Goal: Task Accomplishment & Management: Complete application form

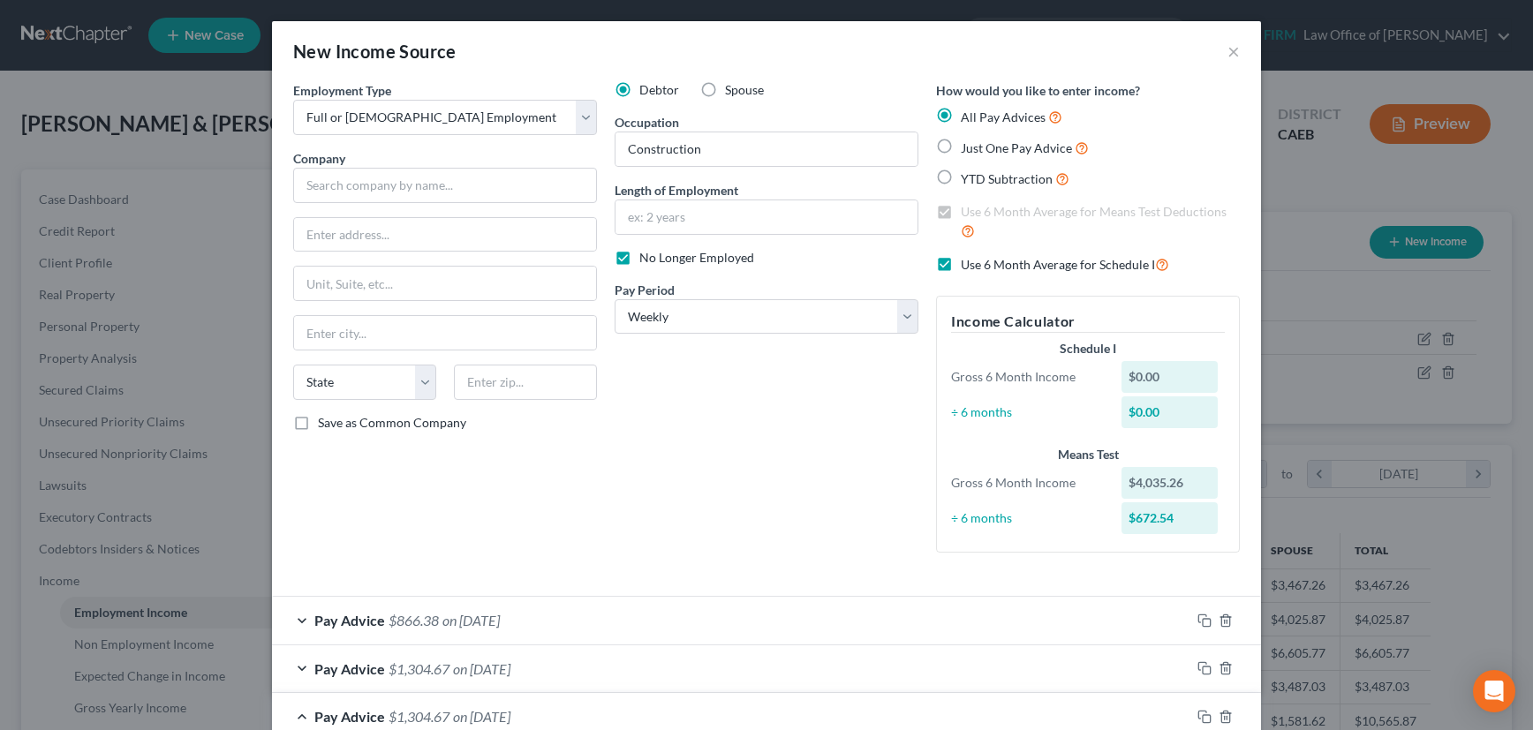
select select "0"
select select "3"
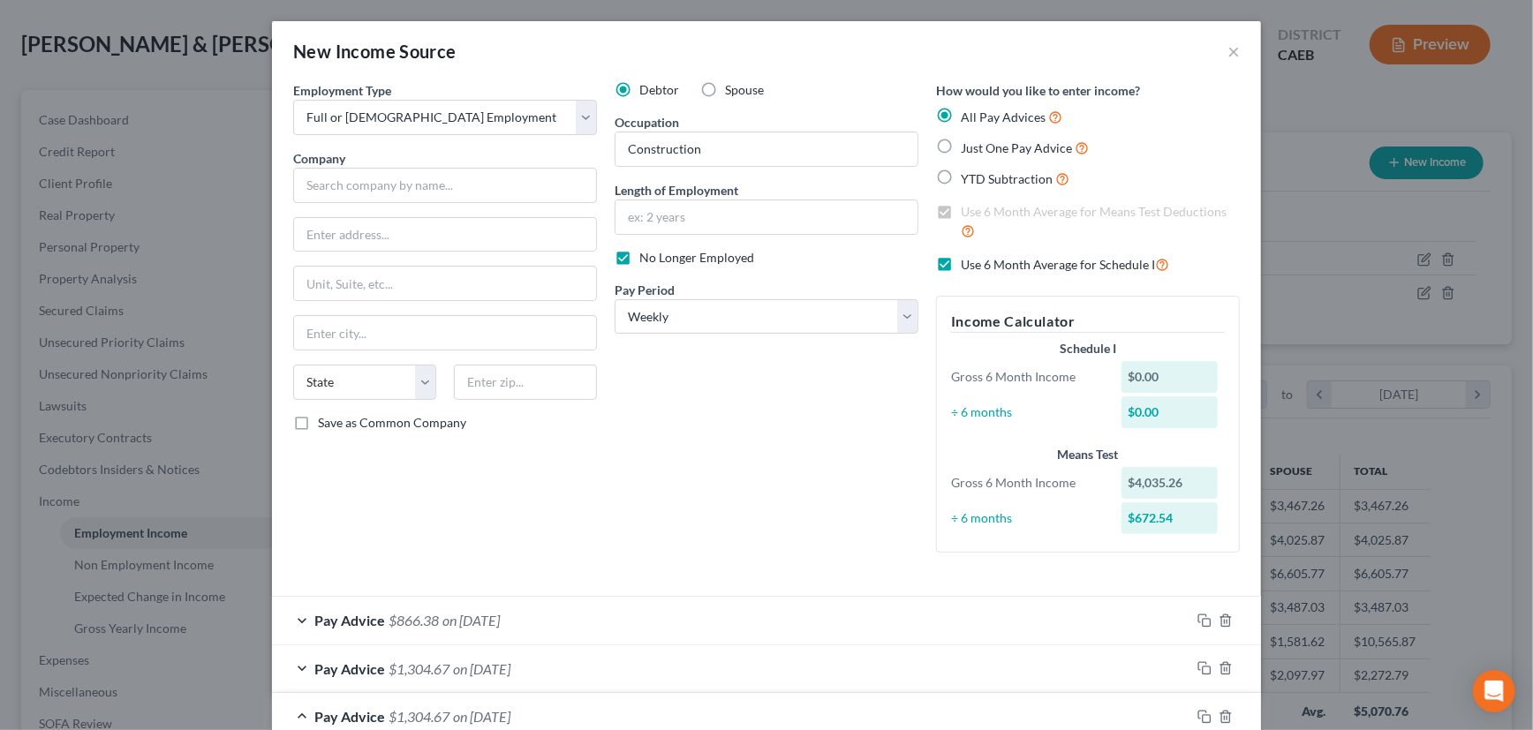
scroll to position [556, 0]
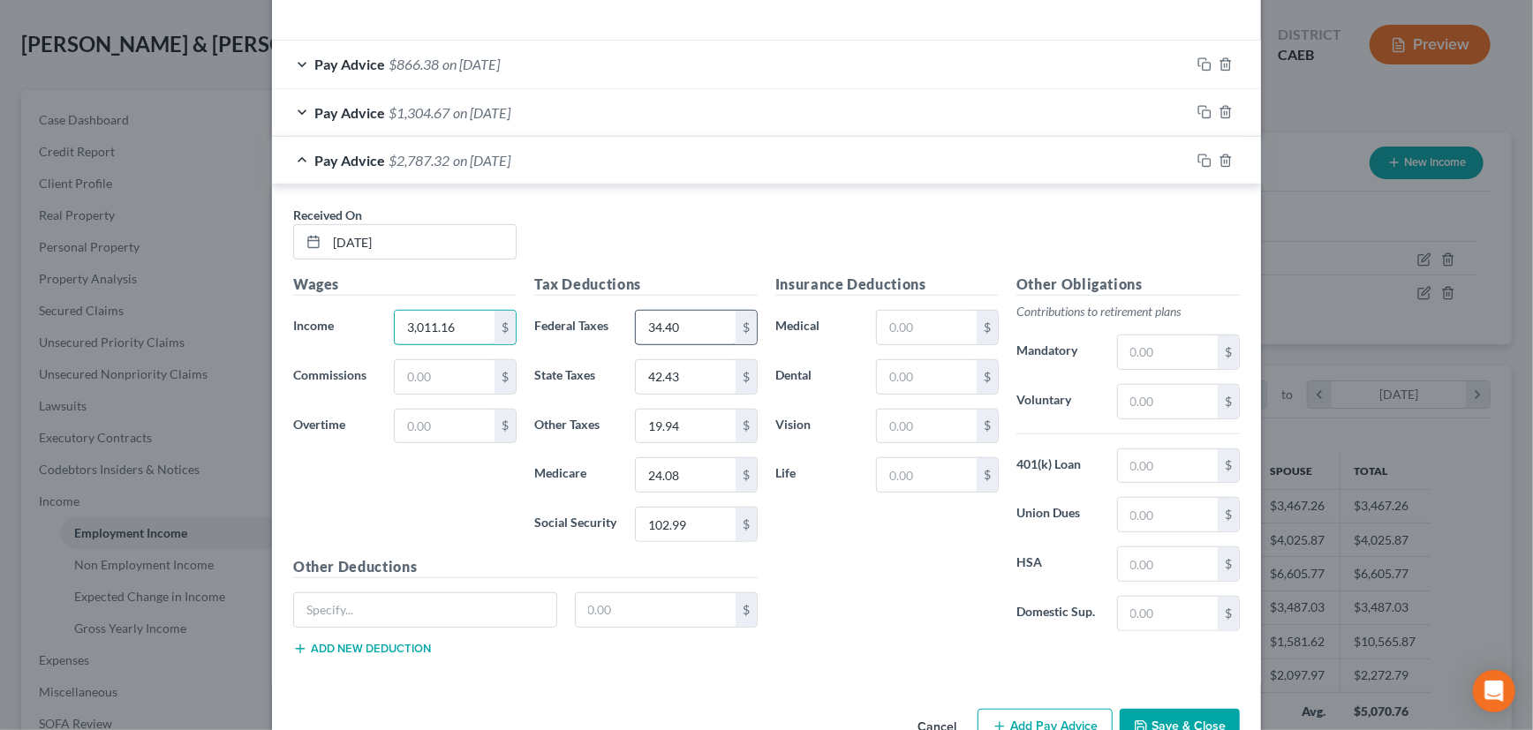
type input "3,011.16"
type input "311.09"
type input "177.69"
type input "39.28"
type input "47.47"
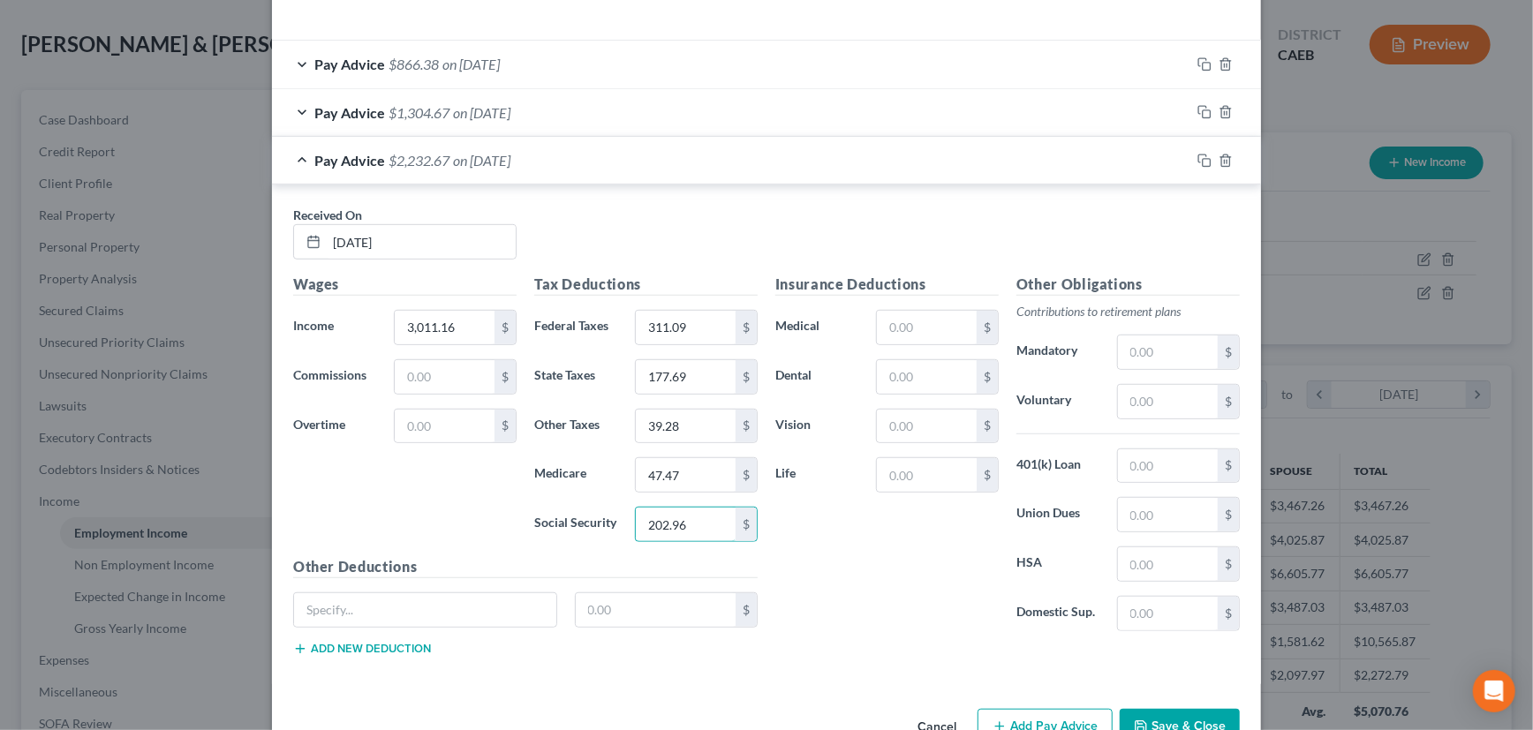
type input "202.96"
click at [1199, 162] on icon "button" at bounding box center [1205, 161] width 14 height 14
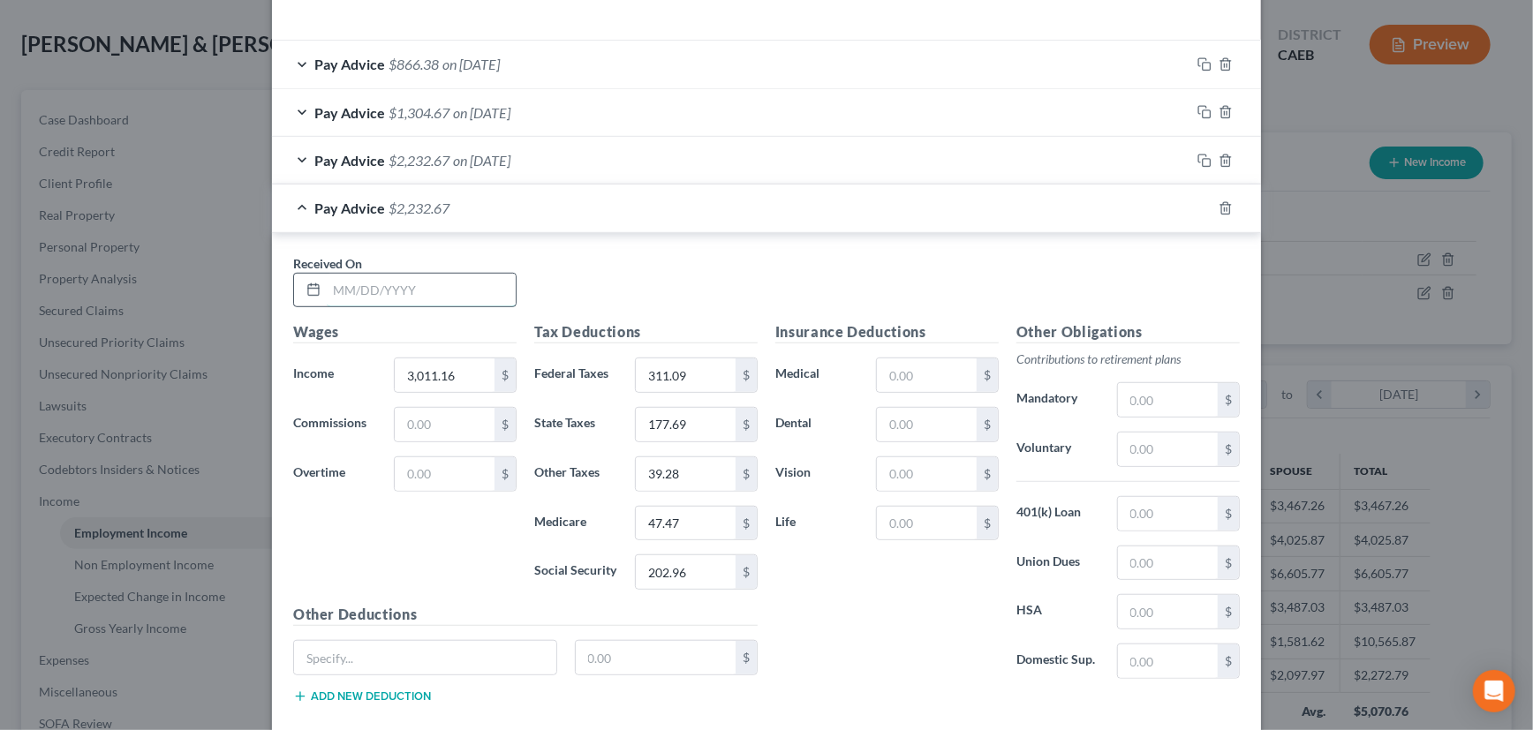
click at [435, 291] on input "text" at bounding box center [421, 291] width 189 height 34
type input "[DATE]"
type input "1,788.35"
type input "69.56"
type input "61.76"
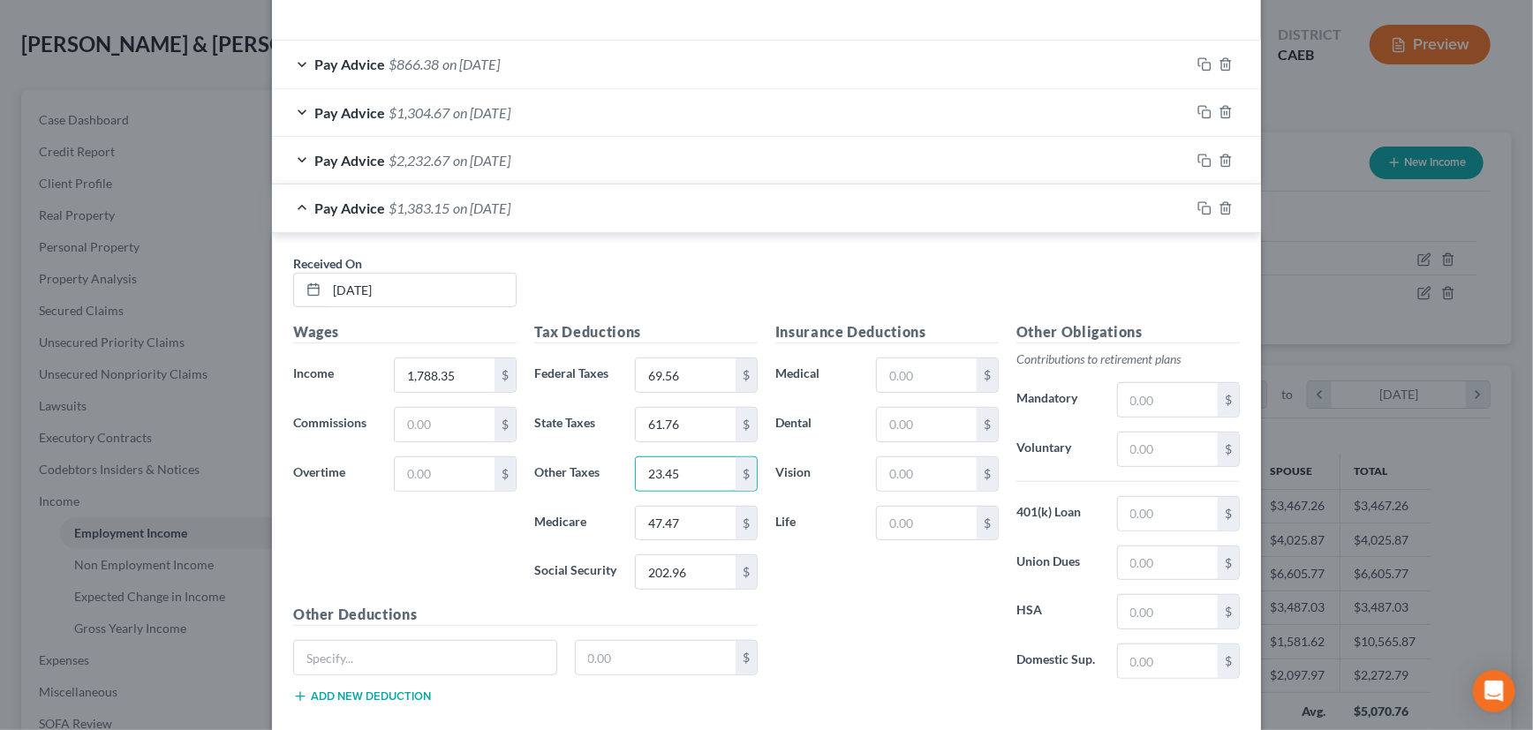
type input "23.45"
type input "28.33"
type input "121.16"
click at [1199, 211] on icon "button" at bounding box center [1205, 208] width 14 height 14
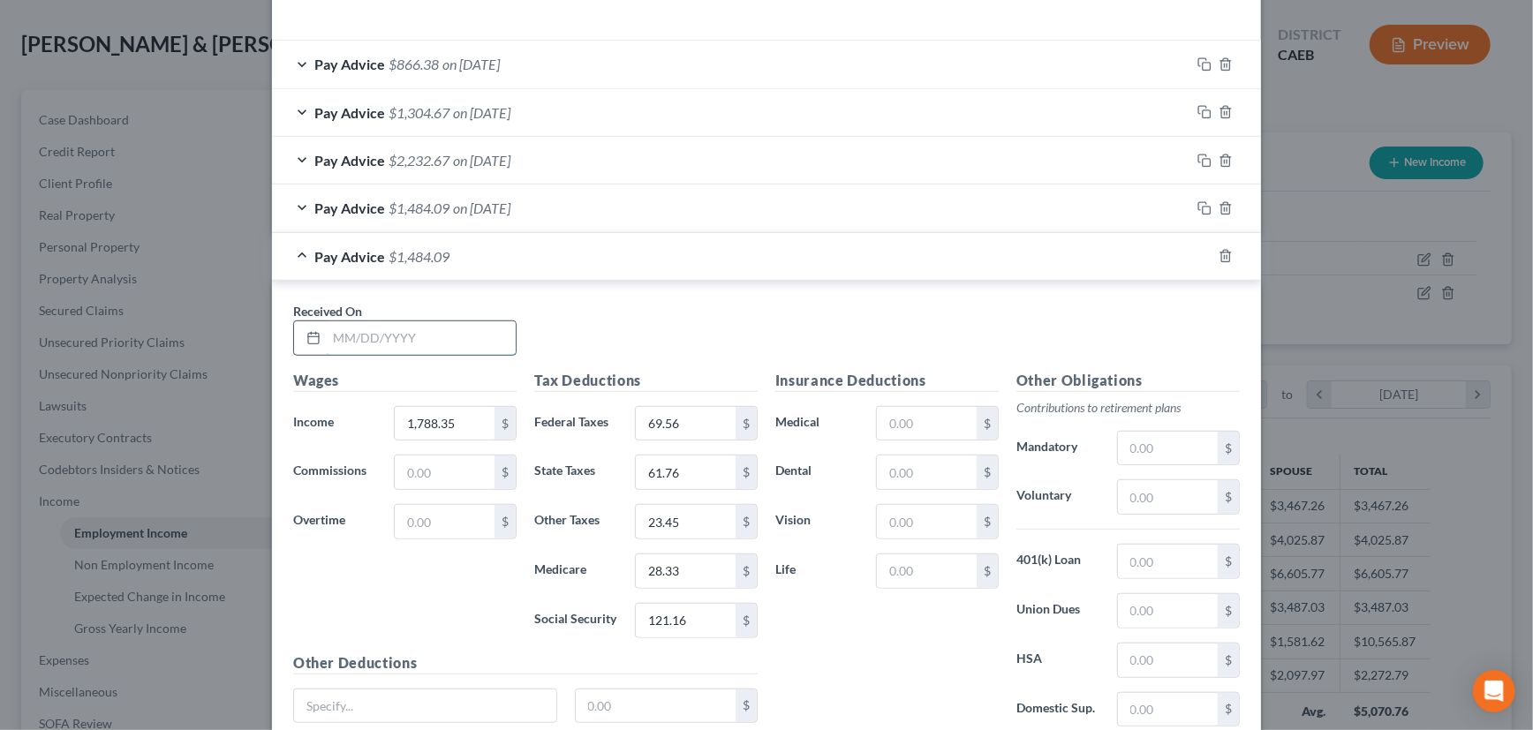
click at [450, 332] on input "text" at bounding box center [421, 338] width 189 height 34
type input "[DATE]"
type input "978.24"
type input "16.75"
type input "12.90"
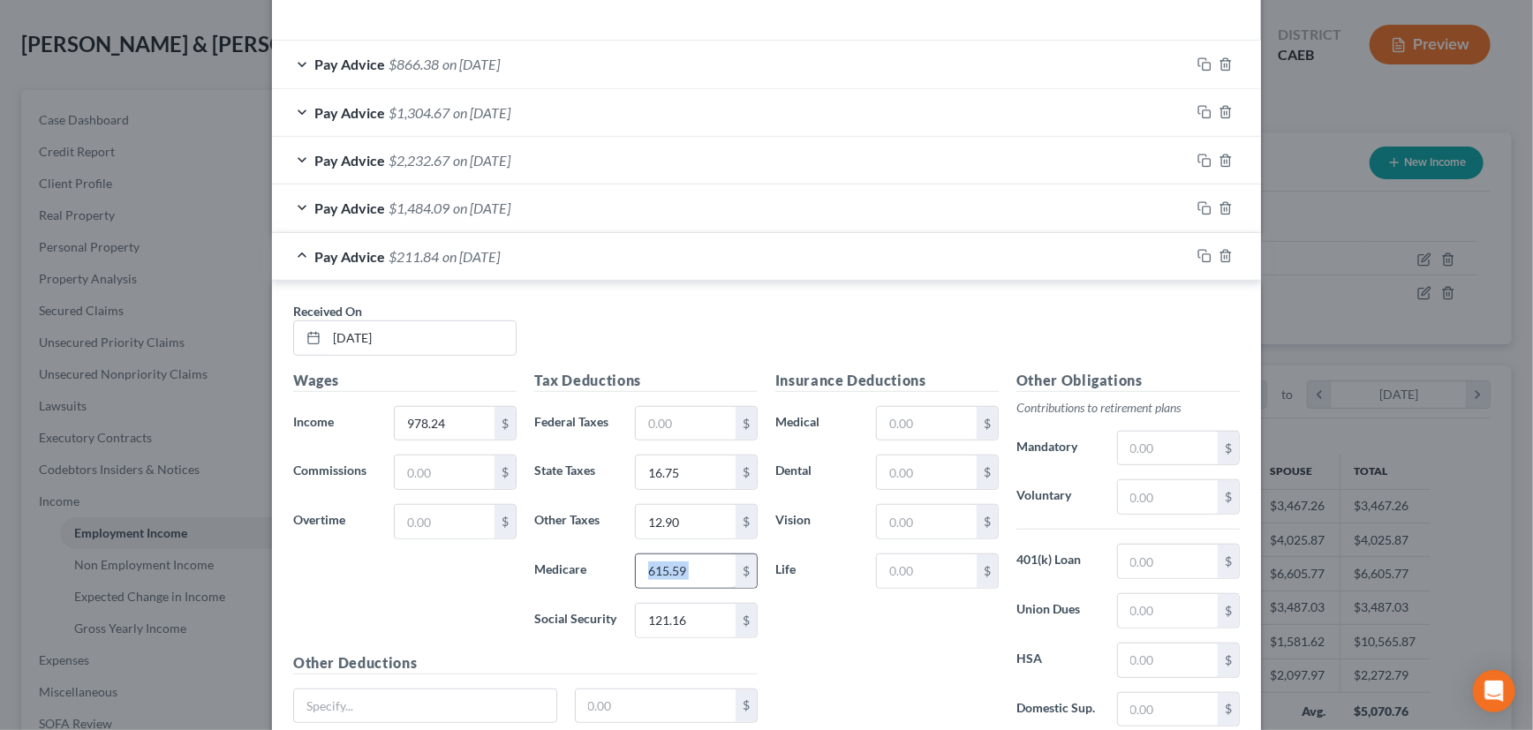
drag, startPoint x: 694, startPoint y: 550, endPoint x: 629, endPoint y: 577, distance: 70.5
click at [629, 577] on div "Tax Deductions Federal Taxes $ State Taxes 16.75 $ Other Taxes 12.90 $ Medicare…" at bounding box center [646, 511] width 241 height 283
click at [702, 558] on input "615.59" at bounding box center [686, 572] width 100 height 34
click at [684, 570] on input "615.59" at bounding box center [686, 572] width 100 height 34
drag, startPoint x: 684, startPoint y: 570, endPoint x: 639, endPoint y: 583, distance: 47.0
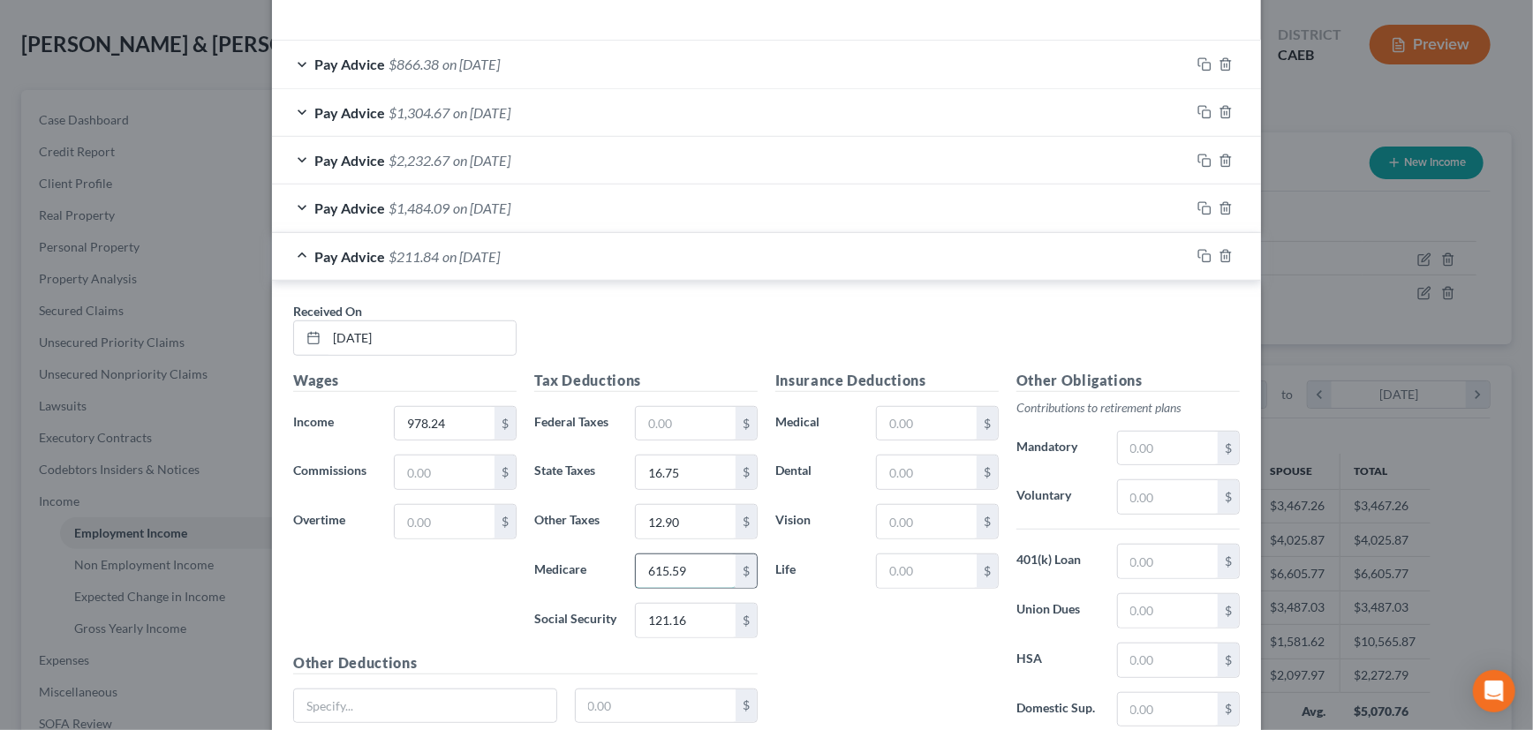
click at [639, 583] on input "615.59" at bounding box center [686, 572] width 100 height 34
type input "15.59"
type input "66.63"
drag, startPoint x: 1201, startPoint y: 253, endPoint x: 670, endPoint y: 337, distance: 537.5
click at [1201, 253] on icon "button" at bounding box center [1205, 256] width 14 height 14
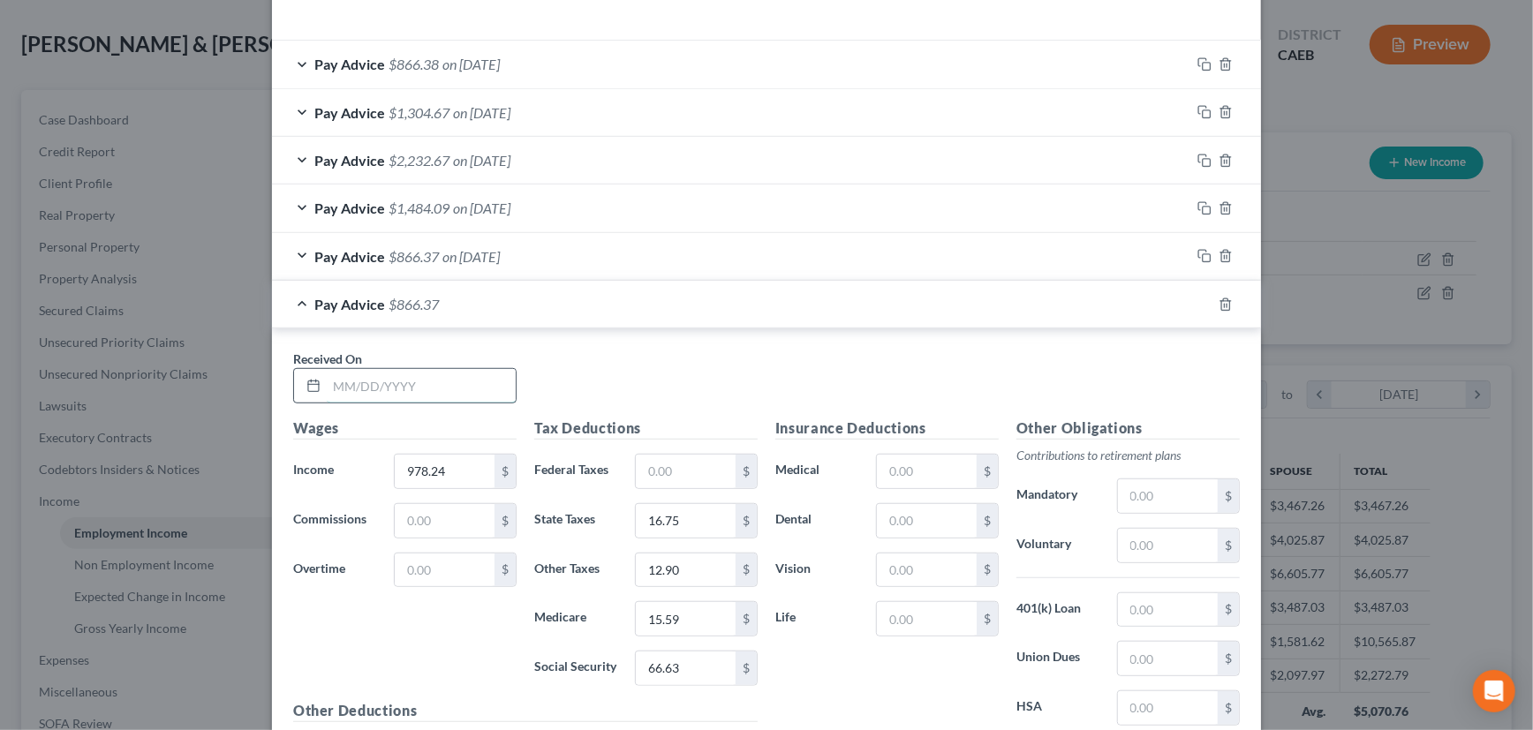
click at [443, 371] on input "text" at bounding box center [421, 386] width 189 height 34
type input "[DATE]"
type input "6"
type input "3,041.73"
type input "321.79"
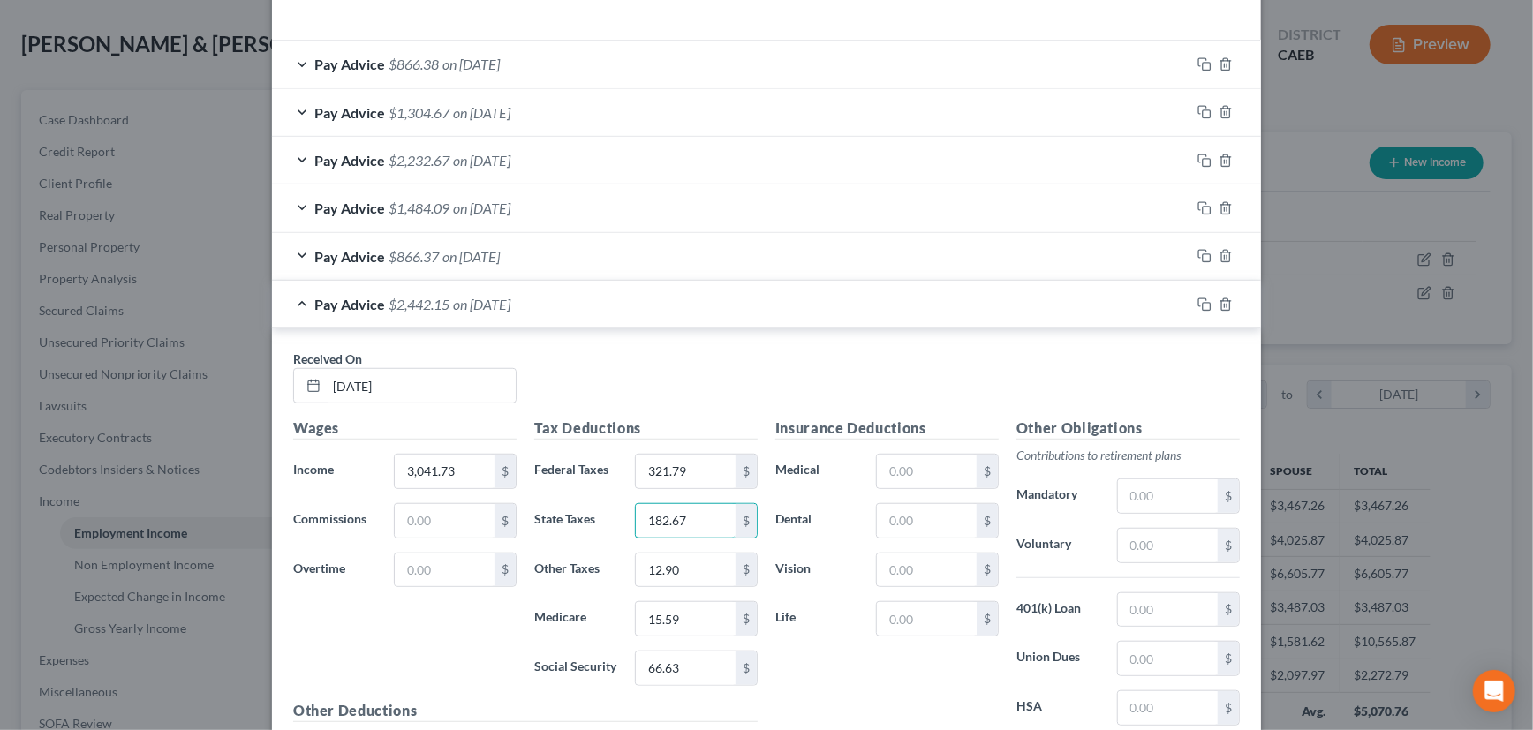
type input "182.67"
type input "39.86"
type input "48.17"
type input "205.97"
drag, startPoint x: 1196, startPoint y: 302, endPoint x: 886, endPoint y: 332, distance: 311.5
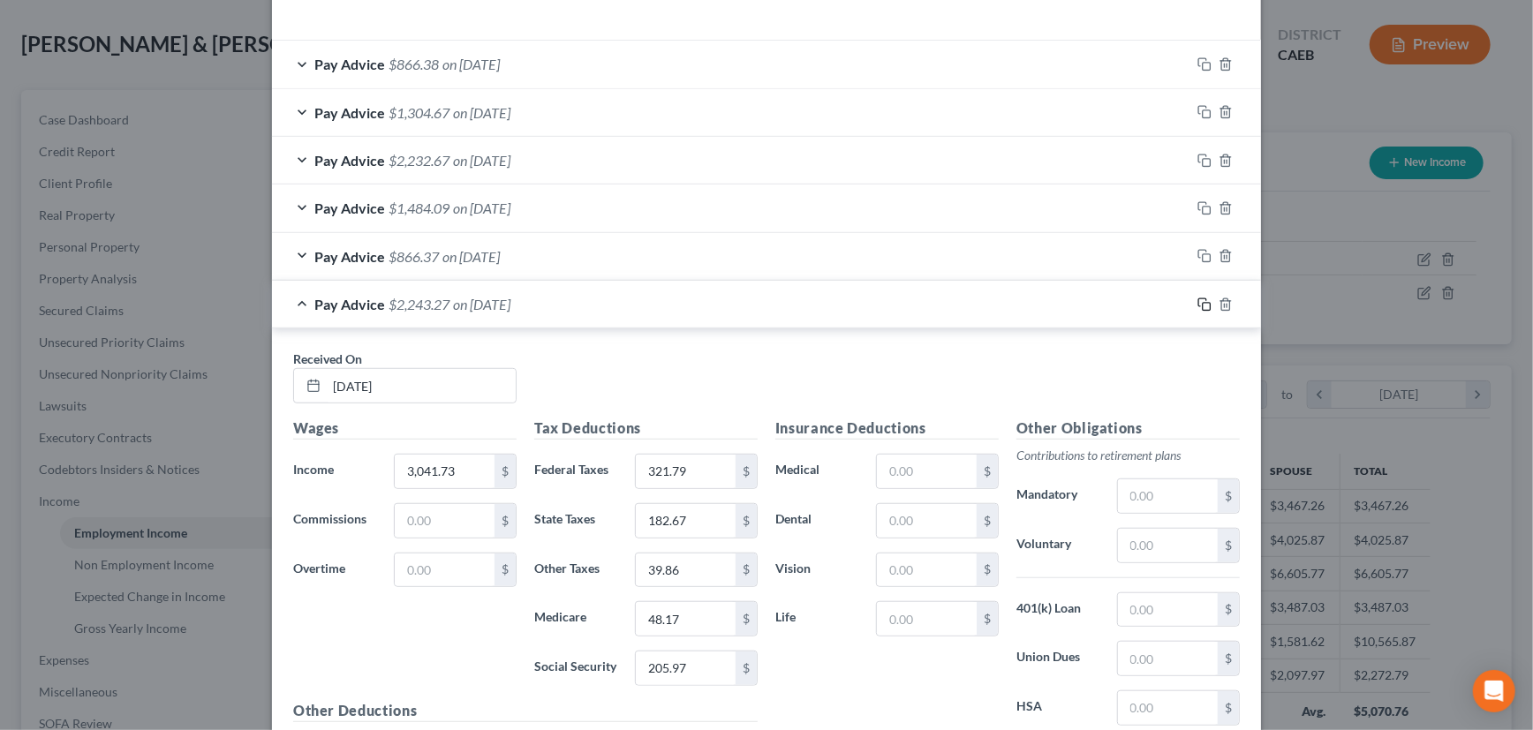
click at [1198, 302] on icon "button" at bounding box center [1205, 305] width 14 height 14
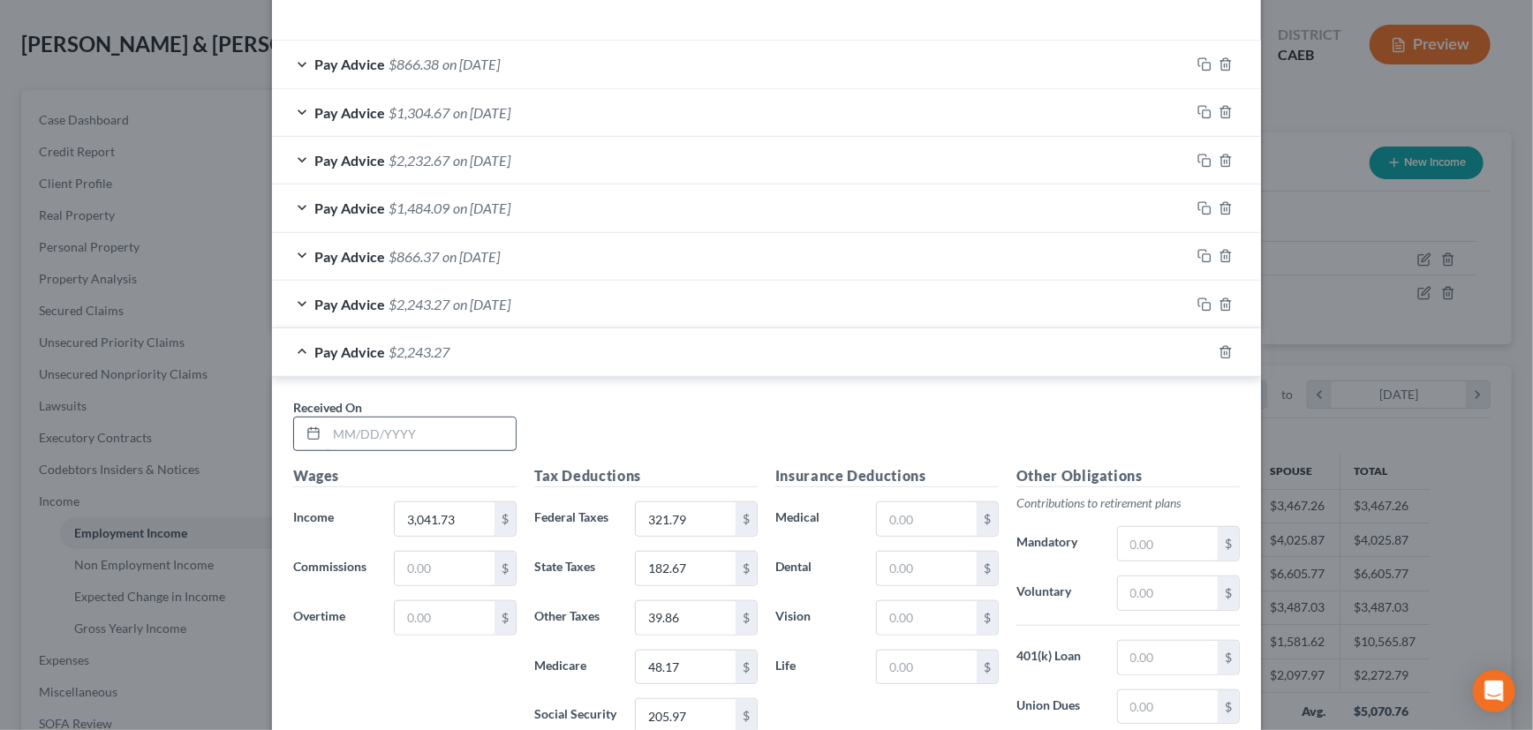
click at [442, 434] on input "text" at bounding box center [421, 435] width 189 height 34
type input "[DATE]"
type input "2,858.30"
type input "278.78"
type input "162.67"
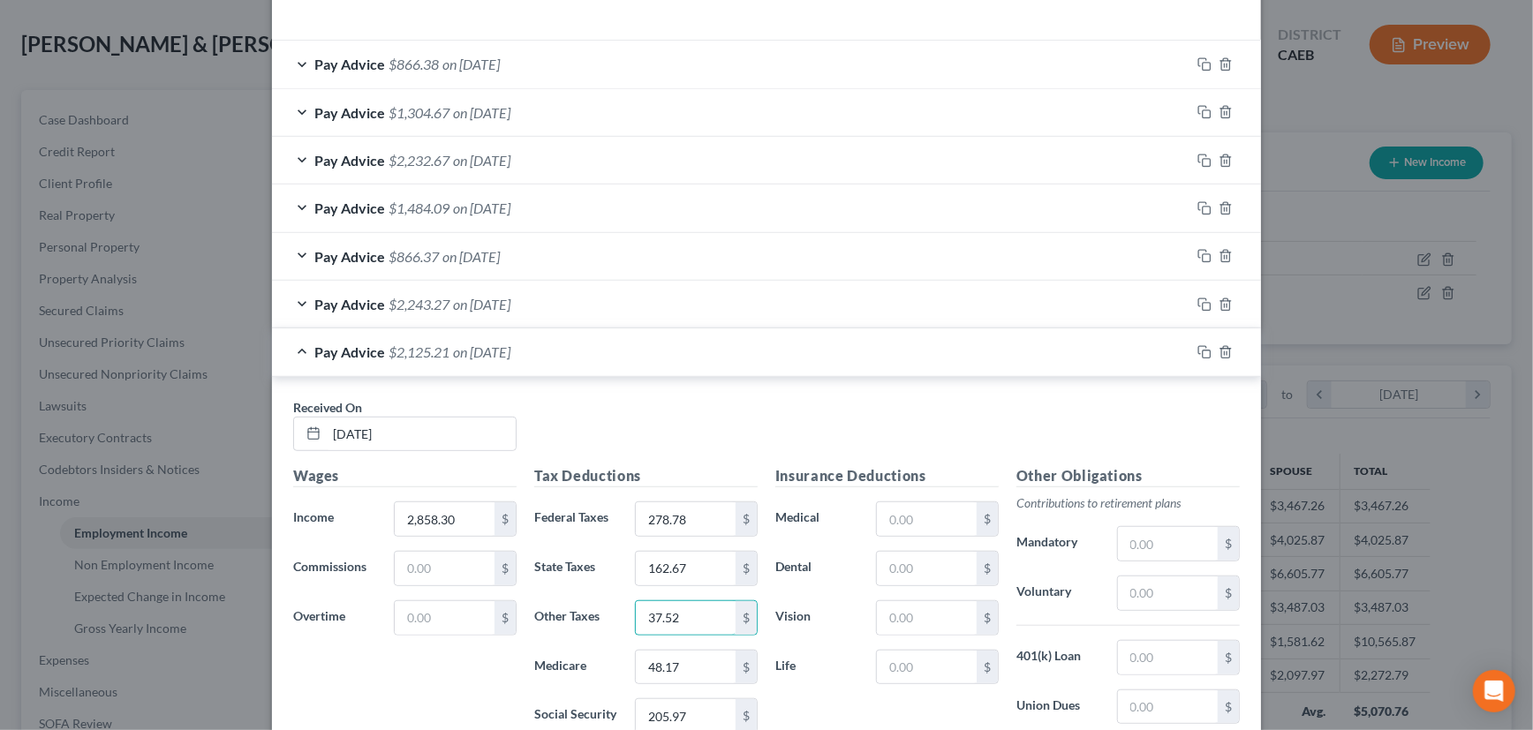
type input "37.52"
type input "45.34"
type input "9"
type input "193.86"
click at [1199, 356] on icon "button" at bounding box center [1205, 352] width 14 height 14
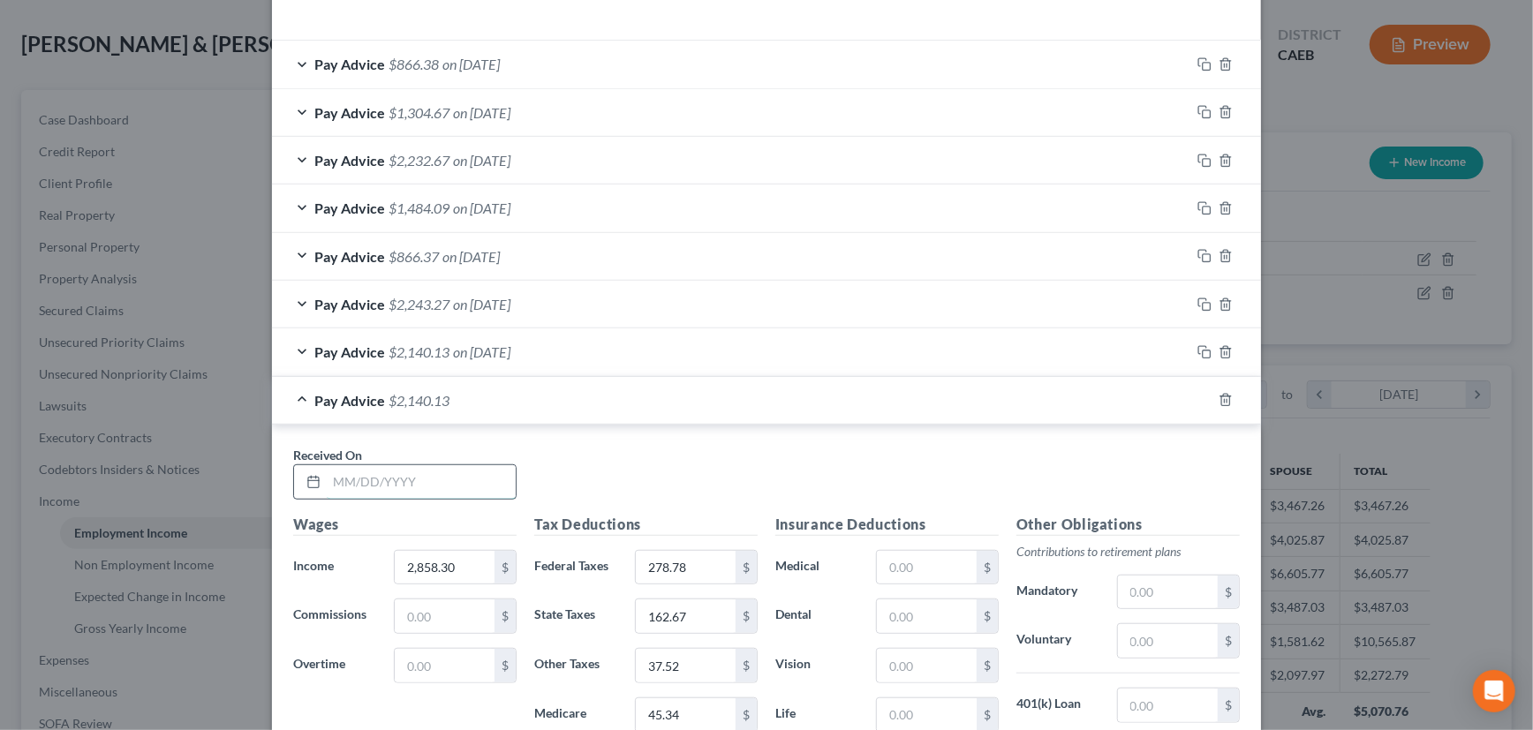
click at [467, 481] on input "text" at bounding box center [421, 482] width 189 height 34
type input "[DATE]"
type input "2,246.90"
type input "128.36"
type input "98.15"
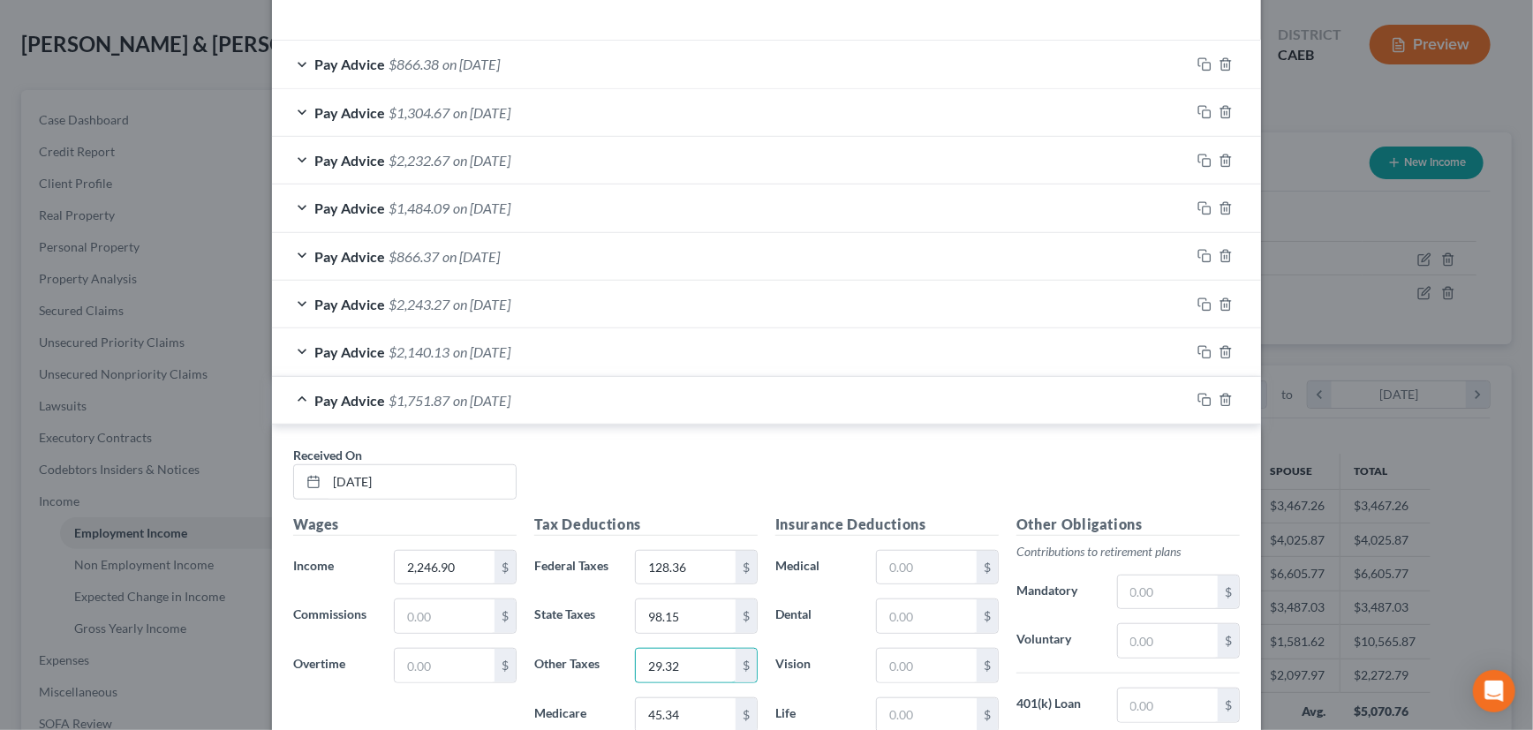
type input "29.32"
type input "35.42"
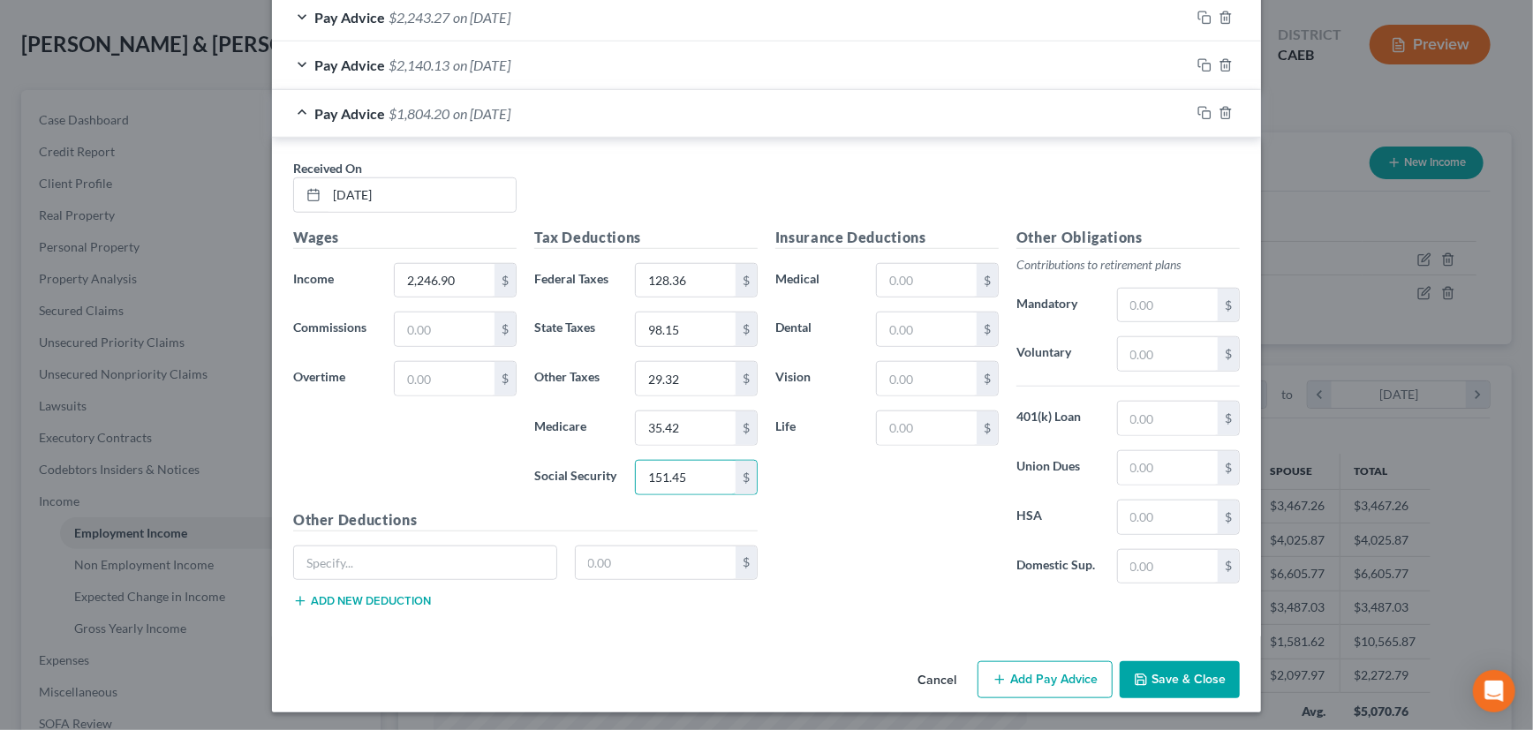
type input "151.45"
drag, startPoint x: 1205, startPoint y: 112, endPoint x: 888, endPoint y: 165, distance: 320.6
click at [1205, 112] on rect "button" at bounding box center [1207, 115] width 8 height 8
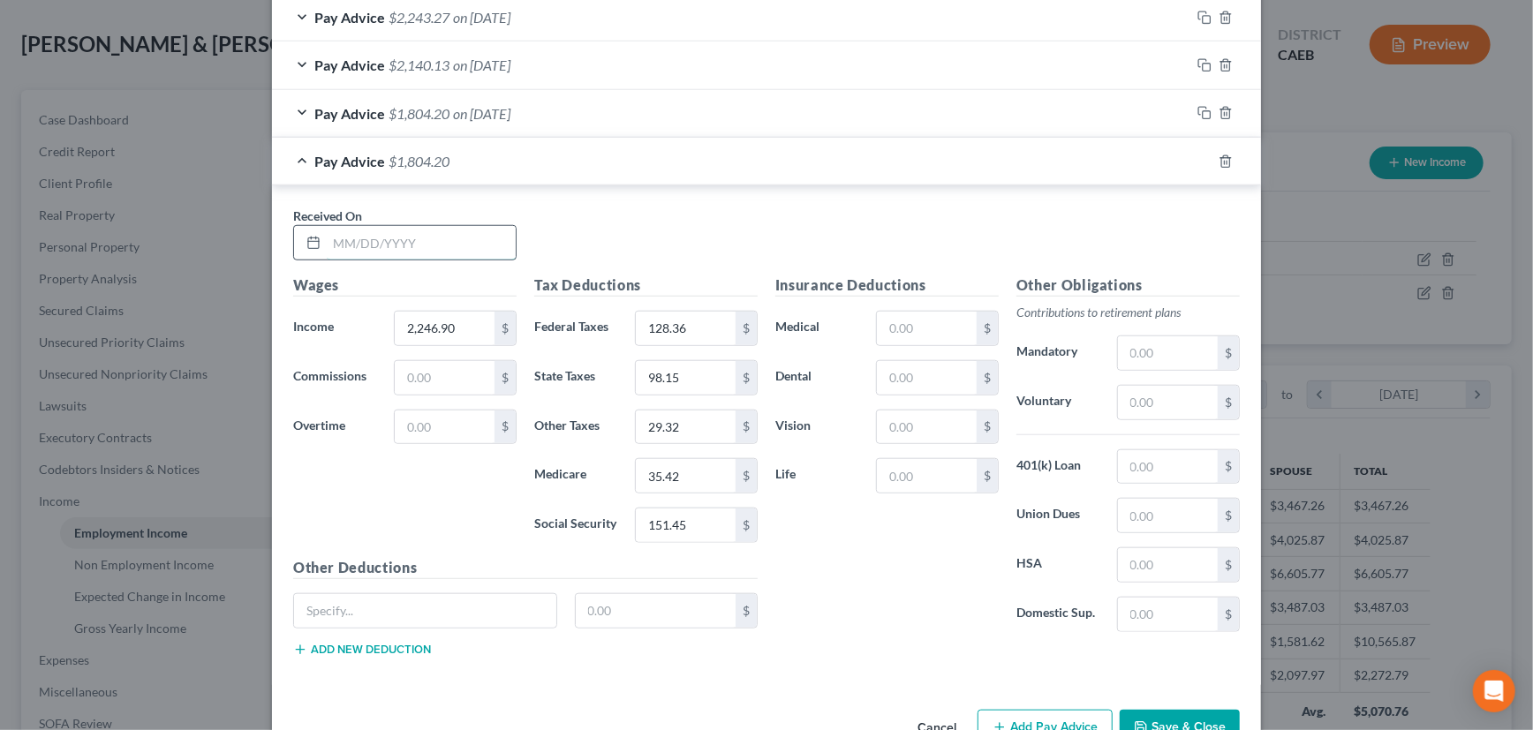
click at [464, 237] on input "text" at bounding box center [421, 243] width 189 height 34
type input "[DATE]"
type input "489.12"
type input "4.93"
type input "6.44"
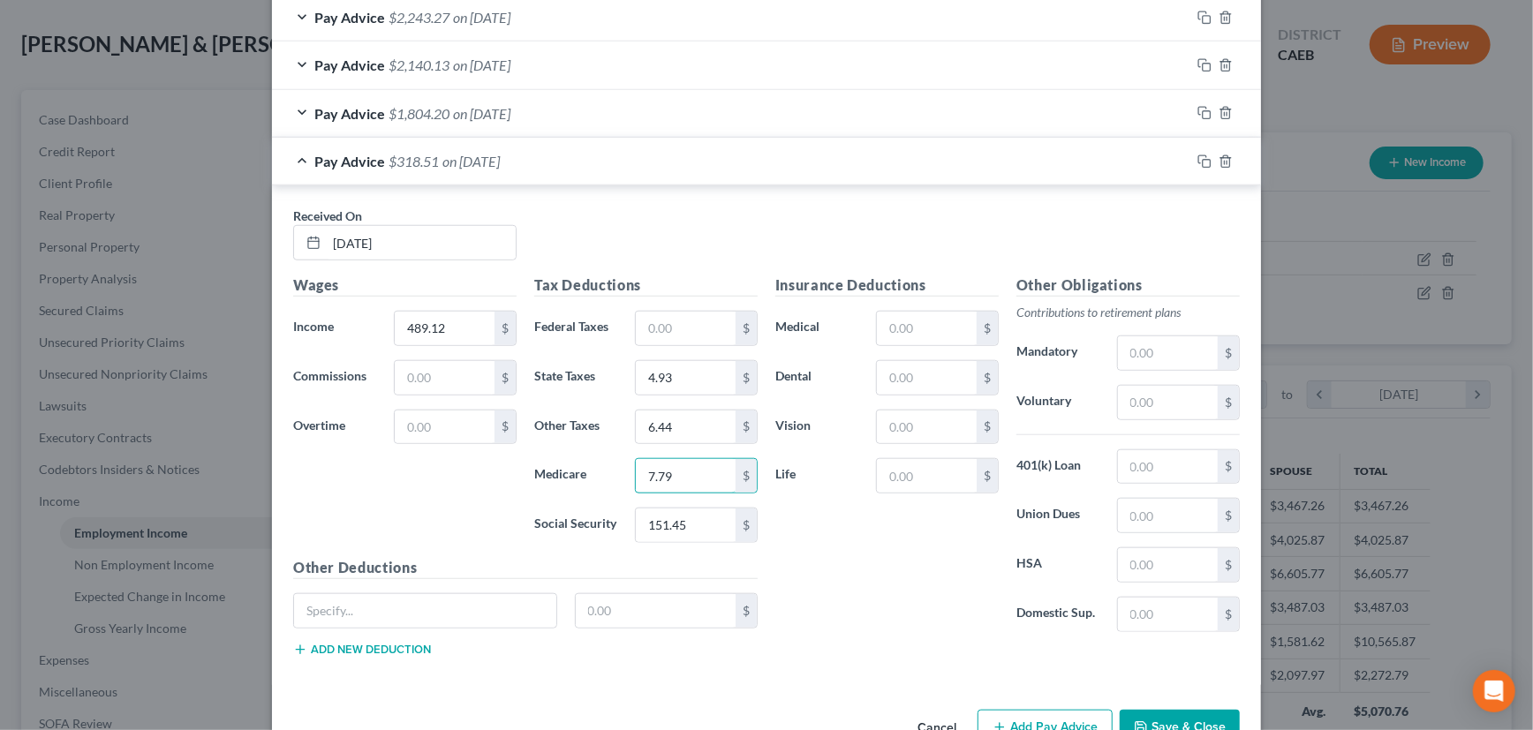
type input "7.79"
type input "33.32"
drag, startPoint x: 1199, startPoint y: 162, endPoint x: 1168, endPoint y: 166, distance: 31.2
click at [1199, 162] on icon "button" at bounding box center [1205, 162] width 14 height 14
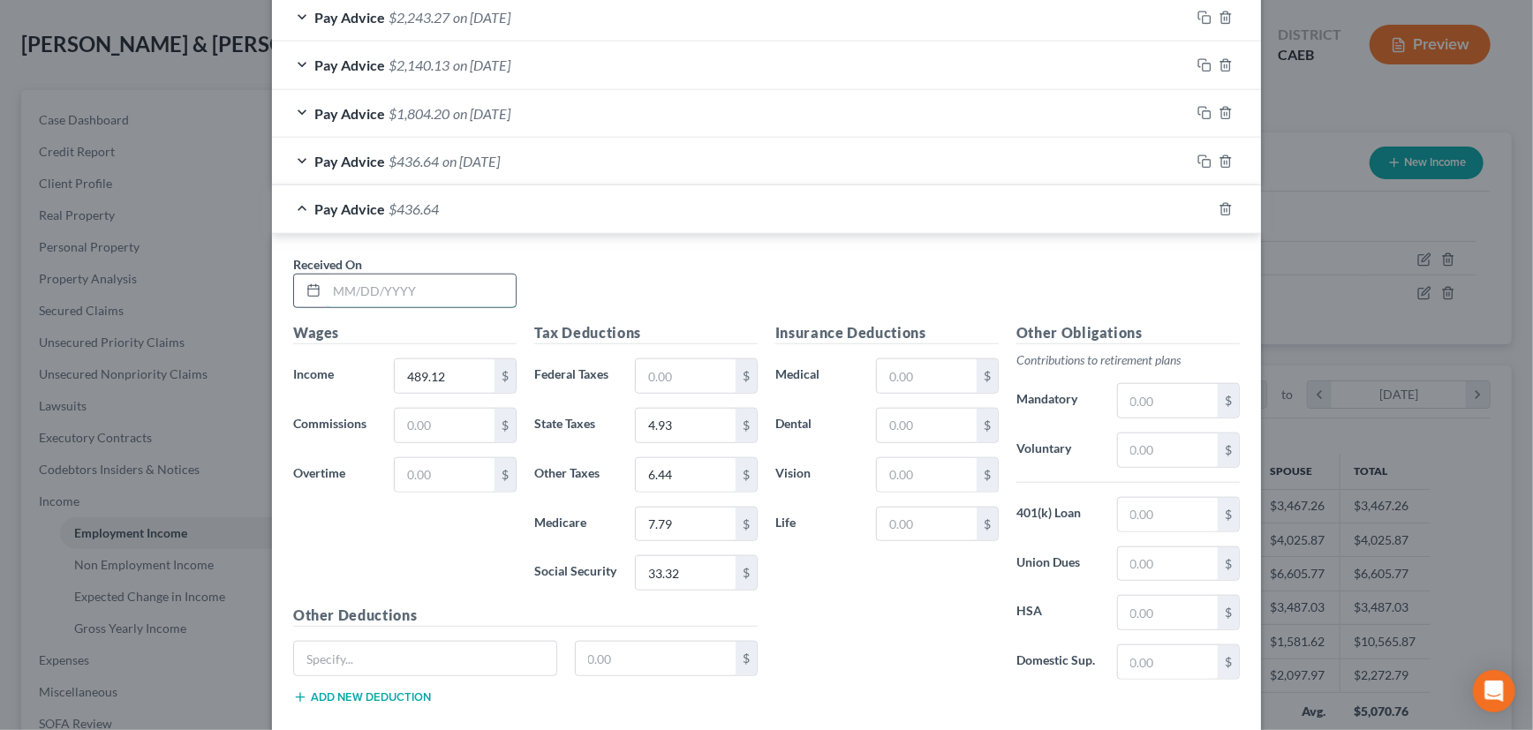
click at [477, 294] on input "text" at bounding box center [421, 292] width 189 height 34
type input "[DATE]"
type input "1,513.22"
click at [652, 374] on input "text" at bounding box center [686, 376] width 100 height 34
type input "34.37"
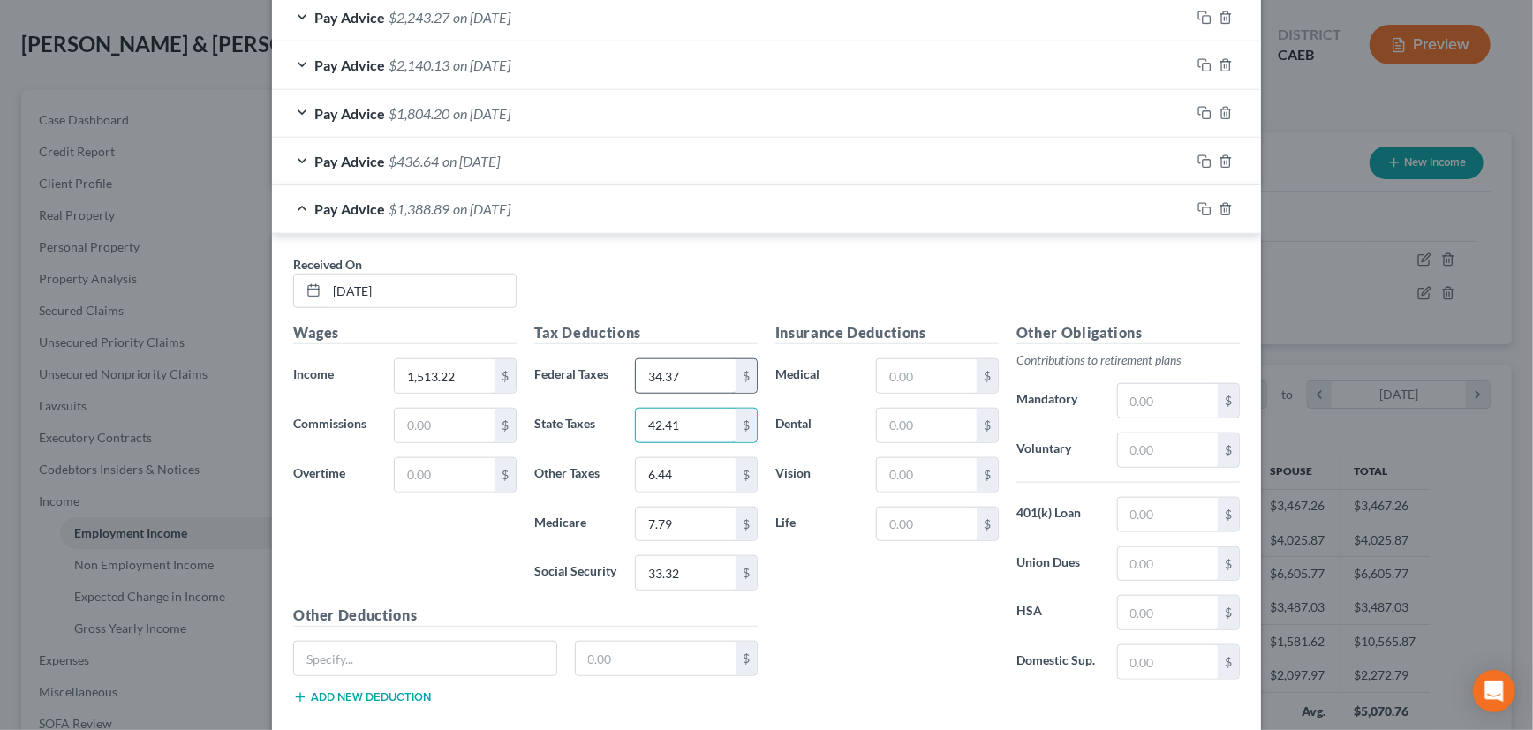
type input "42.41"
type input "19.94"
type input "24.08"
type input "102.98"
drag, startPoint x: 1198, startPoint y: 200, endPoint x: 1166, endPoint y: 209, distance: 33.0
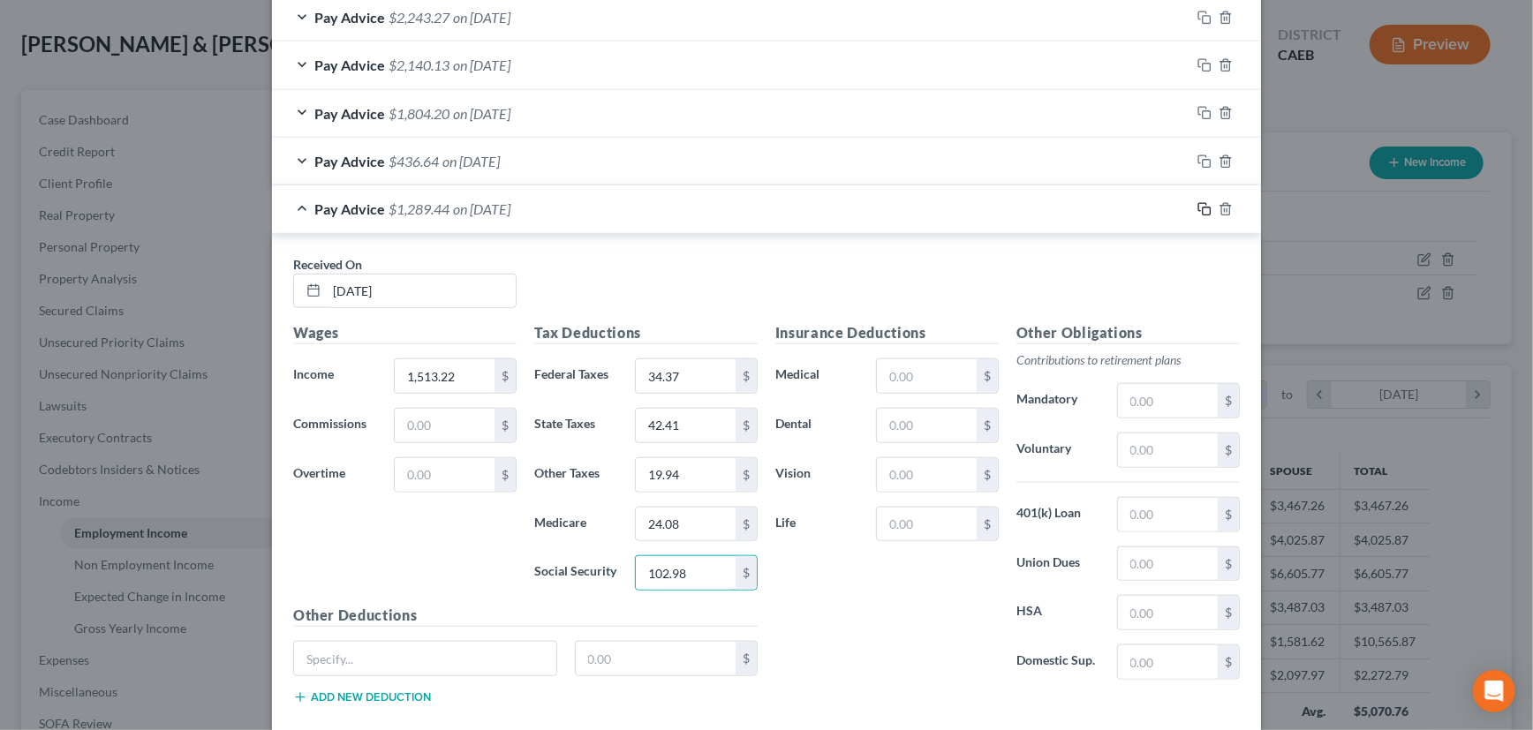
click at [1198, 202] on icon "button" at bounding box center [1205, 209] width 14 height 14
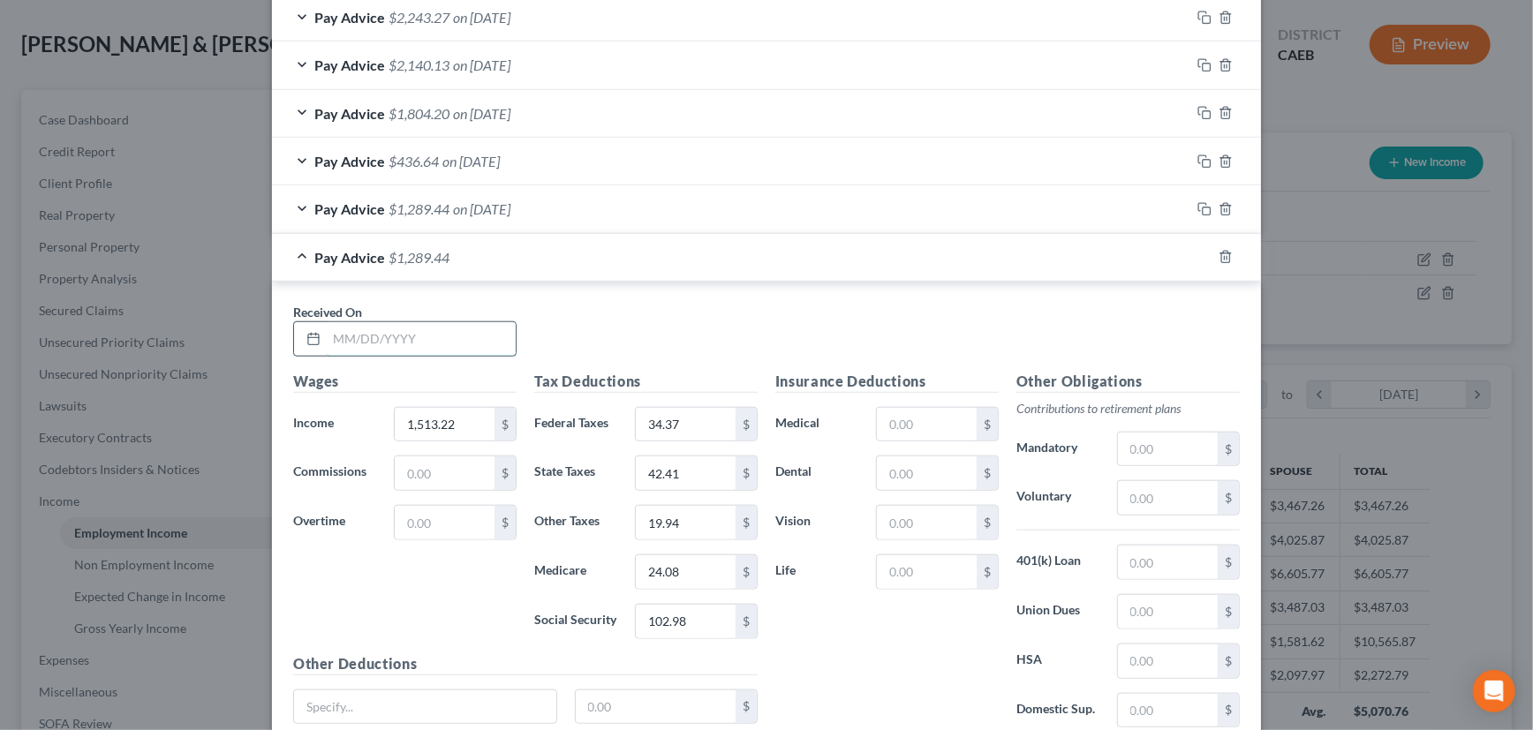
click at [454, 338] on input "text" at bounding box center [421, 339] width 189 height 34
type input "[DATE]"
type input "2,252.61"
type input "203.57"
type input "128.23"
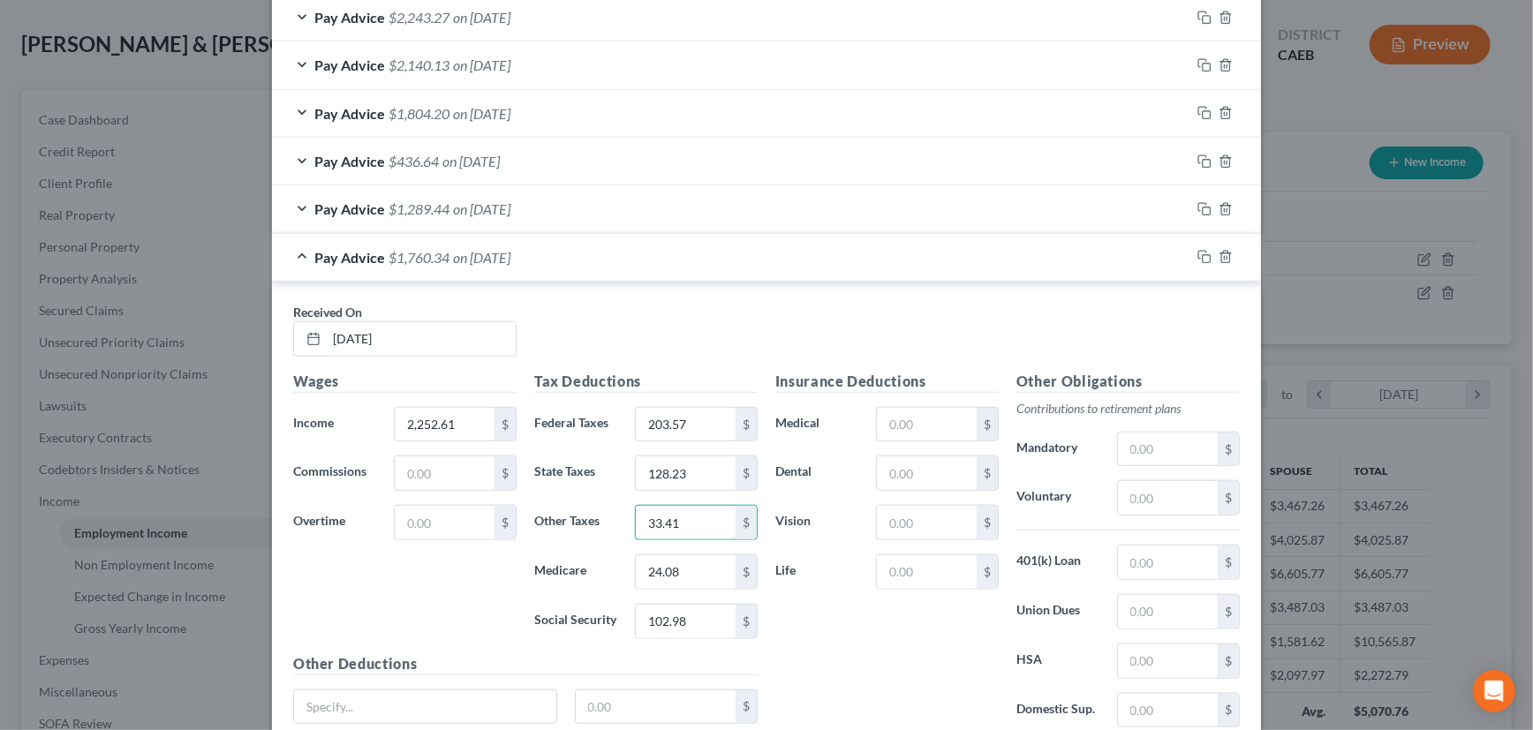
type input "33.41"
type input "40.38"
type input "172.66"
click at [413, 422] on input "2,252.61" at bounding box center [445, 425] width 100 height 34
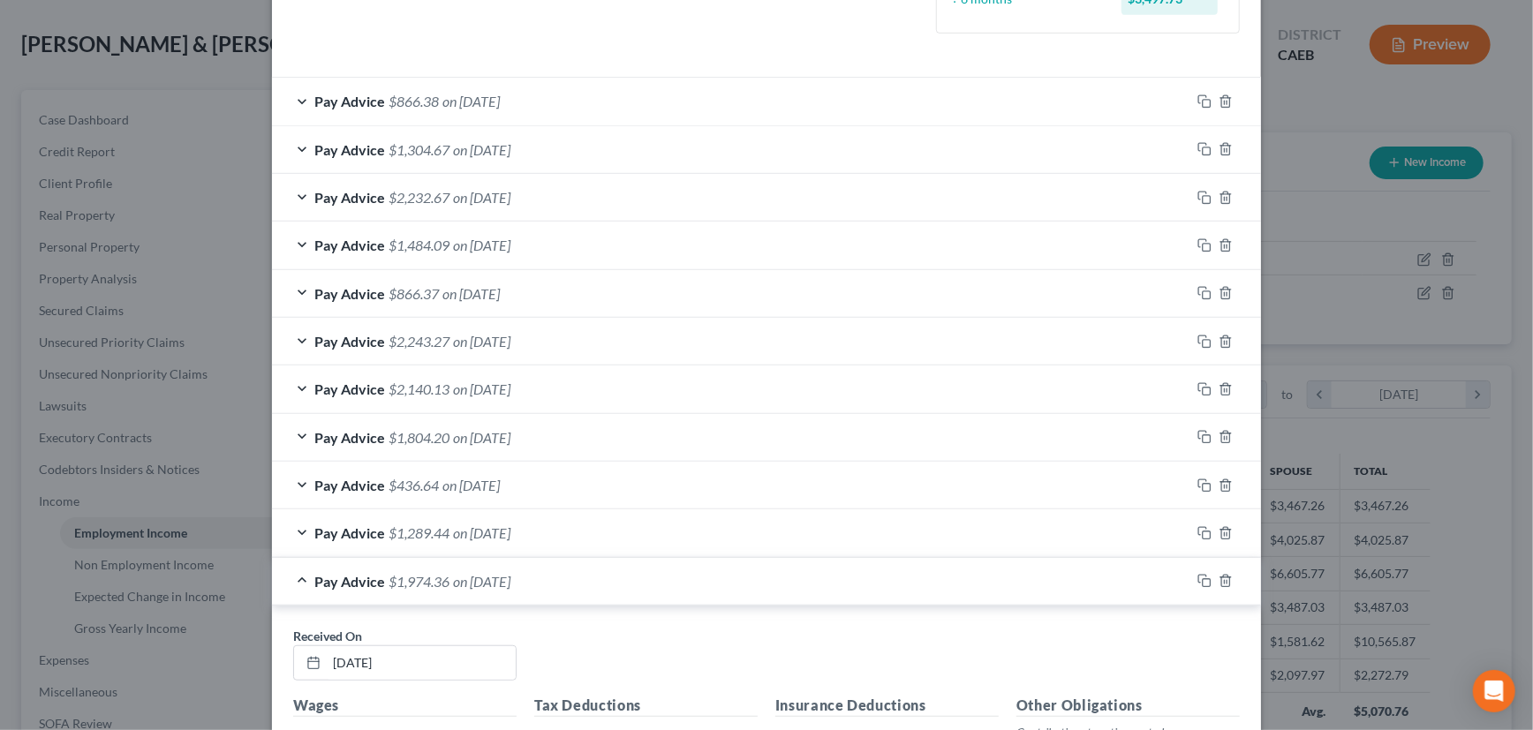
scroll to position [522, 0]
type input "2,552.61"
click at [1203, 577] on rect "button" at bounding box center [1207, 581] width 8 height 8
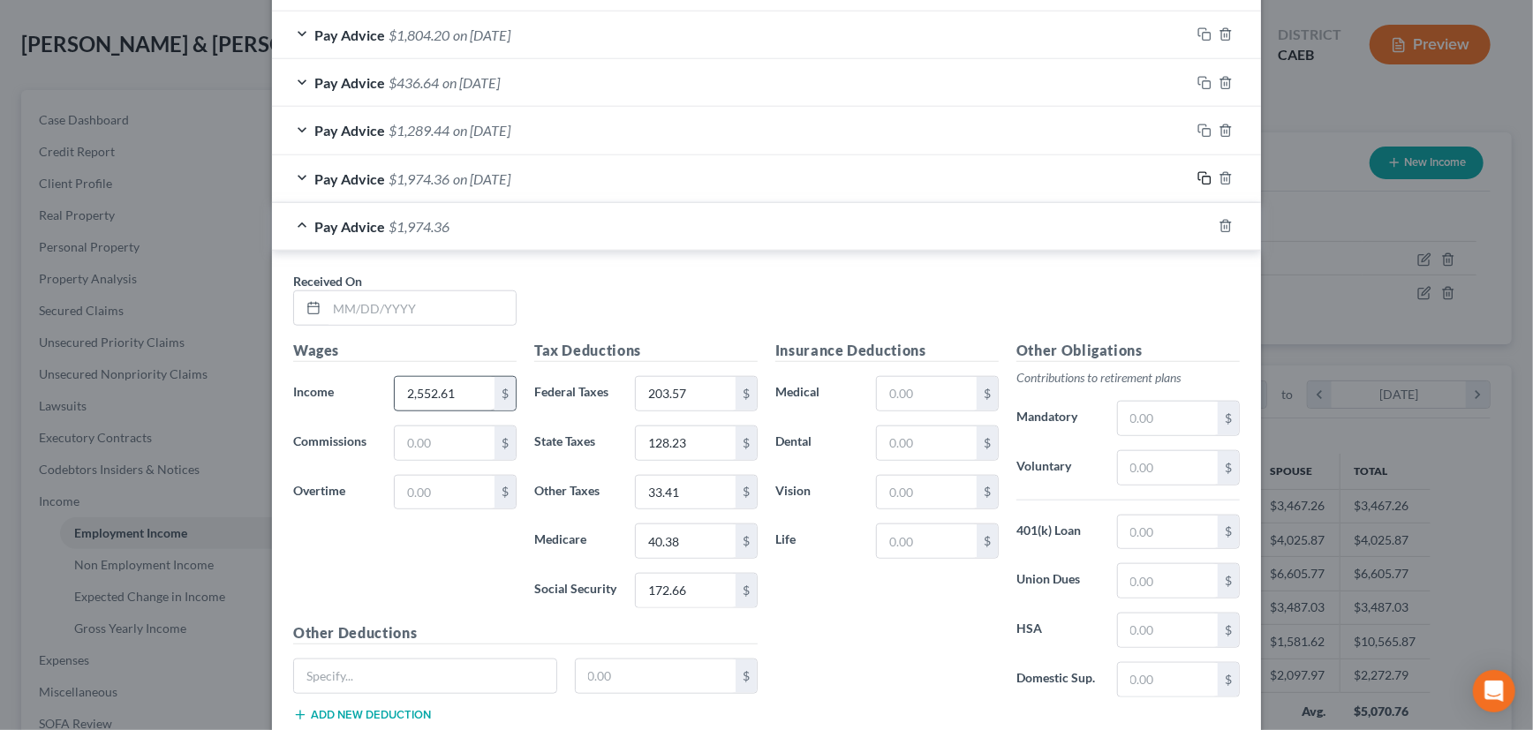
scroll to position [924, 0]
click at [403, 309] on input "text" at bounding box center [421, 307] width 189 height 34
type input "[DATE]"
type input "978.24"
type input "16.75"
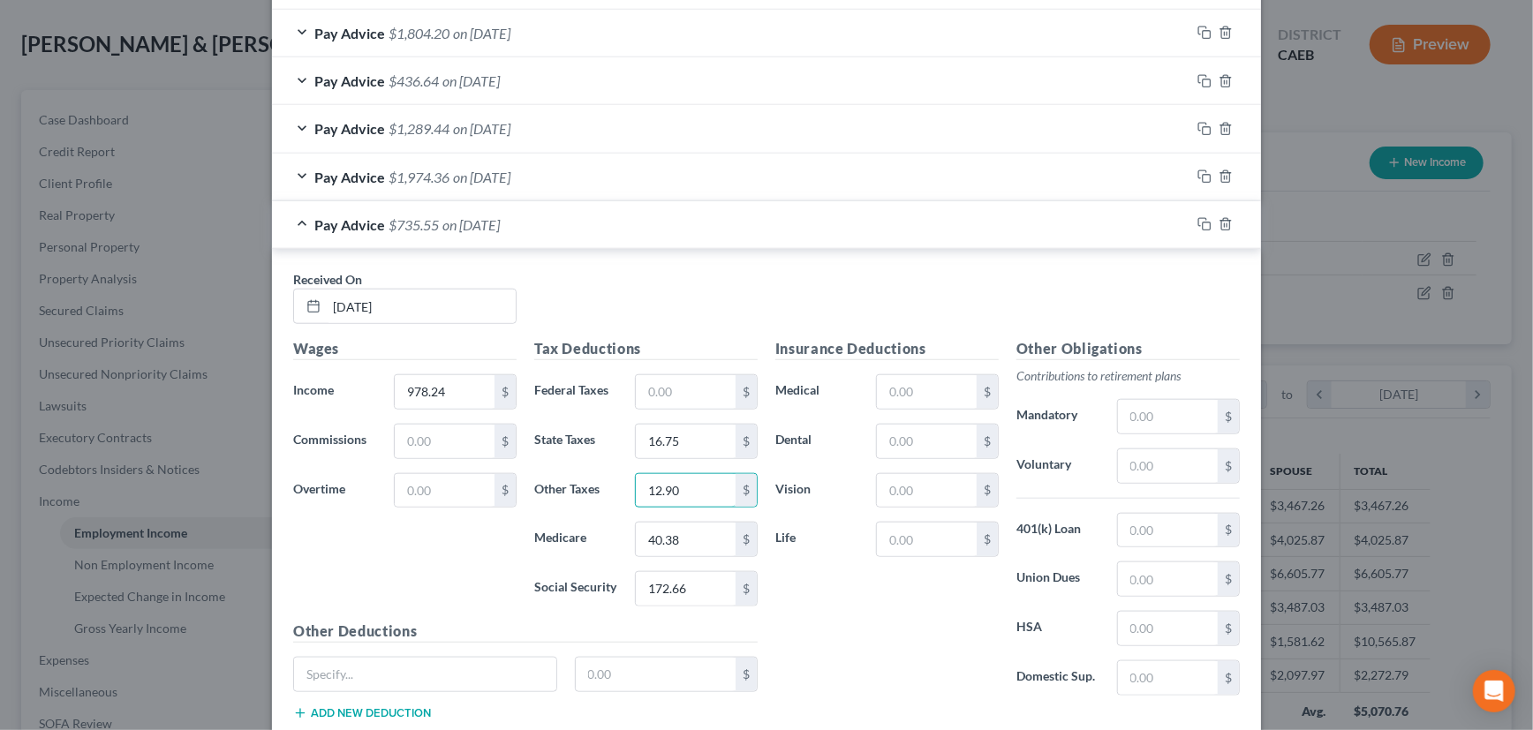
type input "12.90"
type input "15.58"
type input "66.63"
drag, startPoint x: 1199, startPoint y: 226, endPoint x: 888, endPoint y: 274, distance: 314.5
click at [1199, 226] on icon "button" at bounding box center [1205, 224] width 14 height 14
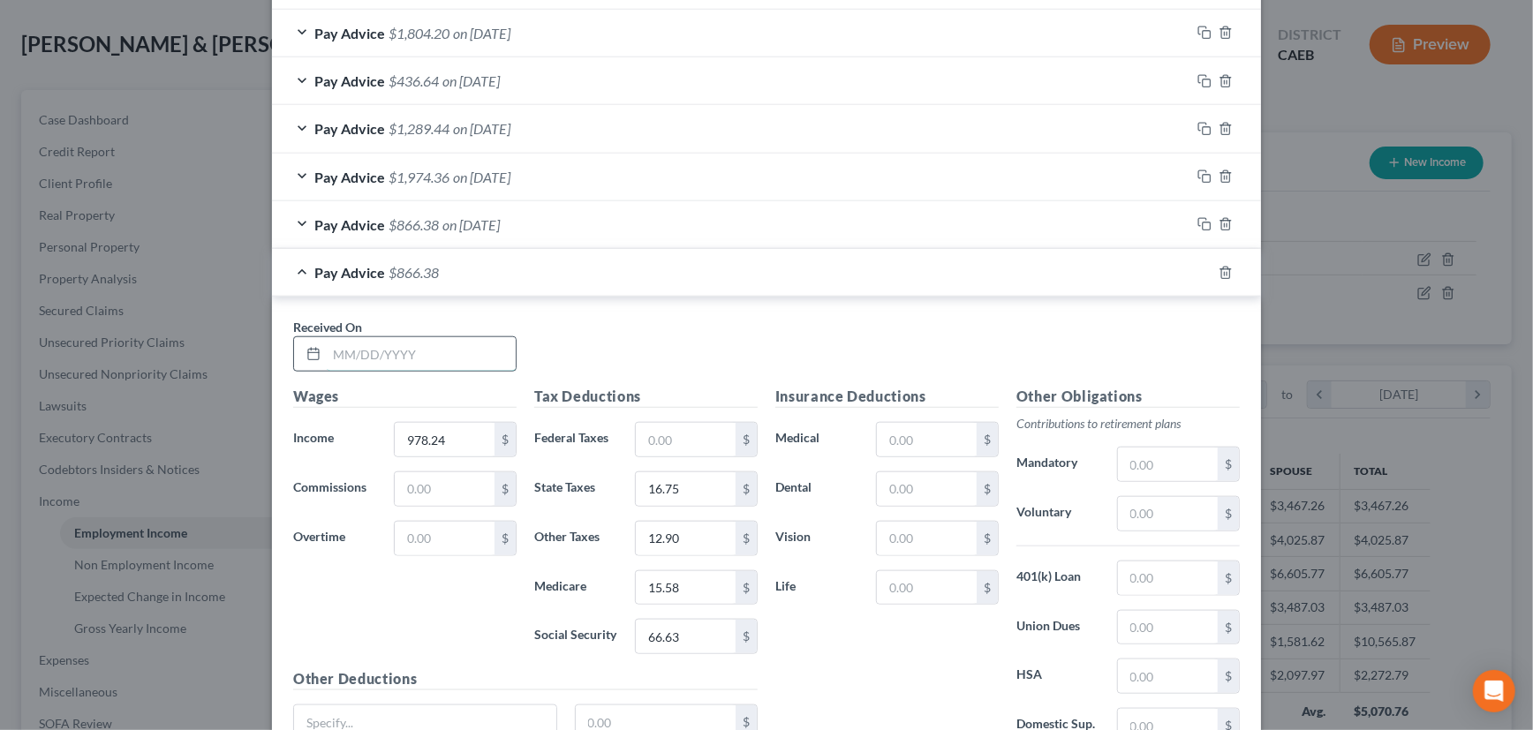
click at [457, 353] on input "text" at bounding box center [421, 354] width 189 height 34
type input "[DATE]"
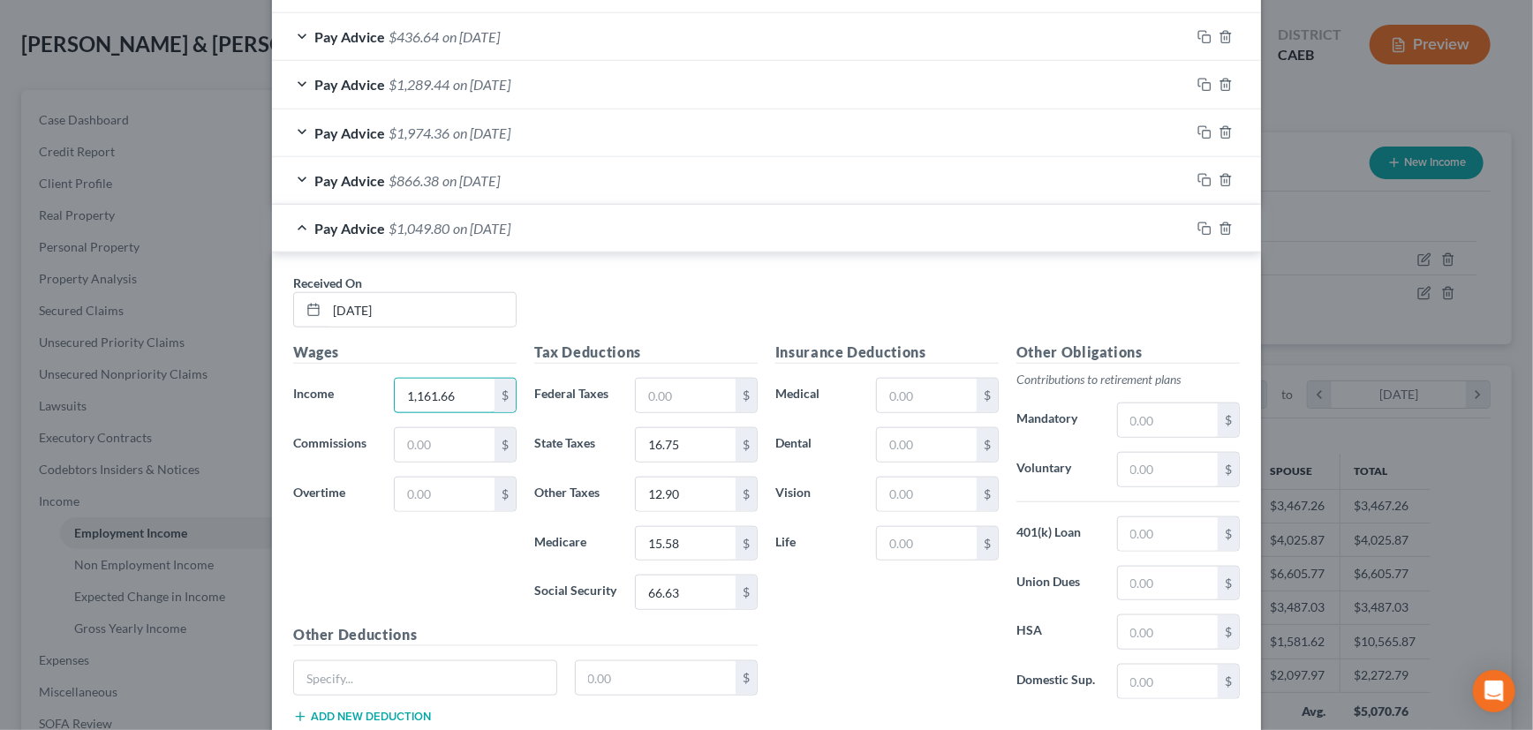
scroll to position [1004, 0]
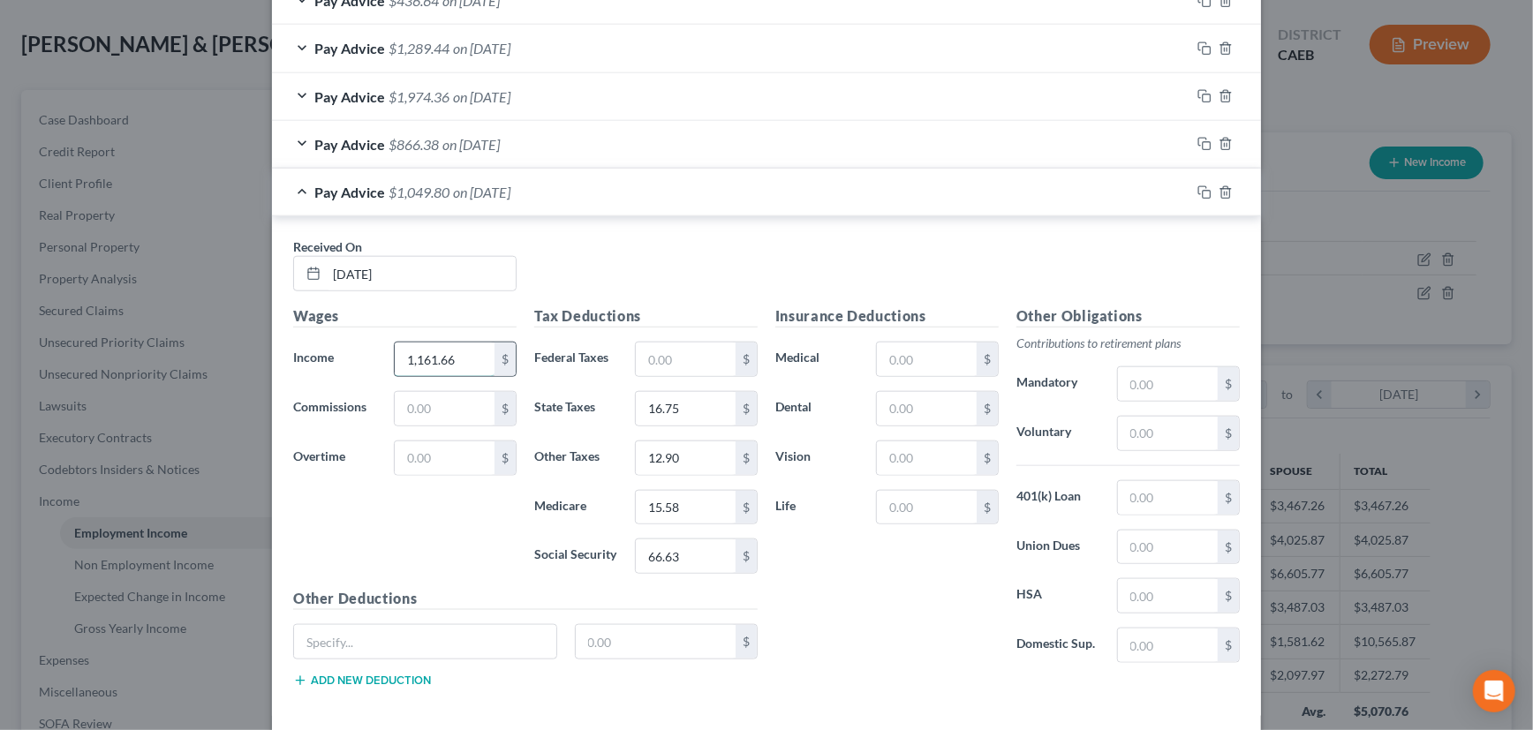
type input "1,161.66"
type input "25.07"
type input "15.24"
type input "18.42"
type input "78.75"
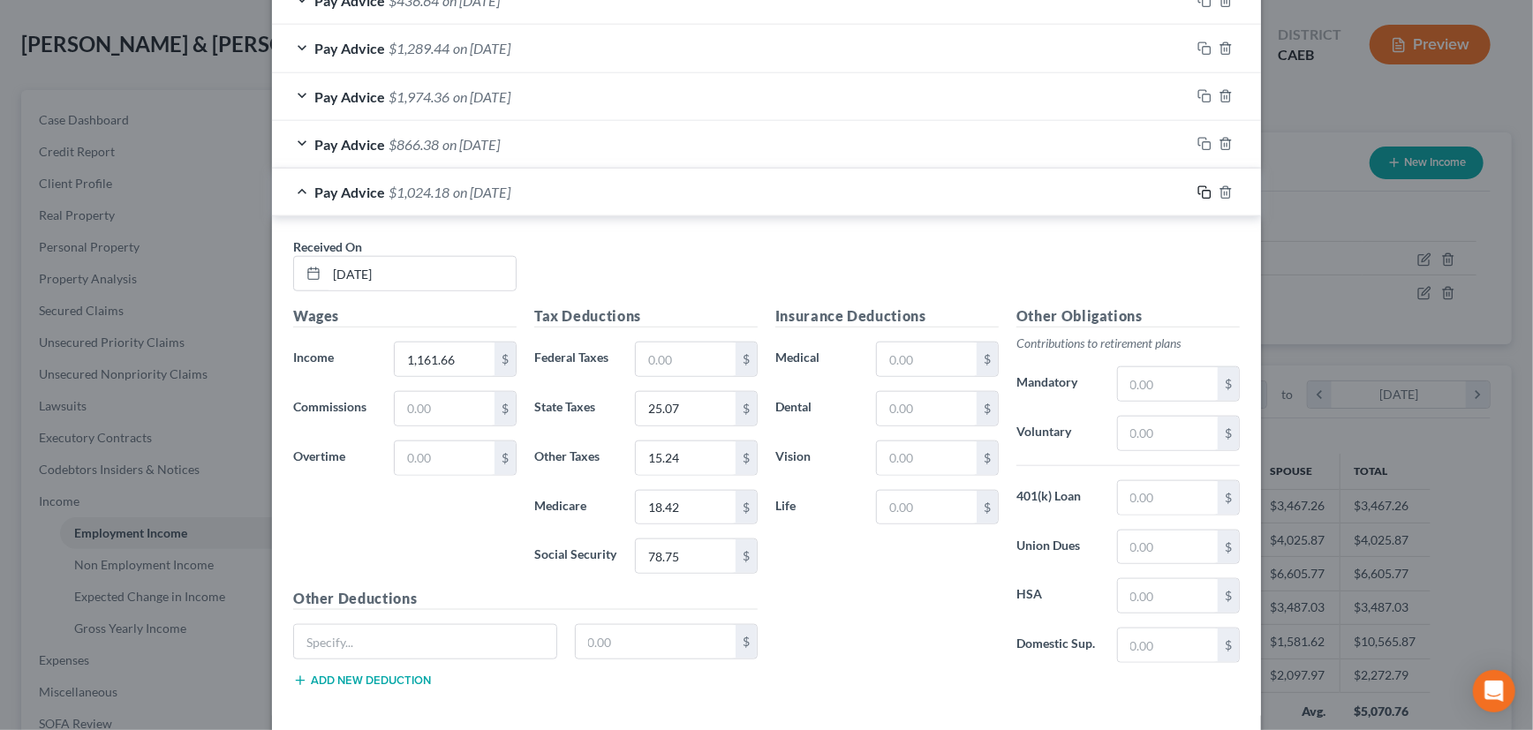
drag, startPoint x: 1199, startPoint y: 185, endPoint x: 1111, endPoint y: 201, distance: 89.7
click at [1199, 185] on icon "button" at bounding box center [1205, 192] width 14 height 14
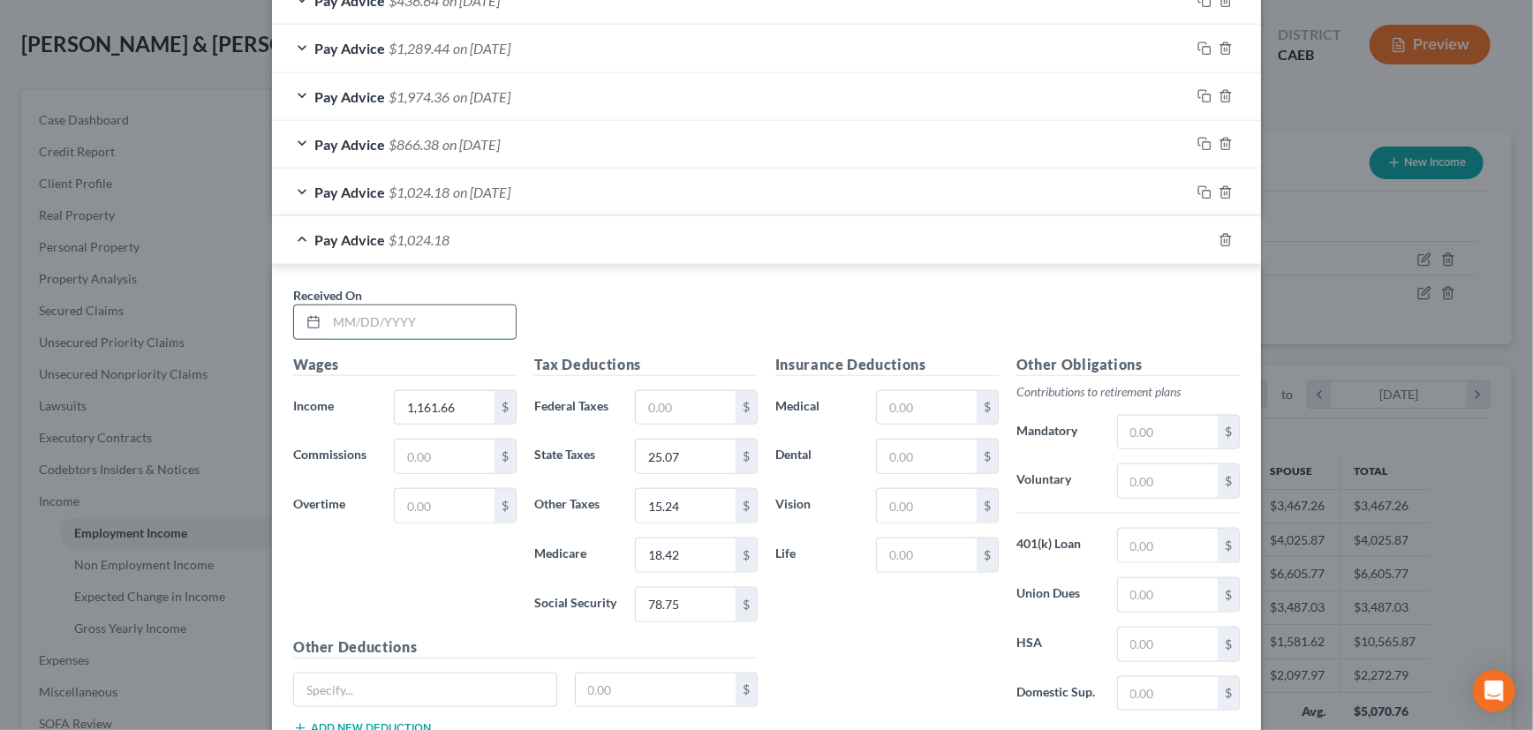
click at [451, 318] on input "text" at bounding box center [421, 323] width 189 height 34
type input "[DATE]"
type input "244.56"
type input "3.23"
type input "3.89"
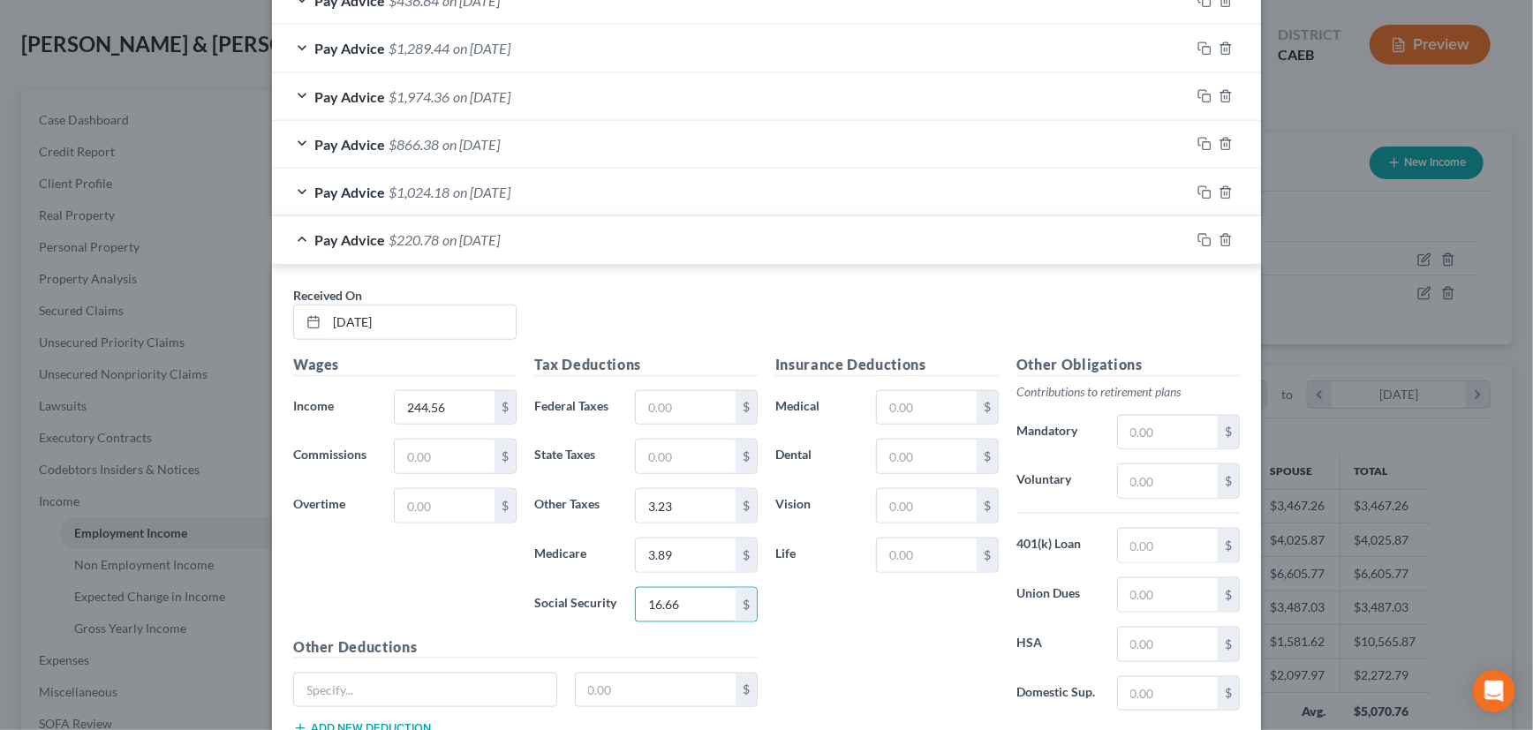
type input "16.66"
click at [856, 231] on div "Pay Advice $220.78 on [DATE]" at bounding box center [731, 239] width 919 height 47
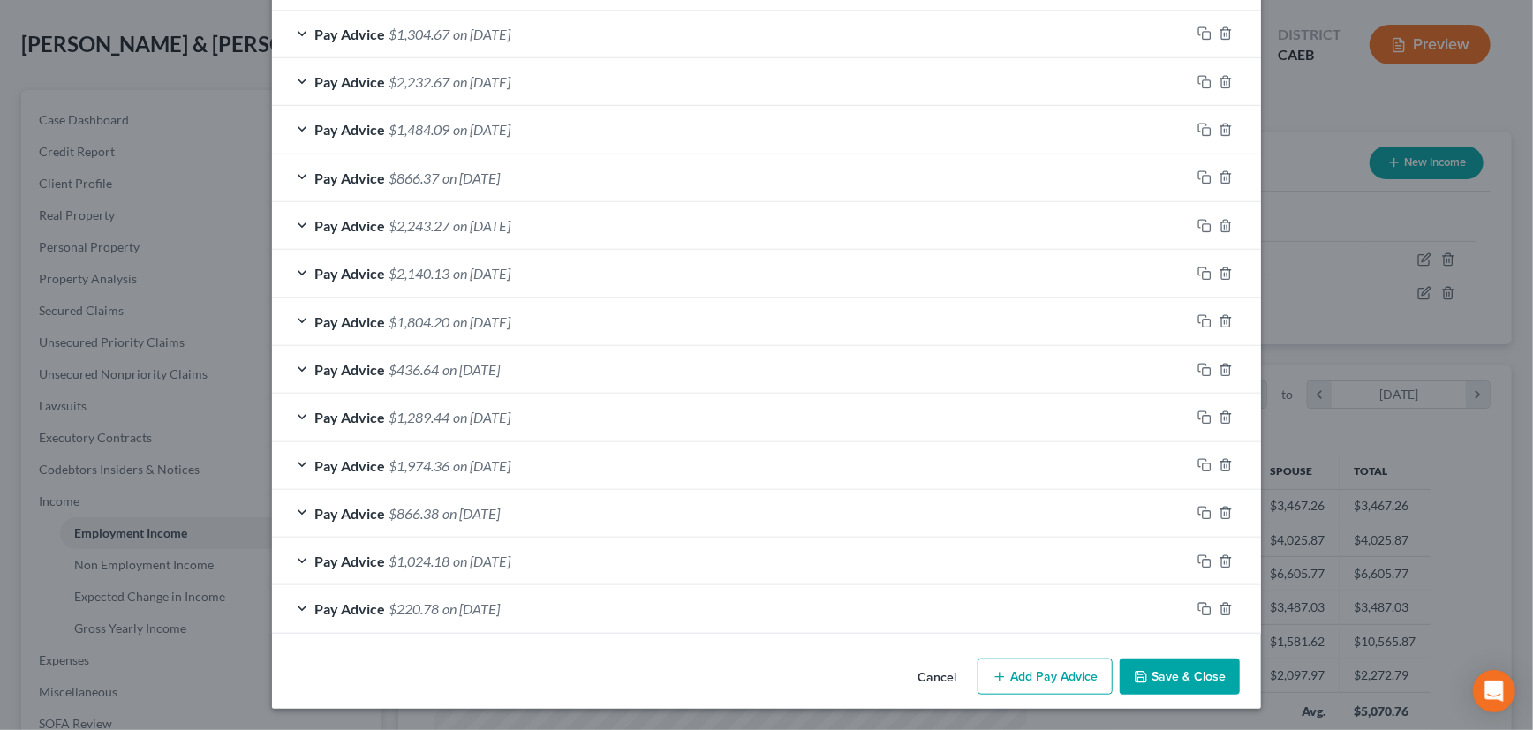
scroll to position [633, 0]
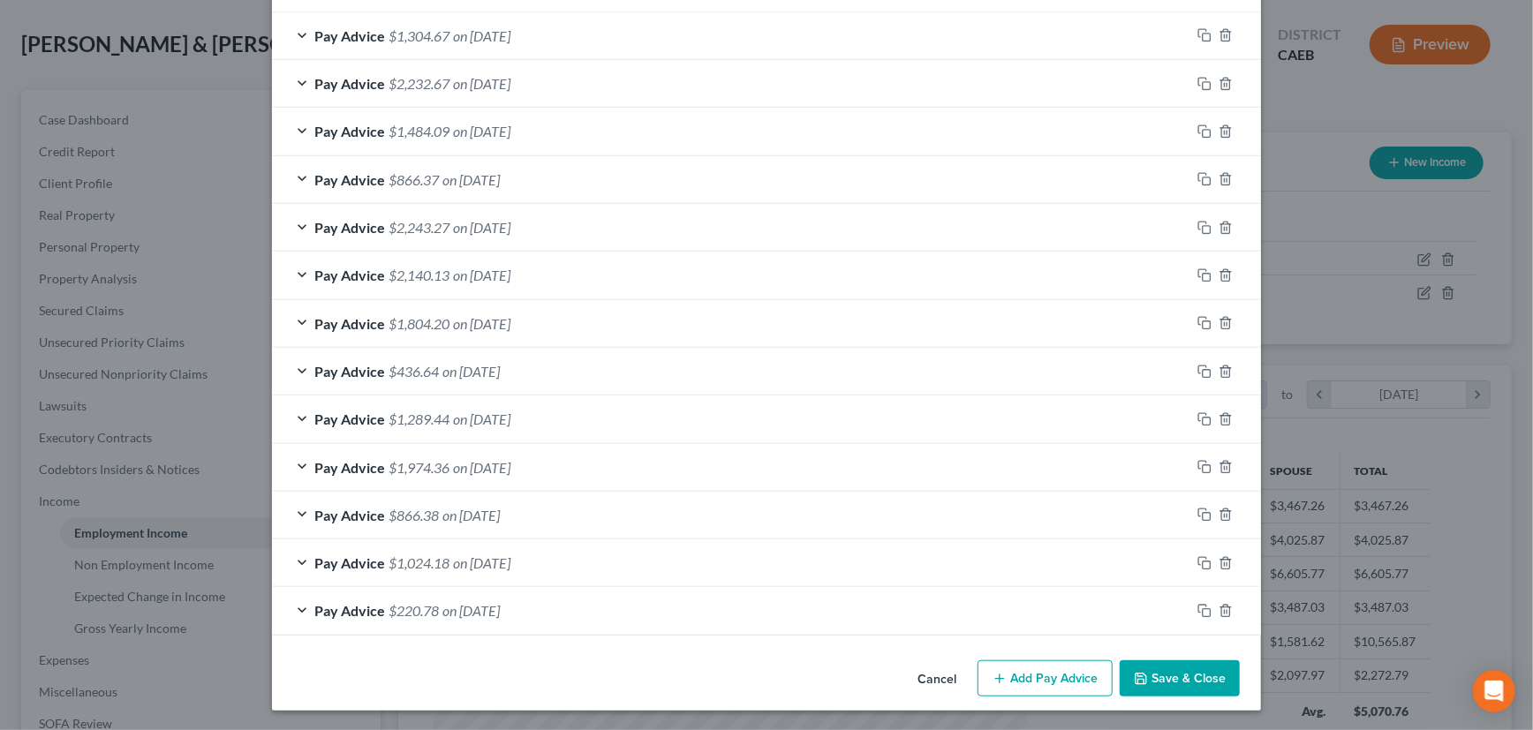
click at [1177, 677] on button "Save & Close" at bounding box center [1180, 679] width 120 height 37
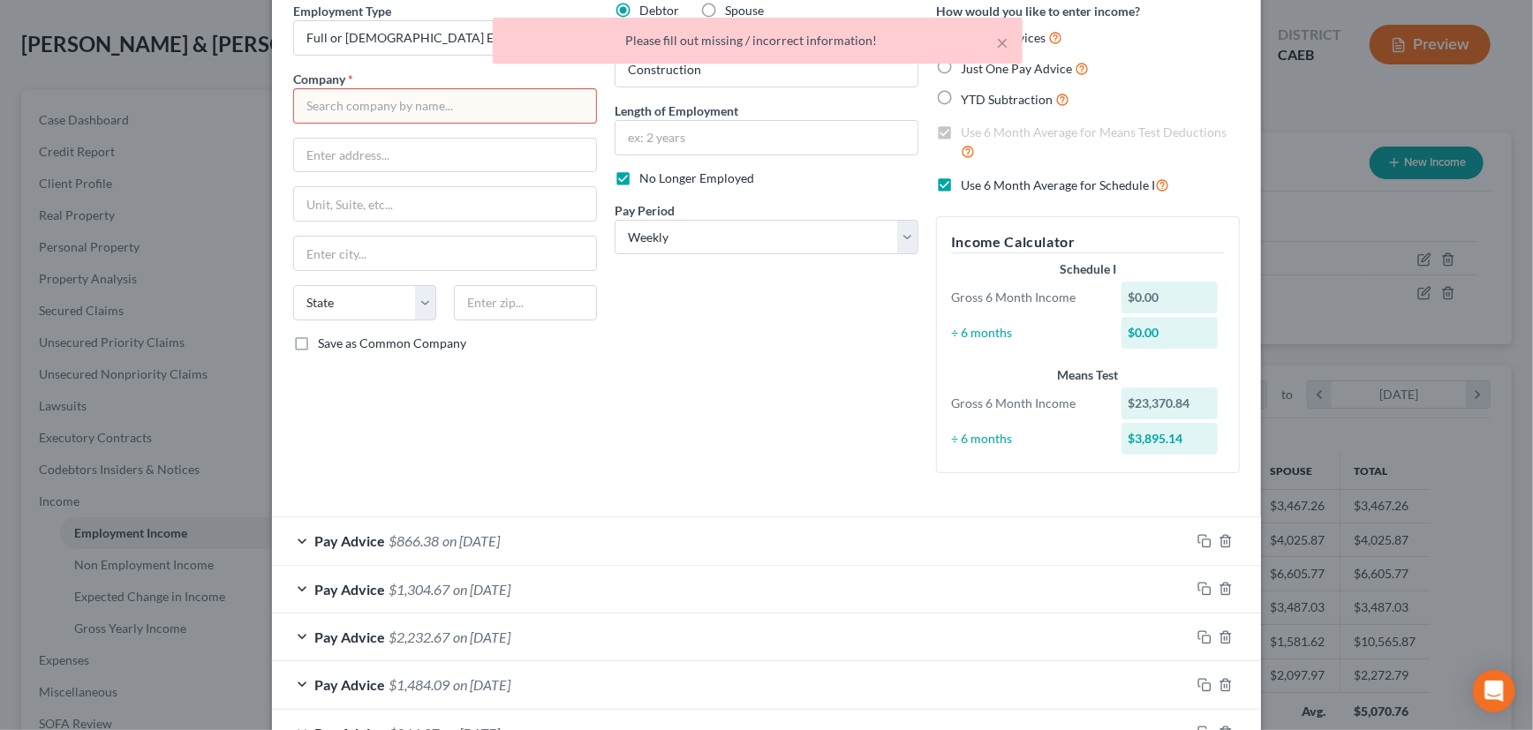
scroll to position [0, 0]
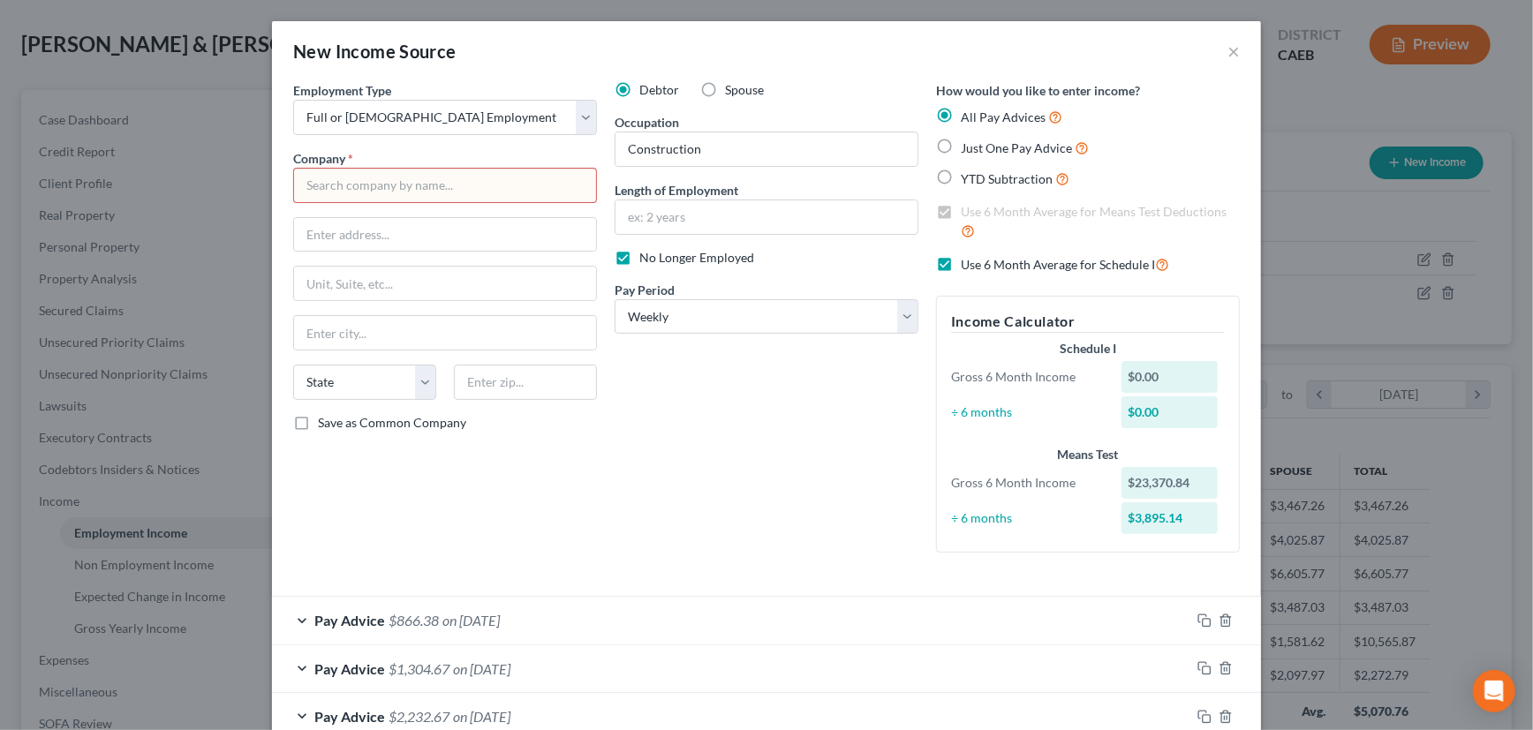
click at [364, 185] on input "text" at bounding box center [445, 185] width 304 height 35
type input "Graniterock"
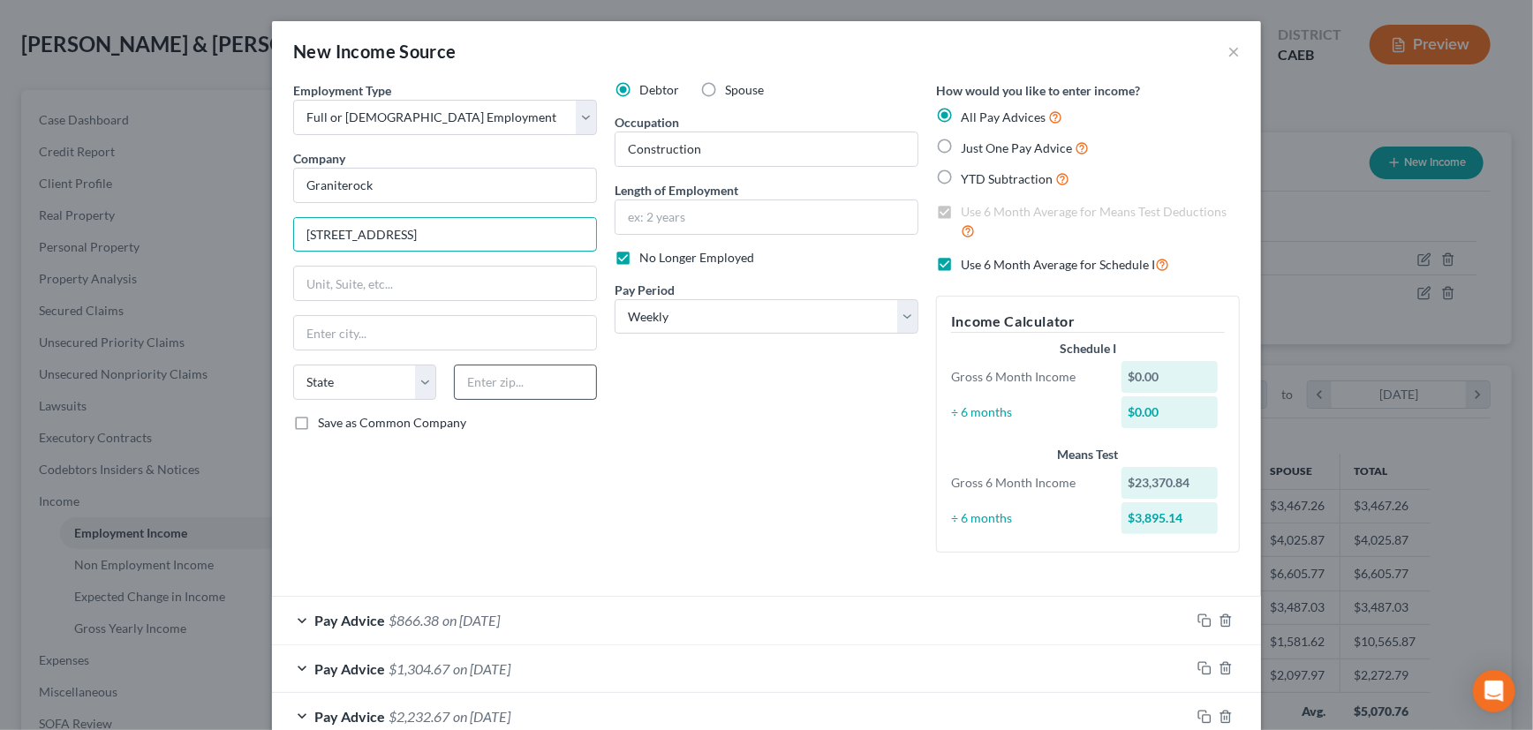
type input "[STREET_ADDRESS]"
click at [491, 384] on input "text" at bounding box center [525, 382] width 143 height 35
type input "95077"
type input "[GEOGRAPHIC_DATA]"
select select "4"
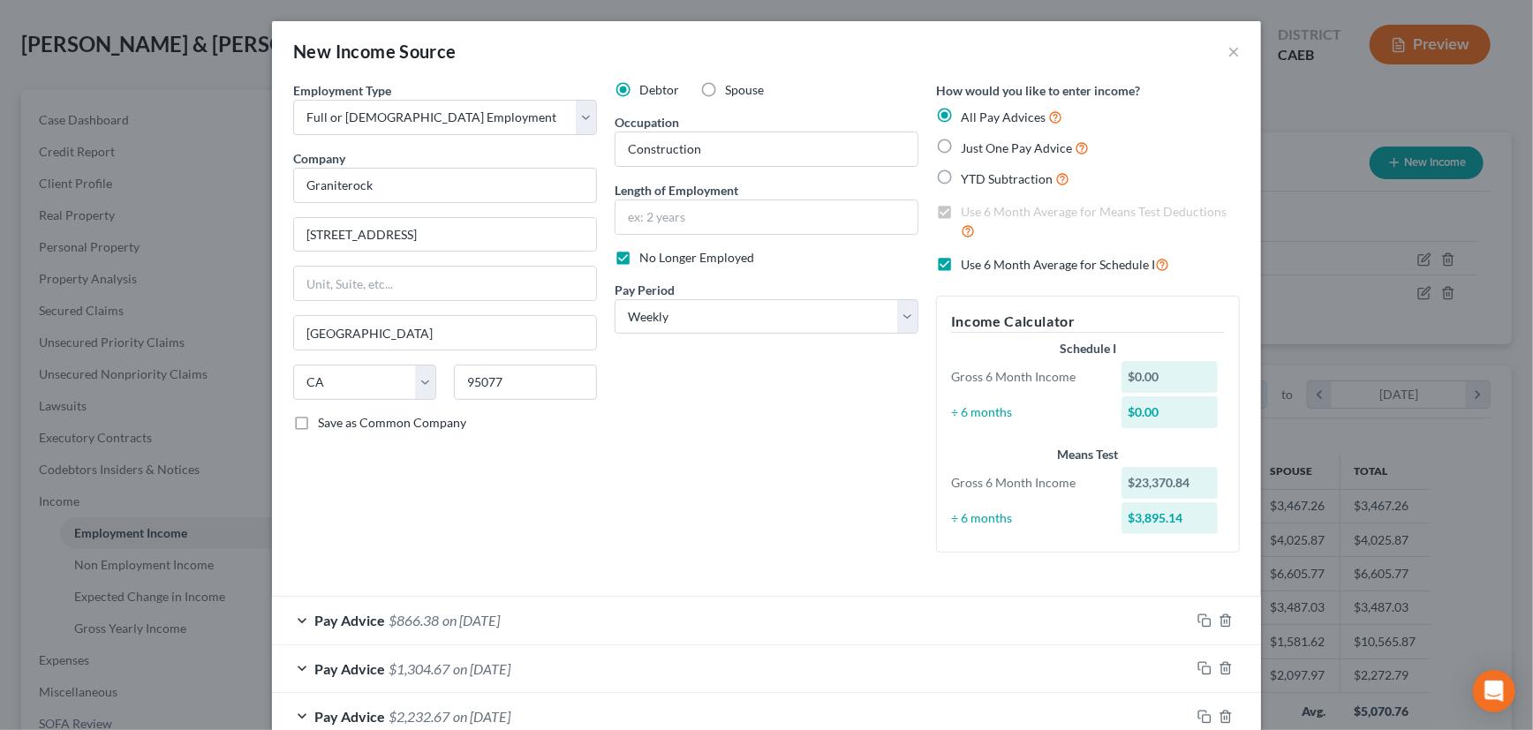
click at [606, 497] on div "Debtor Spouse Occupation Construction Length of Employment No Longer Employed P…" at bounding box center [766, 324] width 321 height 486
click at [527, 379] on input "95077" at bounding box center [525, 382] width 143 height 35
type input "95077-5001"
click at [618, 512] on div "Debtor Spouse Occupation Construction Length of Employment No Longer Employed P…" at bounding box center [766, 324] width 321 height 486
click at [318, 421] on label "Save as Common Company" at bounding box center [392, 423] width 148 height 18
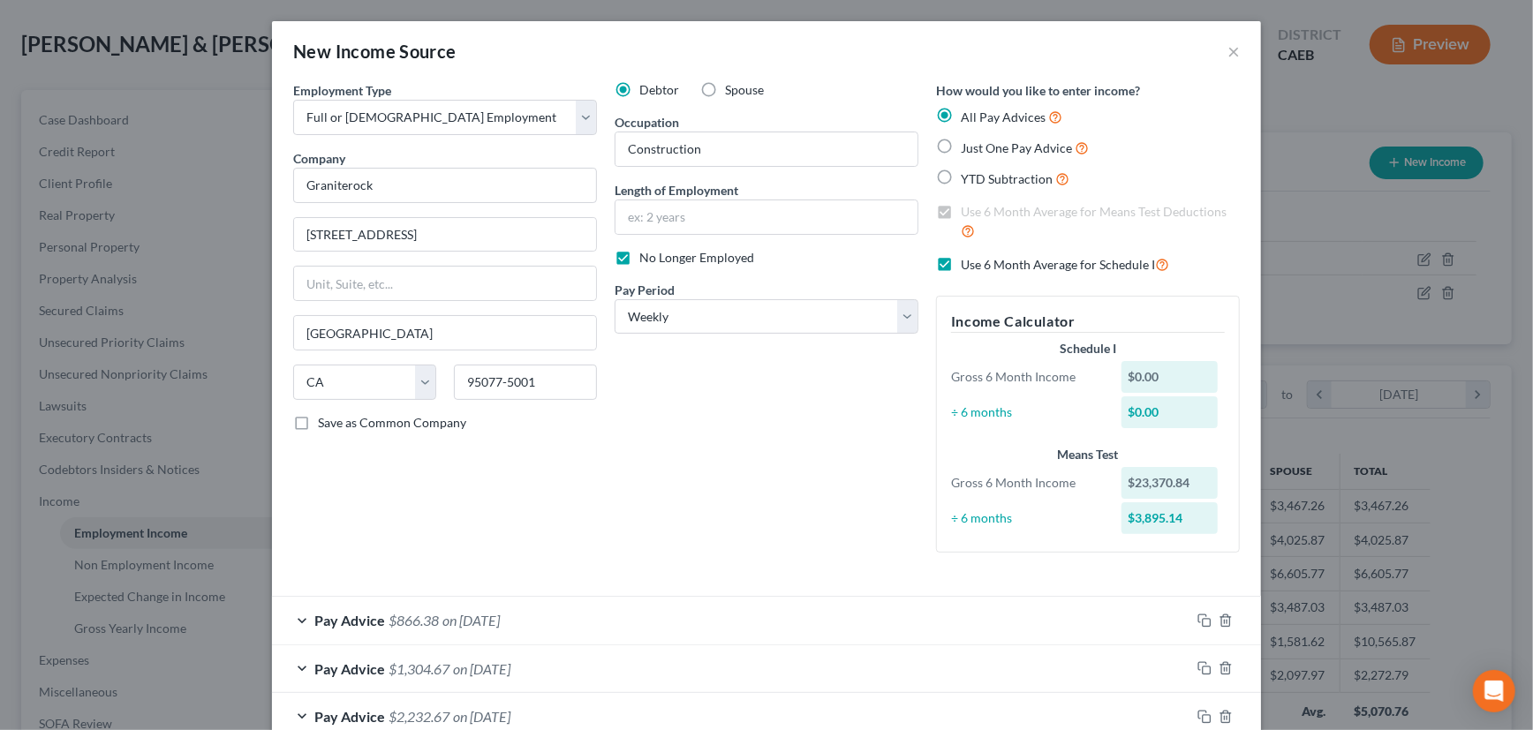
click at [325, 421] on input "Save as Common Company" at bounding box center [330, 419] width 11 height 11
checkbox input "true"
click at [725, 87] on label "Spouse" at bounding box center [744, 90] width 39 height 18
click at [732, 87] on input "Spouse" at bounding box center [737, 86] width 11 height 11
radio input "true"
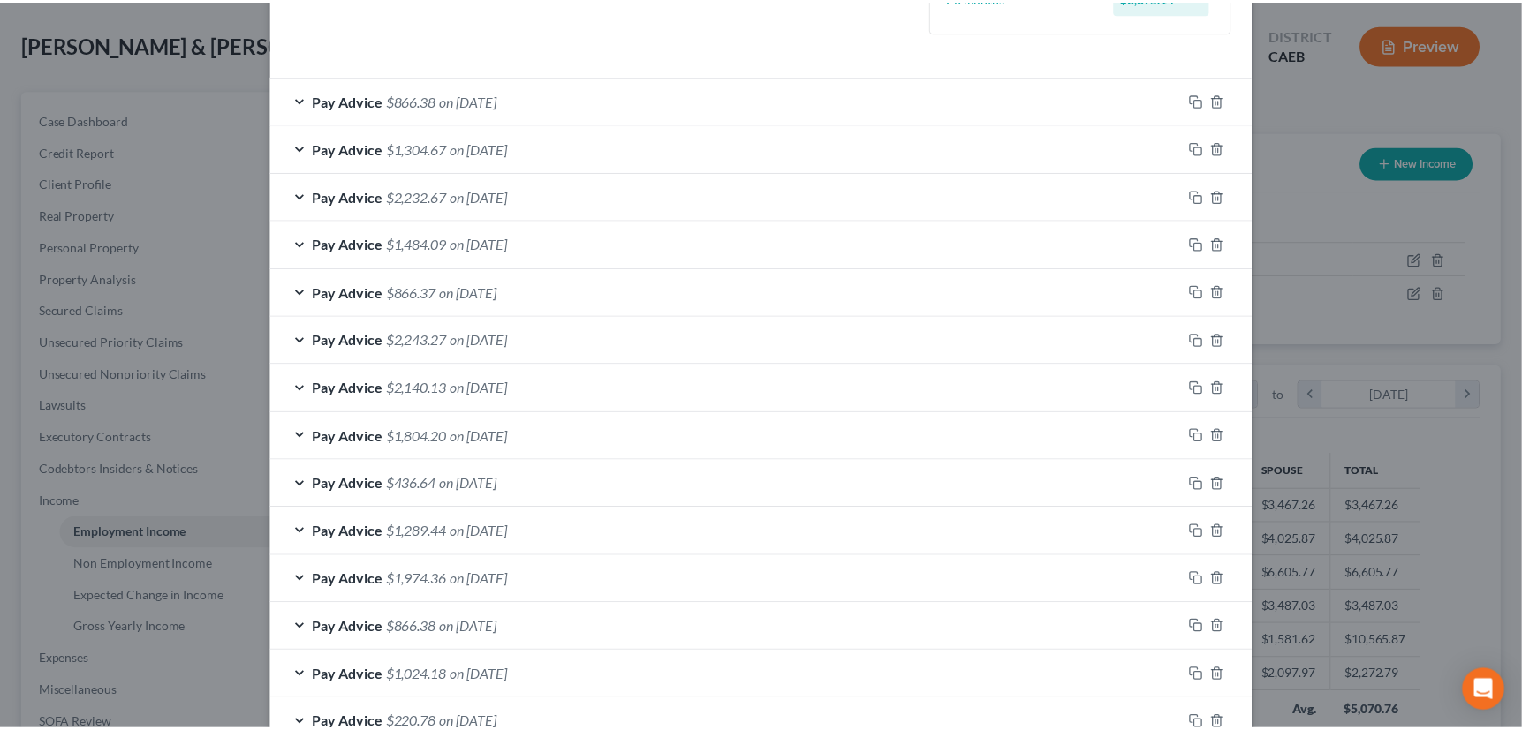
scroll to position [633, 0]
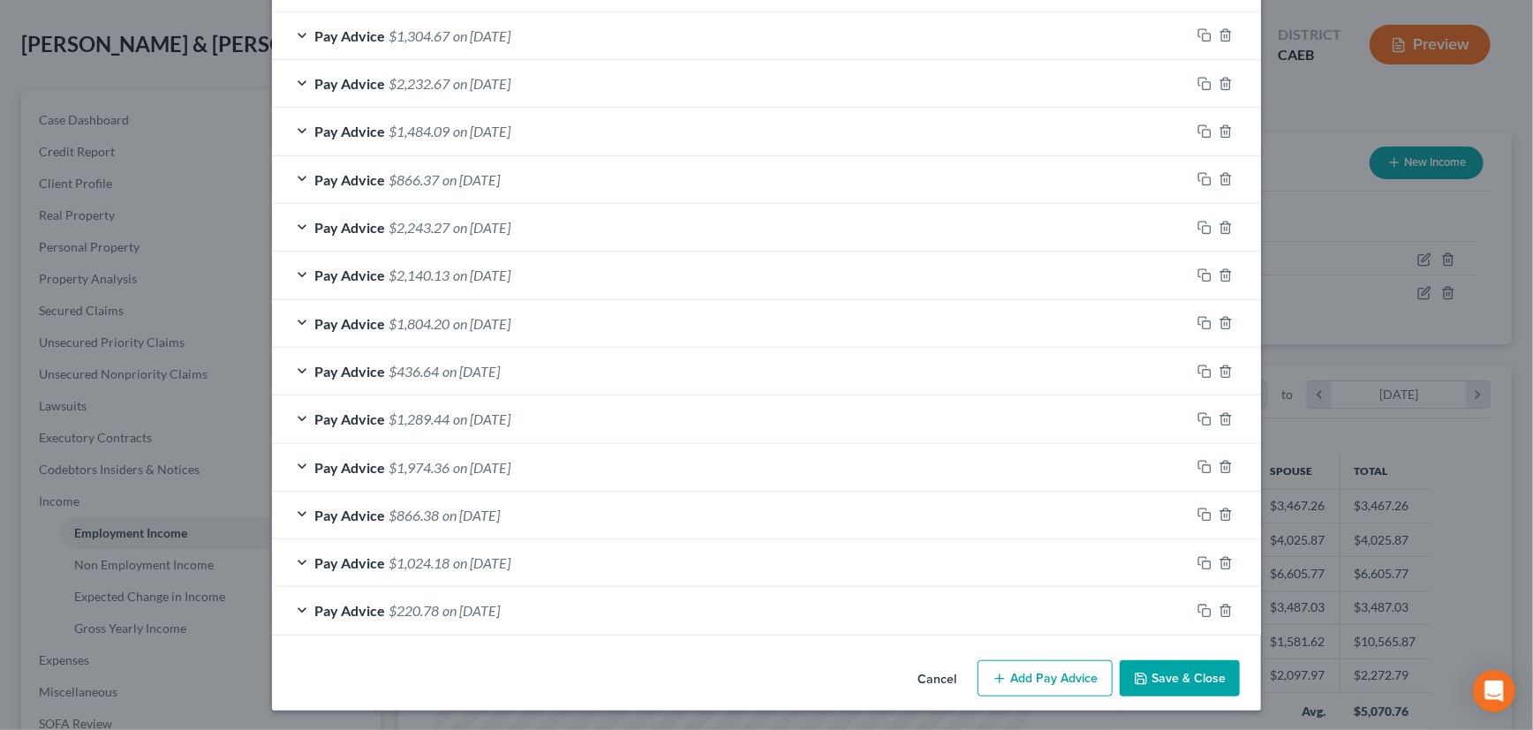
click at [1158, 671] on button "Save & Close" at bounding box center [1180, 679] width 120 height 37
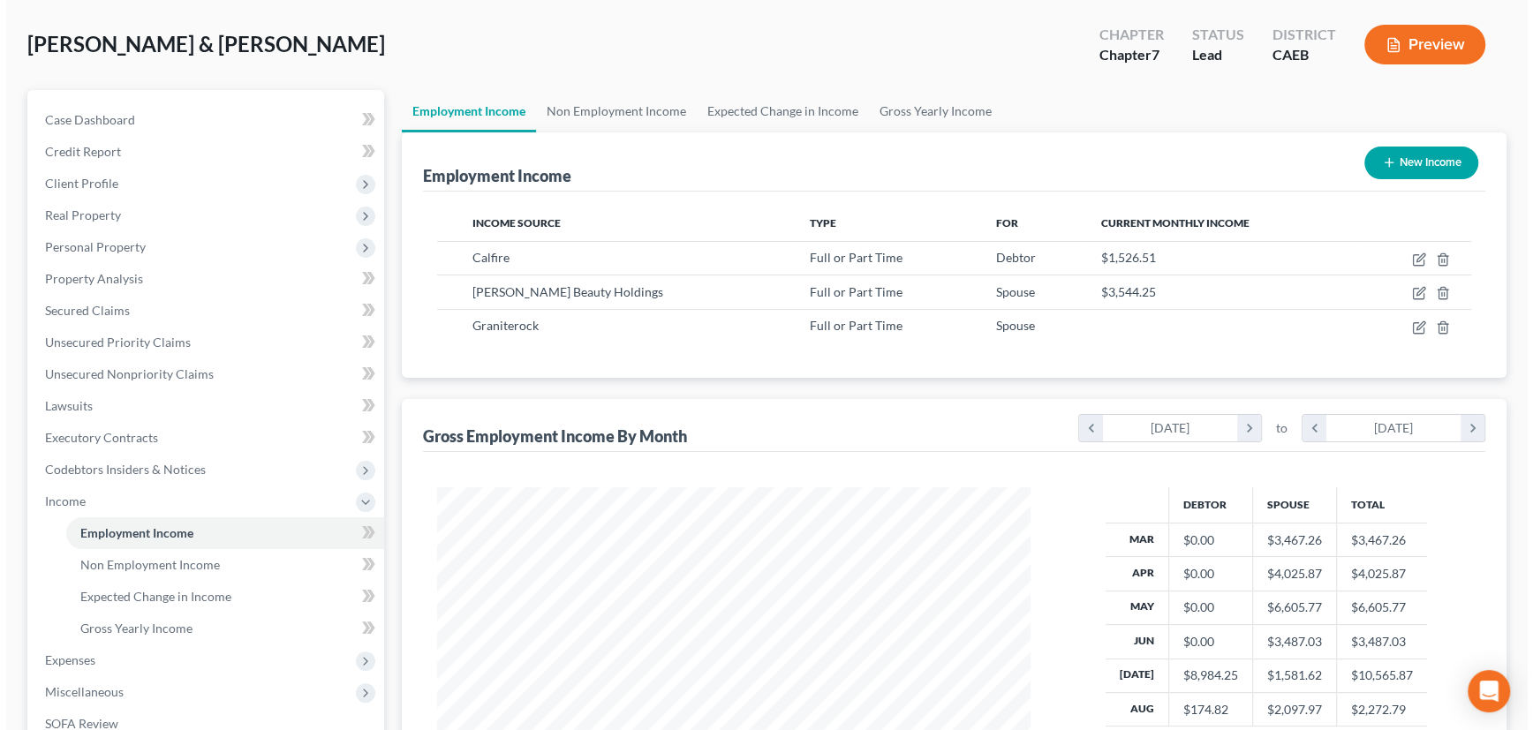
scroll to position [882883, 882575]
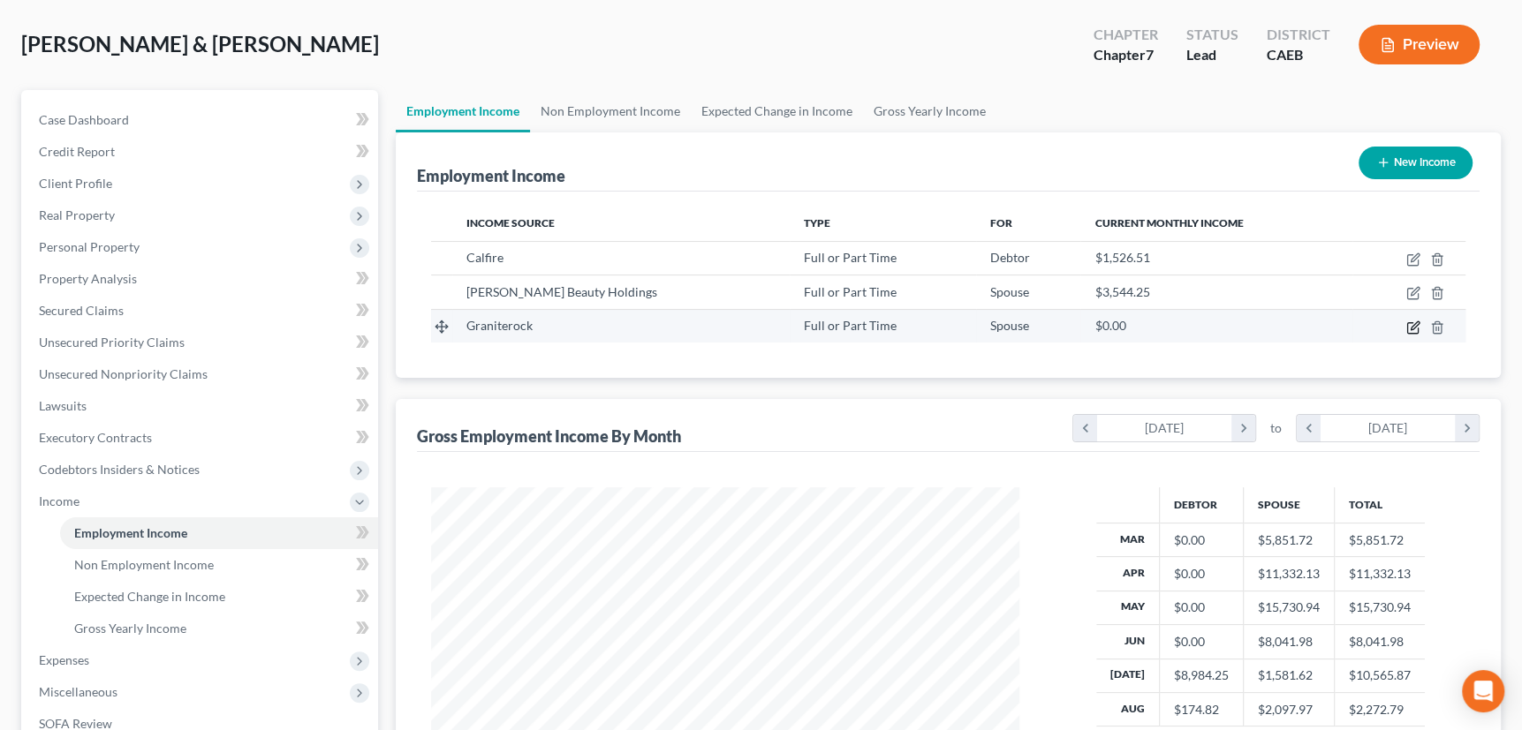
click at [1413, 321] on icon "button" at bounding box center [1413, 328] width 14 height 14
select select "0"
select select "4"
select select "3"
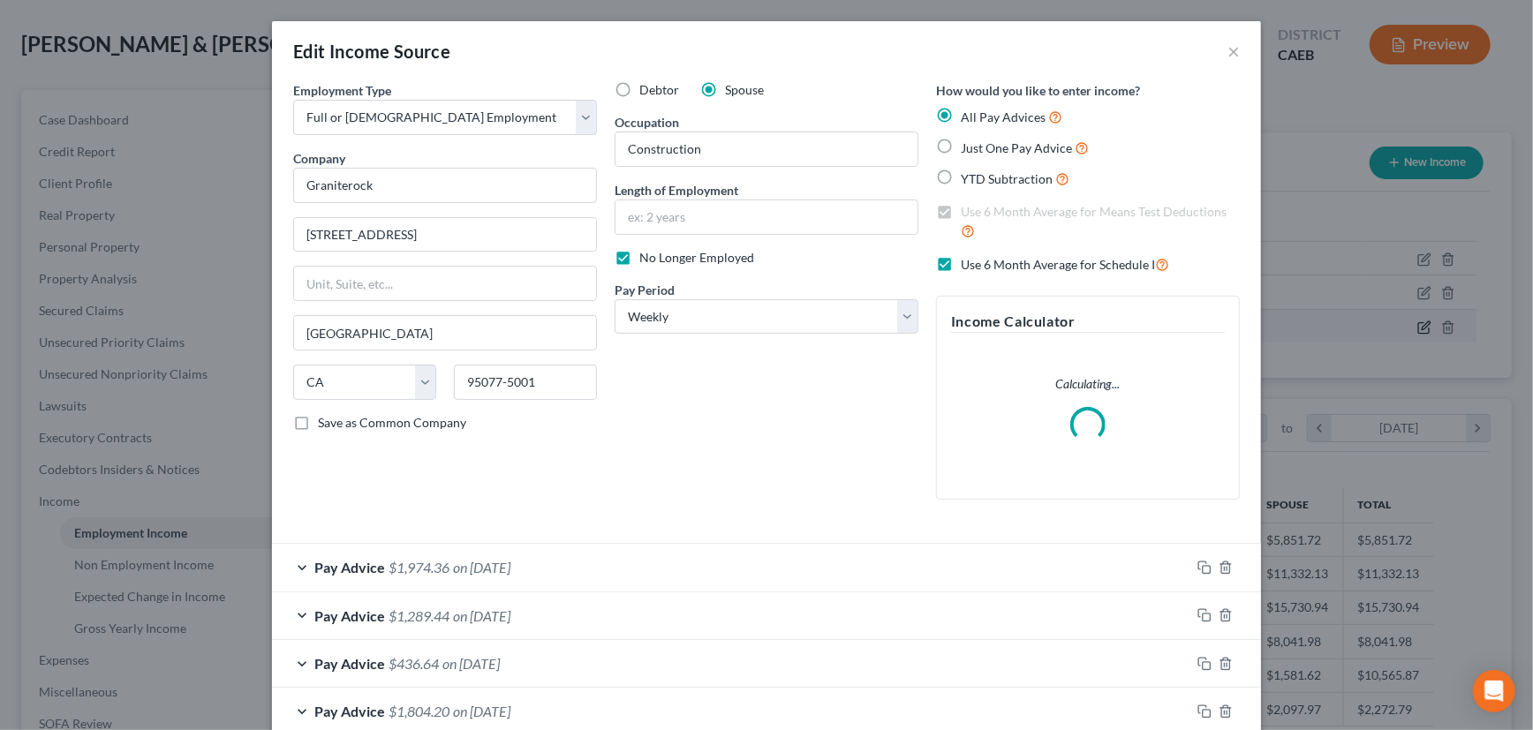
scroll to position [316, 628]
click at [639, 90] on label "Debtor" at bounding box center [659, 90] width 40 height 18
click at [647, 90] on input "Debtor" at bounding box center [652, 86] width 11 height 11
radio input "true"
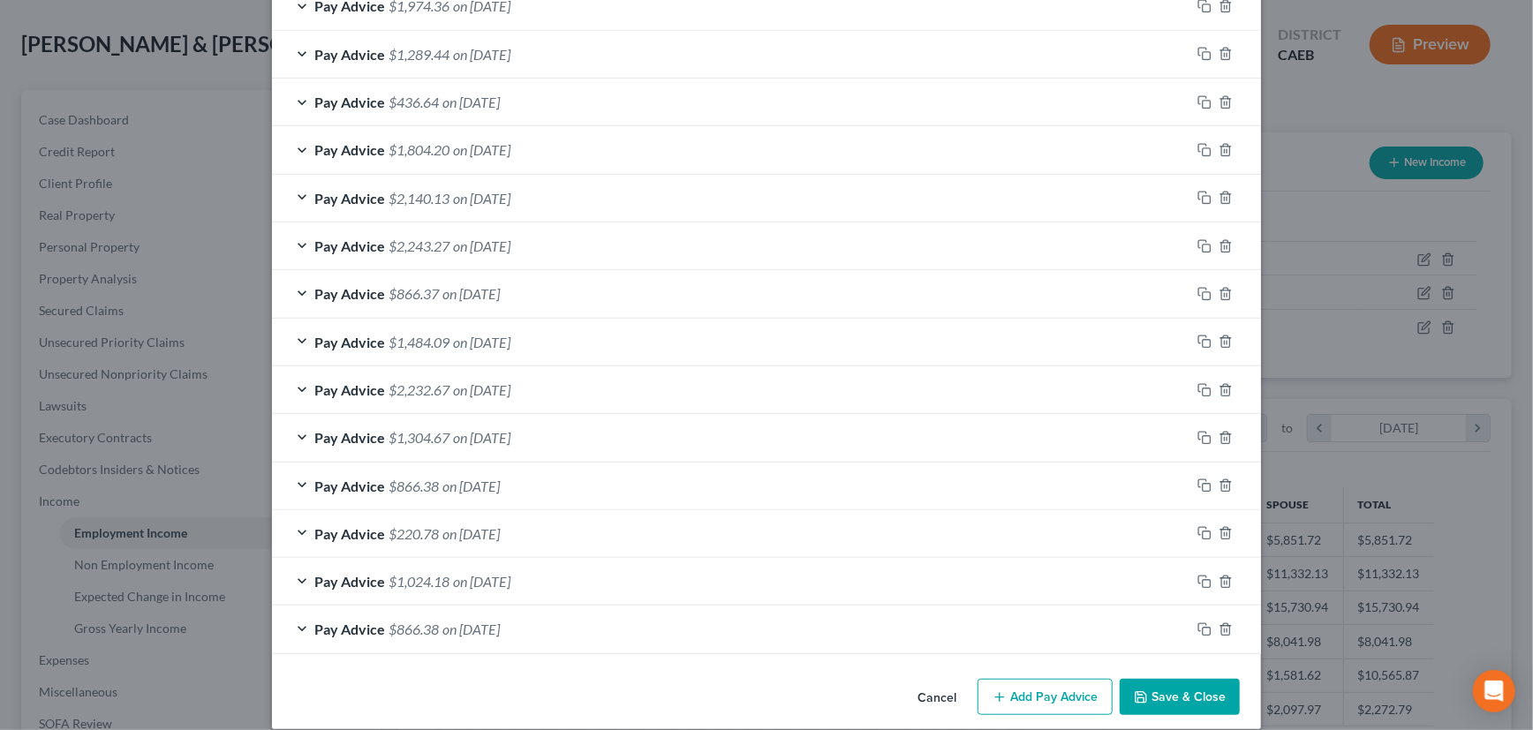
scroll to position [580, 0]
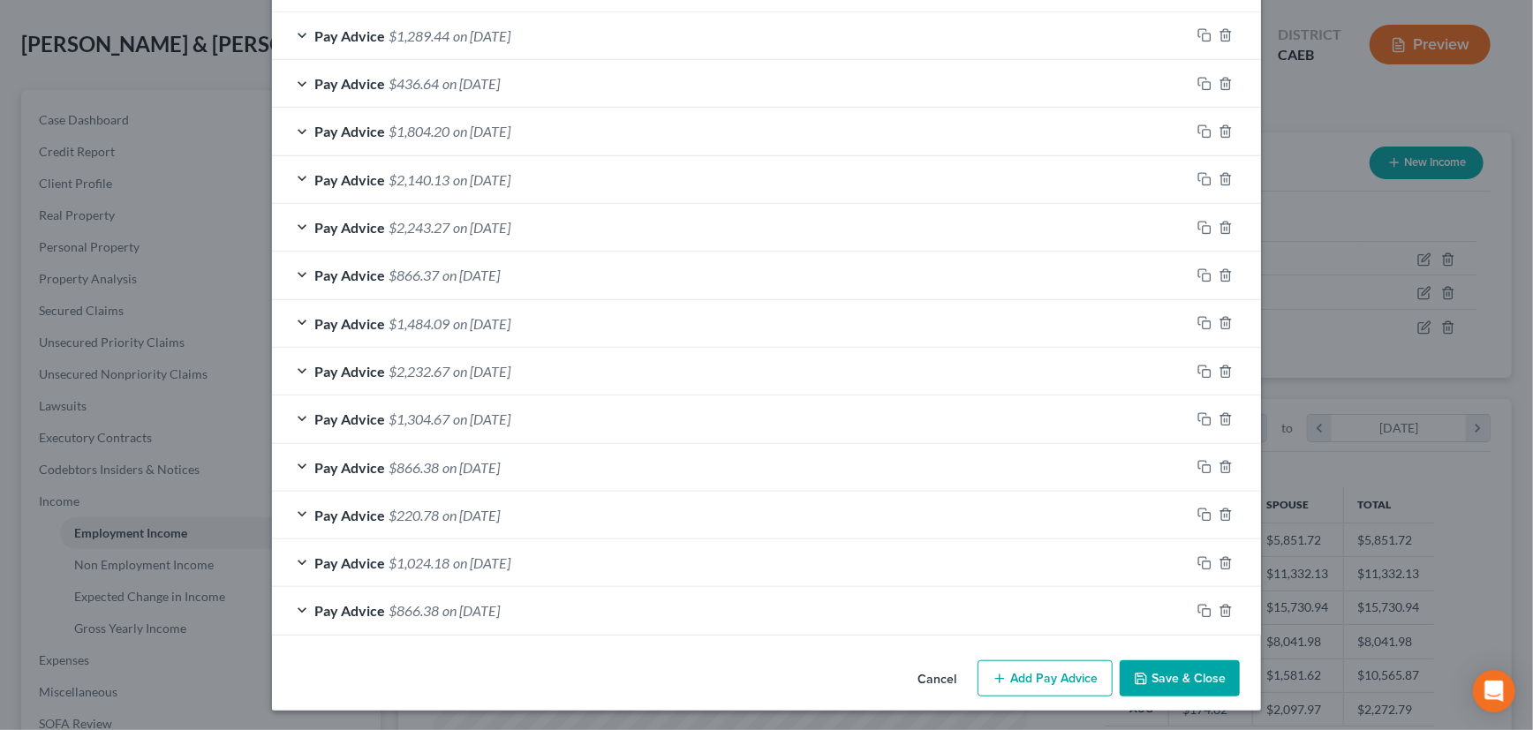
click at [1178, 672] on button "Save & Close" at bounding box center [1180, 679] width 120 height 37
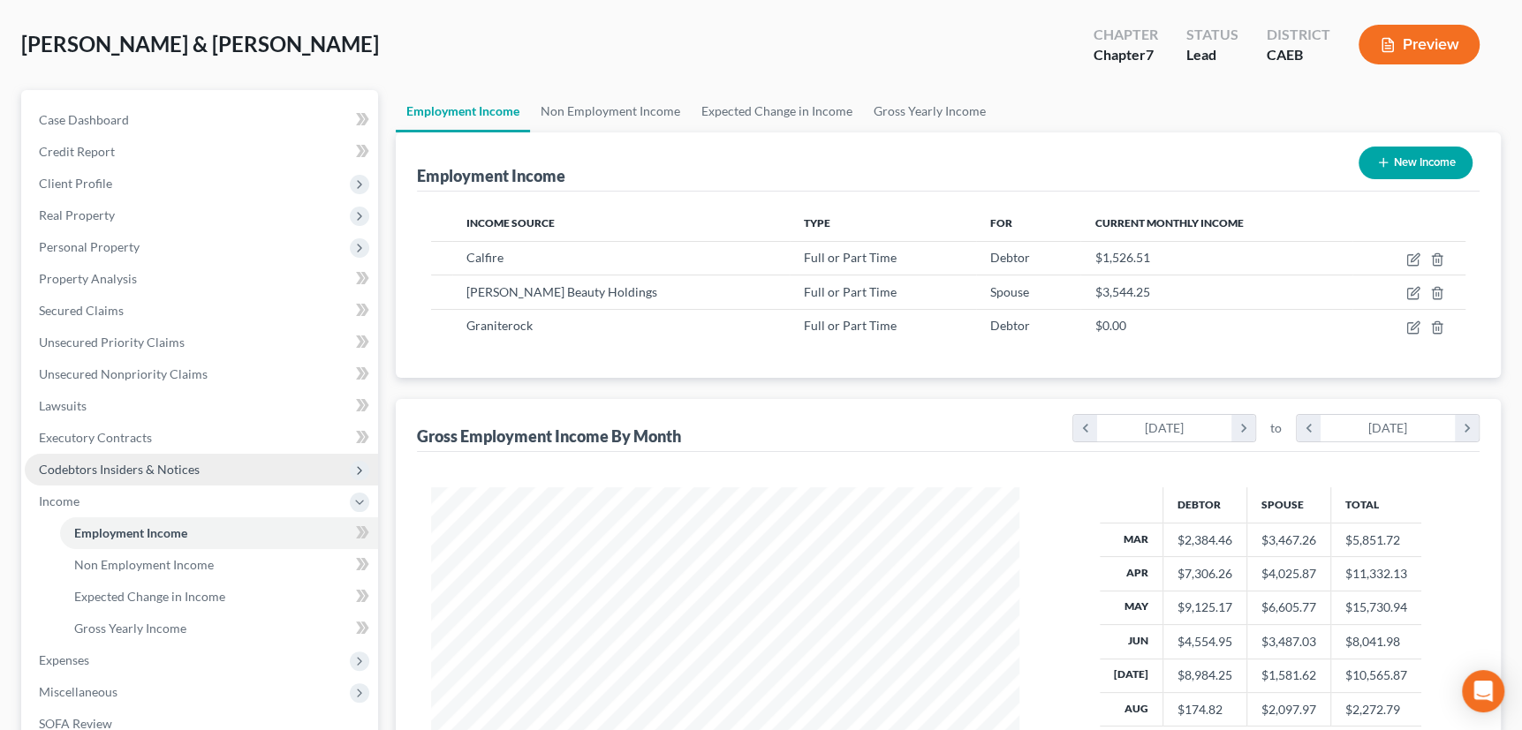
scroll to position [365, 0]
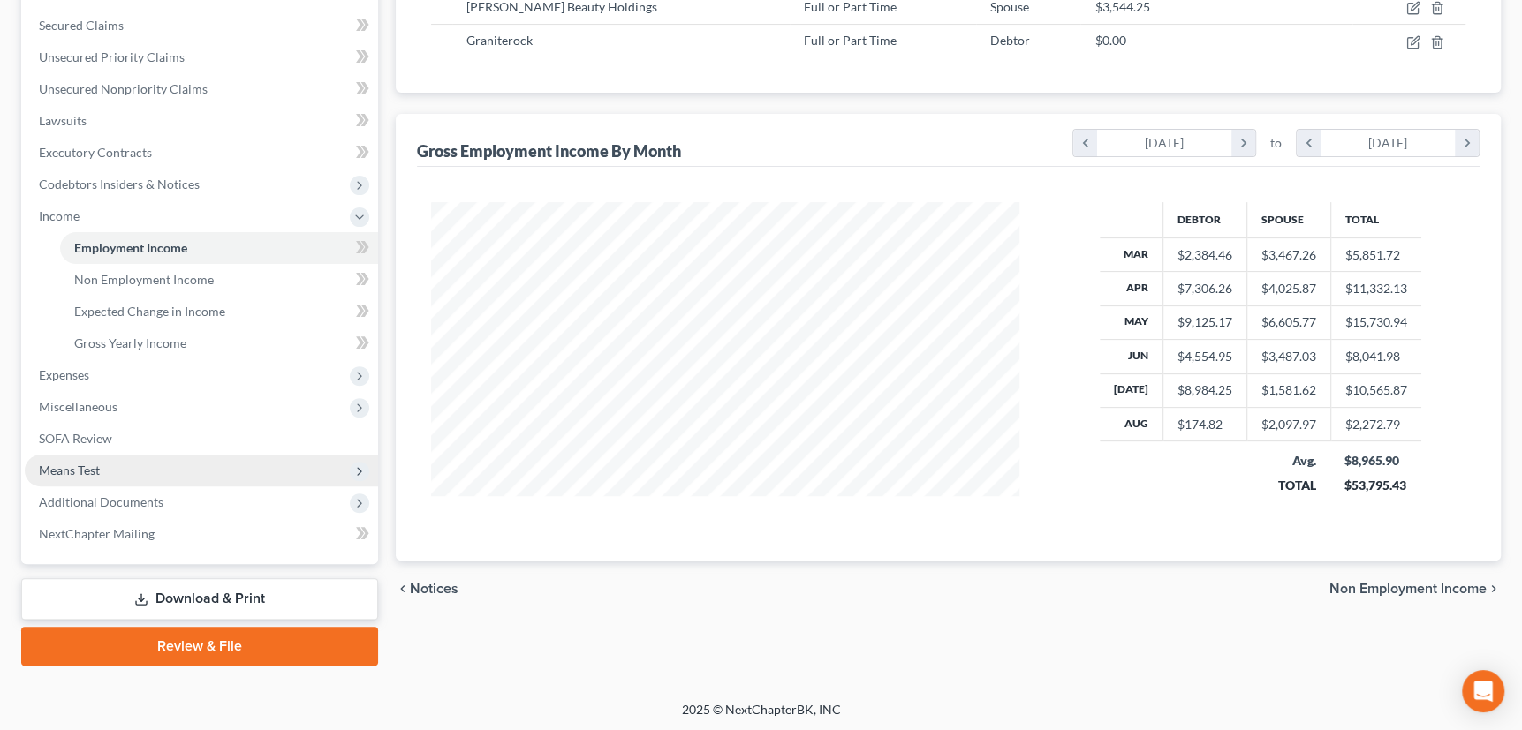
click at [81, 468] on span "Means Test" at bounding box center [69, 470] width 61 height 15
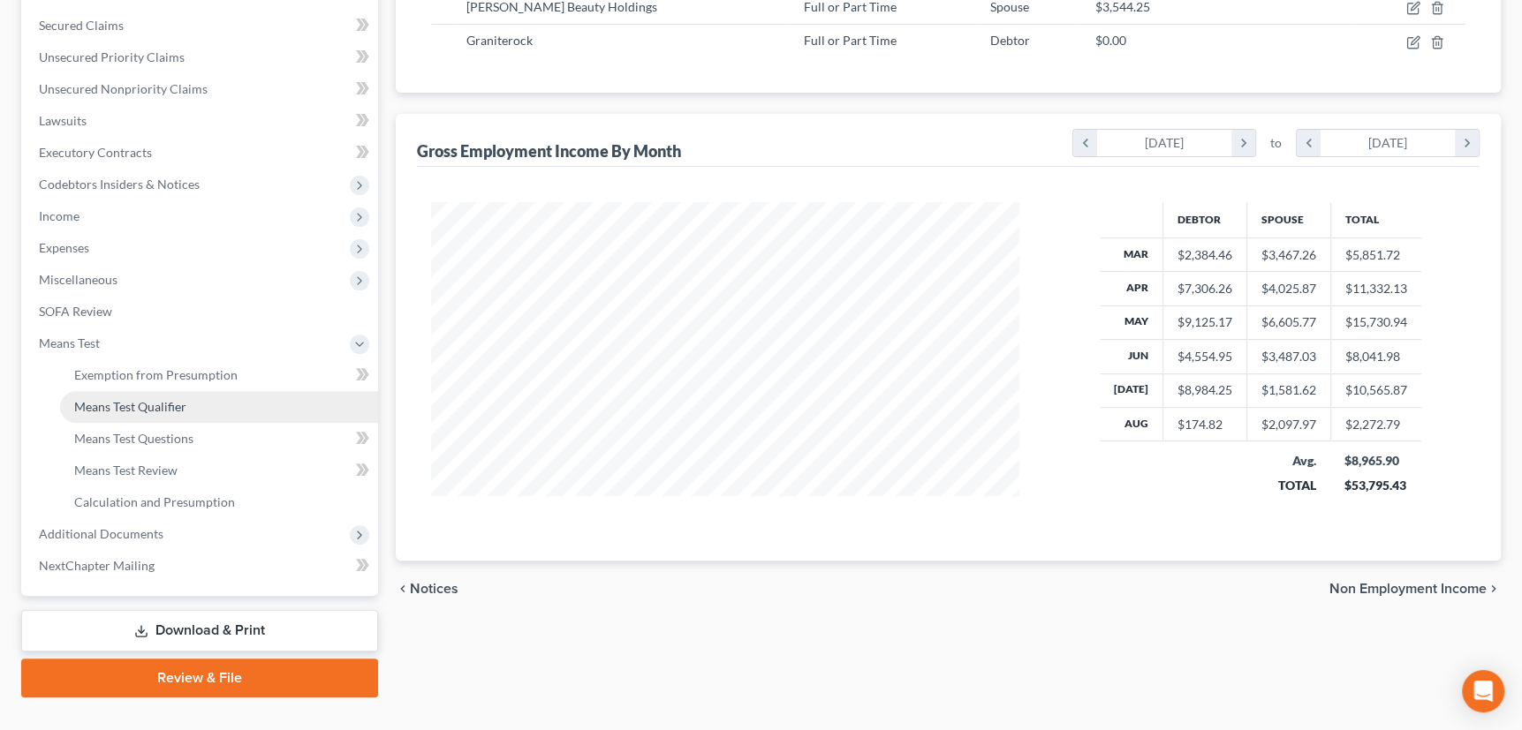
click at [109, 403] on span "Means Test Qualifier" at bounding box center [130, 406] width 112 height 15
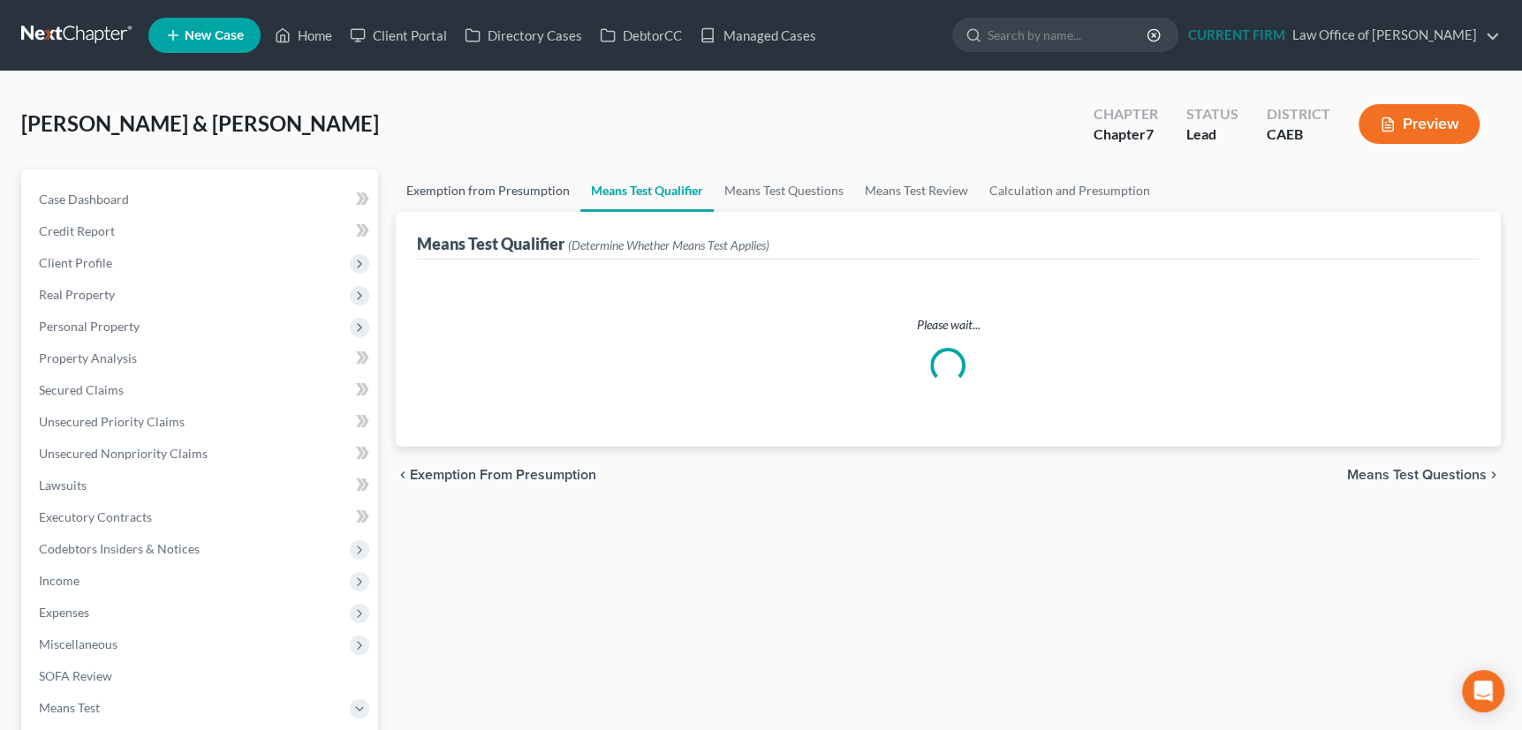
click at [476, 191] on link "Exemption from Presumption" at bounding box center [488, 191] width 185 height 42
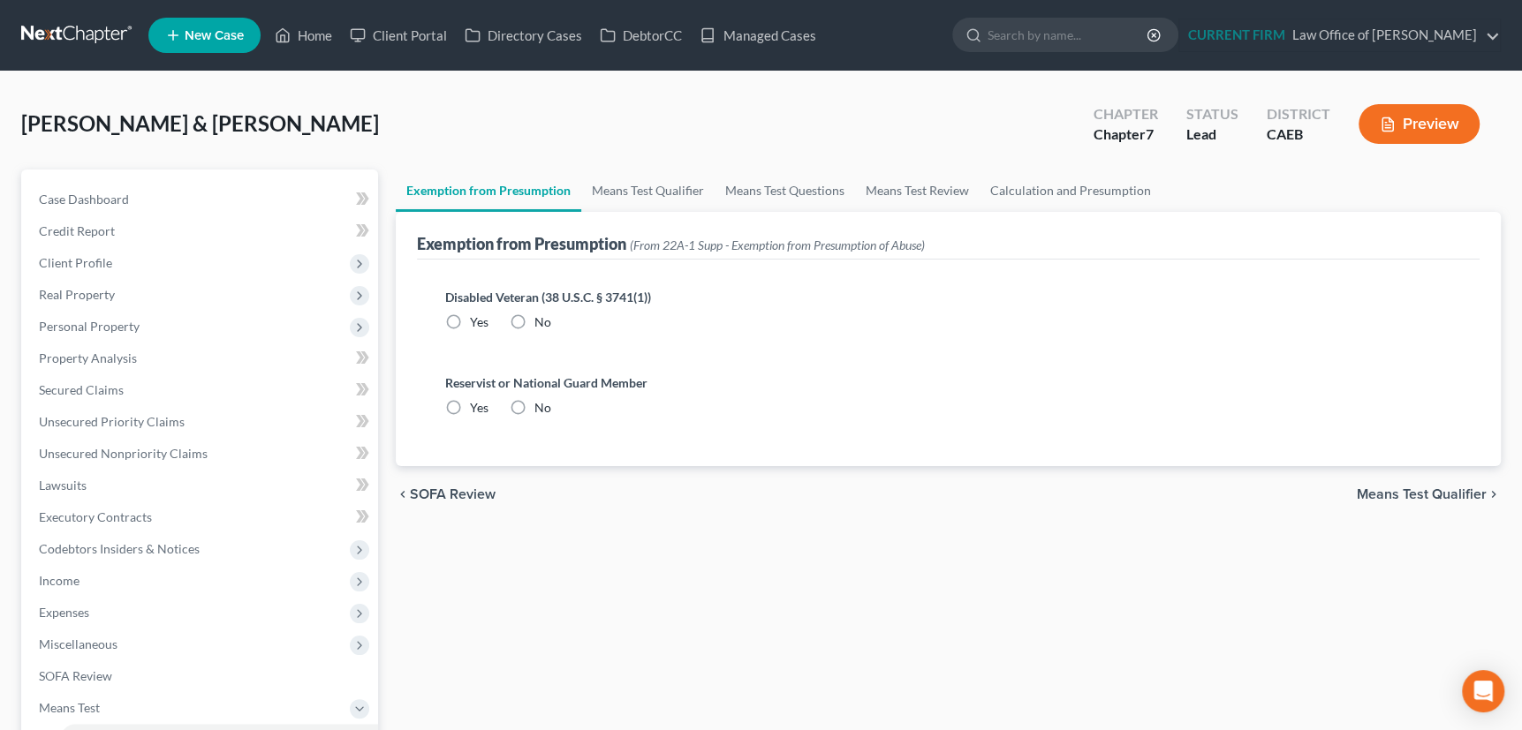
click at [534, 314] on label "No" at bounding box center [542, 323] width 17 height 18
click at [541, 314] on input "No" at bounding box center [546, 319] width 11 height 11
radio input "true"
click at [534, 405] on label "No" at bounding box center [542, 408] width 17 height 18
click at [541, 405] on input "No" at bounding box center [546, 404] width 11 height 11
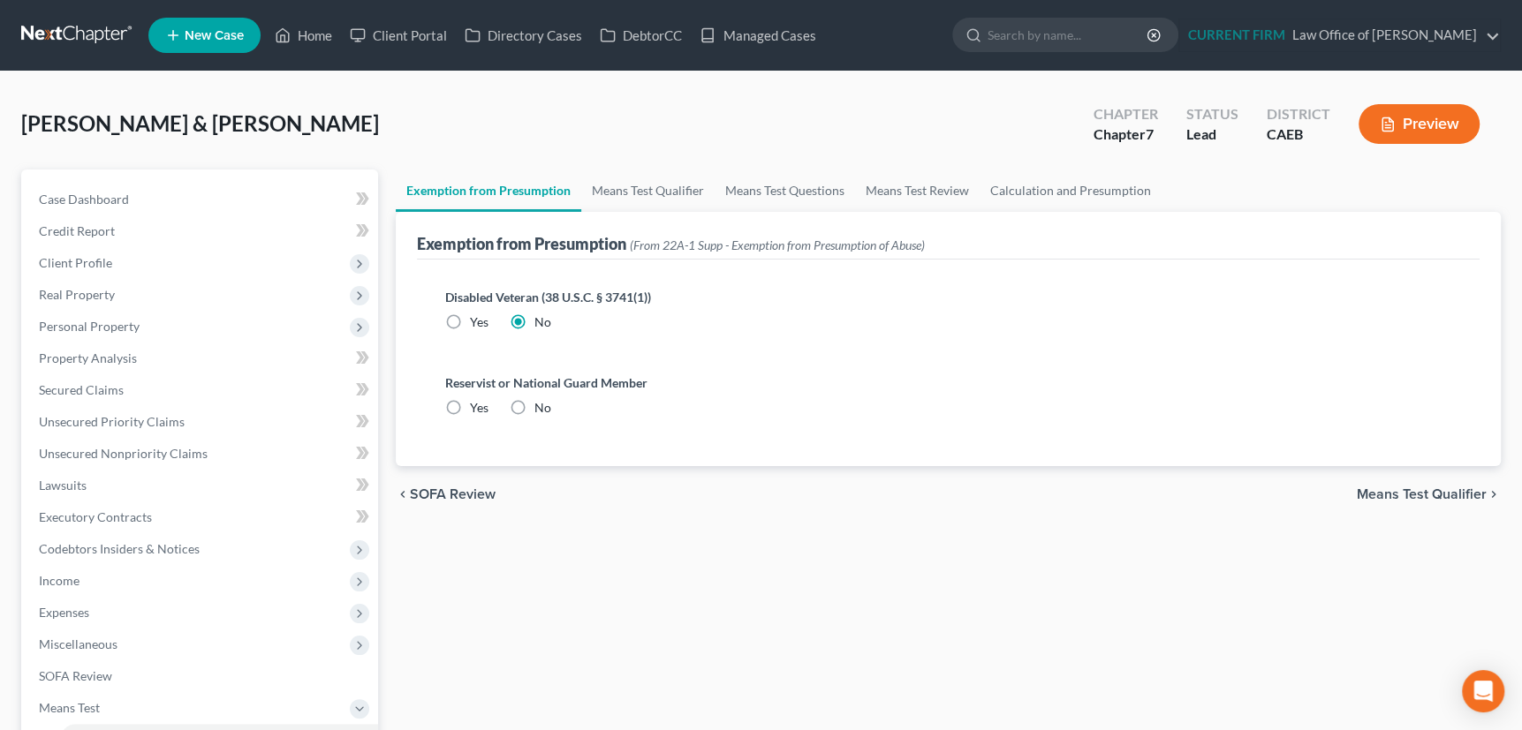
radio input "true"
click at [648, 187] on link "Means Test Qualifier" at bounding box center [647, 191] width 133 height 42
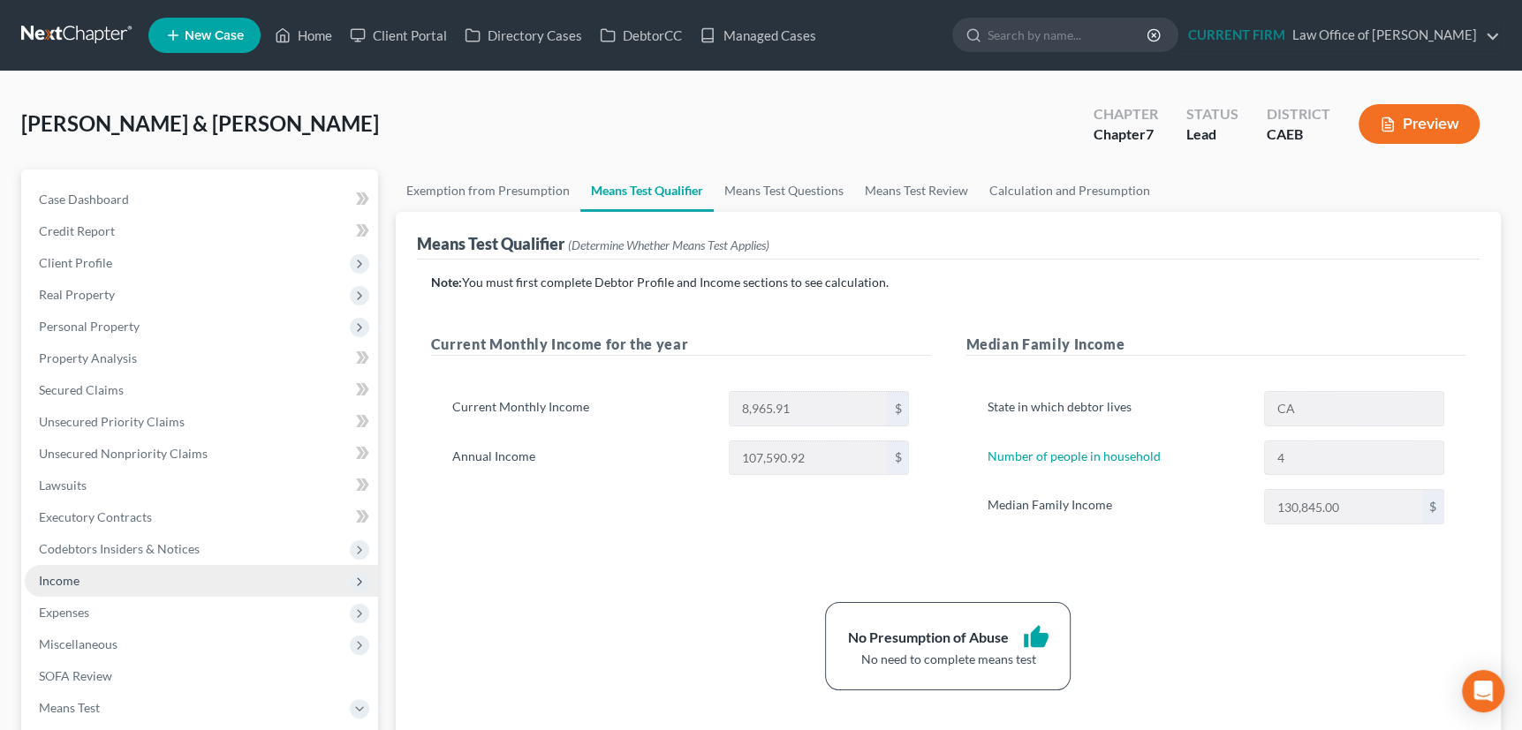
click at [58, 583] on span "Income" at bounding box center [59, 580] width 41 height 15
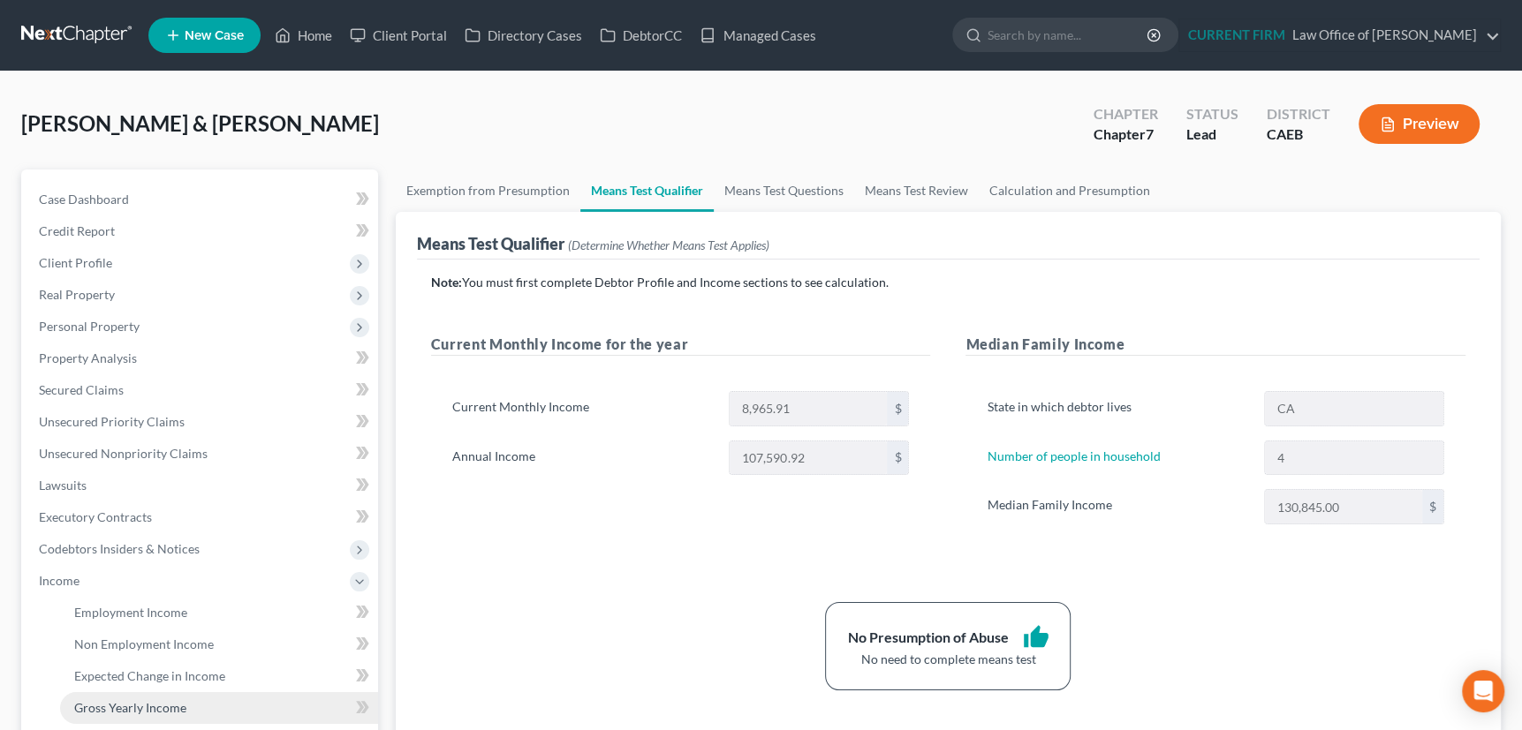
click at [108, 707] on span "Gross Yearly Income" at bounding box center [130, 707] width 112 height 15
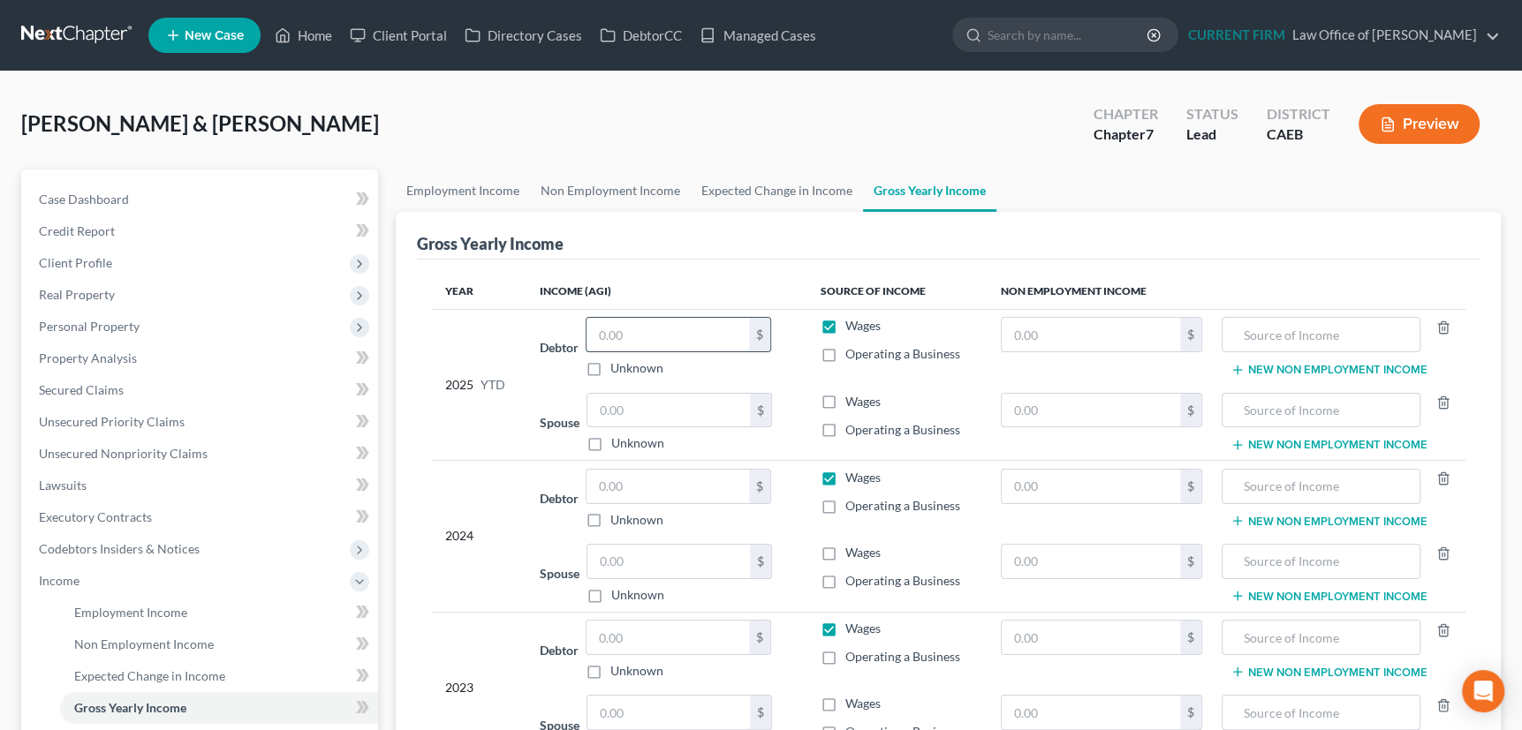
click at [617, 335] on input "text" at bounding box center [667, 335] width 163 height 34
type input "42,642"
click at [631, 409] on input "text" at bounding box center [668, 411] width 163 height 34
type input "31,403"
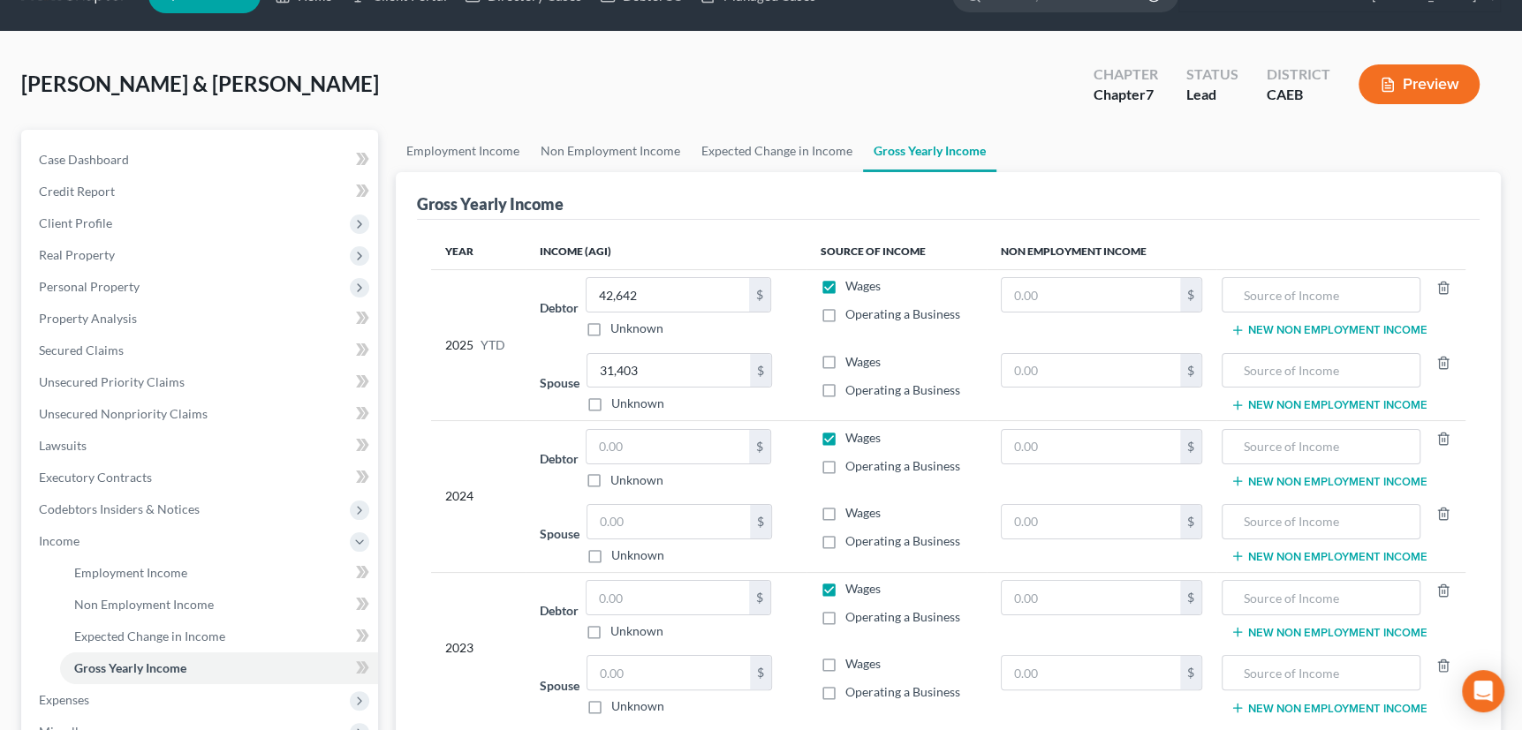
scroll to position [160, 0]
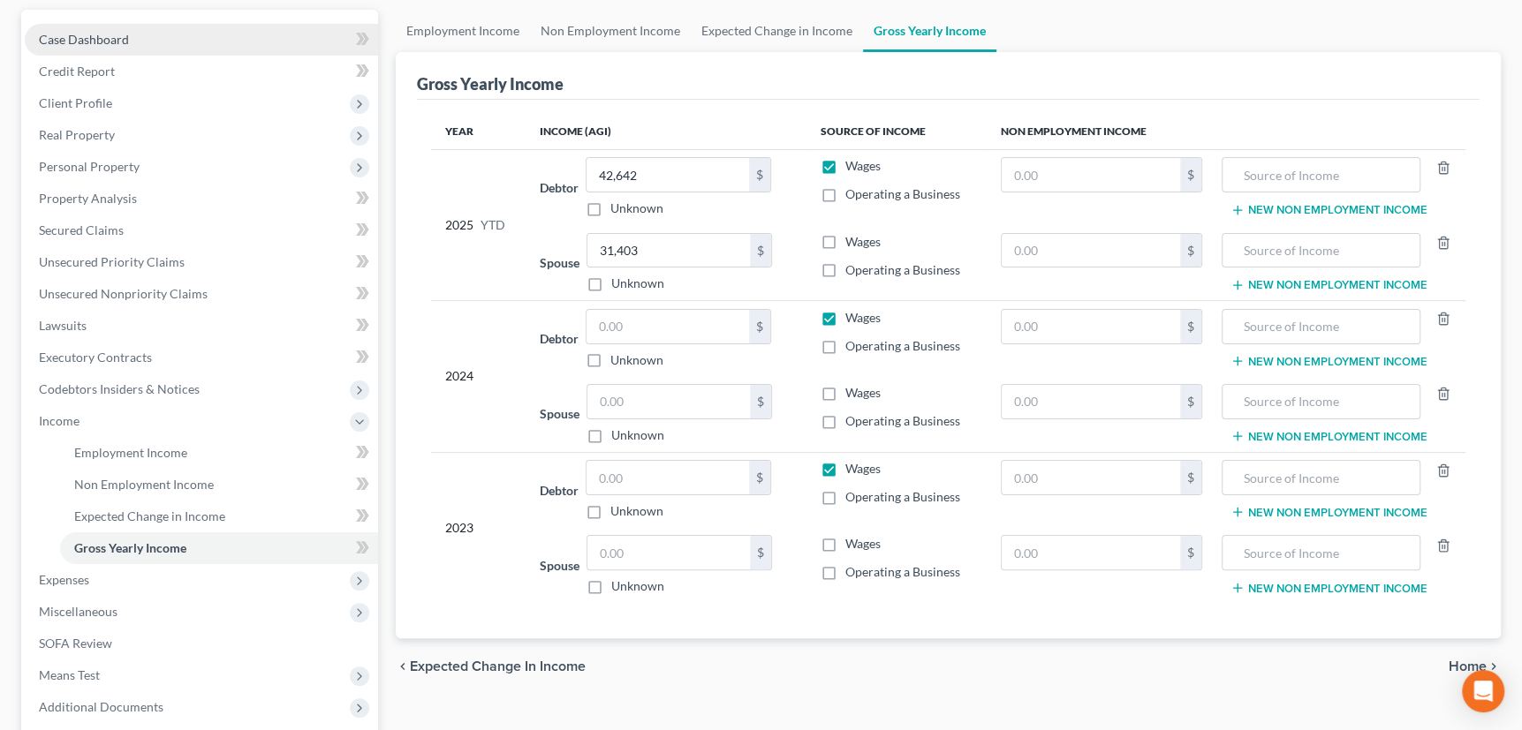
click at [101, 34] on span "Case Dashboard" at bounding box center [84, 39] width 90 height 15
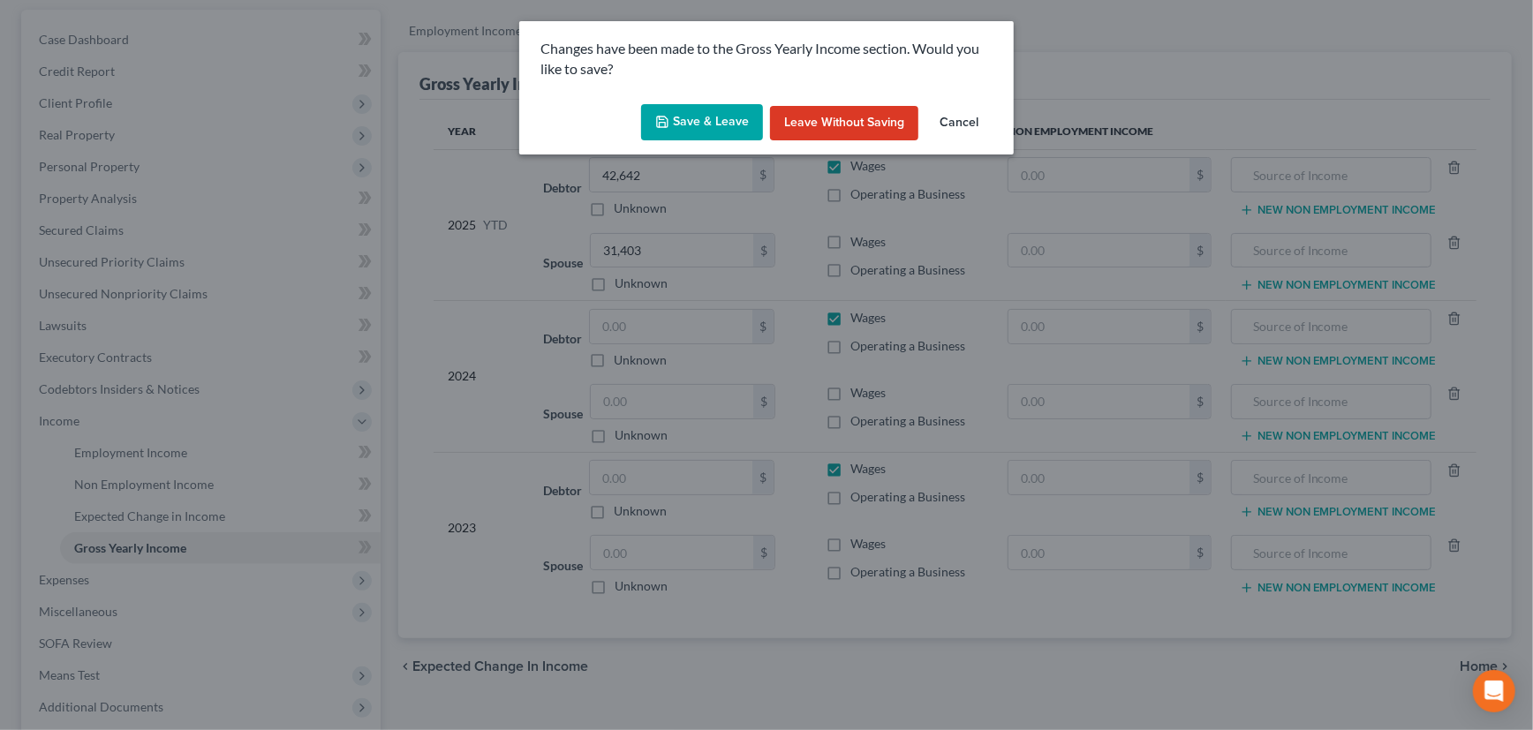
click at [708, 123] on button "Save & Leave" at bounding box center [702, 122] width 122 height 37
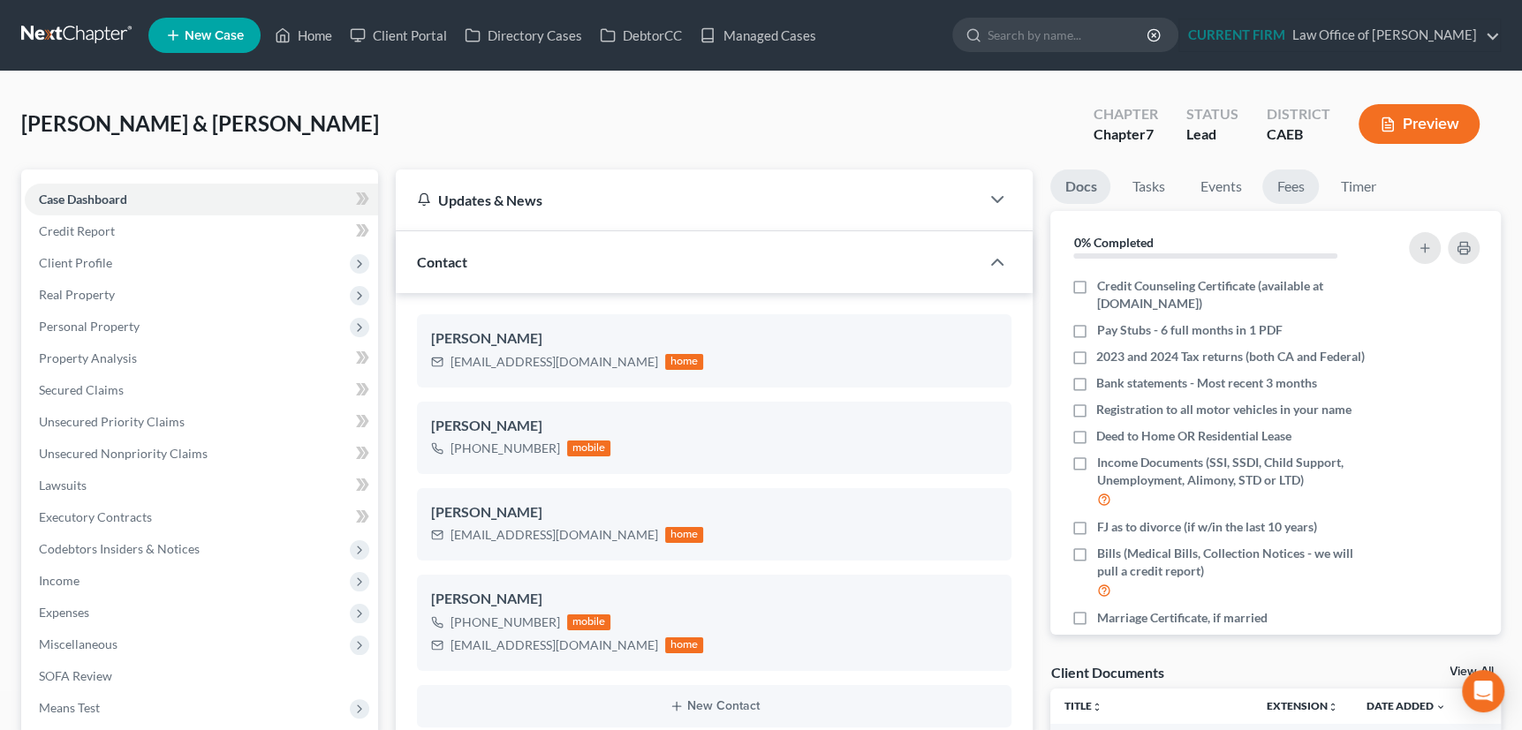
scroll to position [890, 0]
click at [1290, 184] on link "Fees" at bounding box center [1290, 187] width 57 height 34
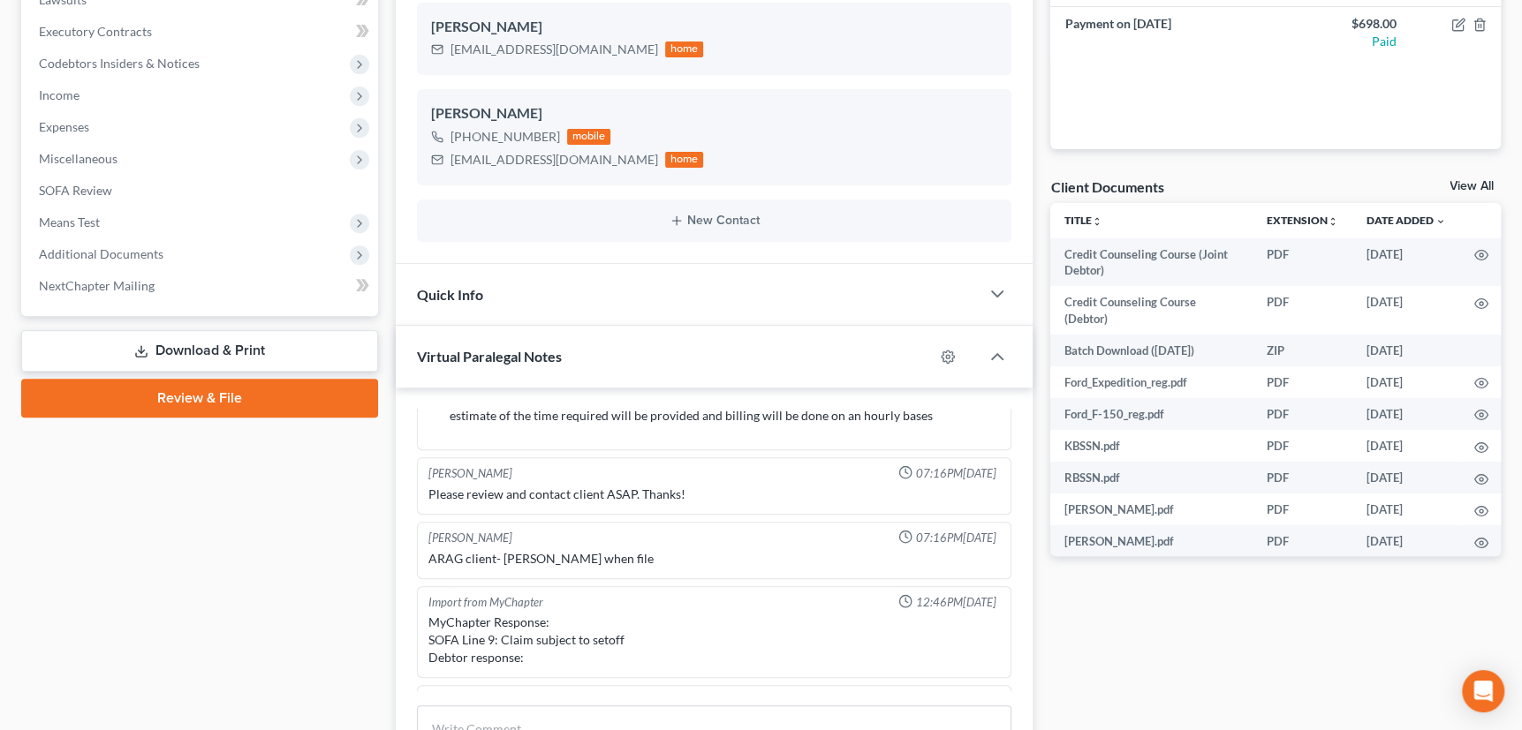
scroll to position [481, 0]
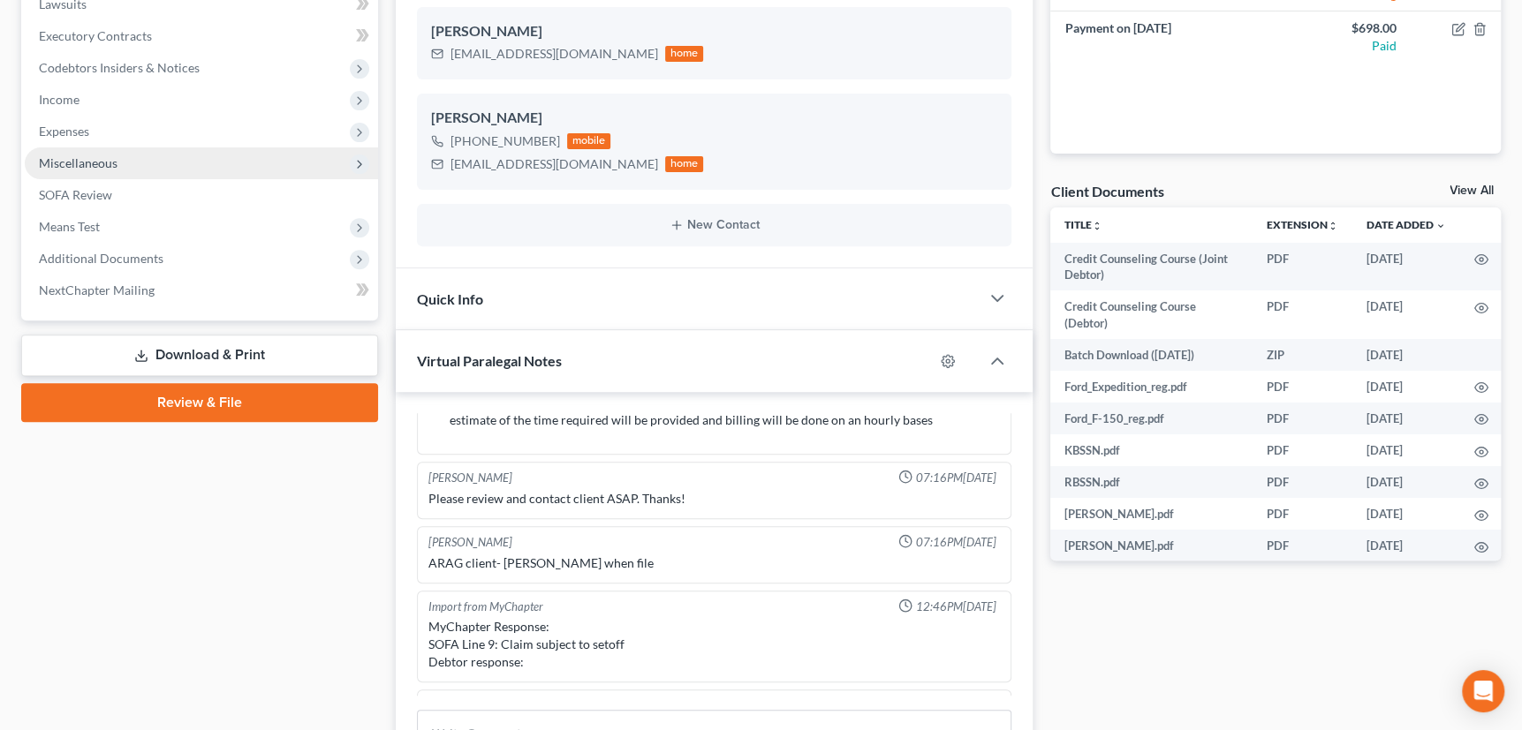
click at [88, 162] on span "Miscellaneous" at bounding box center [78, 162] width 79 height 15
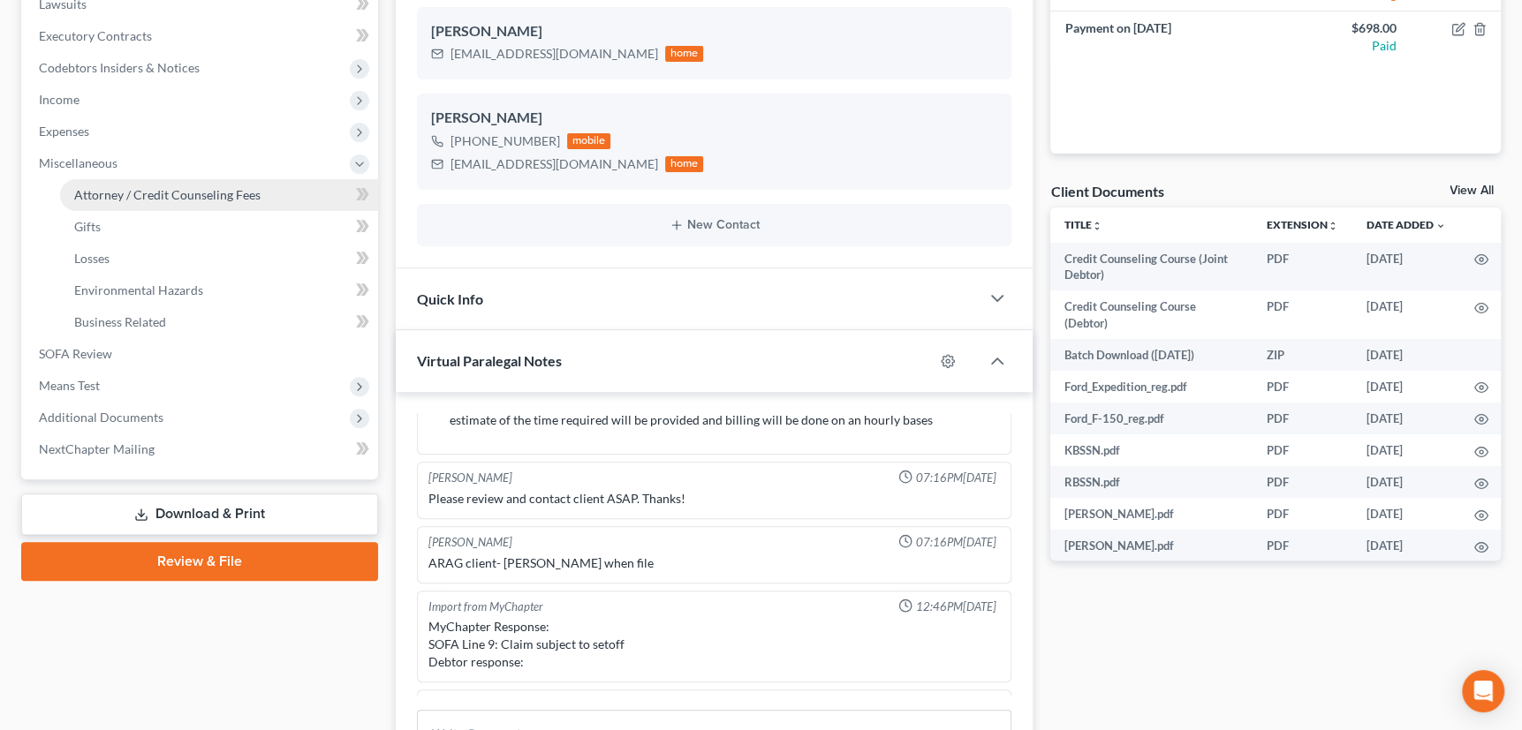
click at [110, 190] on span "Attorney / Credit Counseling Fees" at bounding box center [167, 194] width 186 height 15
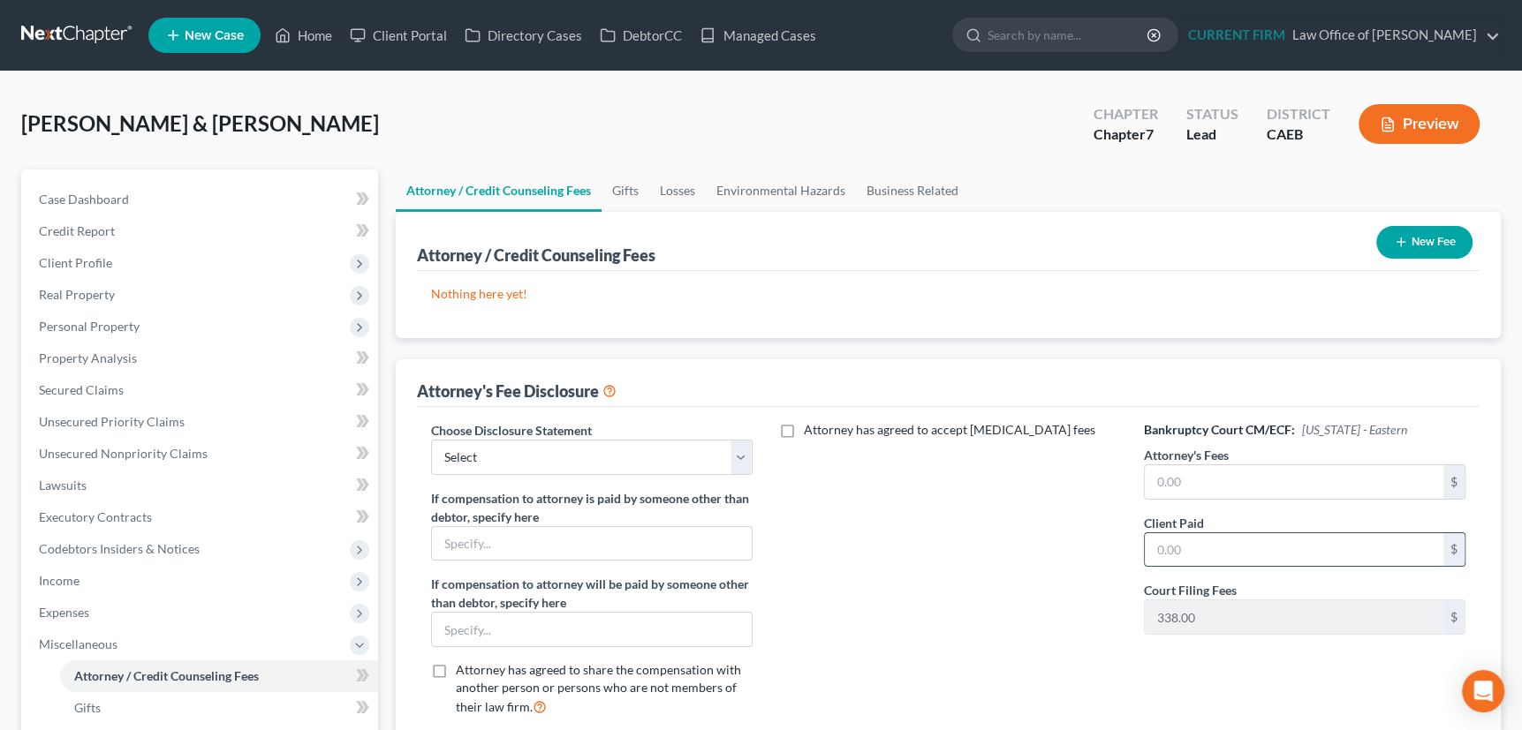
click at [1208, 544] on input "text" at bounding box center [1294, 550] width 299 height 34
type input "698"
click at [1204, 473] on input "text" at bounding box center [1294, 482] width 299 height 34
type input "1,748"
click at [735, 450] on select "Select Disclosure of Compensation of Attorney for Debtor(s)" at bounding box center [591, 457] width 321 height 35
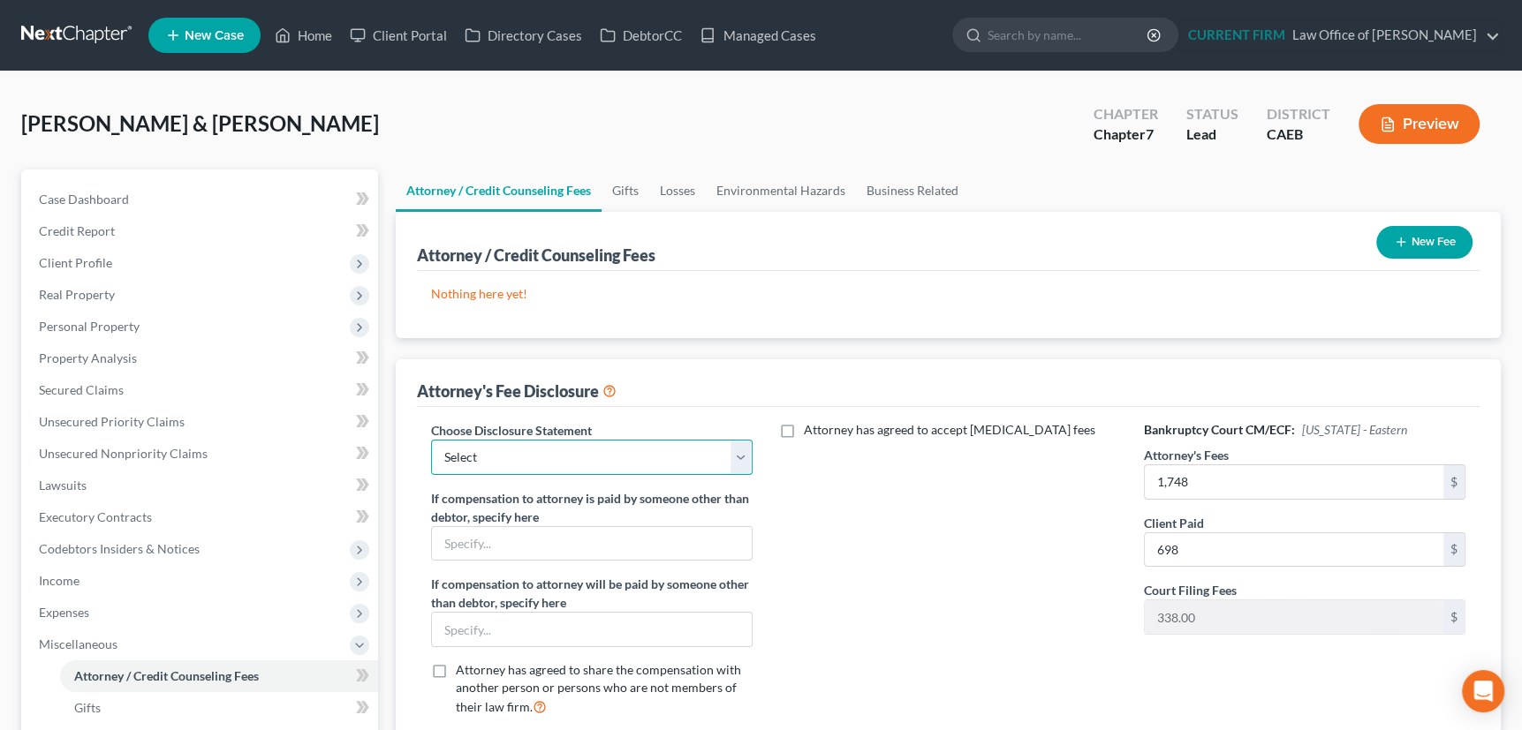
select select "0"
click at [431, 440] on select "Select Disclosure of Compensation of Attorney for Debtor(s)" at bounding box center [591, 457] width 321 height 35
click at [656, 544] on input "text" at bounding box center [592, 544] width 320 height 34
type input "ARAG"
click at [1395, 238] on icon "button" at bounding box center [1401, 242] width 14 height 14
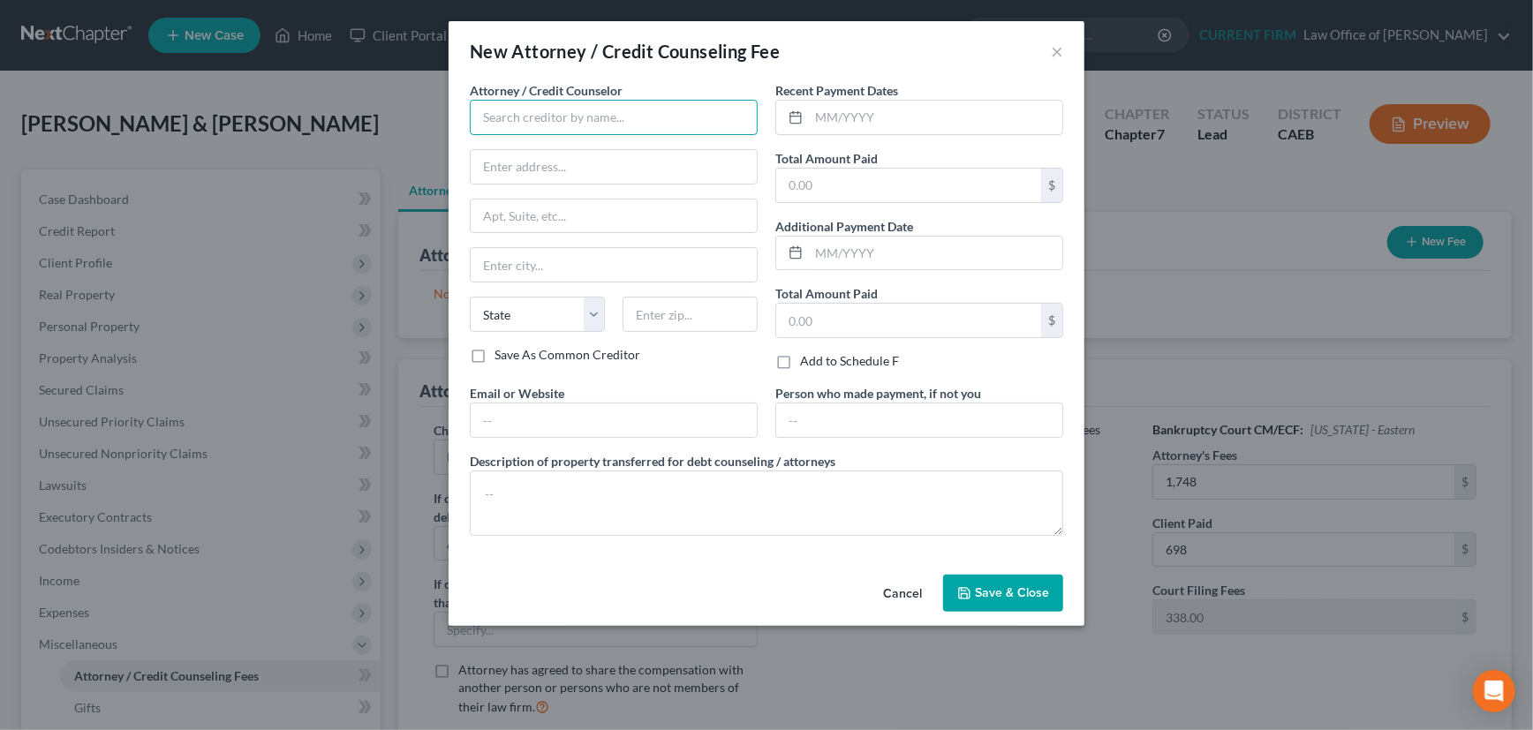
click at [622, 116] on input "text" at bounding box center [614, 117] width 288 height 35
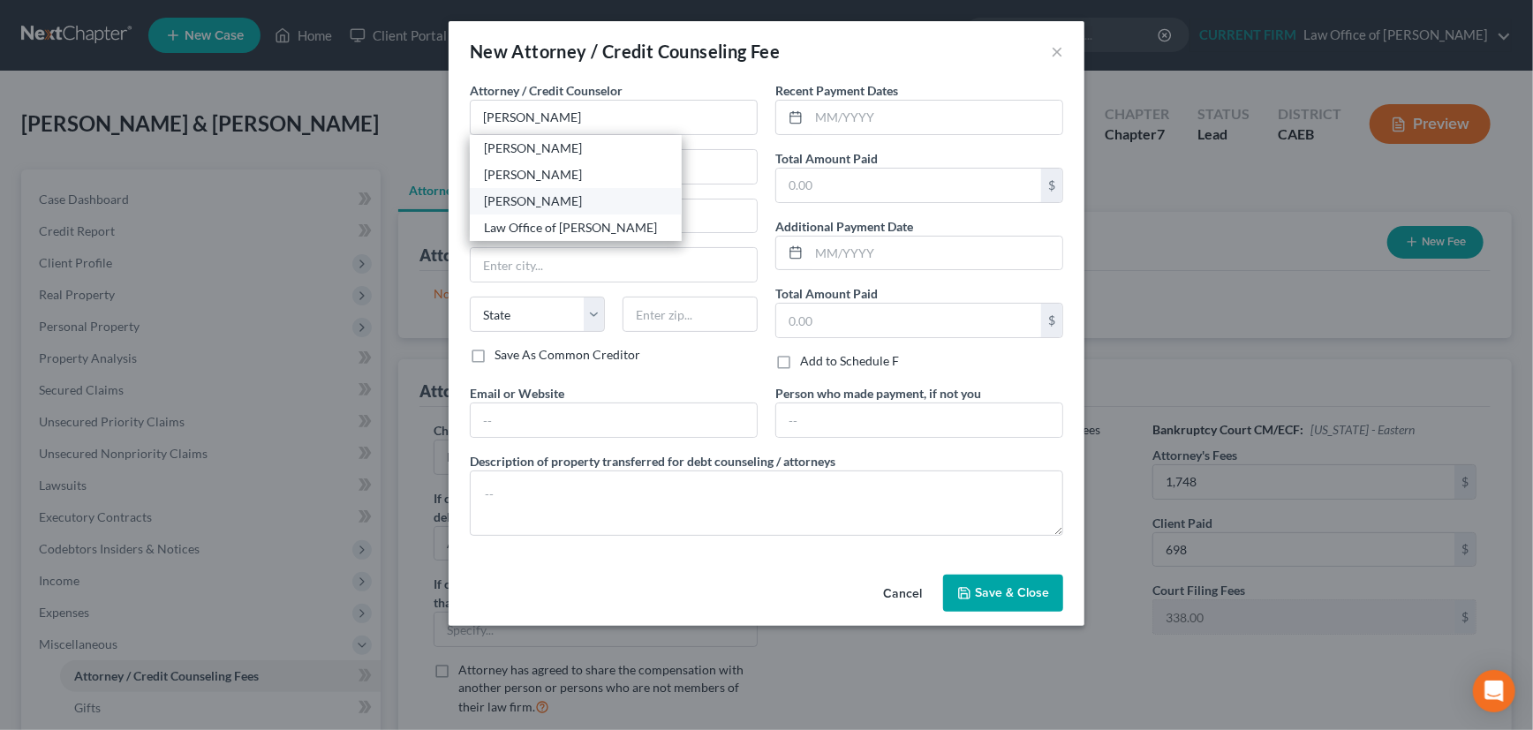
click at [525, 203] on div "[PERSON_NAME]" at bounding box center [576, 202] width 184 height 18
type input "[PERSON_NAME]"
type input "[STREET_ADDRESS]"
type input "Ste. D-2"
type input "Modesto"
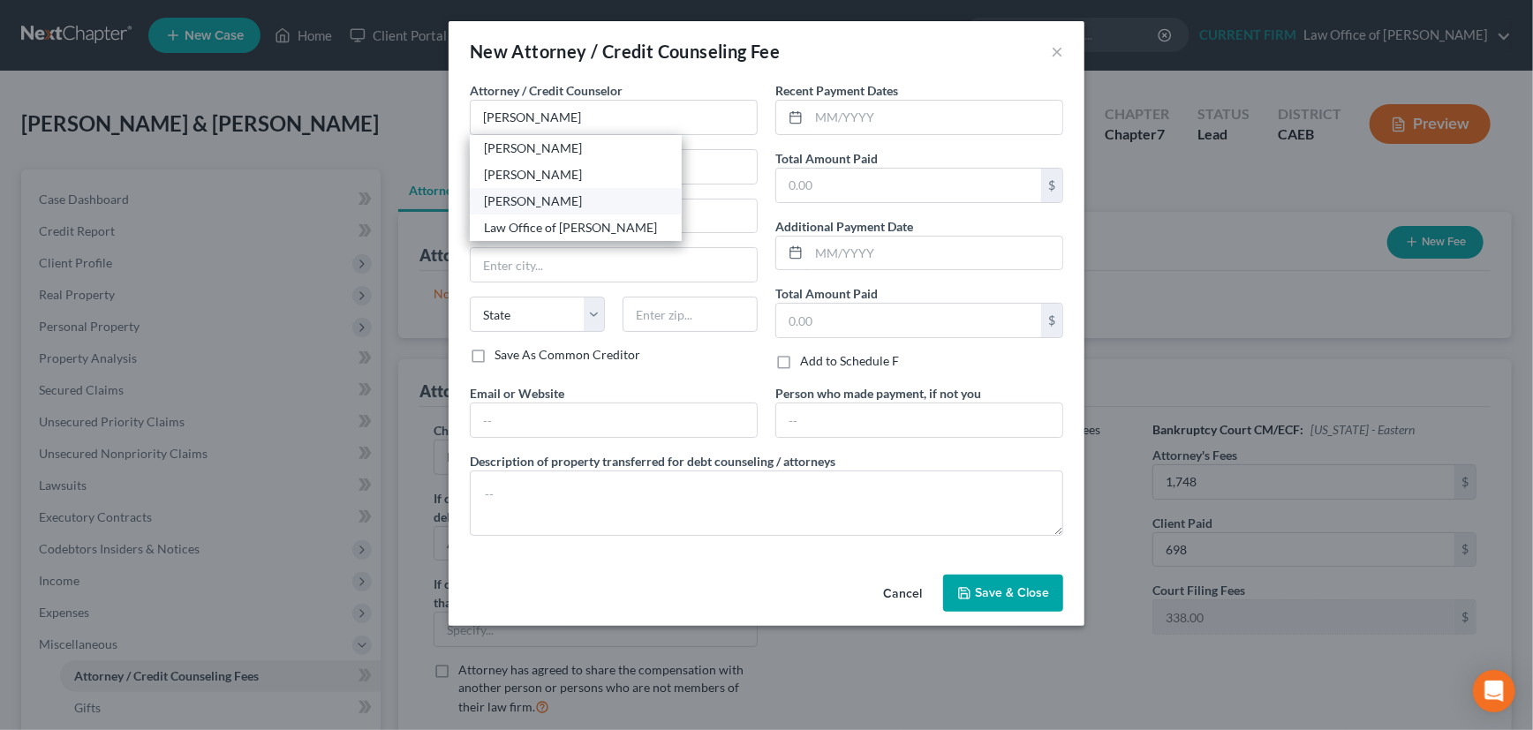
select select "4"
type input "95354"
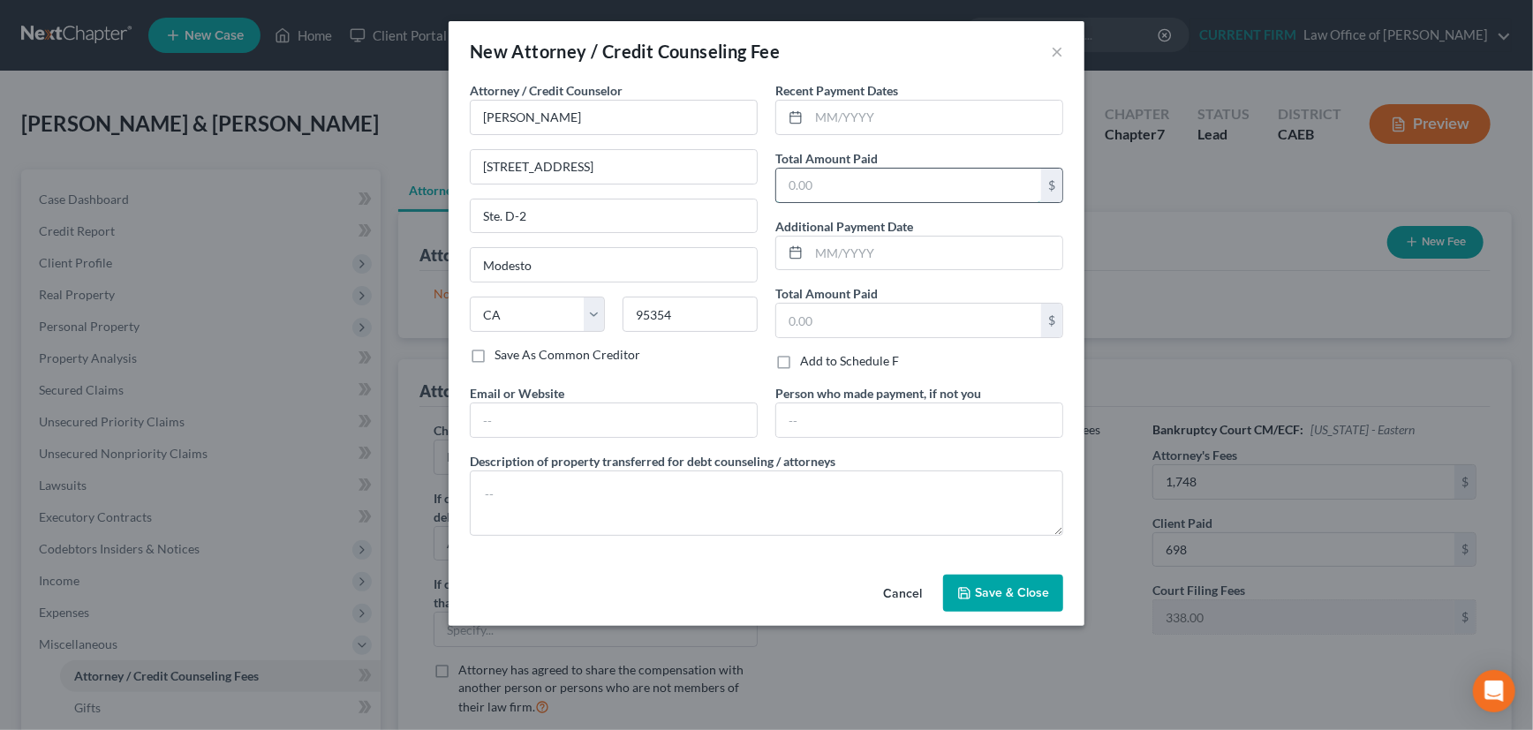
click at [843, 184] on input "text" at bounding box center [908, 186] width 265 height 34
type input "698"
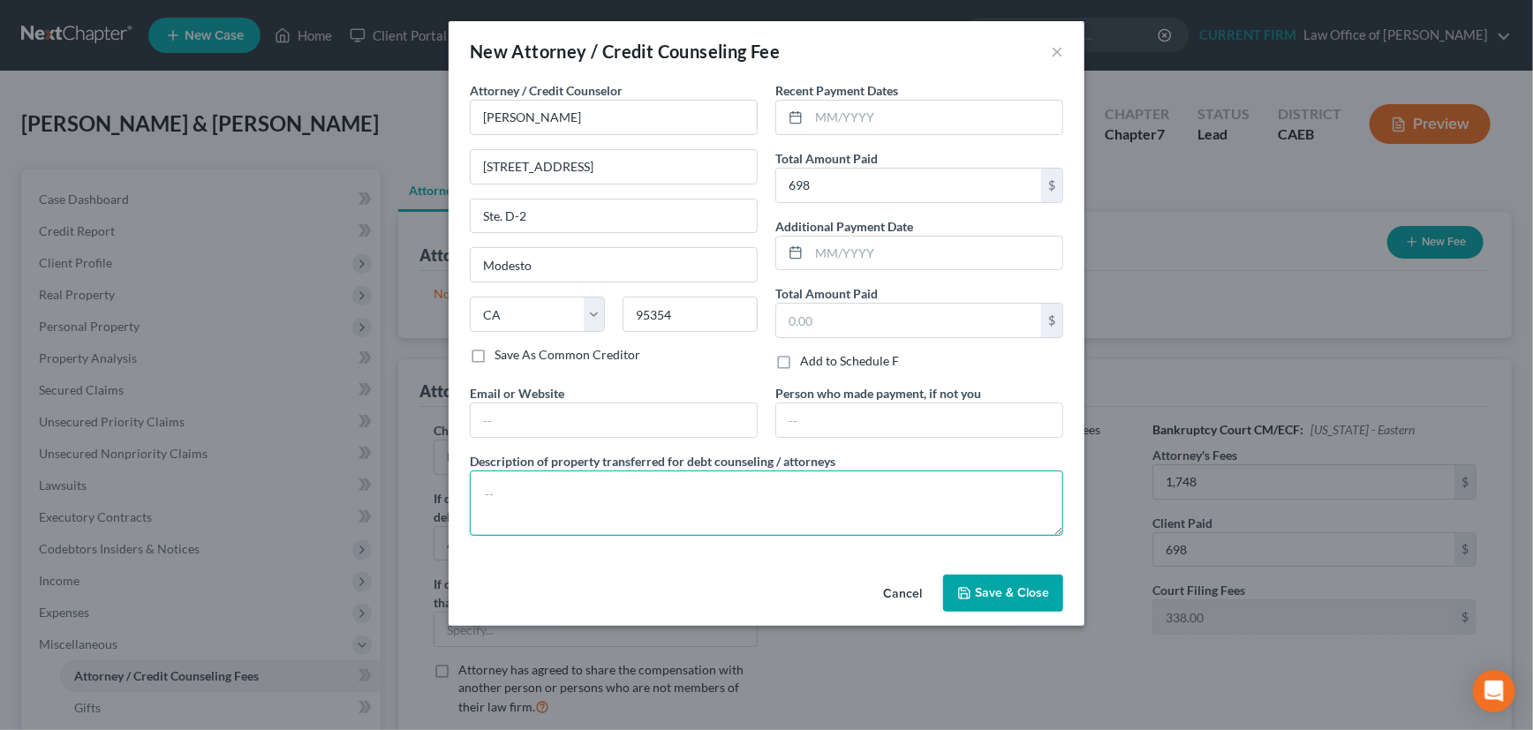
click at [776, 495] on textarea at bounding box center [767, 503] width 594 height 65
type textarea "Attorney fee, filing fee and costs"
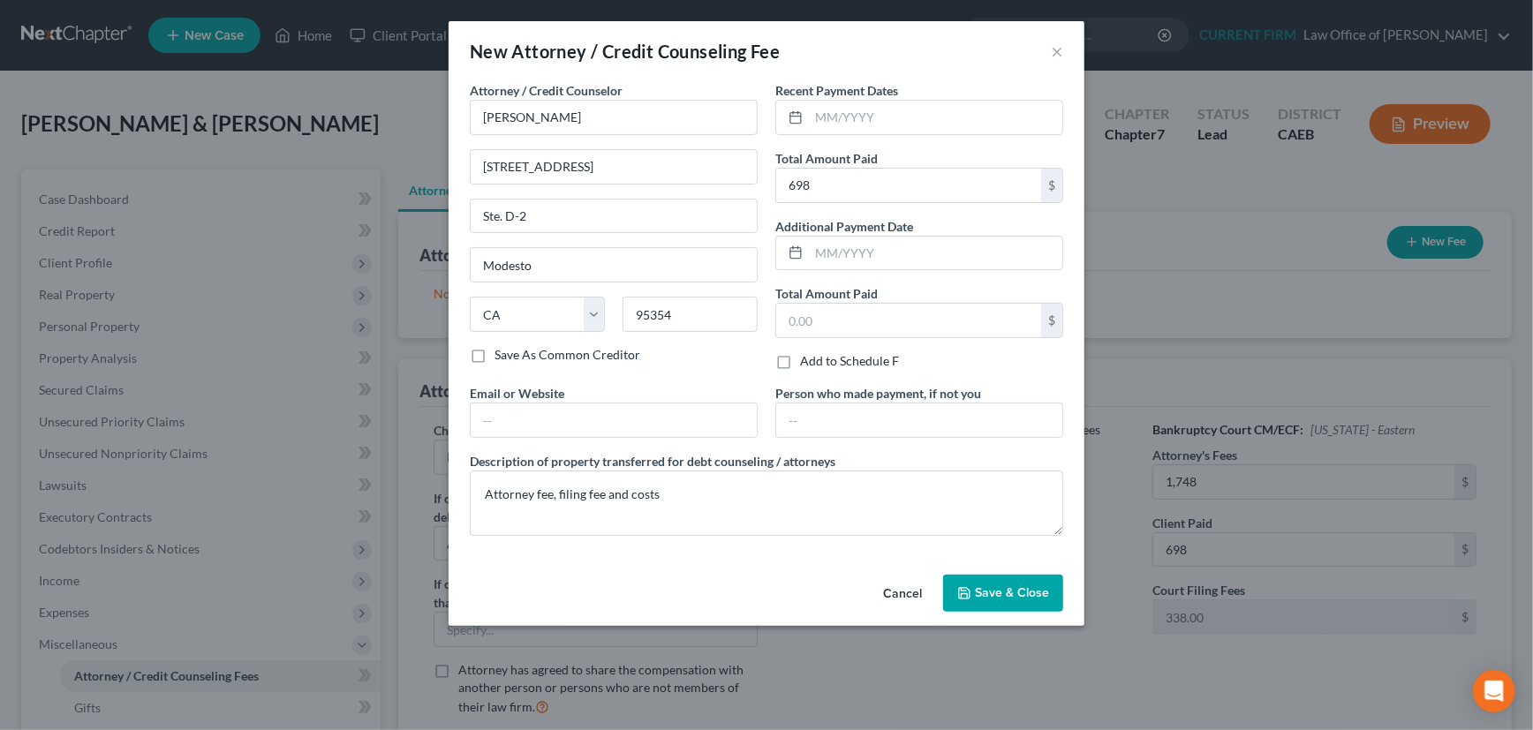
click at [1015, 594] on span "Save & Close" at bounding box center [1012, 593] width 74 height 15
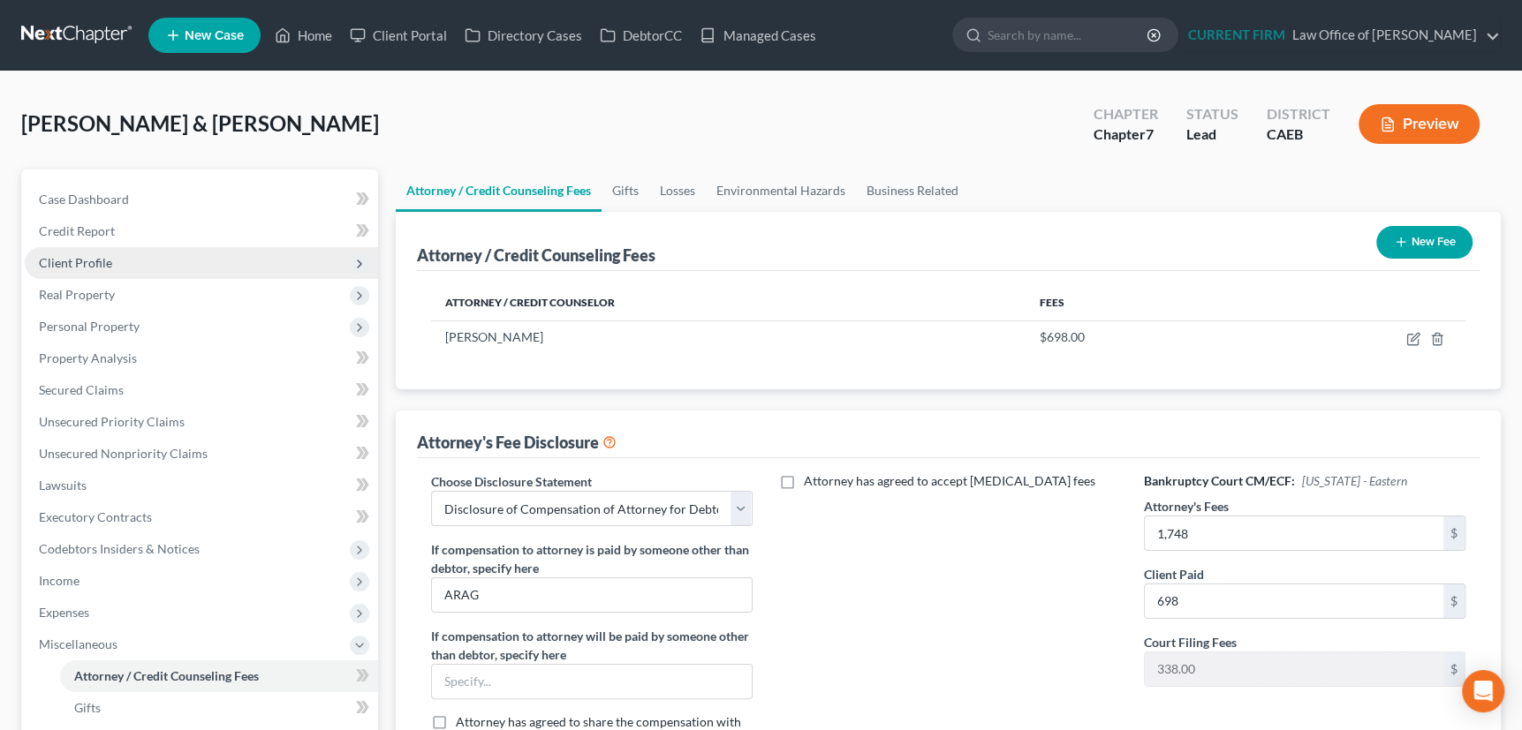
click at [57, 261] on span "Client Profile" at bounding box center [75, 262] width 73 height 15
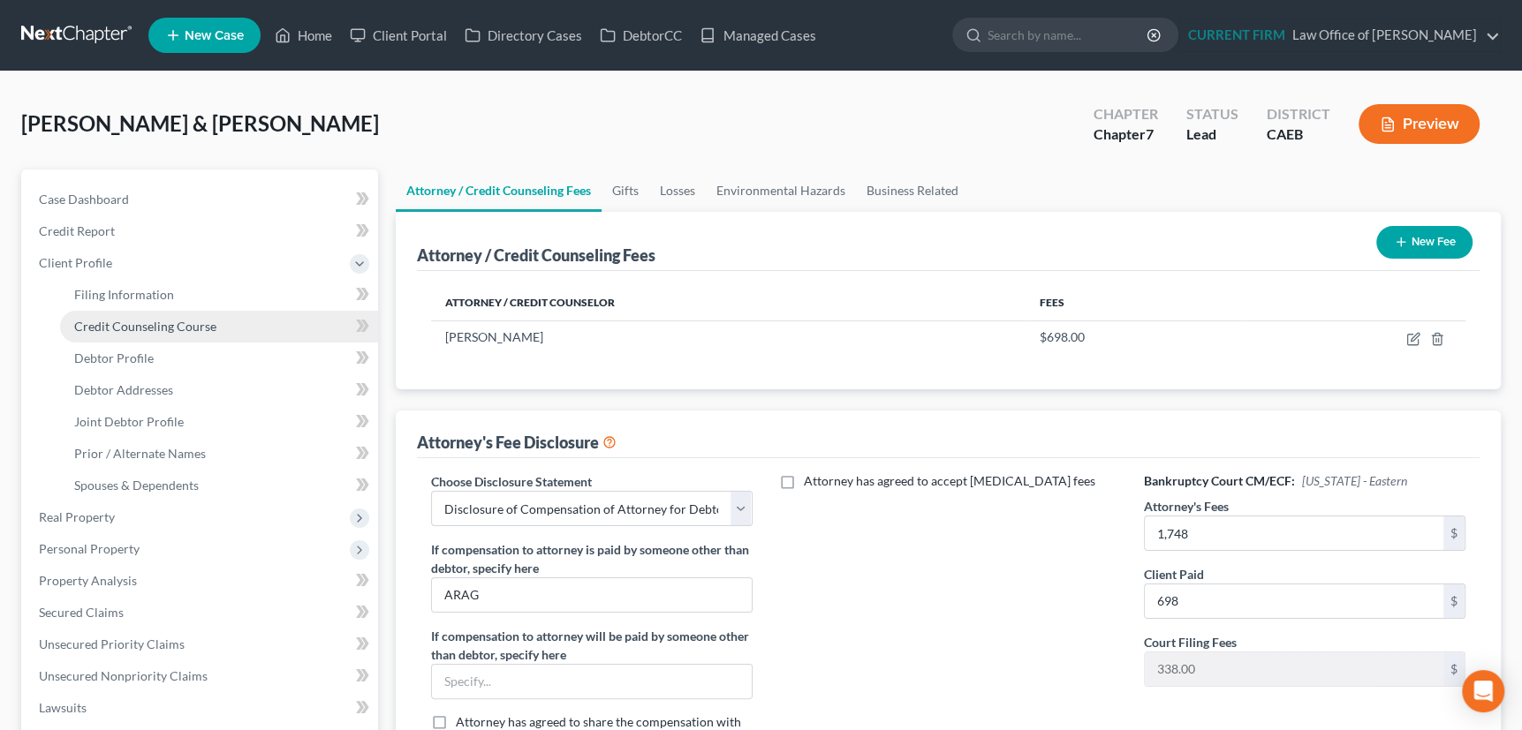
click at [113, 321] on span "Credit Counseling Course" at bounding box center [145, 326] width 142 height 15
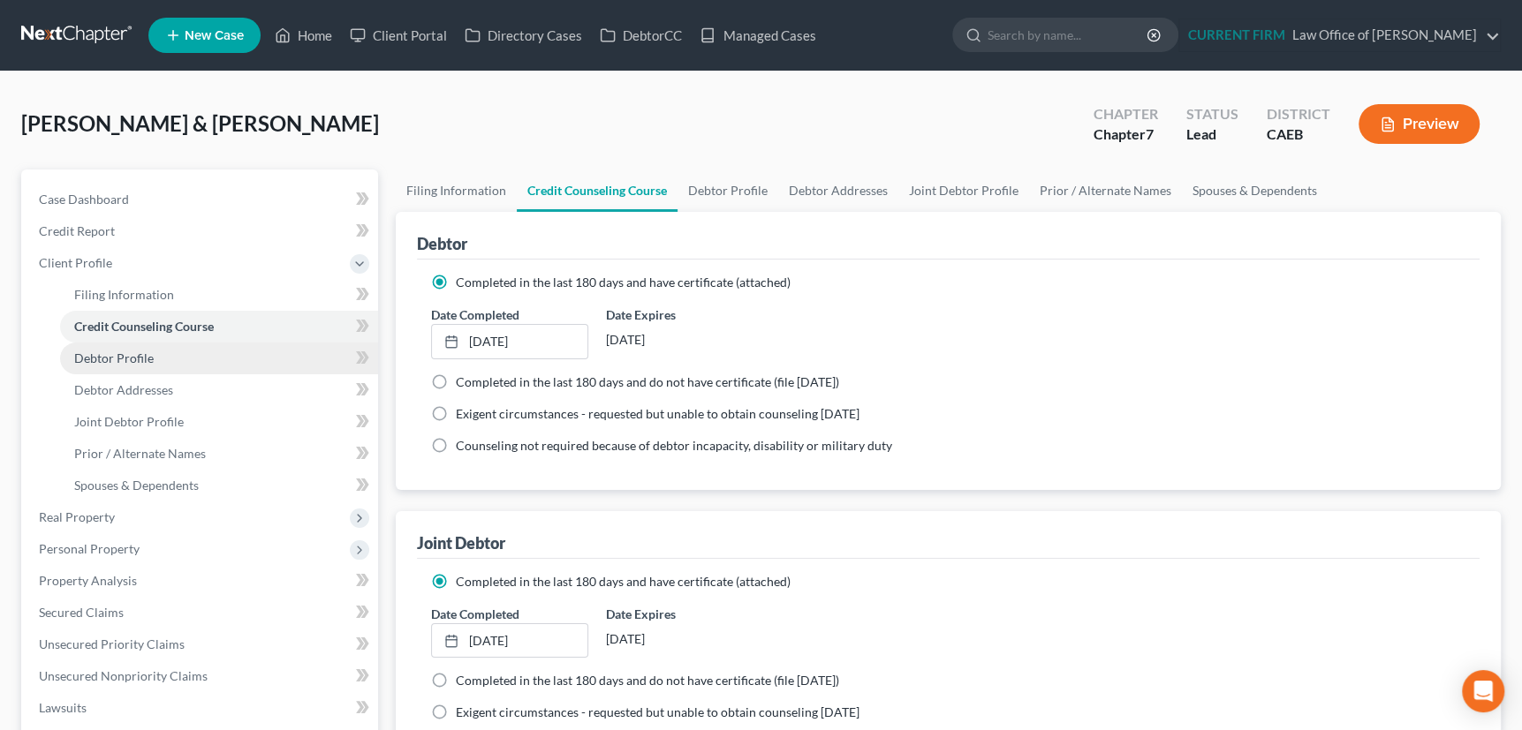
click at [119, 364] on link "Debtor Profile" at bounding box center [219, 359] width 318 height 32
select select "1"
select select "3"
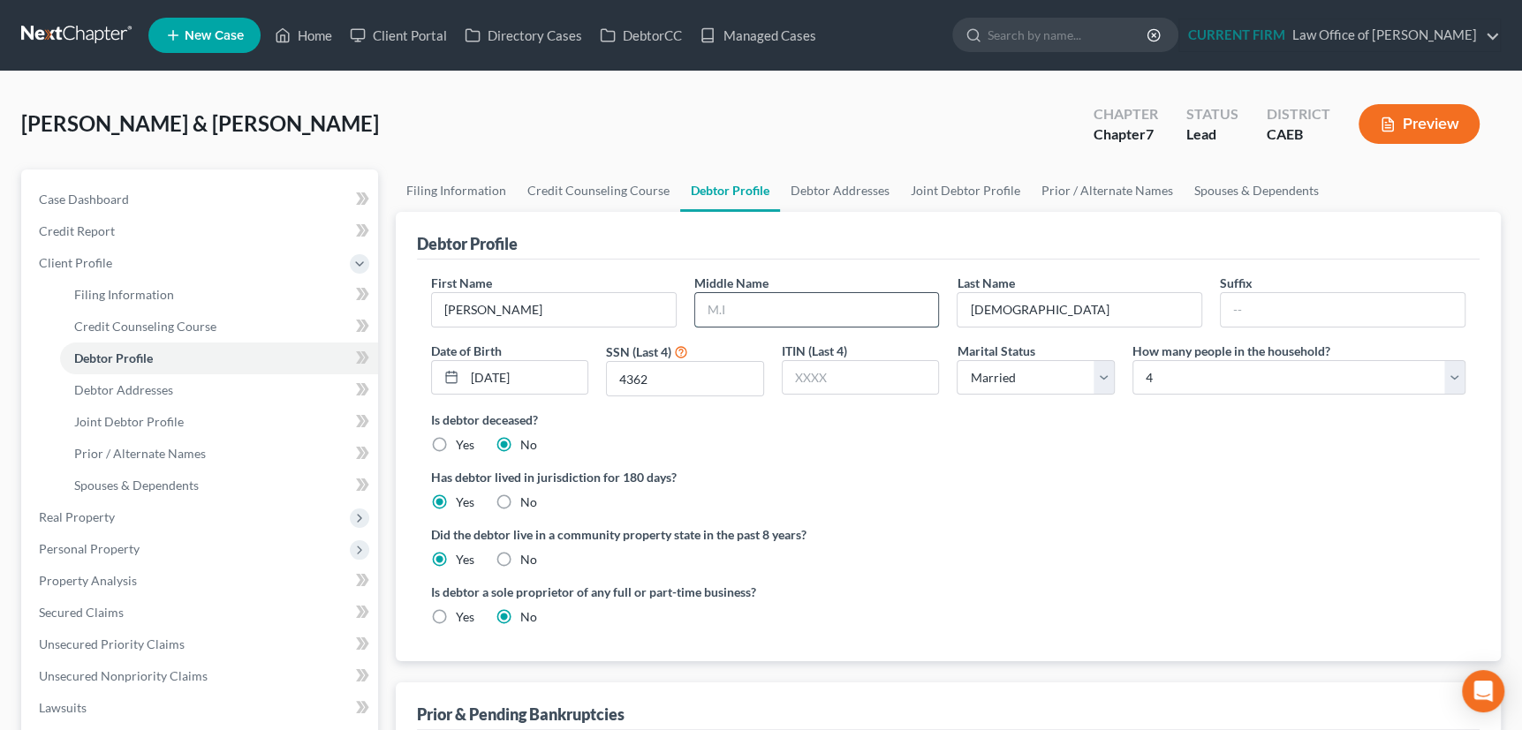
click at [752, 299] on input "text" at bounding box center [817, 310] width 244 height 34
type input "[PERSON_NAME]"
click at [859, 186] on link "Debtor Addresses" at bounding box center [840, 191] width 120 height 42
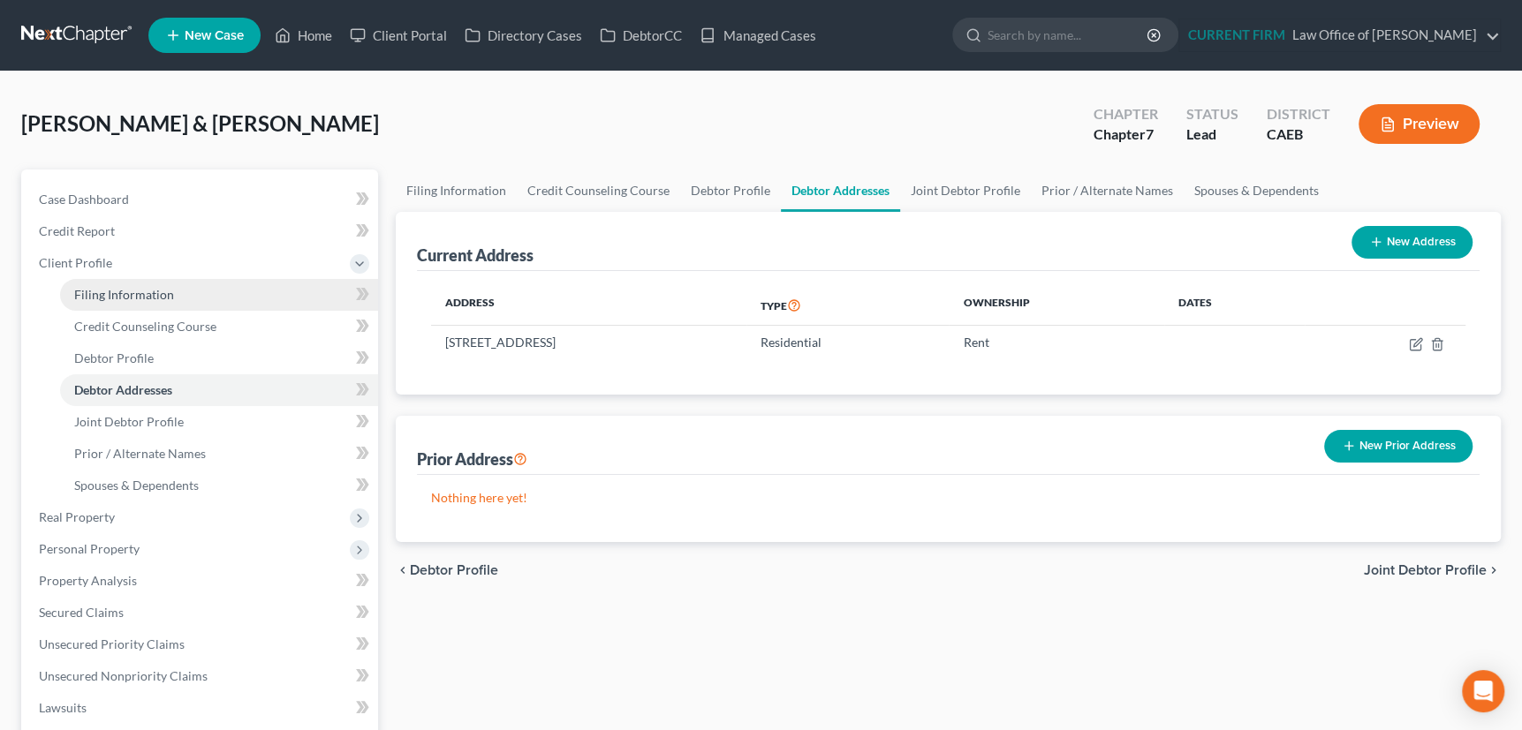
click at [138, 295] on span "Filing Information" at bounding box center [124, 294] width 100 height 15
select select "1"
select select "0"
select select "4"
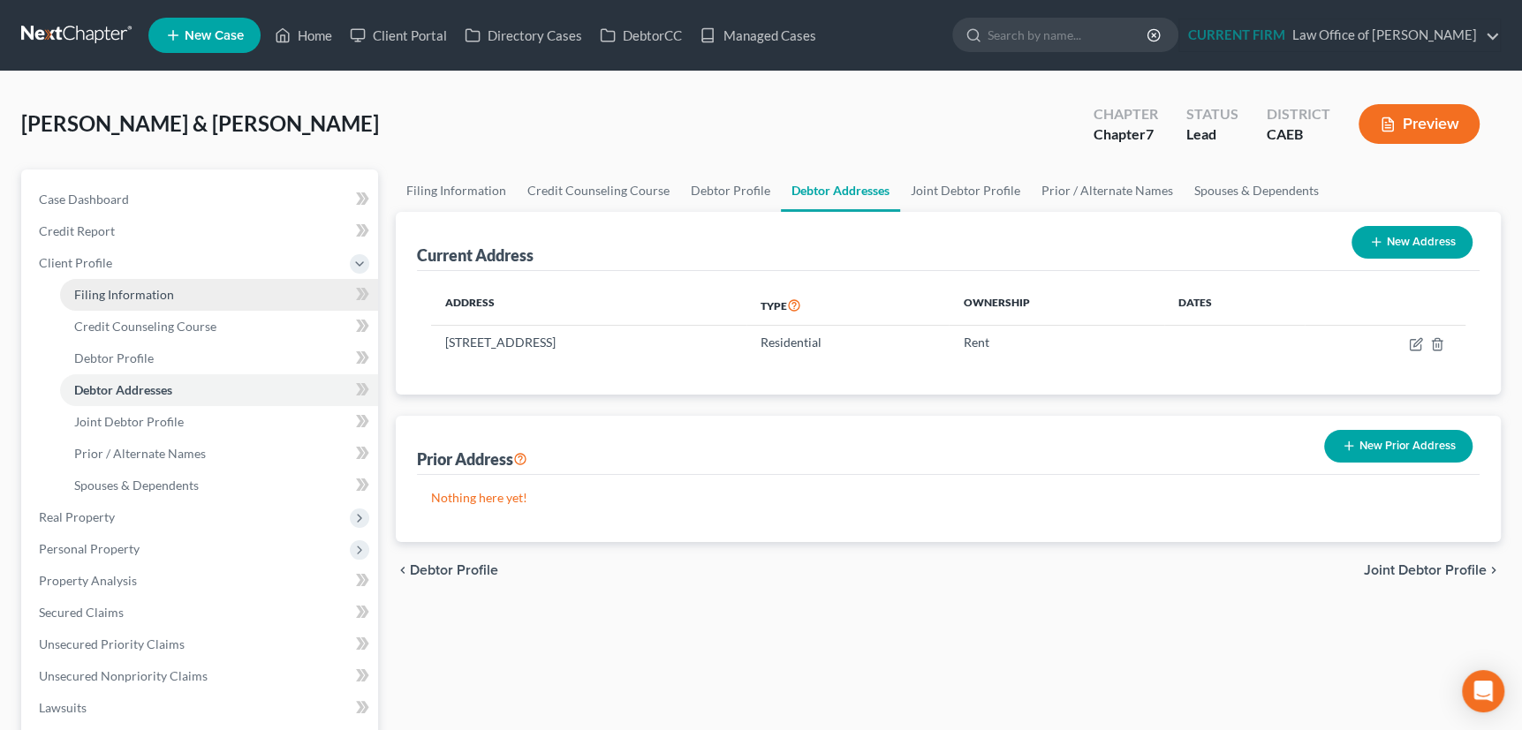
select select "0"
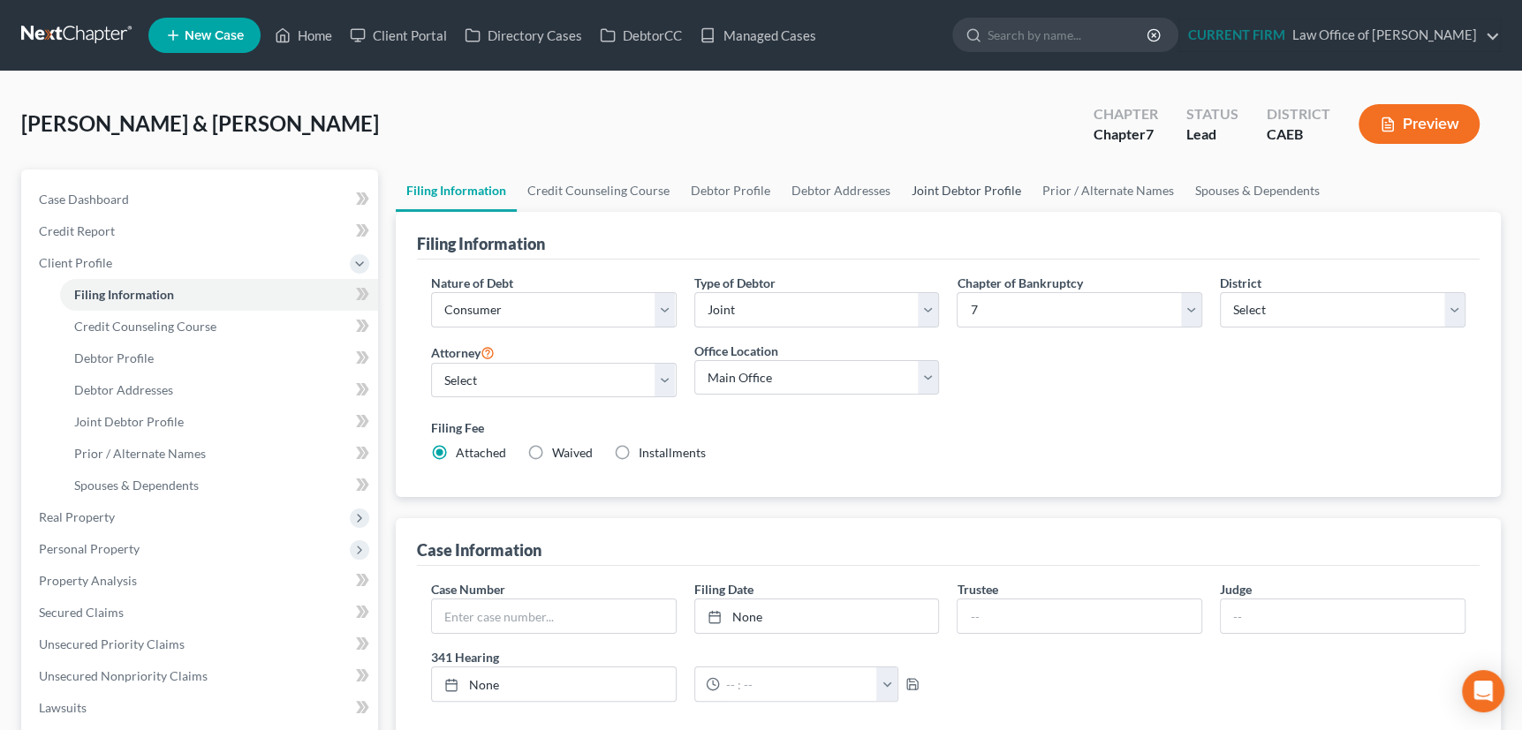
click at [945, 186] on link "Joint Debtor Profile" at bounding box center [966, 191] width 131 height 42
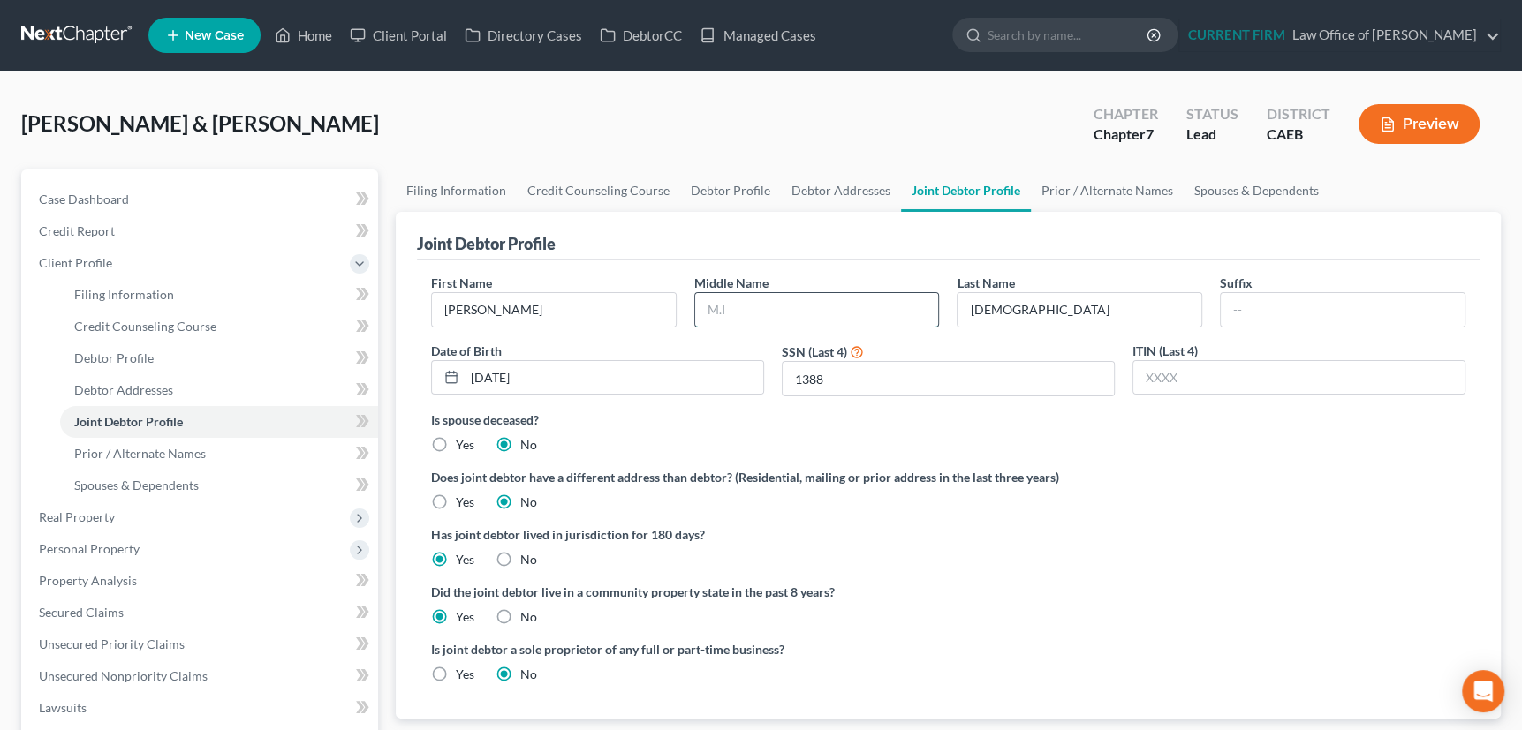
click at [776, 307] on input "text" at bounding box center [817, 310] width 244 height 34
type input "[PERSON_NAME]"
click at [1096, 185] on link "Prior / Alternate Names" at bounding box center [1107, 191] width 153 height 42
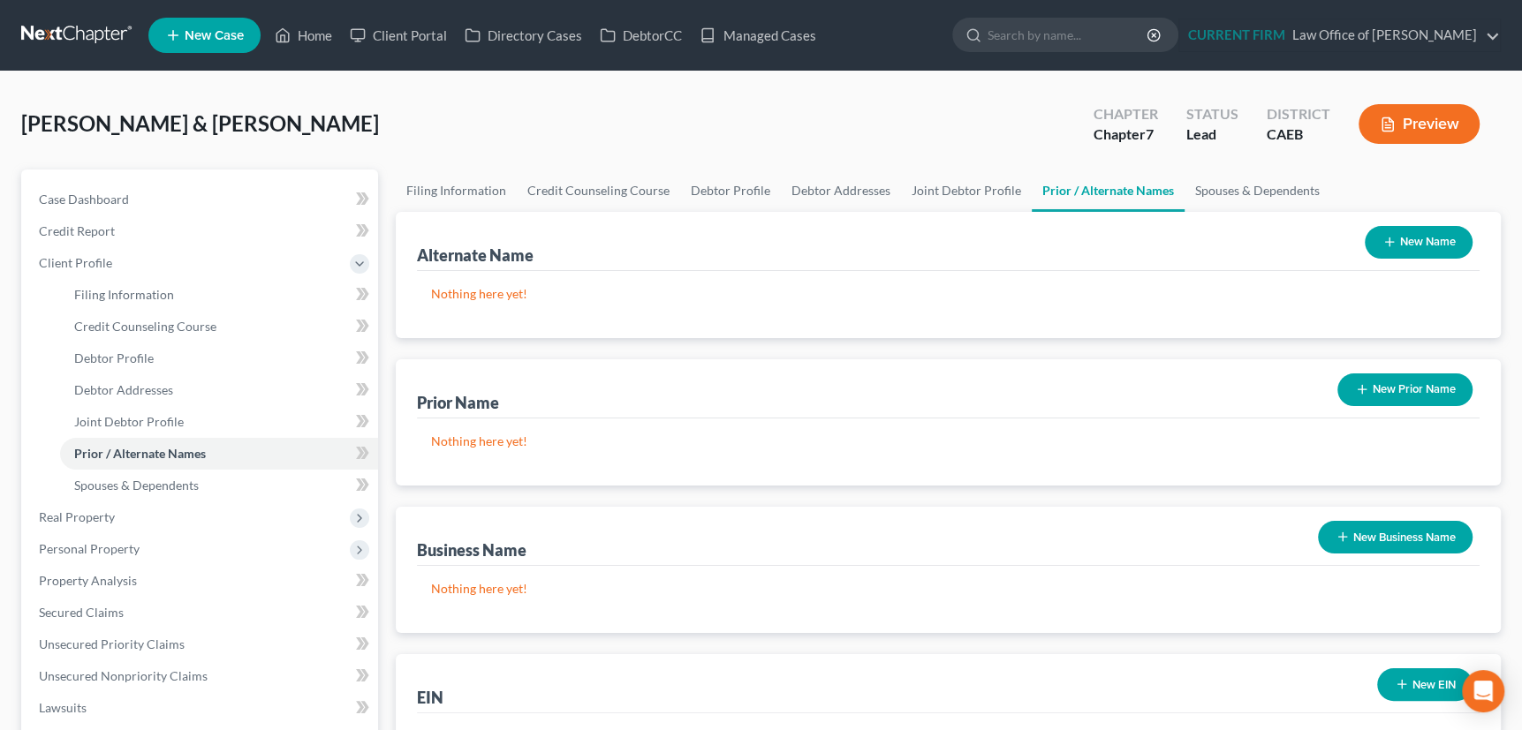
click at [1392, 237] on icon "button" at bounding box center [1389, 242] width 14 height 14
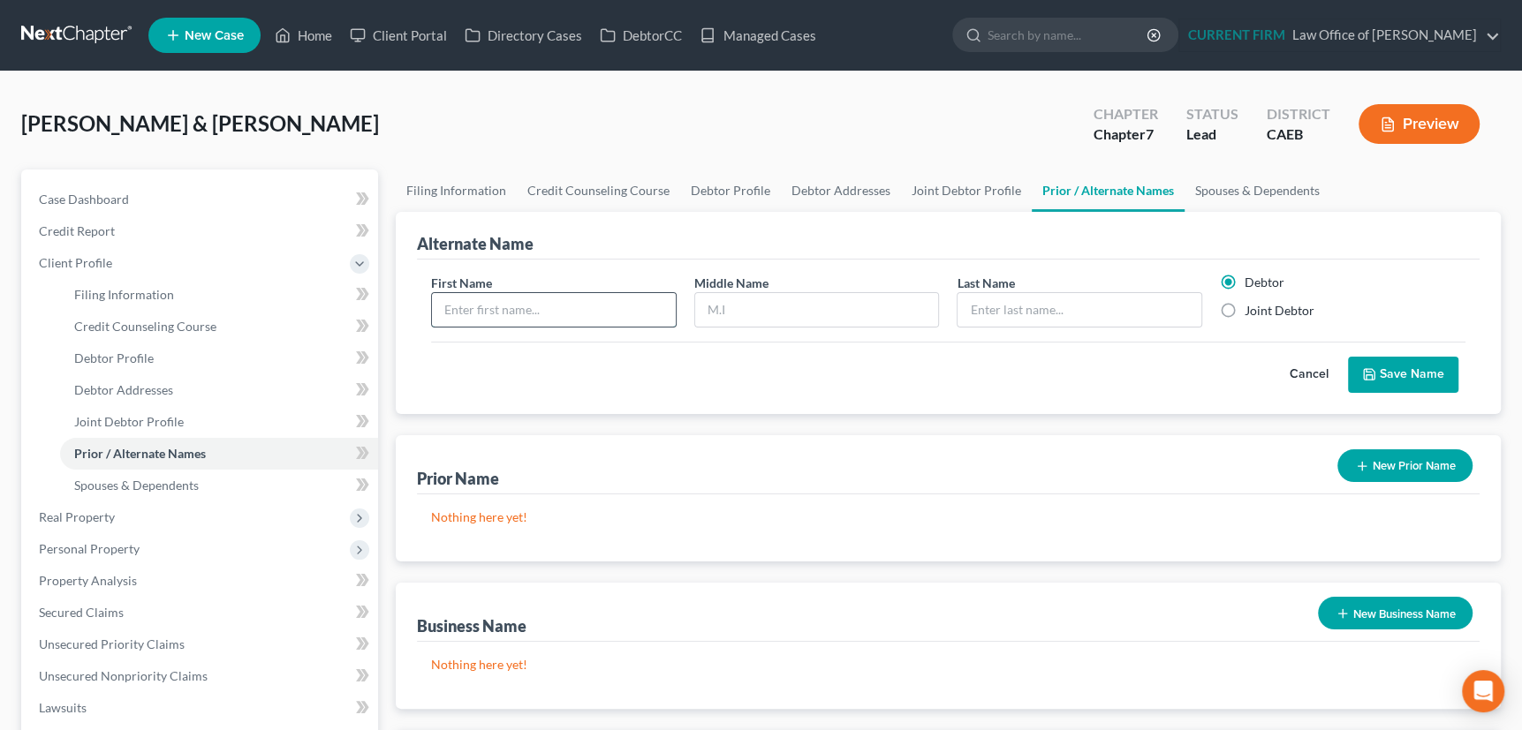
click at [565, 315] on input "text" at bounding box center [554, 310] width 244 height 34
type input "[PERSON_NAME]"
type input "R"
type input "[DEMOGRAPHIC_DATA]"
click at [1404, 371] on button "Save Name" at bounding box center [1403, 375] width 110 height 37
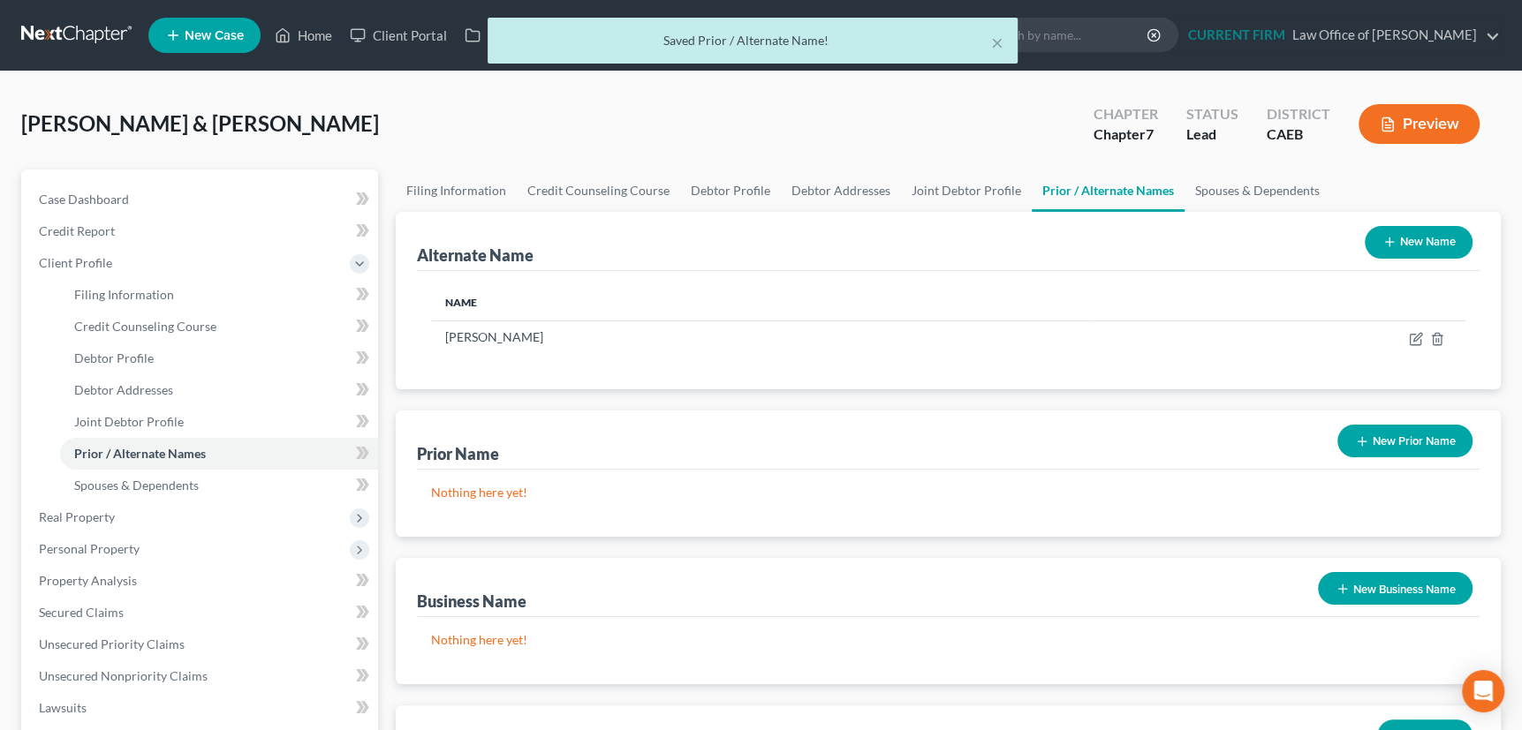
click at [1383, 235] on icon "button" at bounding box center [1389, 242] width 14 height 14
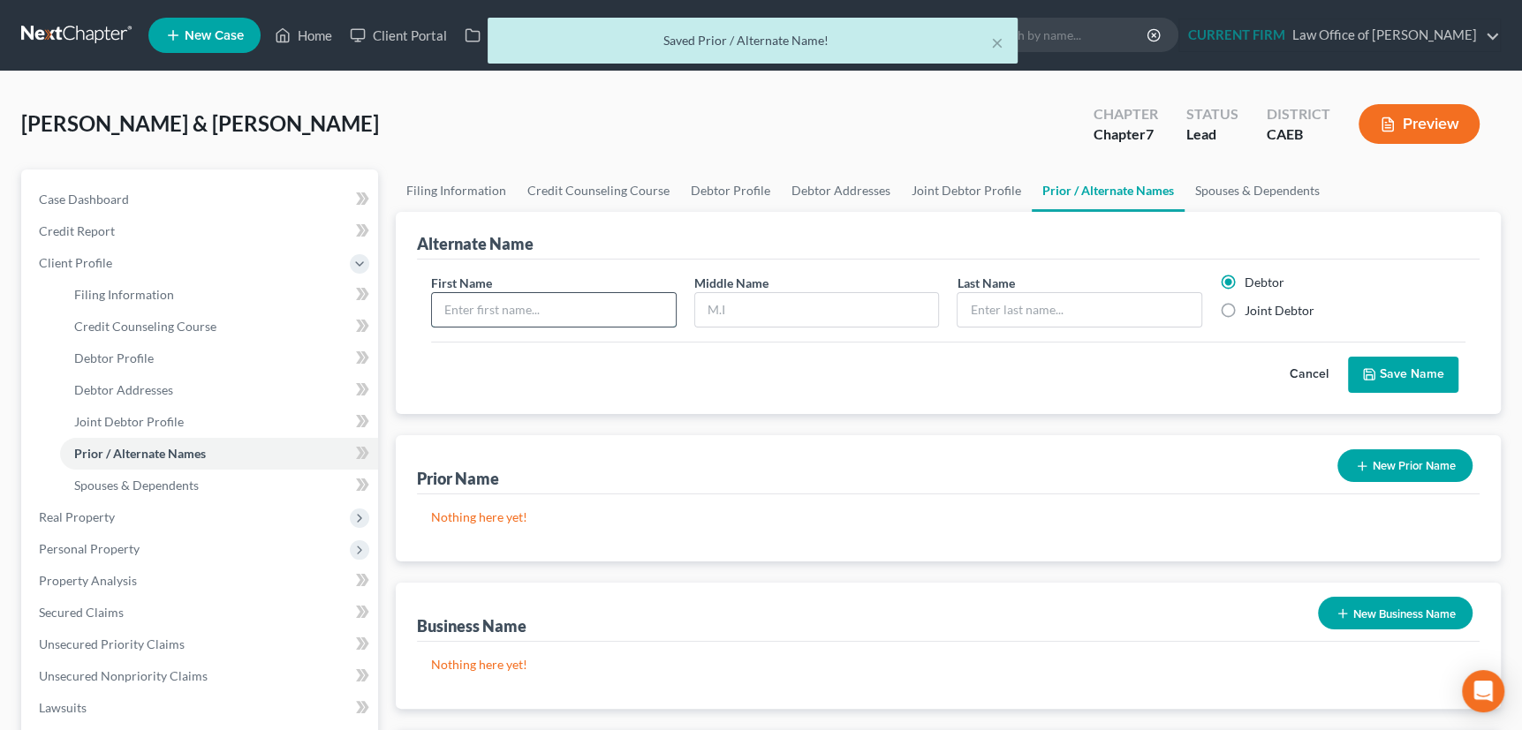
click at [561, 309] on input "text" at bounding box center [554, 310] width 244 height 34
type input "[PERSON_NAME]"
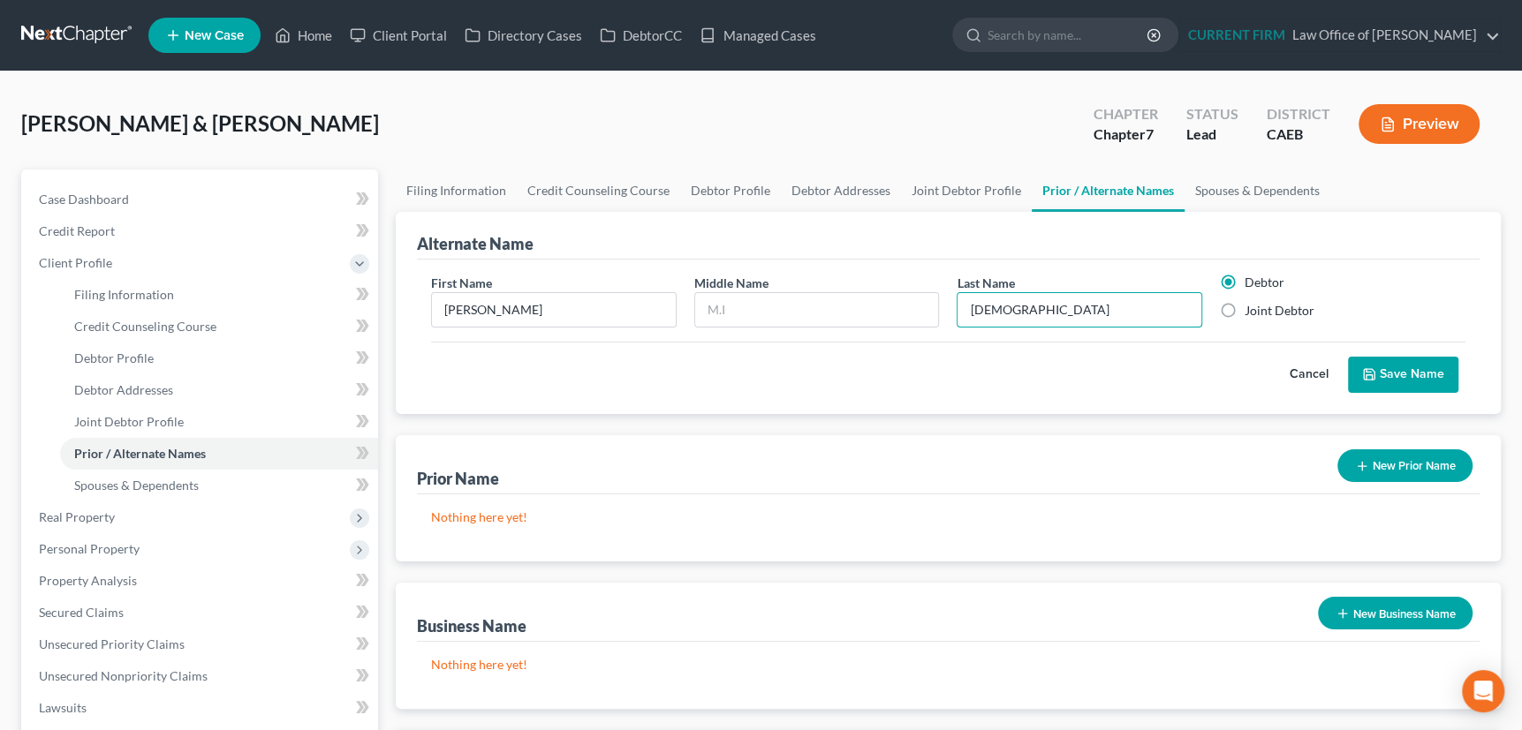
type input "[DEMOGRAPHIC_DATA]"
click at [1397, 373] on button "Save Name" at bounding box center [1403, 375] width 110 height 37
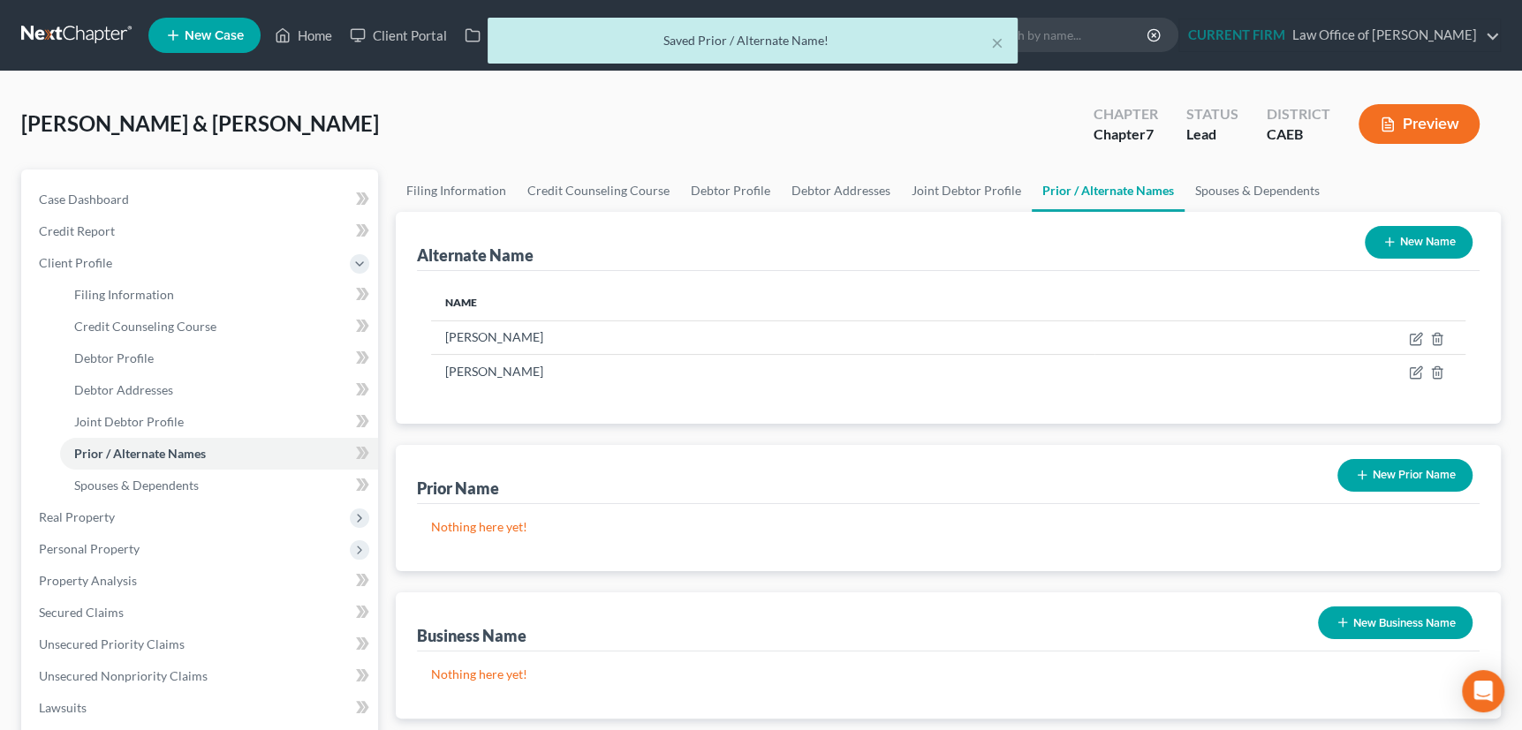
click at [1382, 238] on icon "button" at bounding box center [1389, 242] width 14 height 14
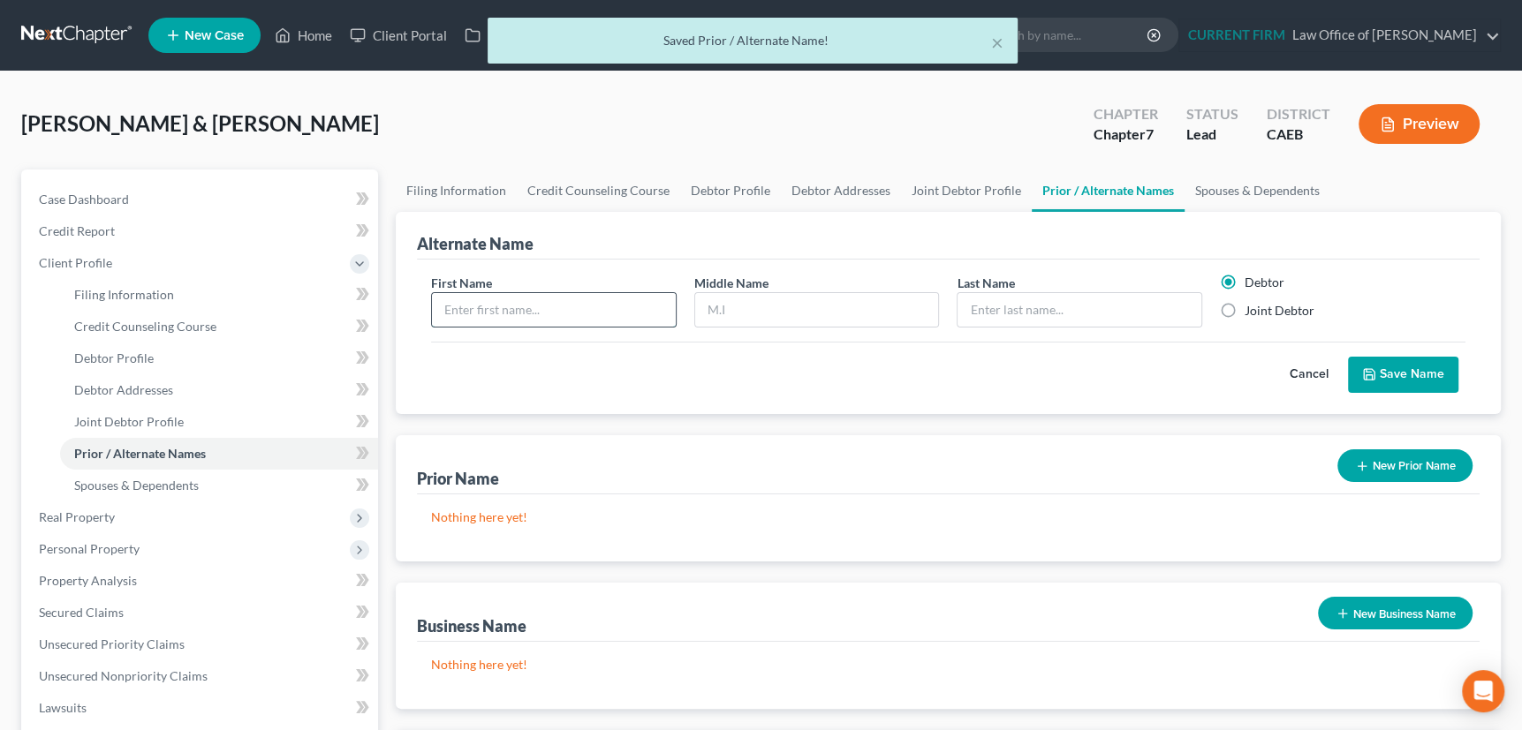
click at [636, 319] on input "text" at bounding box center [554, 310] width 244 height 34
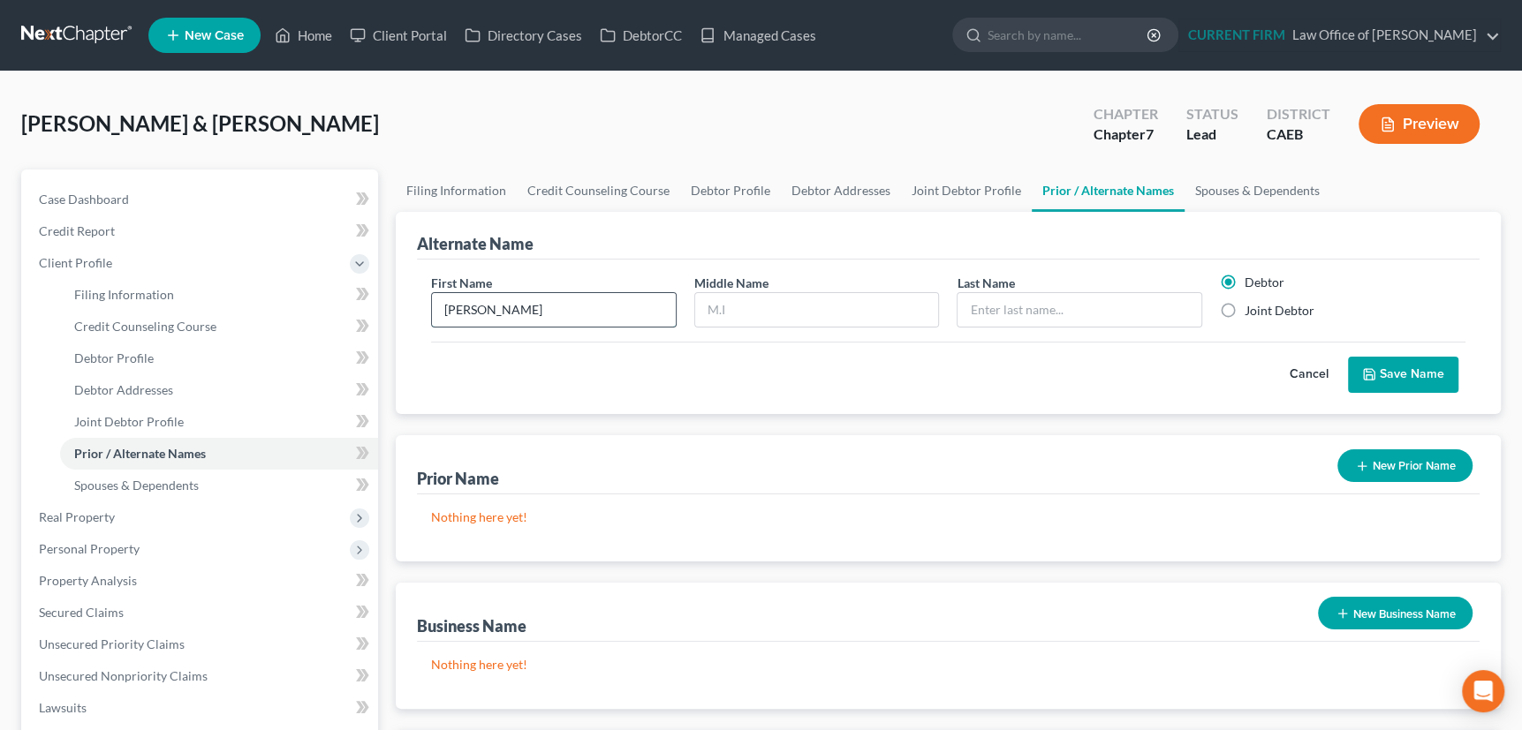
type input "[PERSON_NAME]"
type input "L"
type input "b"
type input "[DEMOGRAPHIC_DATA]"
click at [1244, 309] on label "Joint Debtor" at bounding box center [1279, 311] width 70 height 18
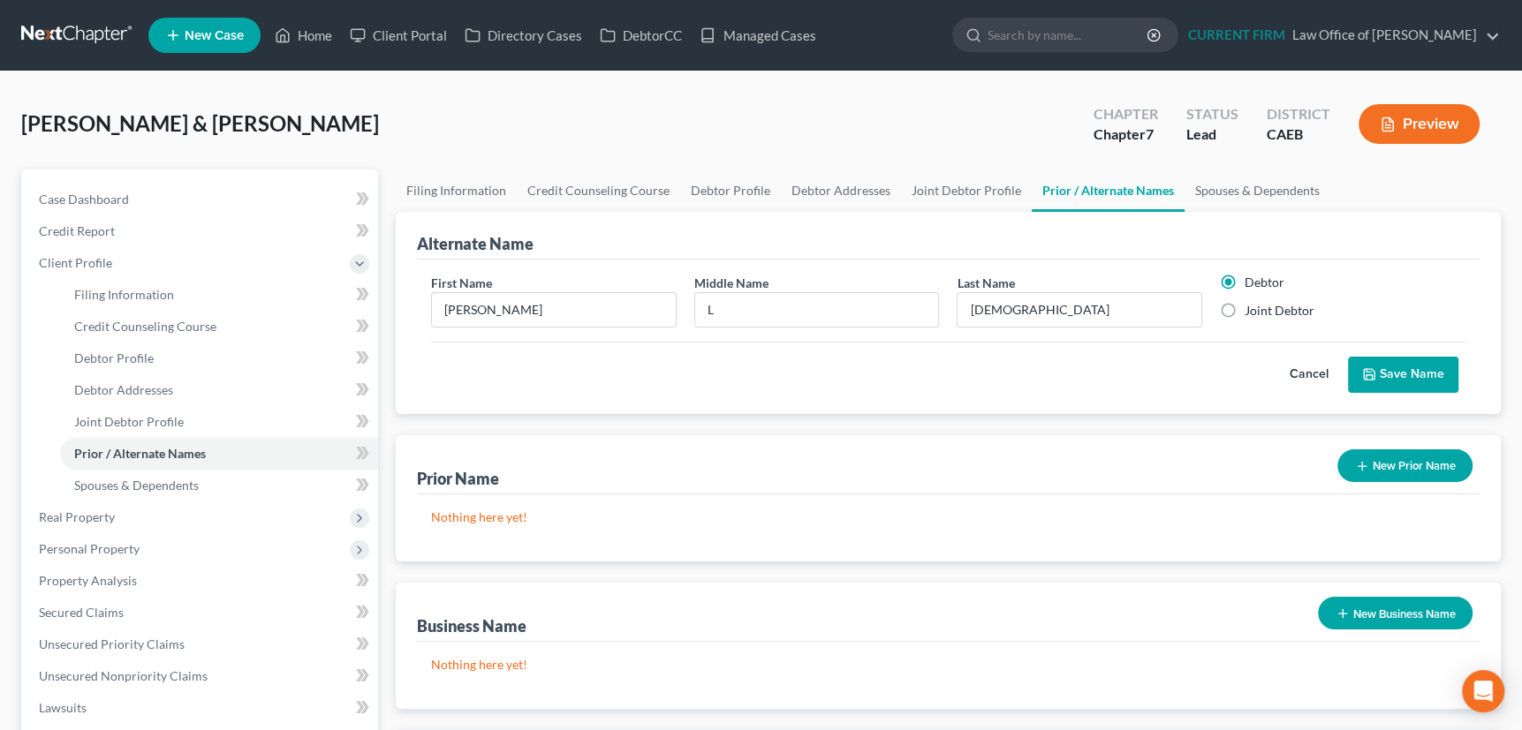
click at [1251, 309] on input "Joint Debtor" at bounding box center [1256, 307] width 11 height 11
radio input "true"
radio input "false"
click at [1395, 367] on button "Save Name" at bounding box center [1403, 375] width 110 height 37
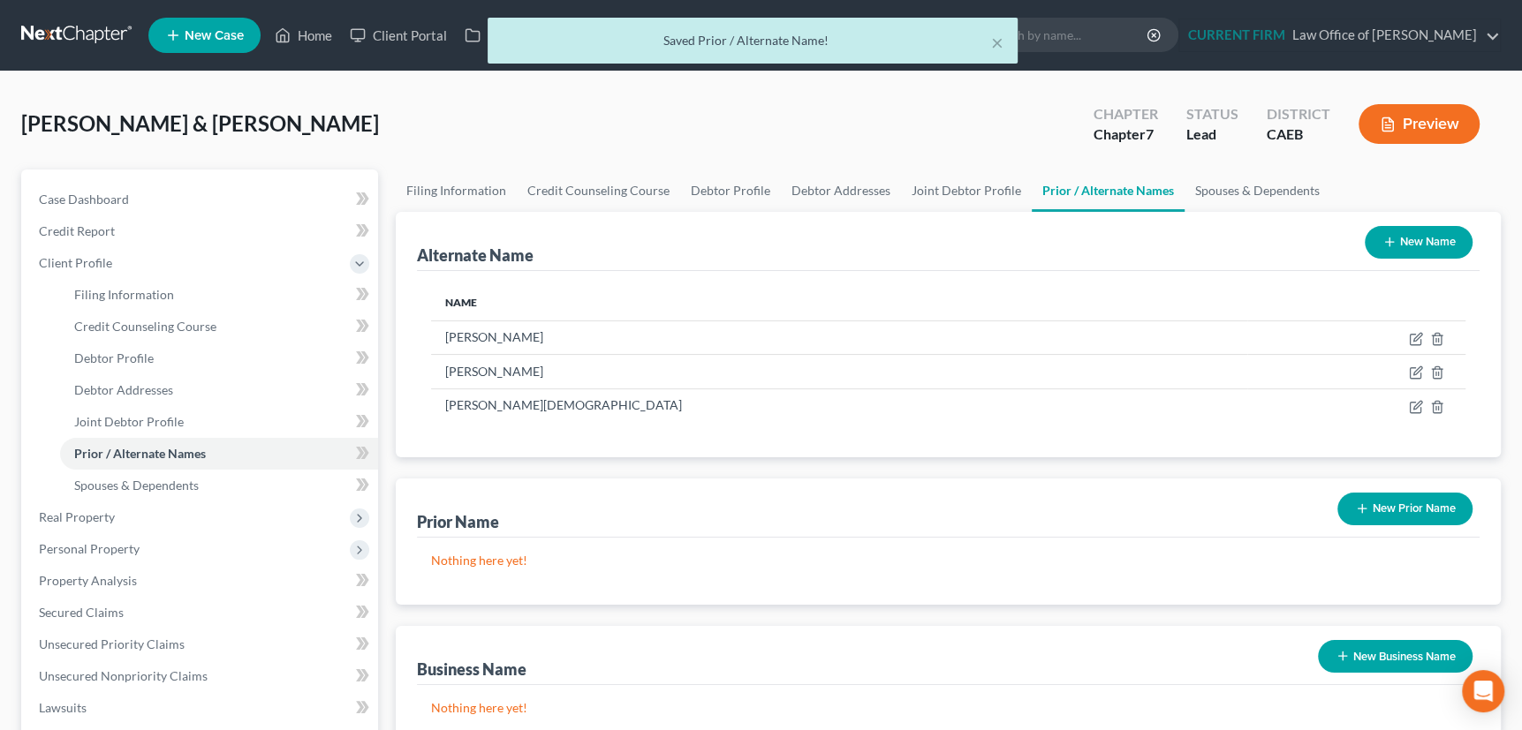
click at [1372, 237] on button "New Name" at bounding box center [1419, 242] width 108 height 33
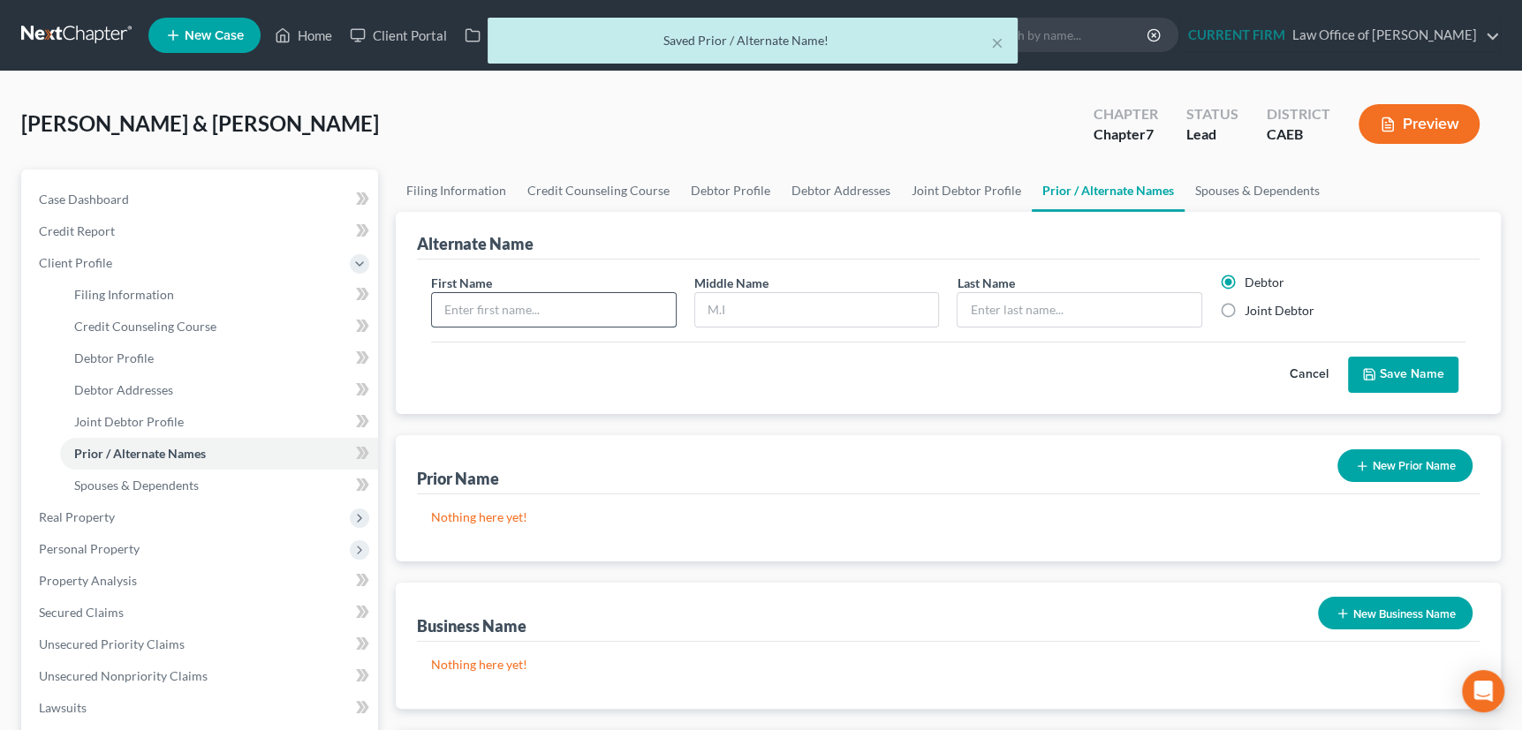
click at [571, 310] on input "text" at bounding box center [554, 310] width 244 height 34
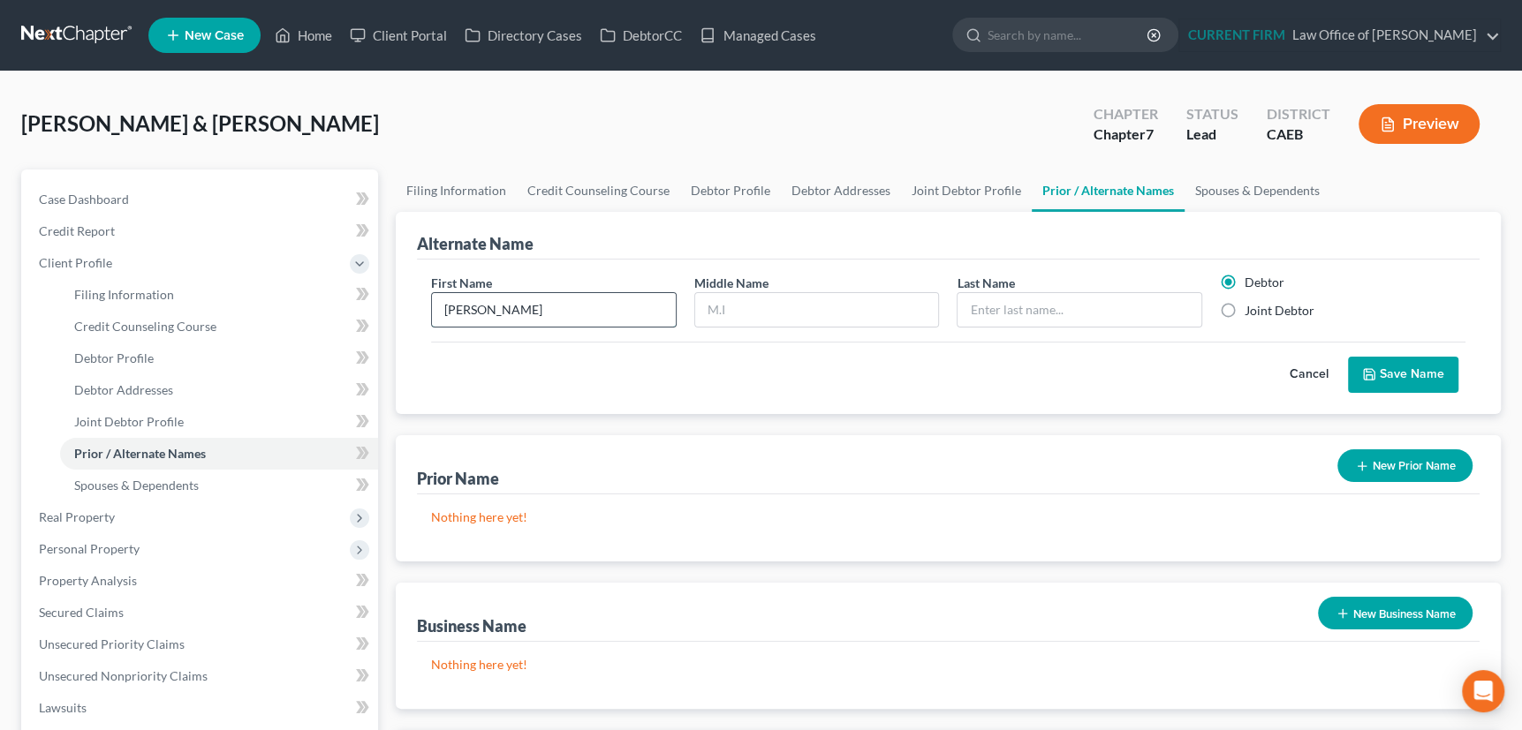
type input "[PERSON_NAME]"
type input "[DEMOGRAPHIC_DATA]"
click at [1244, 309] on label "Joint Debtor" at bounding box center [1279, 311] width 70 height 18
click at [1251, 309] on input "Joint Debtor" at bounding box center [1256, 307] width 11 height 11
radio input "true"
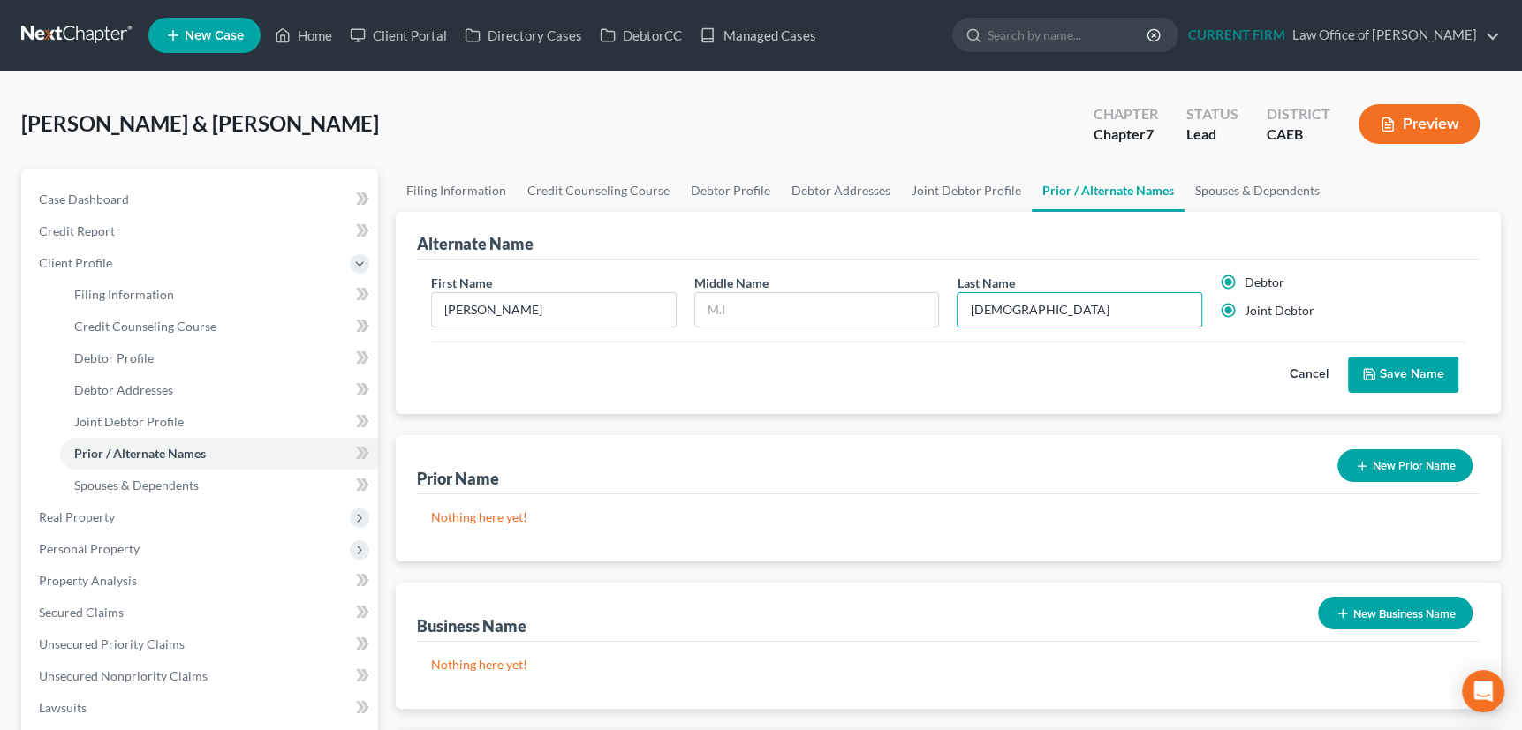
radio input "false"
click at [1378, 367] on button "Save Name" at bounding box center [1403, 375] width 110 height 37
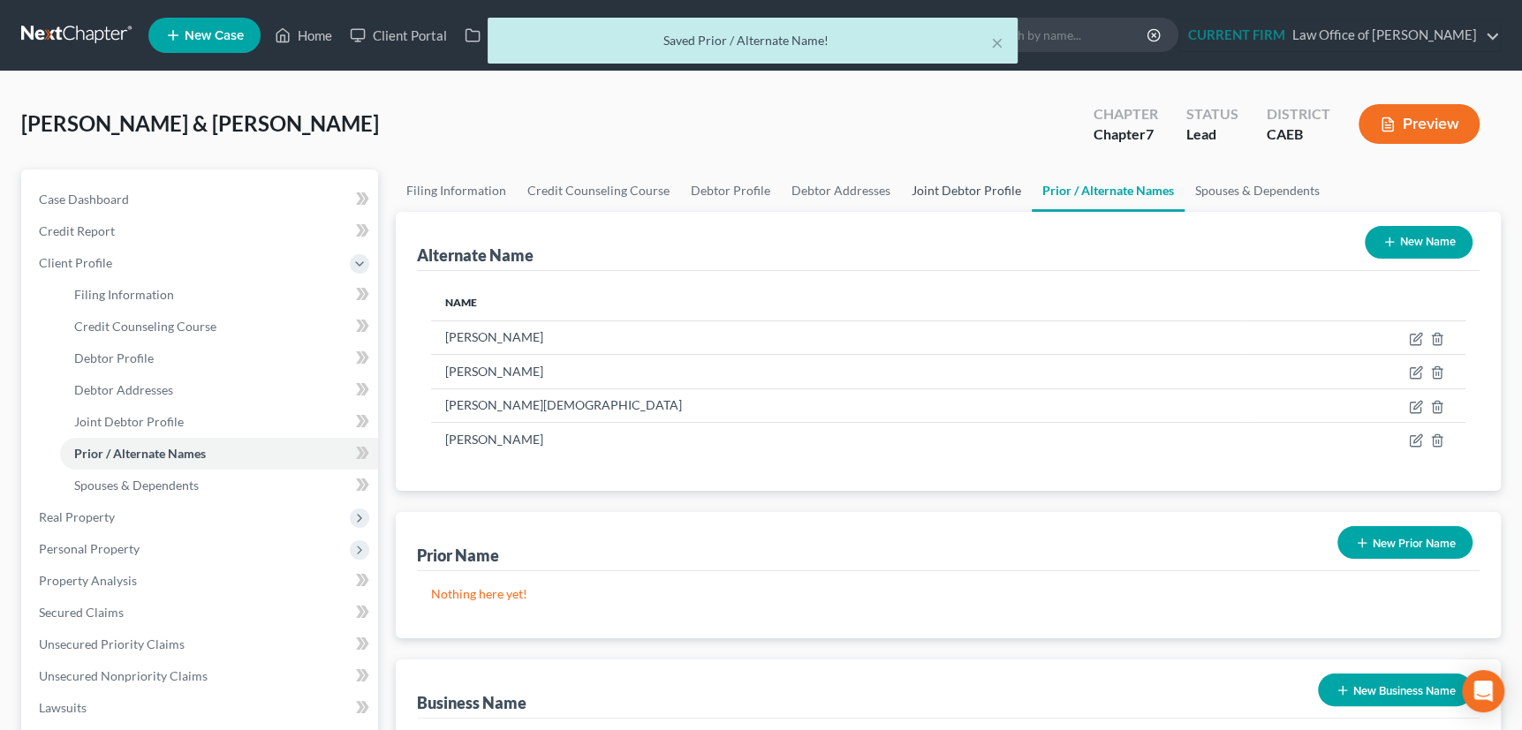
click at [964, 183] on link "Joint Debtor Profile" at bounding box center [966, 191] width 131 height 42
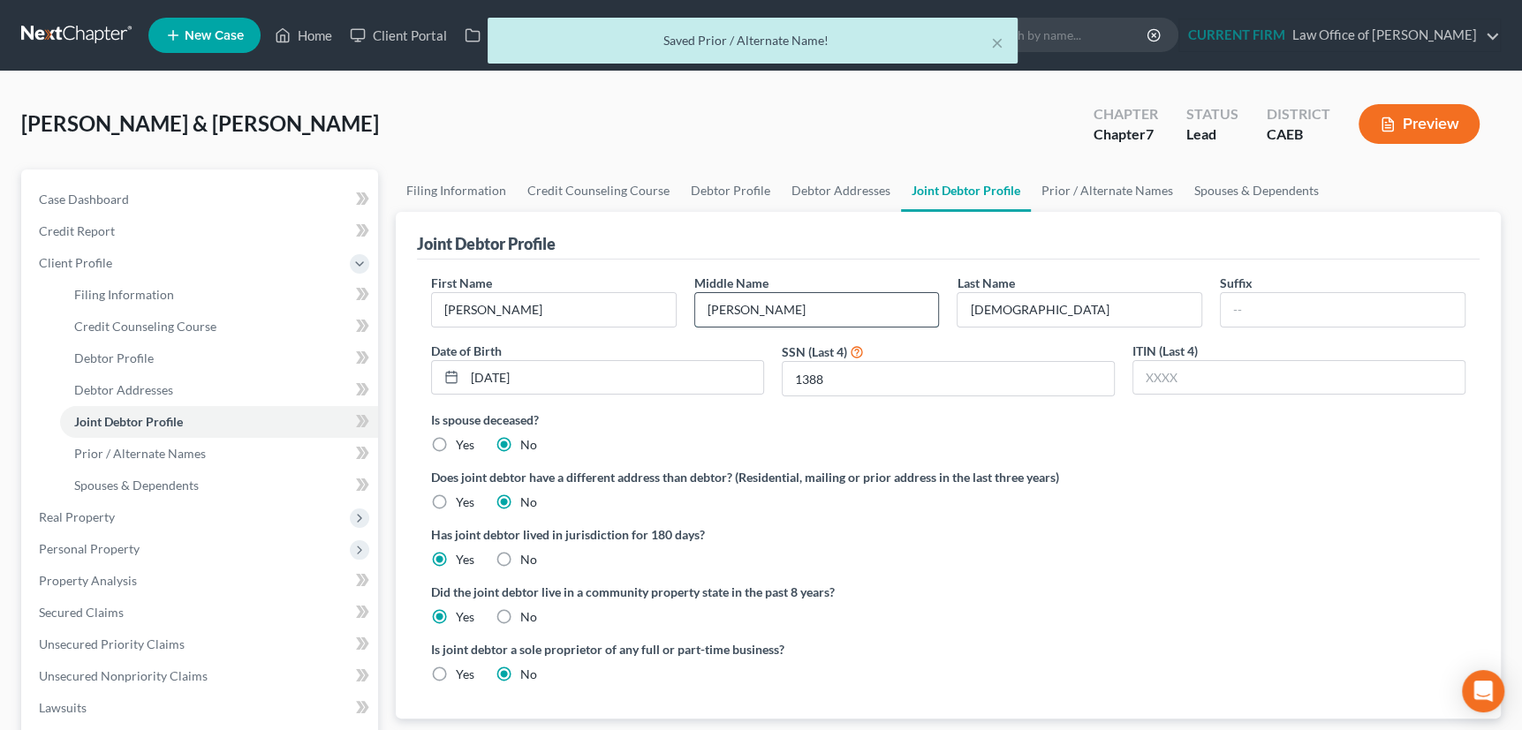
click at [777, 314] on input "[PERSON_NAME]" at bounding box center [817, 310] width 244 height 34
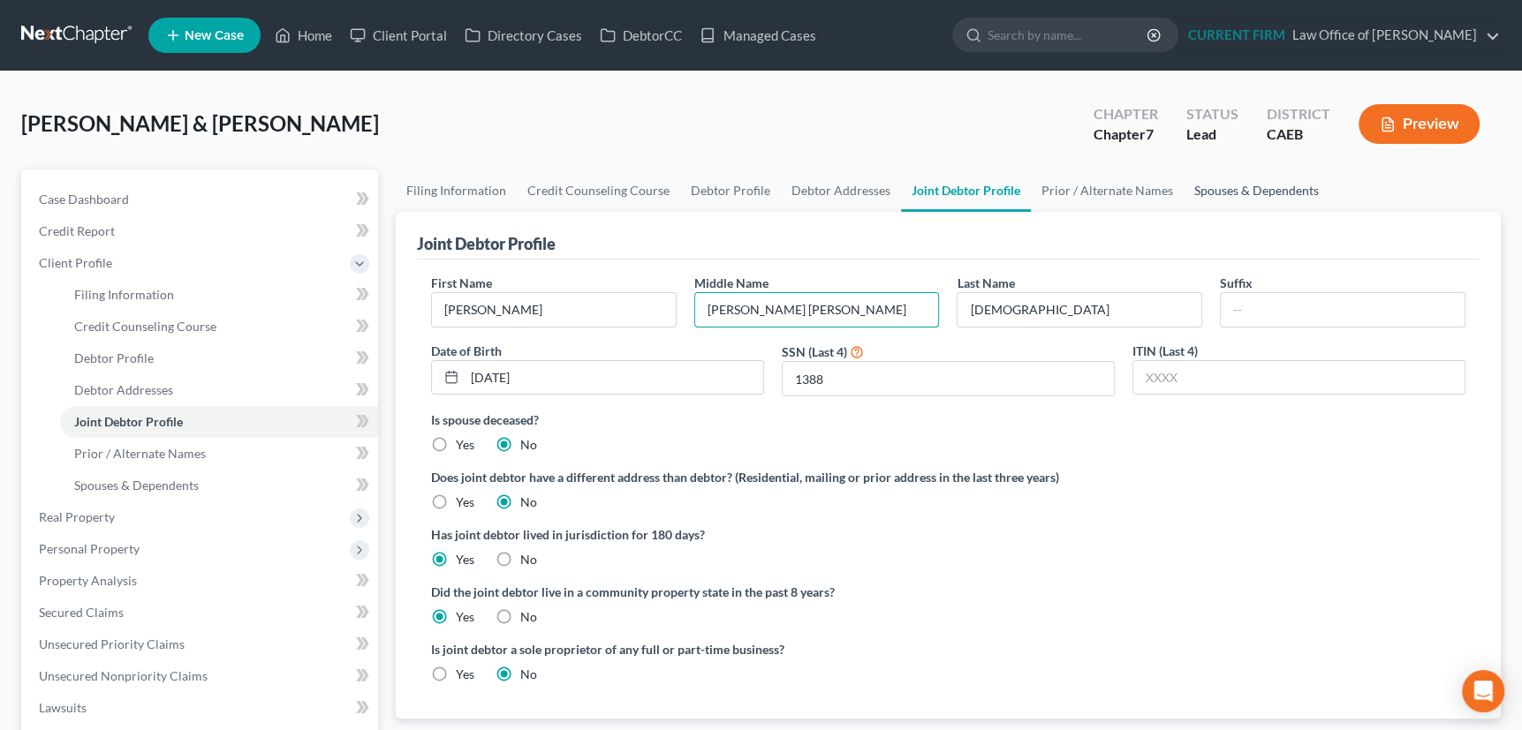
type input "[PERSON_NAME] [PERSON_NAME]"
click at [1244, 183] on link "Spouses & Dependents" at bounding box center [1256, 191] width 146 height 42
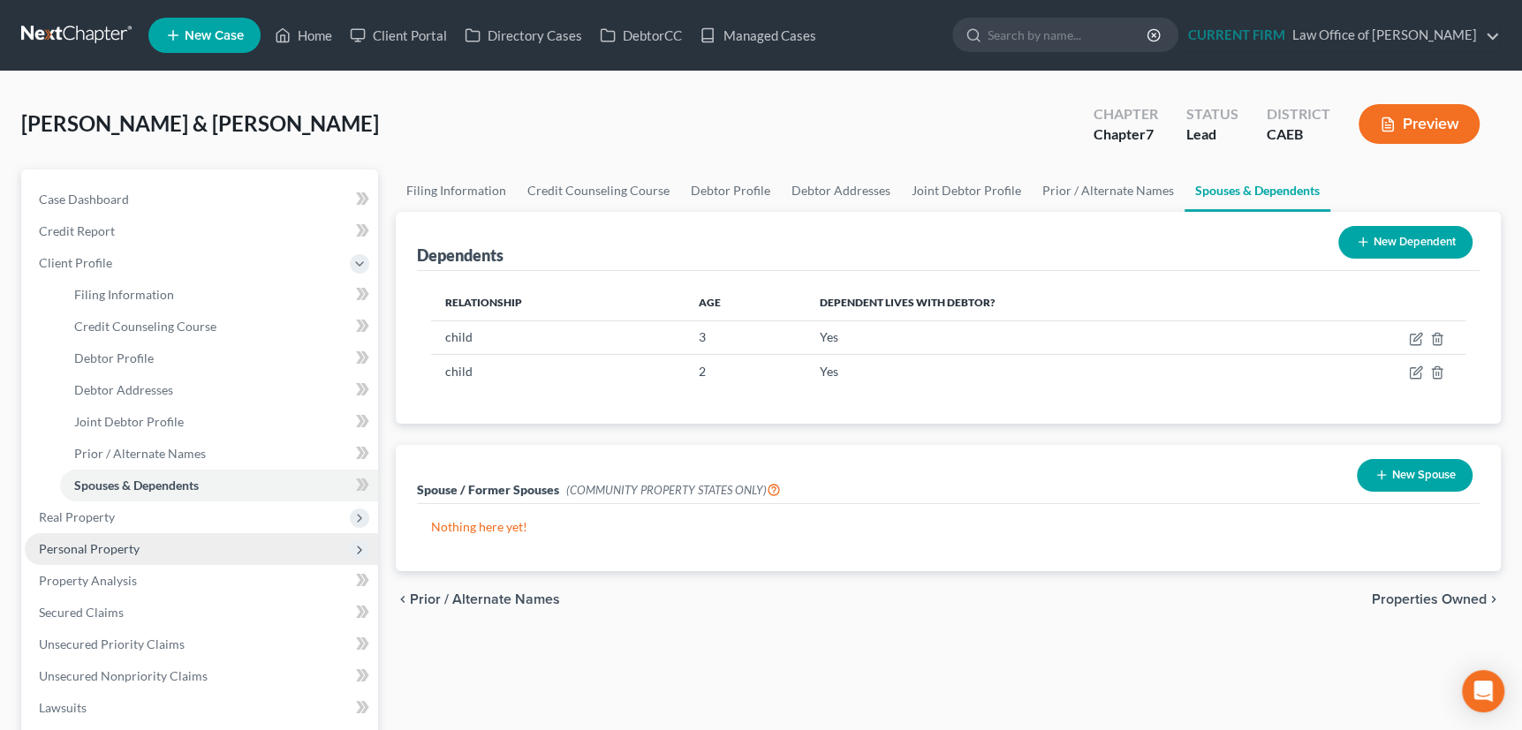
click at [88, 548] on span "Personal Property" at bounding box center [89, 548] width 101 height 15
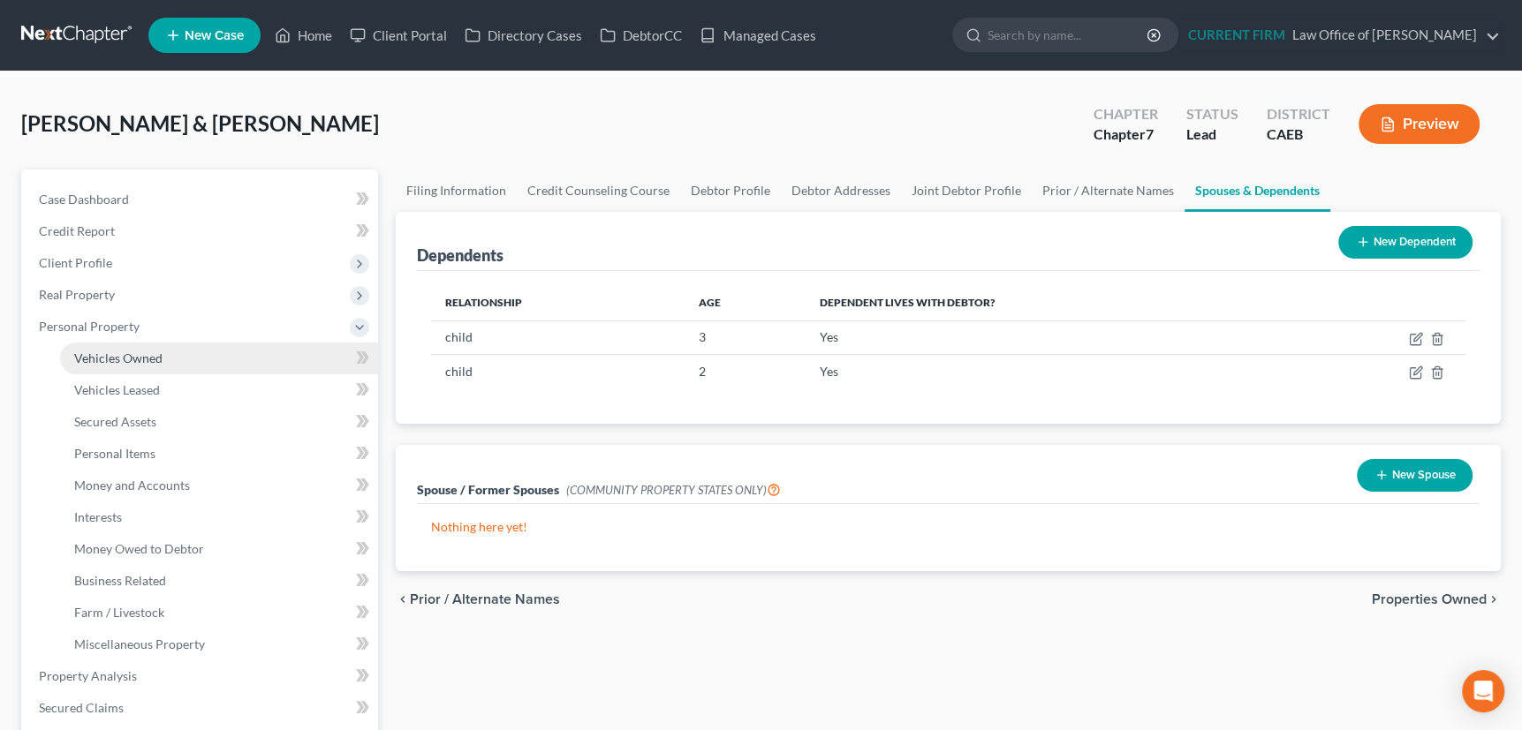
click at [132, 361] on span "Vehicles Owned" at bounding box center [118, 358] width 88 height 15
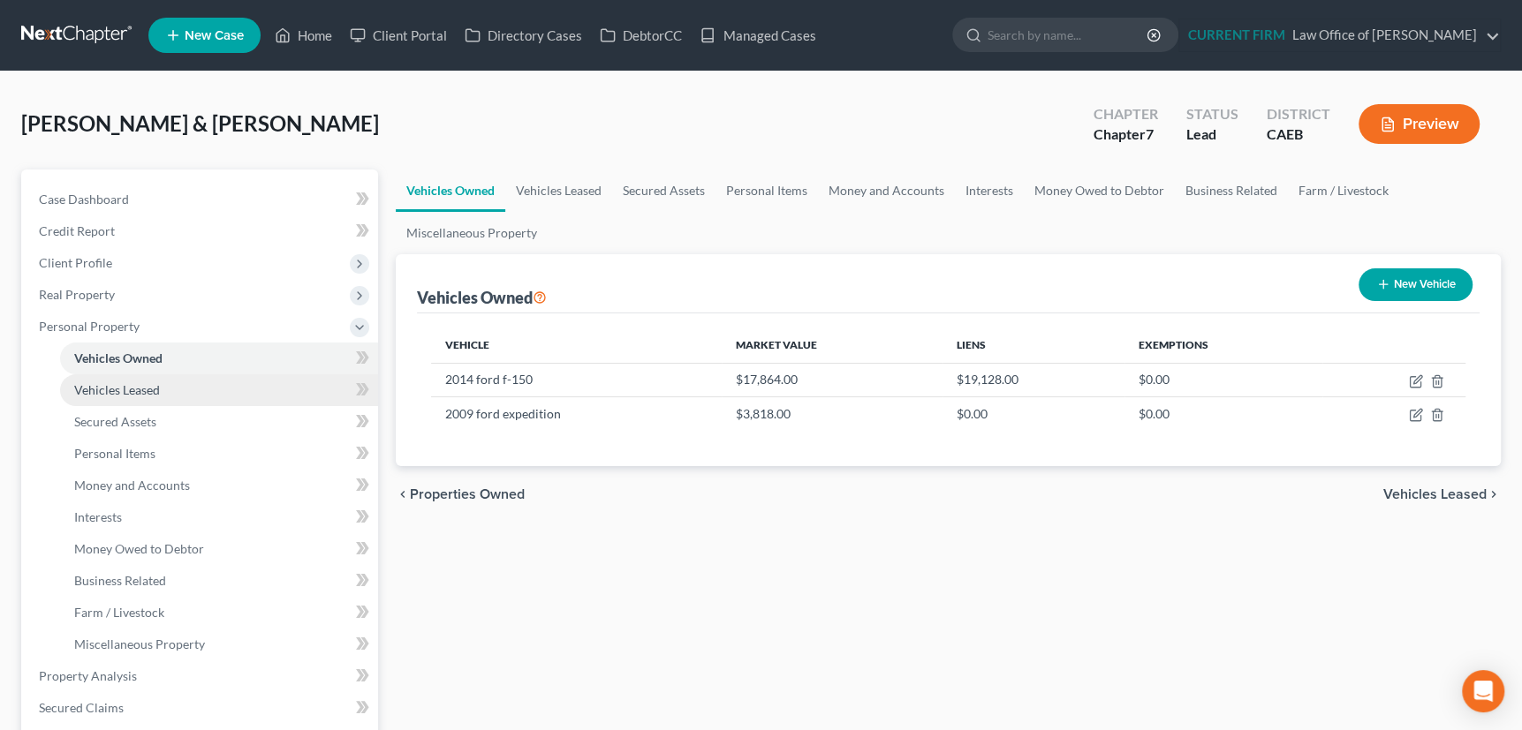
click at [124, 389] on span "Vehicles Leased" at bounding box center [117, 389] width 86 height 15
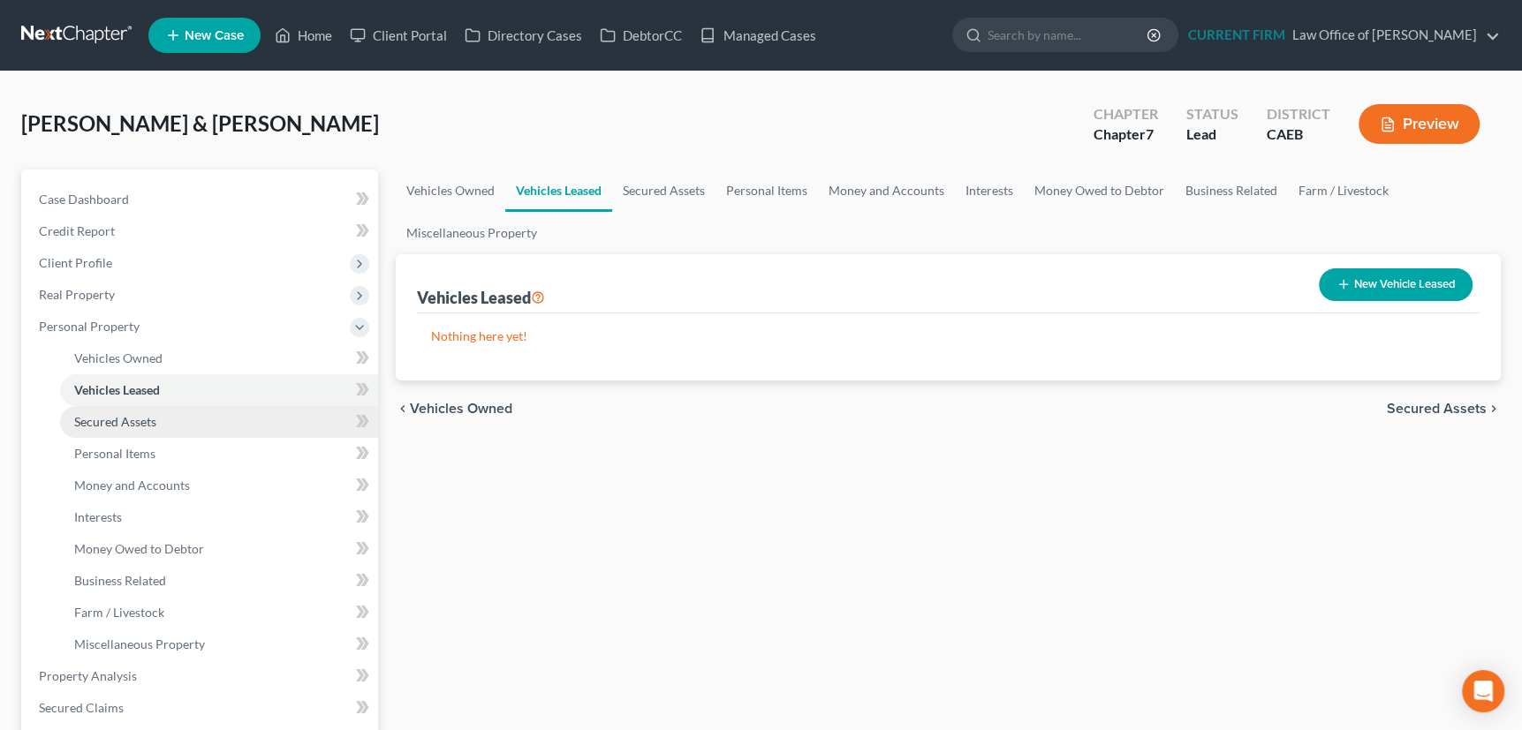
click at [123, 420] on span "Secured Assets" at bounding box center [115, 421] width 82 height 15
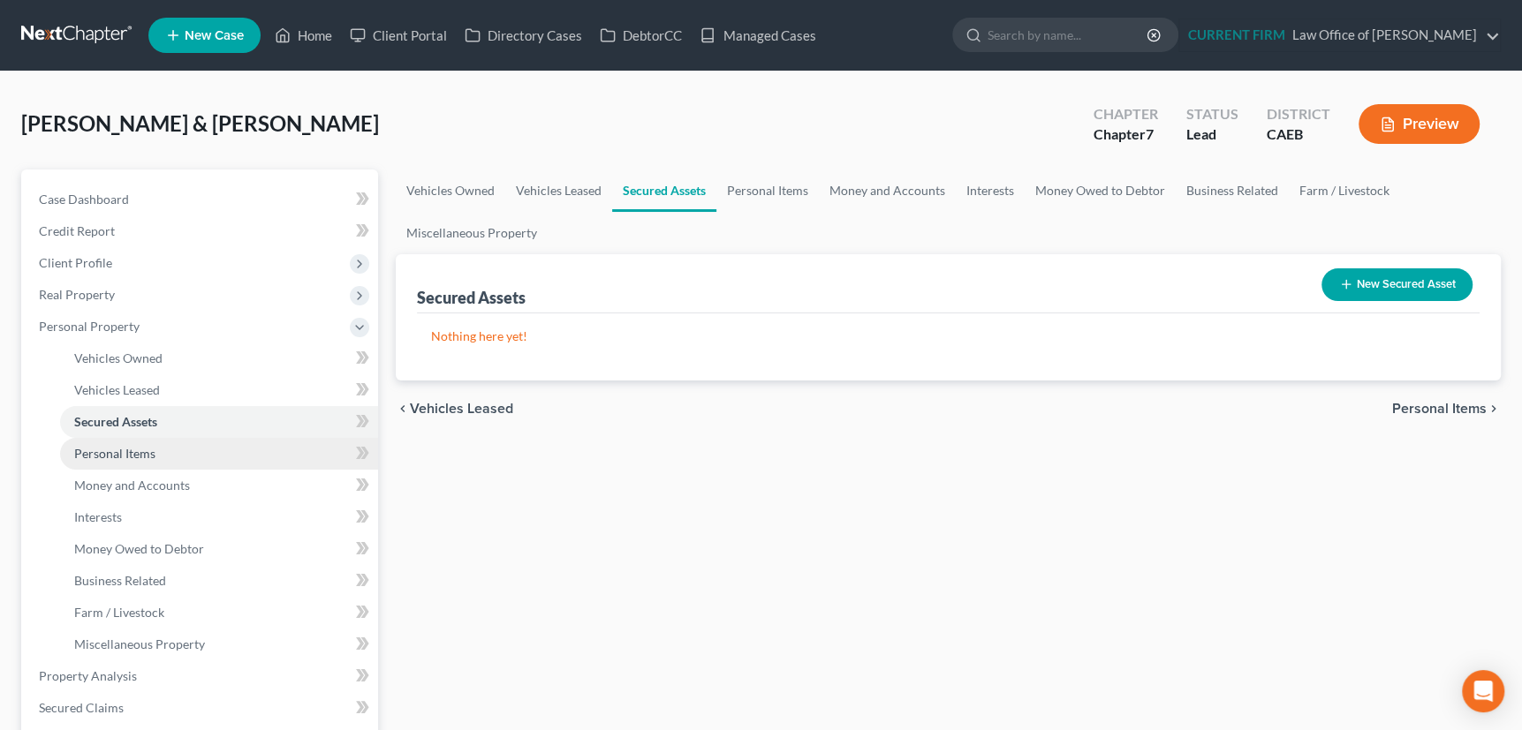
click at [124, 448] on span "Personal Items" at bounding box center [114, 453] width 81 height 15
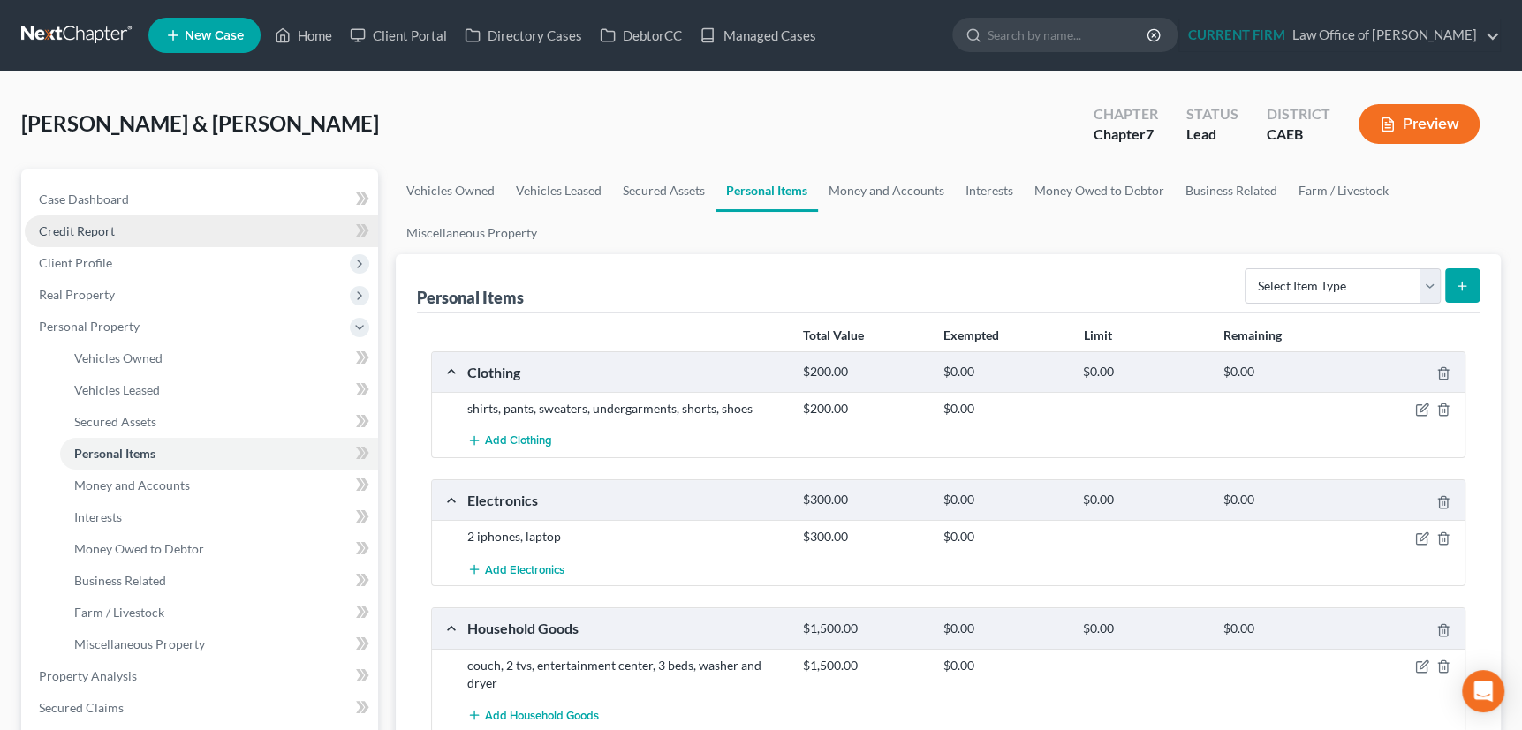
click at [100, 231] on span "Credit Report" at bounding box center [77, 230] width 76 height 15
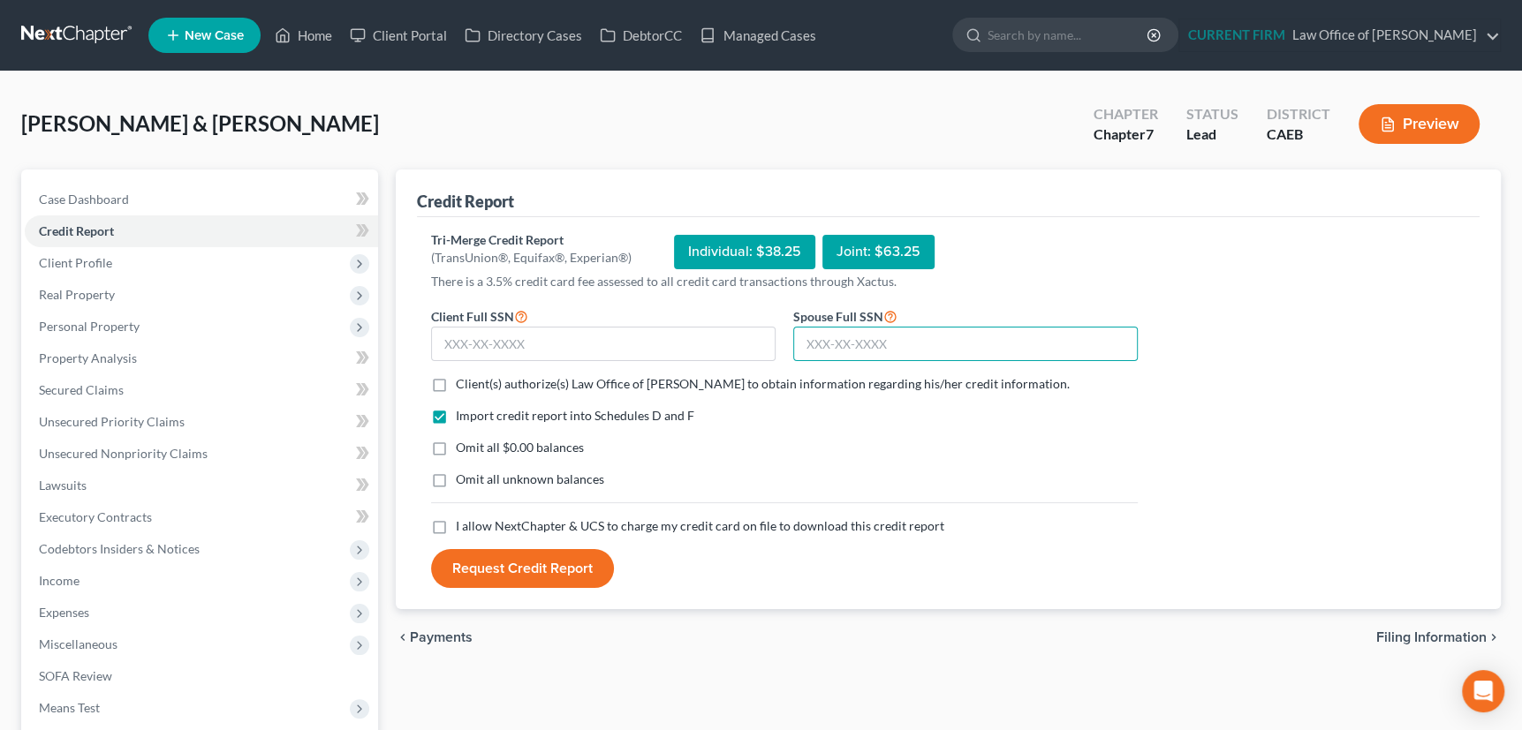
click at [824, 335] on input "text" at bounding box center [965, 344] width 344 height 35
type input "610-17-1388"
click at [501, 339] on input "text" at bounding box center [603, 344] width 344 height 35
type input "605-15-4362"
click at [456, 379] on label "Client(s) authorize(s) Law Office of [PERSON_NAME] to obtain information regard…" at bounding box center [763, 384] width 614 height 18
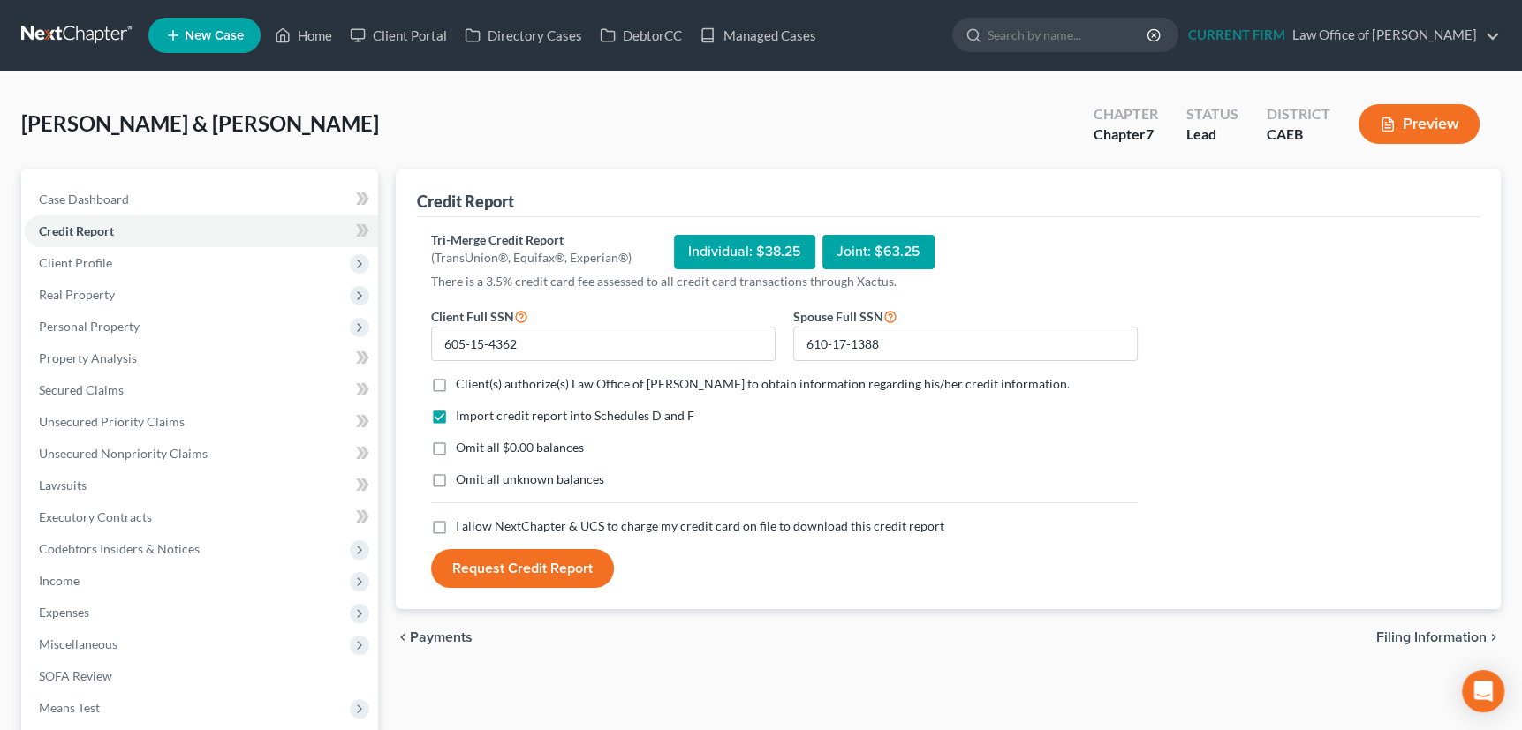
click at [463, 379] on input "Client(s) authorize(s) Law Office of [PERSON_NAME] to obtain information regard…" at bounding box center [468, 380] width 11 height 11
checkbox input "true"
click at [456, 521] on label "I allow NextChapter & UCS to charge my credit card on file to download this cre…" at bounding box center [700, 527] width 488 height 18
click at [463, 521] on input "I allow NextChapter & UCS to charge my credit card on file to download this cre…" at bounding box center [468, 523] width 11 height 11
checkbox input "true"
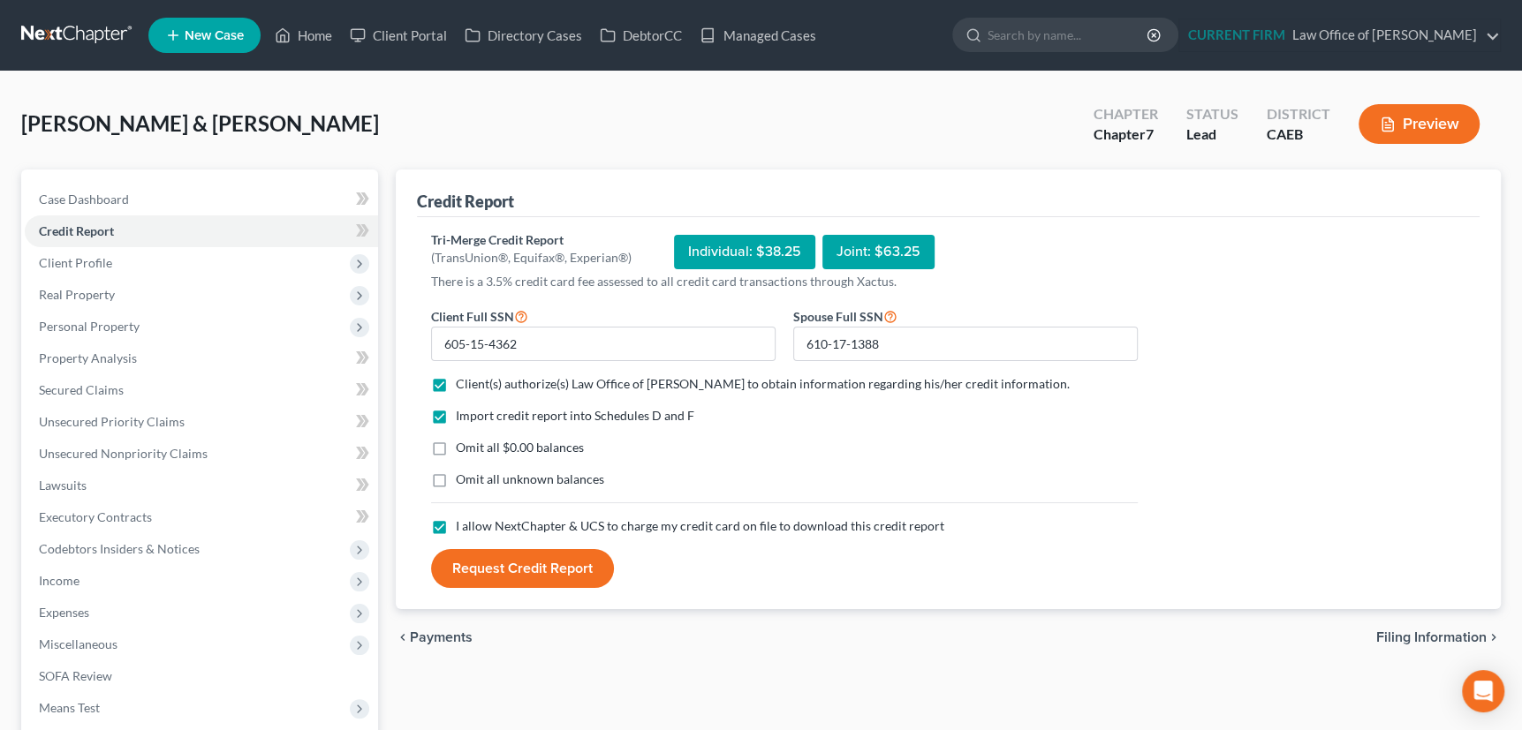
click at [542, 565] on button "Request Credit Report" at bounding box center [522, 568] width 183 height 39
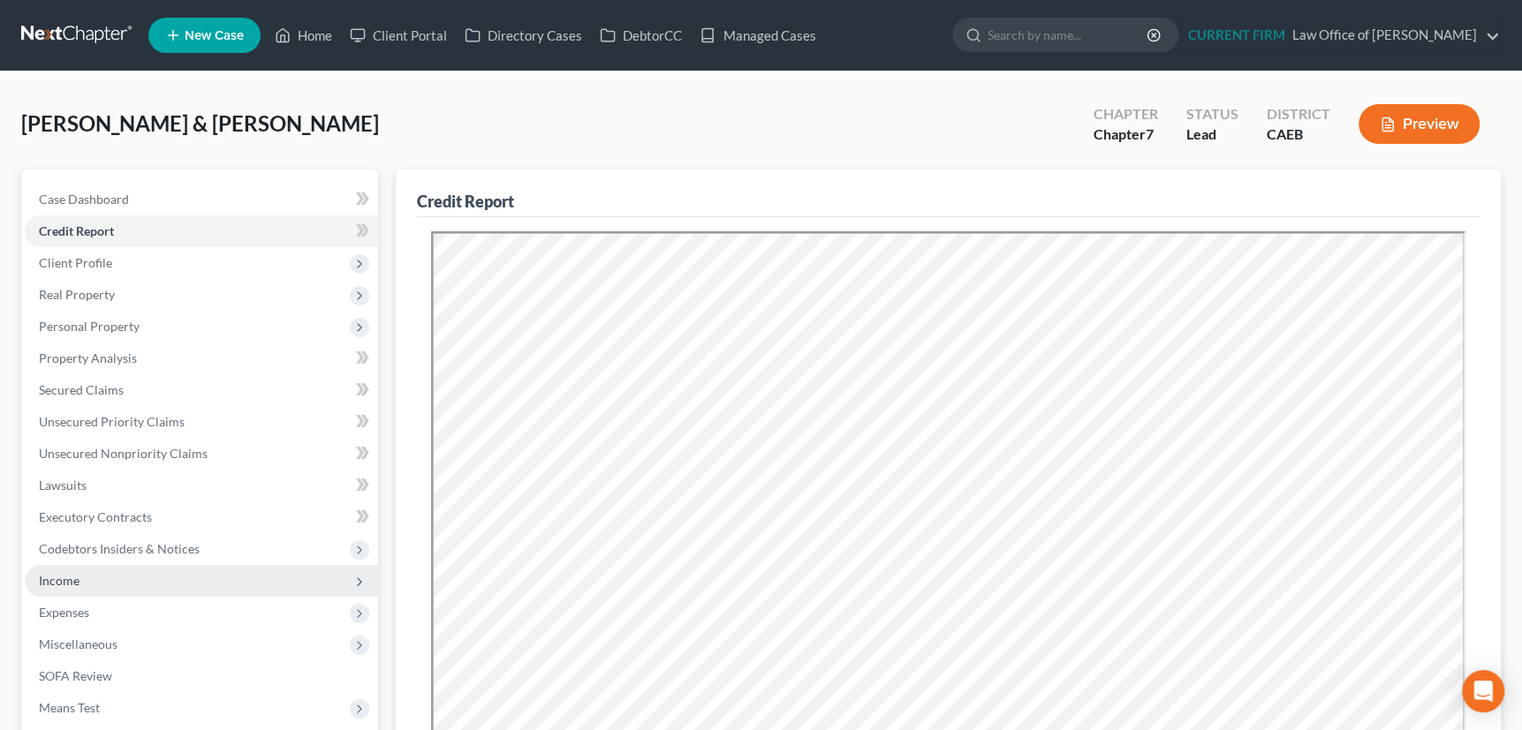
click at [64, 583] on span "Income" at bounding box center [59, 580] width 41 height 15
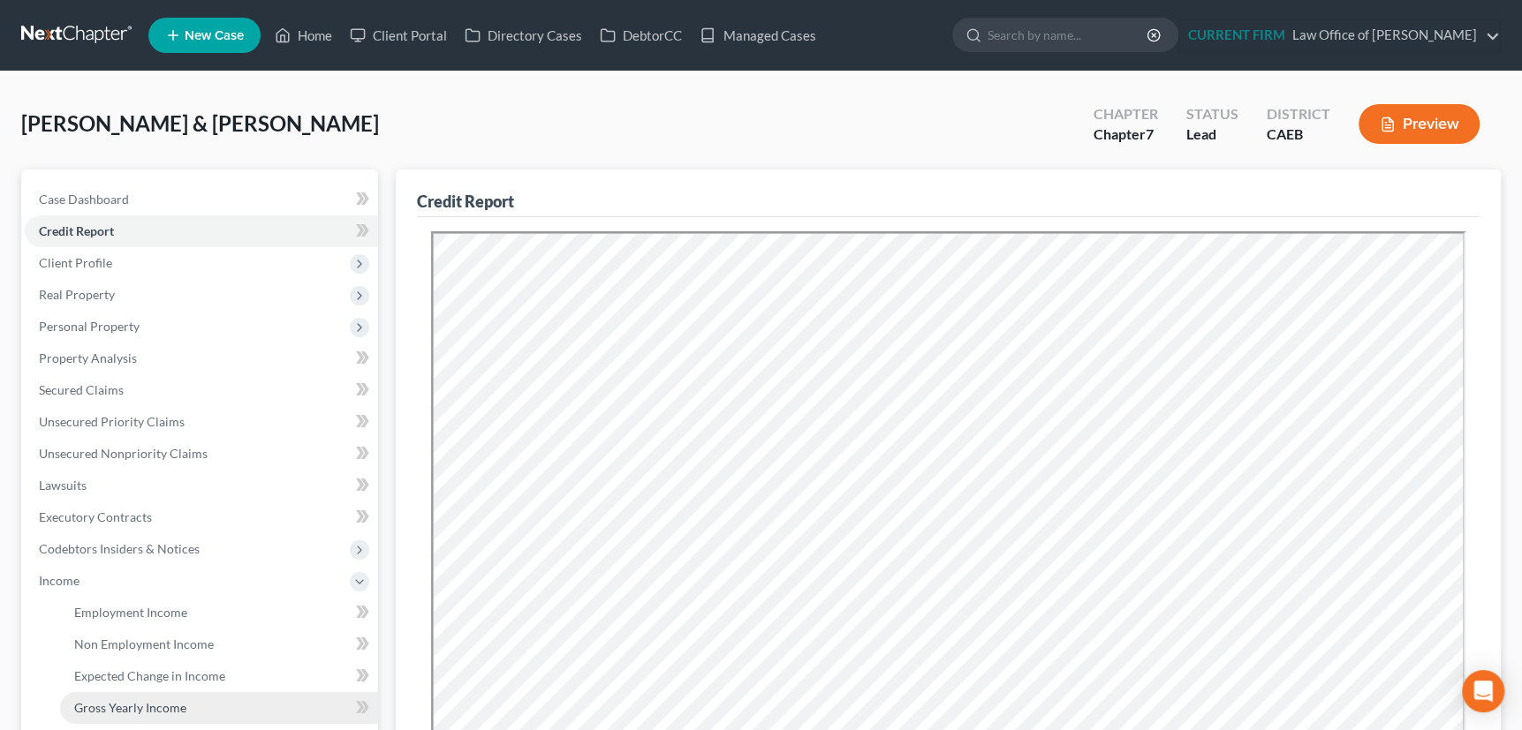
click at [110, 700] on span "Gross Yearly Income" at bounding box center [130, 707] width 112 height 15
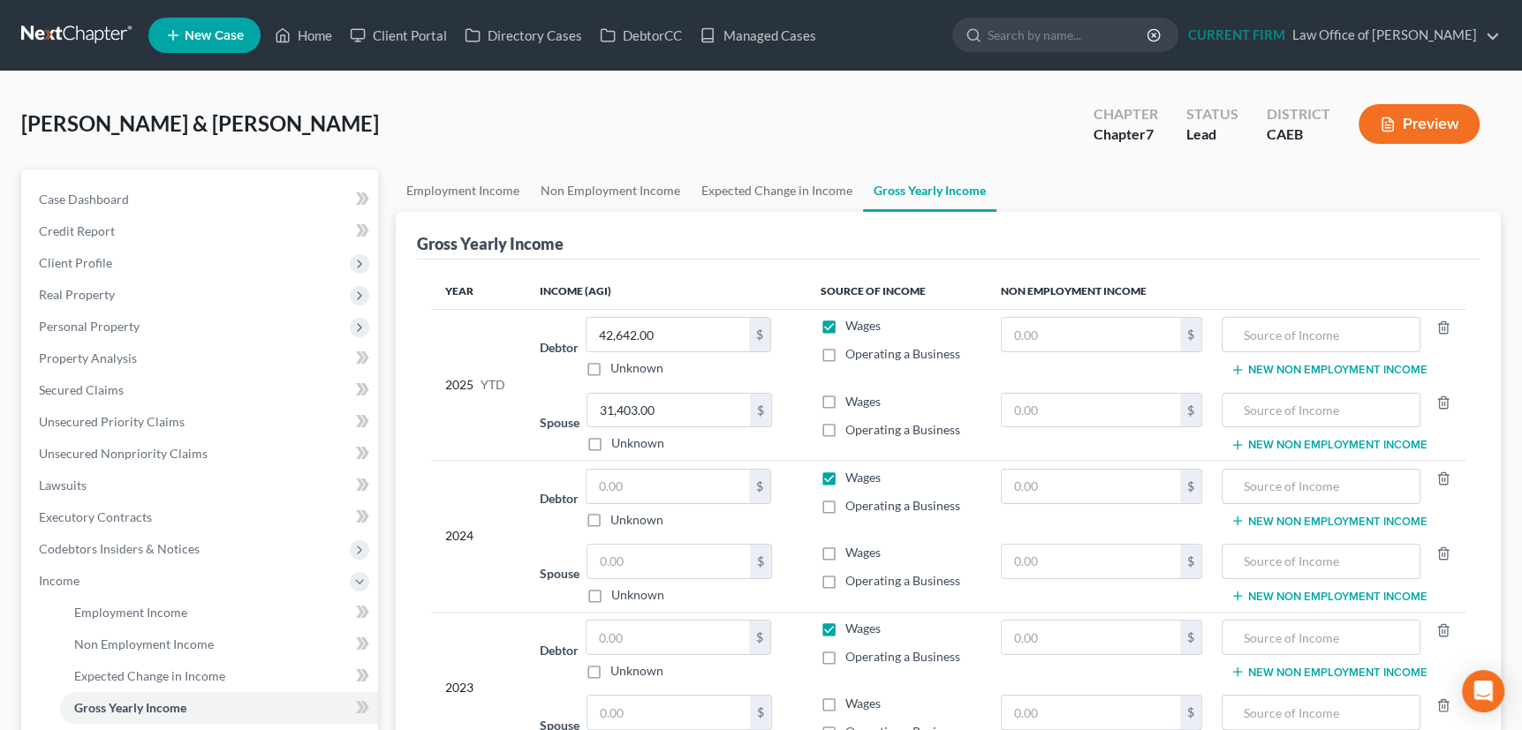
click at [845, 397] on label "Wages" at bounding box center [862, 402] width 35 height 18
click at [852, 397] on input "Wages" at bounding box center [857, 398] width 11 height 11
checkbox input "true"
click at [845, 553] on label "Wages" at bounding box center [862, 553] width 35 height 18
click at [852, 553] on input "Wages" at bounding box center [857, 549] width 11 height 11
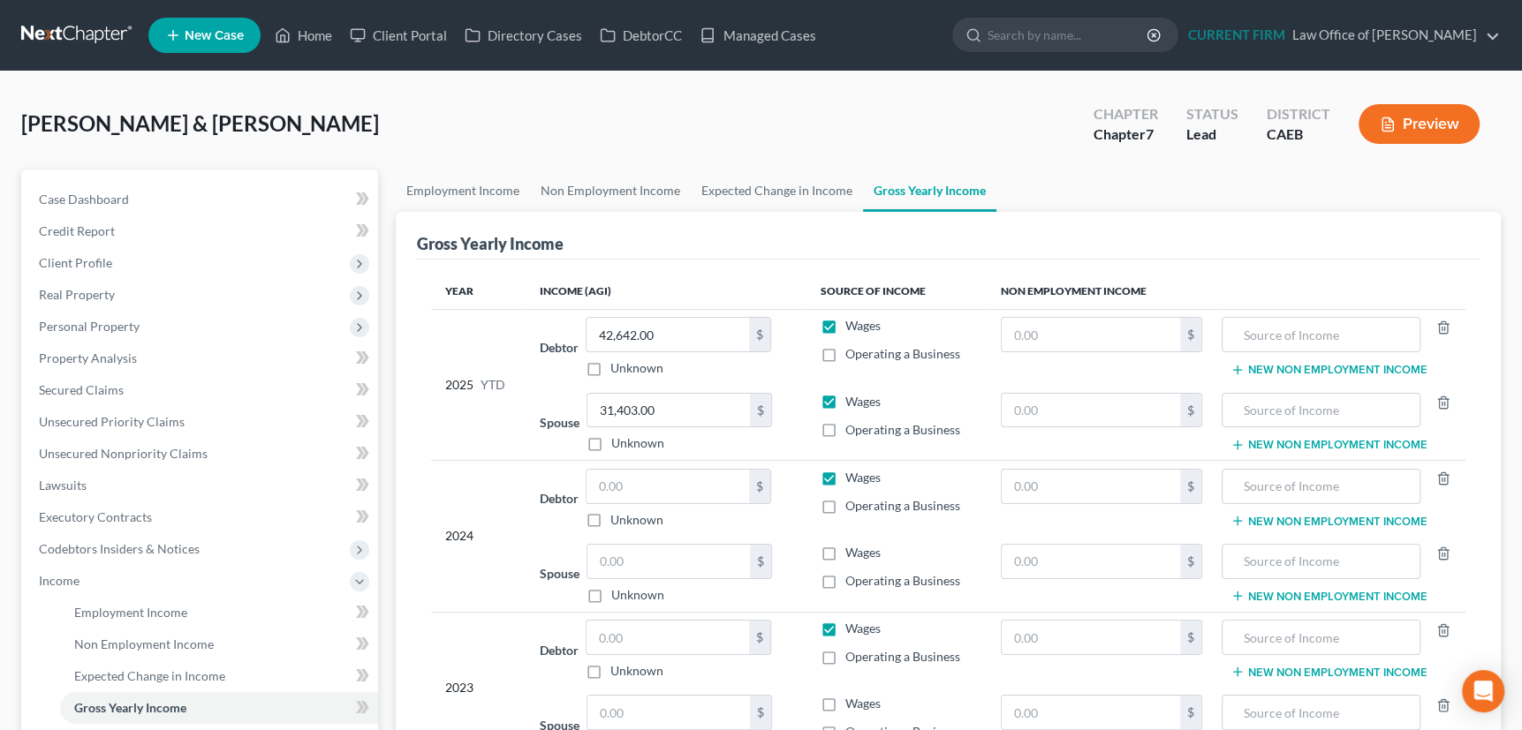
checkbox input "true"
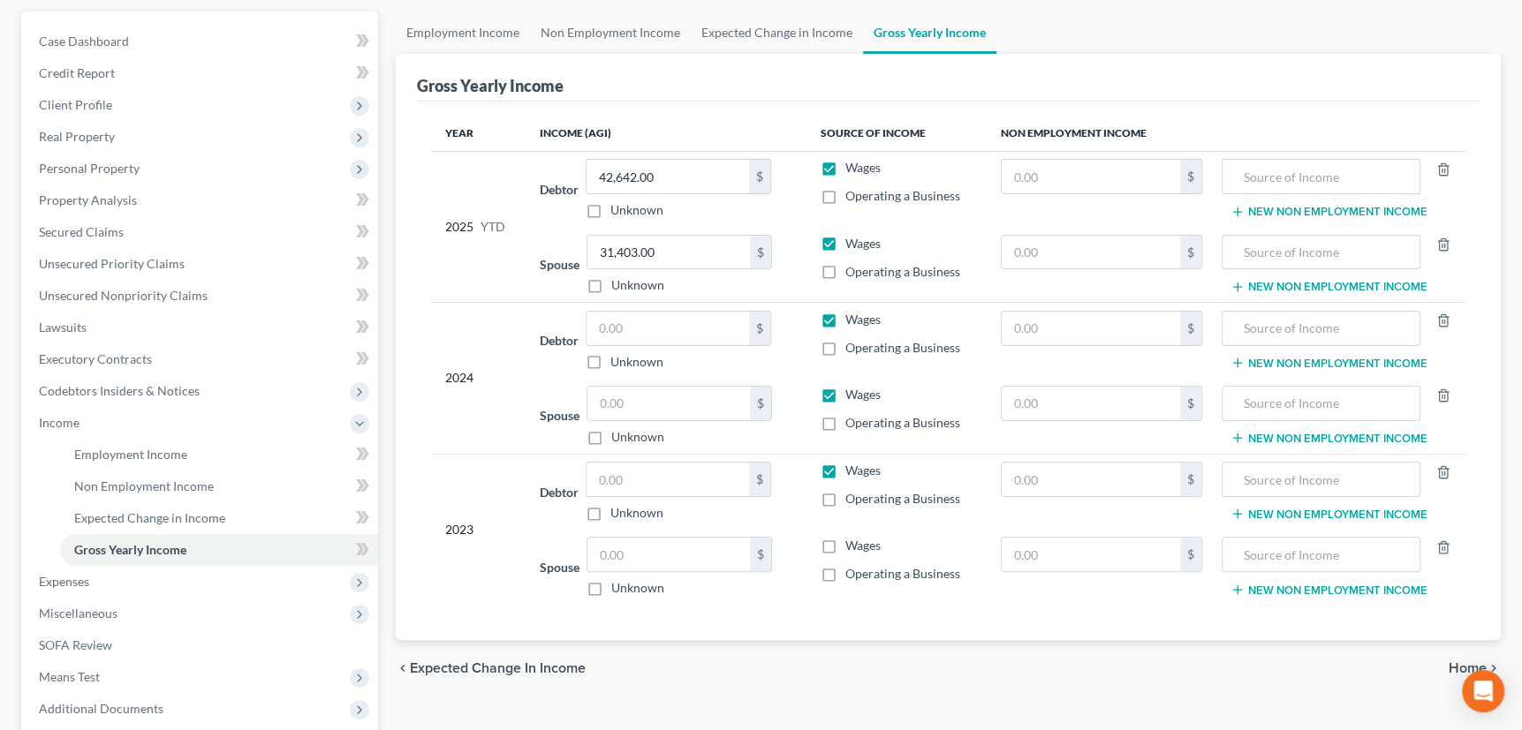
scroll to position [160, 0]
click at [845, 545] on label "Wages" at bounding box center [862, 544] width 35 height 18
click at [852, 545] on input "Wages" at bounding box center [857, 540] width 11 height 11
checkbox input "true"
drag, startPoint x: 618, startPoint y: 467, endPoint x: 658, endPoint y: 473, distance: 40.1
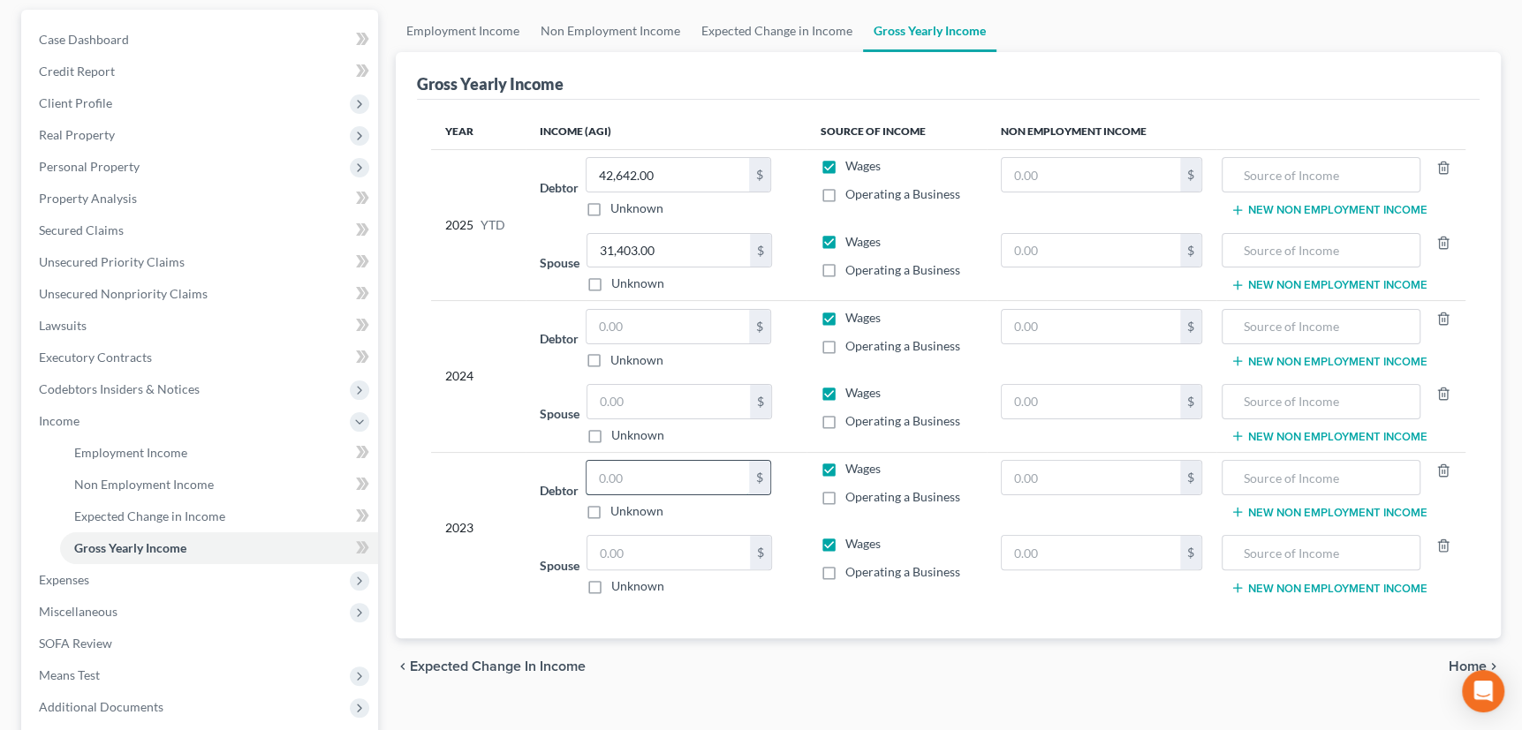
click at [618, 467] on input "text" at bounding box center [667, 478] width 163 height 34
type input "70,234"
click at [633, 319] on input "text" at bounding box center [667, 327] width 163 height 34
type input "87,919"
drag, startPoint x: 831, startPoint y: 539, endPoint x: 786, endPoint y: 547, distance: 45.7
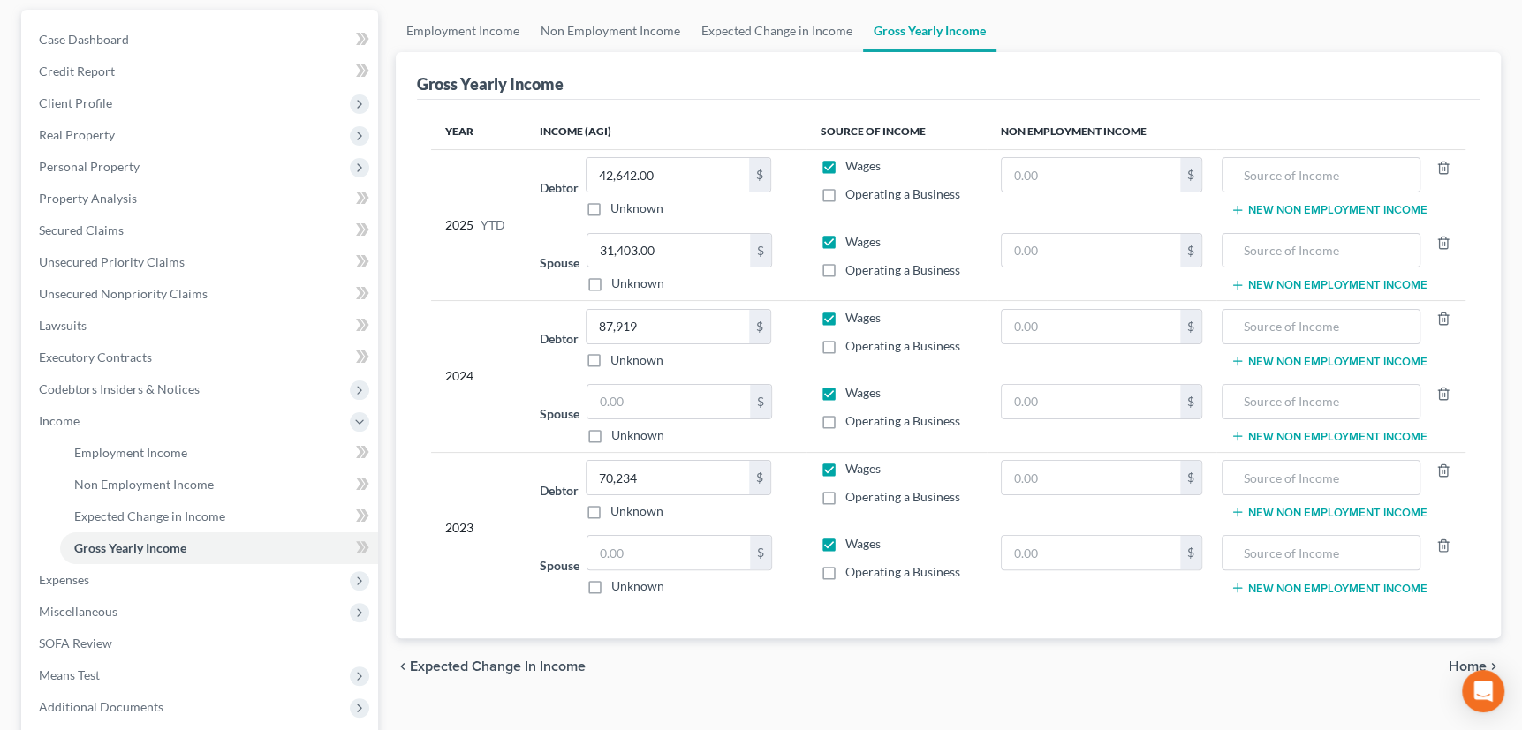
click at [845, 539] on label "Wages" at bounding box center [862, 544] width 35 height 18
click at [852, 539] on input "Wages" at bounding box center [857, 540] width 11 height 11
checkbox input "false"
click at [682, 558] on input "text" at bounding box center [668, 553] width 163 height 34
type input "0"
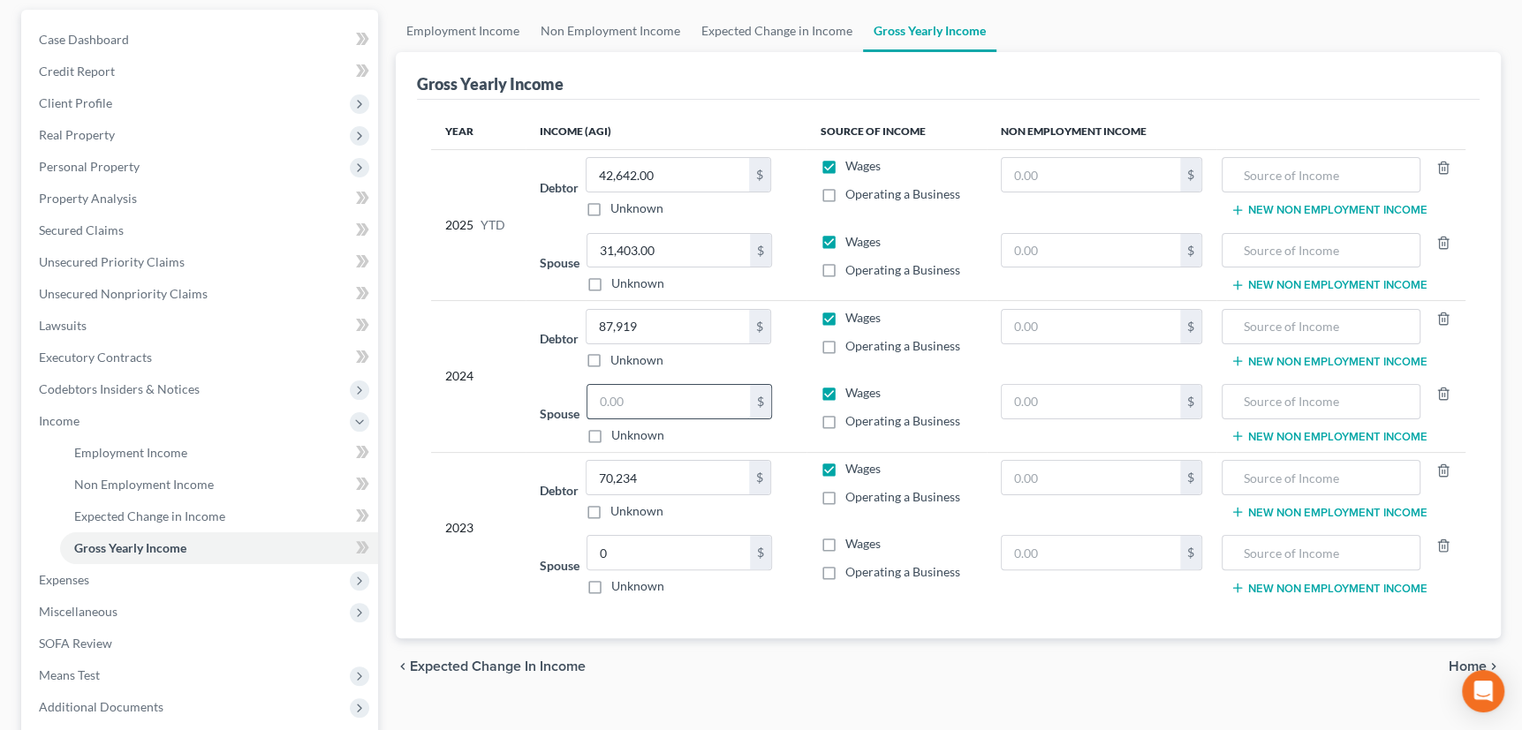
click at [639, 399] on input "text" at bounding box center [668, 402] width 163 height 34
click at [629, 404] on input "text" at bounding box center [668, 402] width 163 height 34
type input "23,818"
click at [645, 325] on input "87,919" at bounding box center [667, 327] width 163 height 34
click at [654, 333] on input "91,989" at bounding box center [667, 327] width 163 height 34
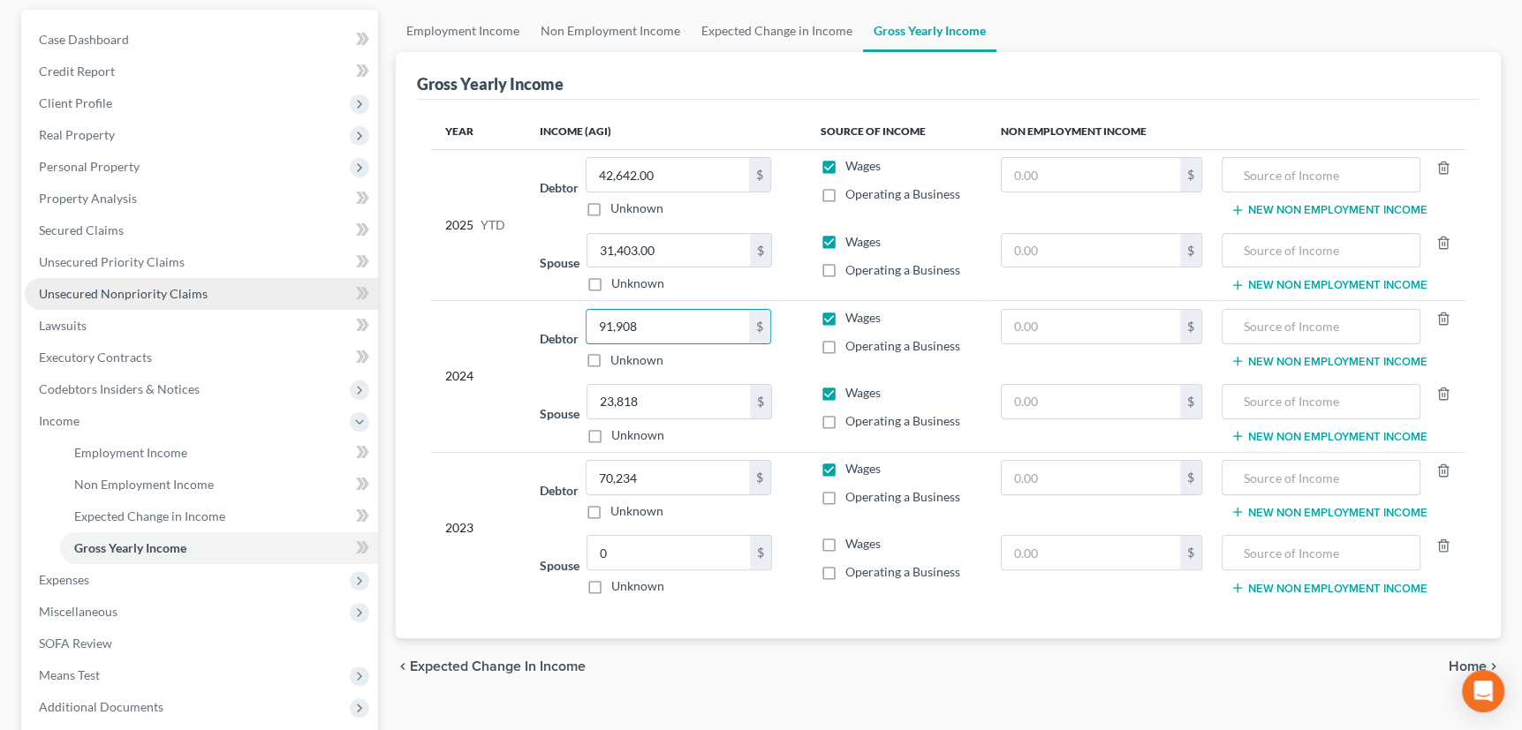
type input "91,908"
click at [799, 597] on td "Spouse 0.00 $ Unknown Balance Undetermined 0 $ Unknown" at bounding box center [666, 565] width 280 height 75
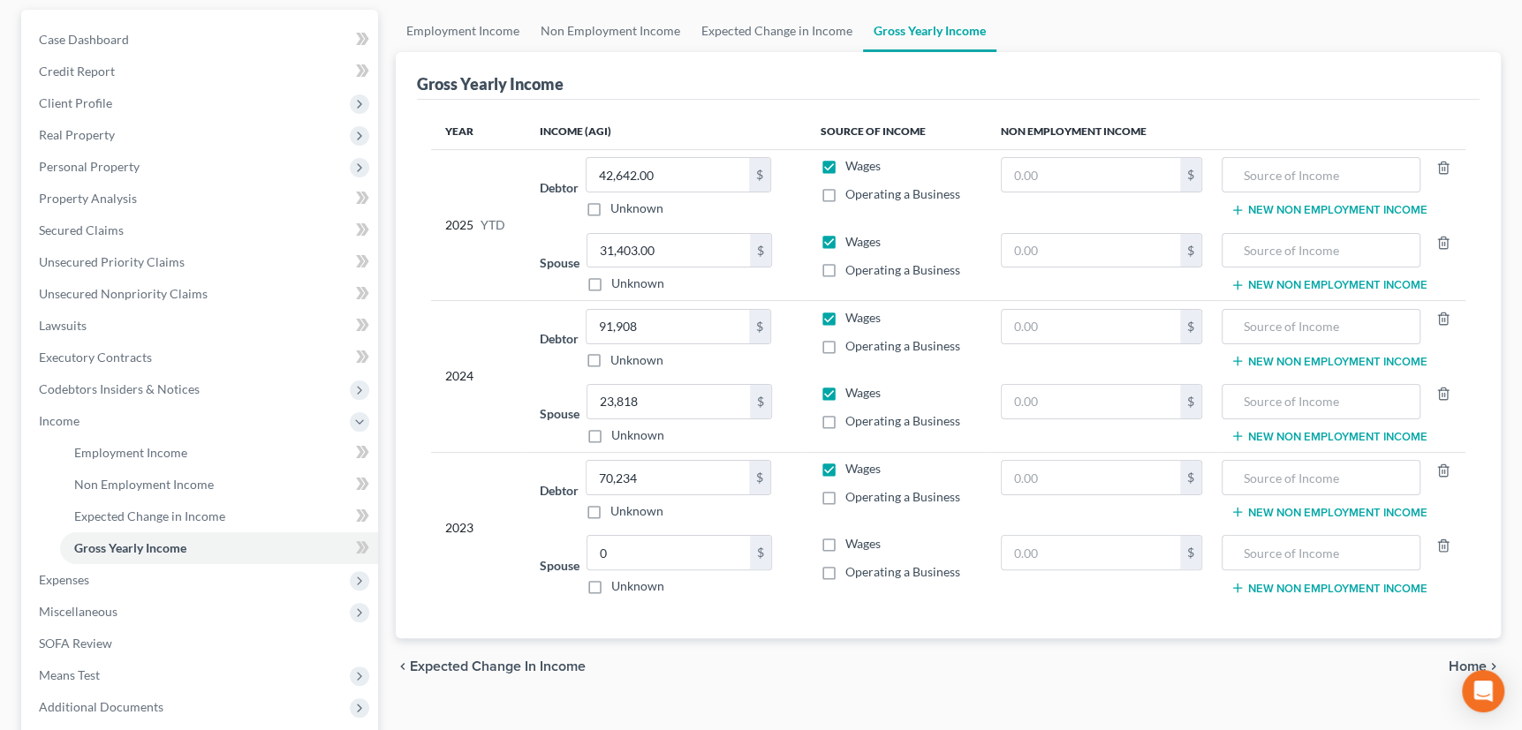
click at [1452, 660] on span "Home" at bounding box center [1467, 667] width 38 height 14
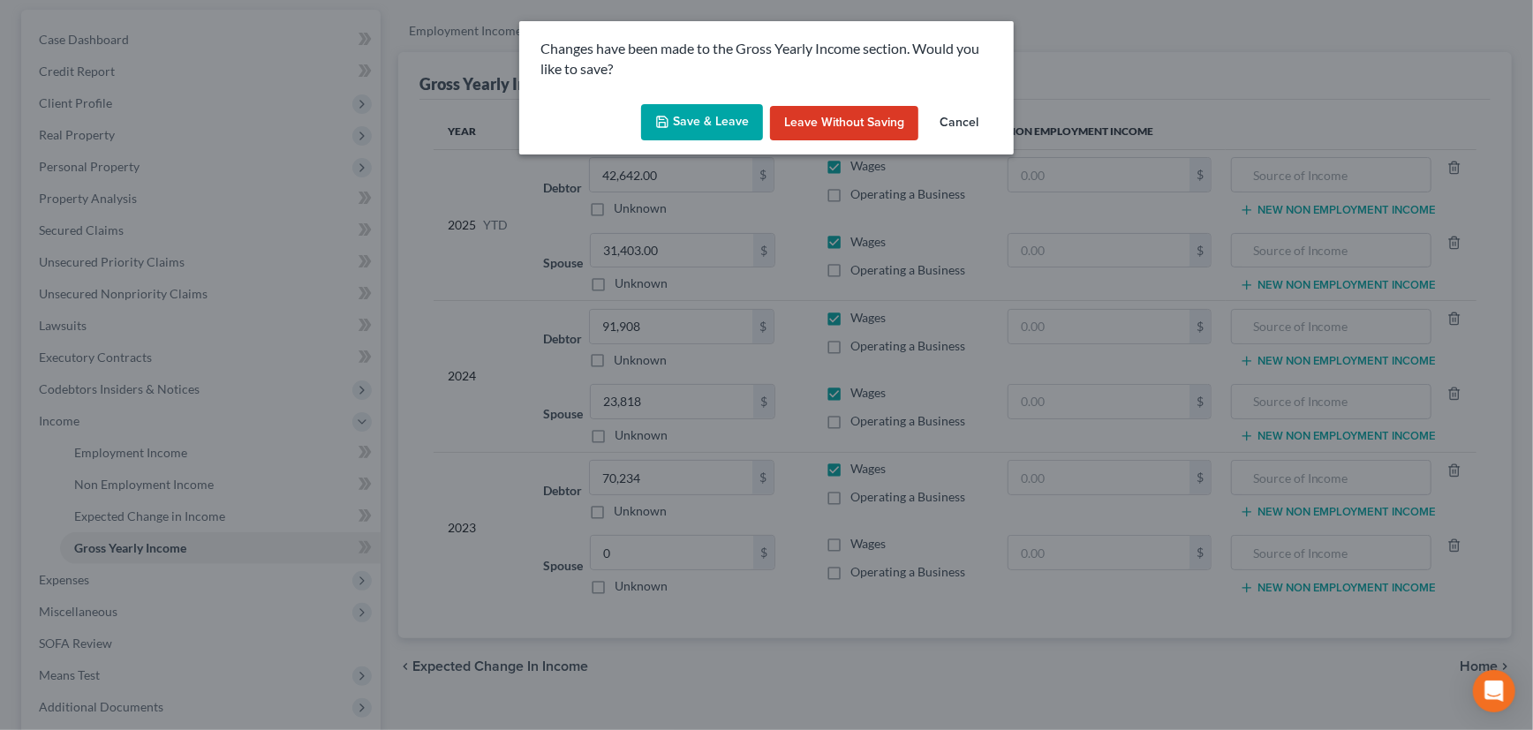
click at [695, 115] on button "Save & Leave" at bounding box center [702, 122] width 122 height 37
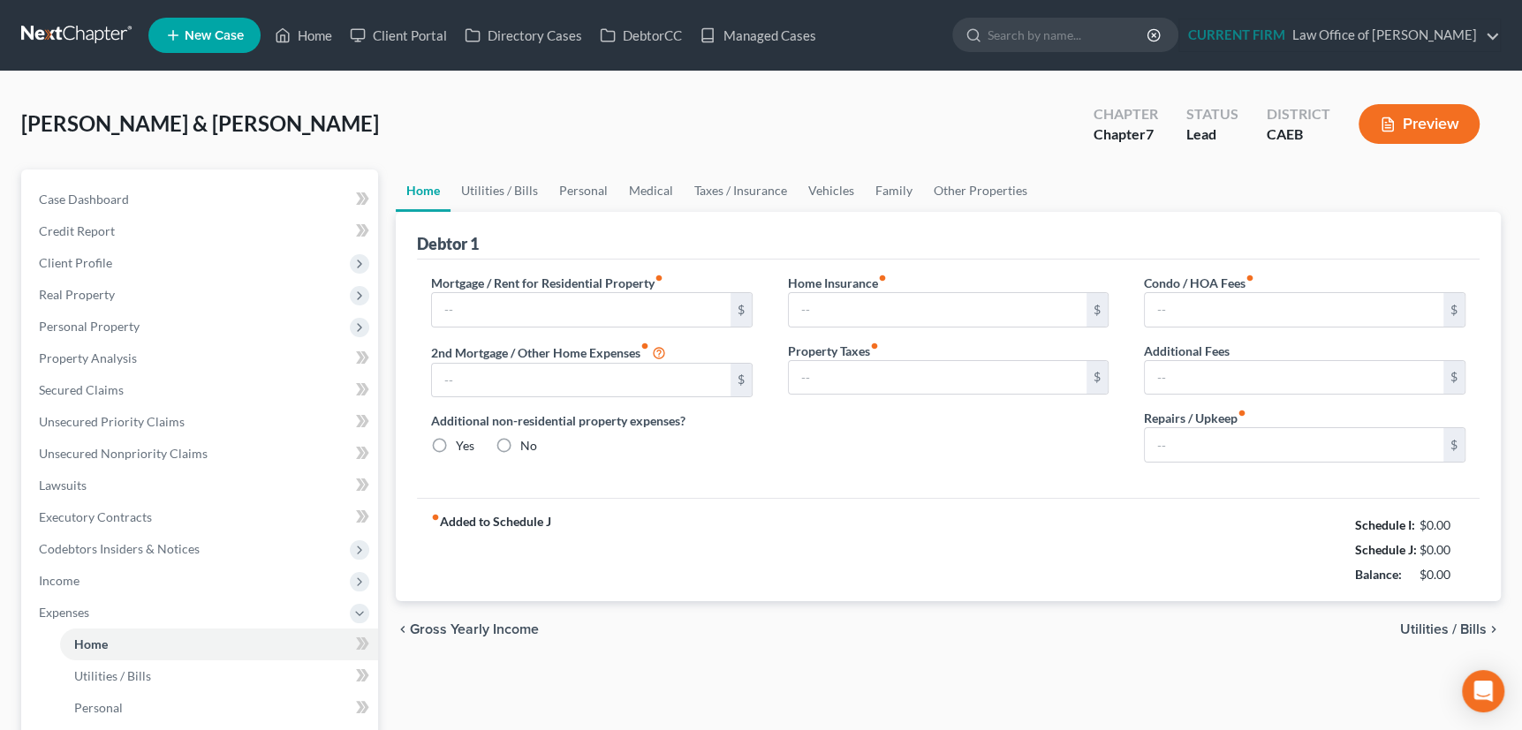
type input "1,400.00"
type input "0.00"
radio input "true"
type input "0.00"
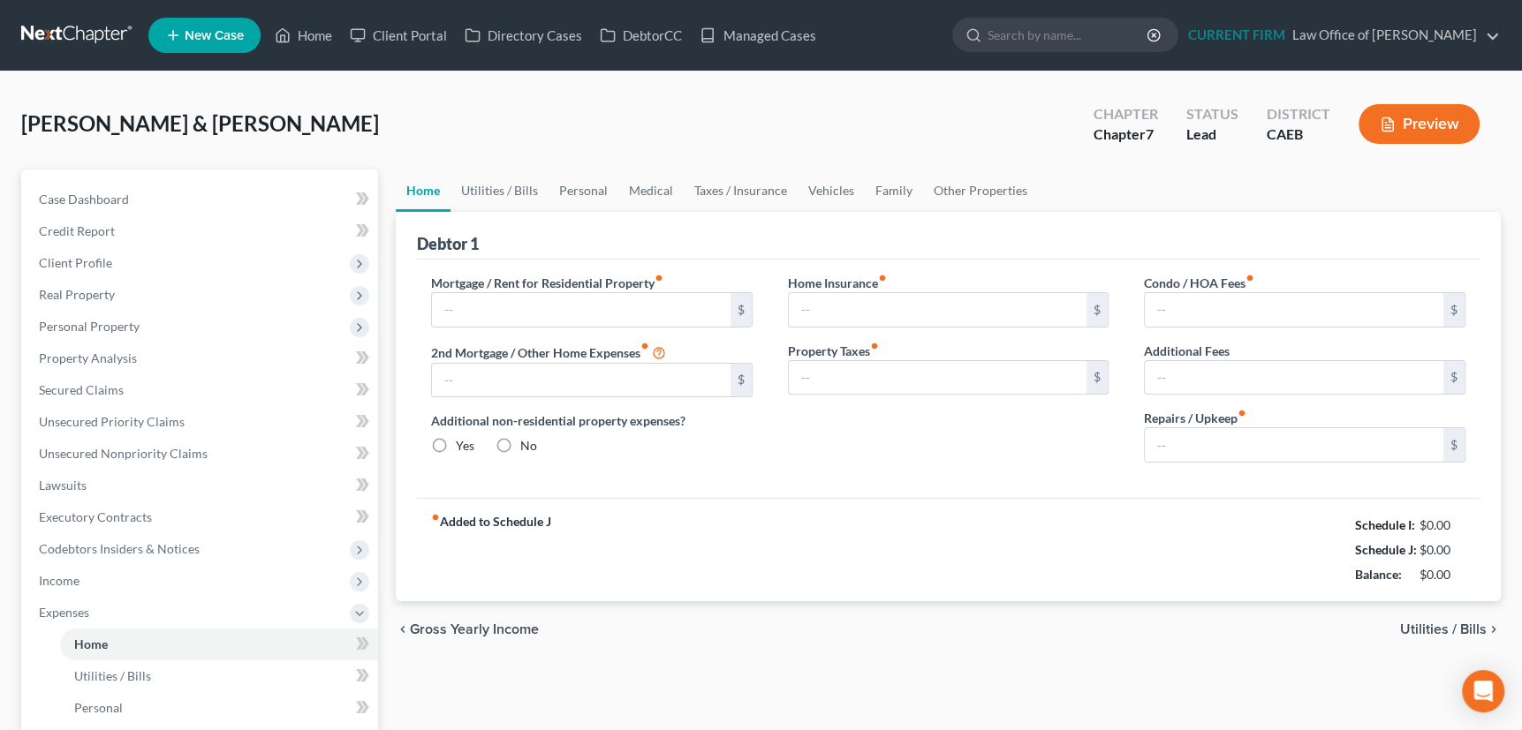
type input "0.00"
click at [493, 186] on link "Utilities / Bills" at bounding box center [499, 191] width 98 height 42
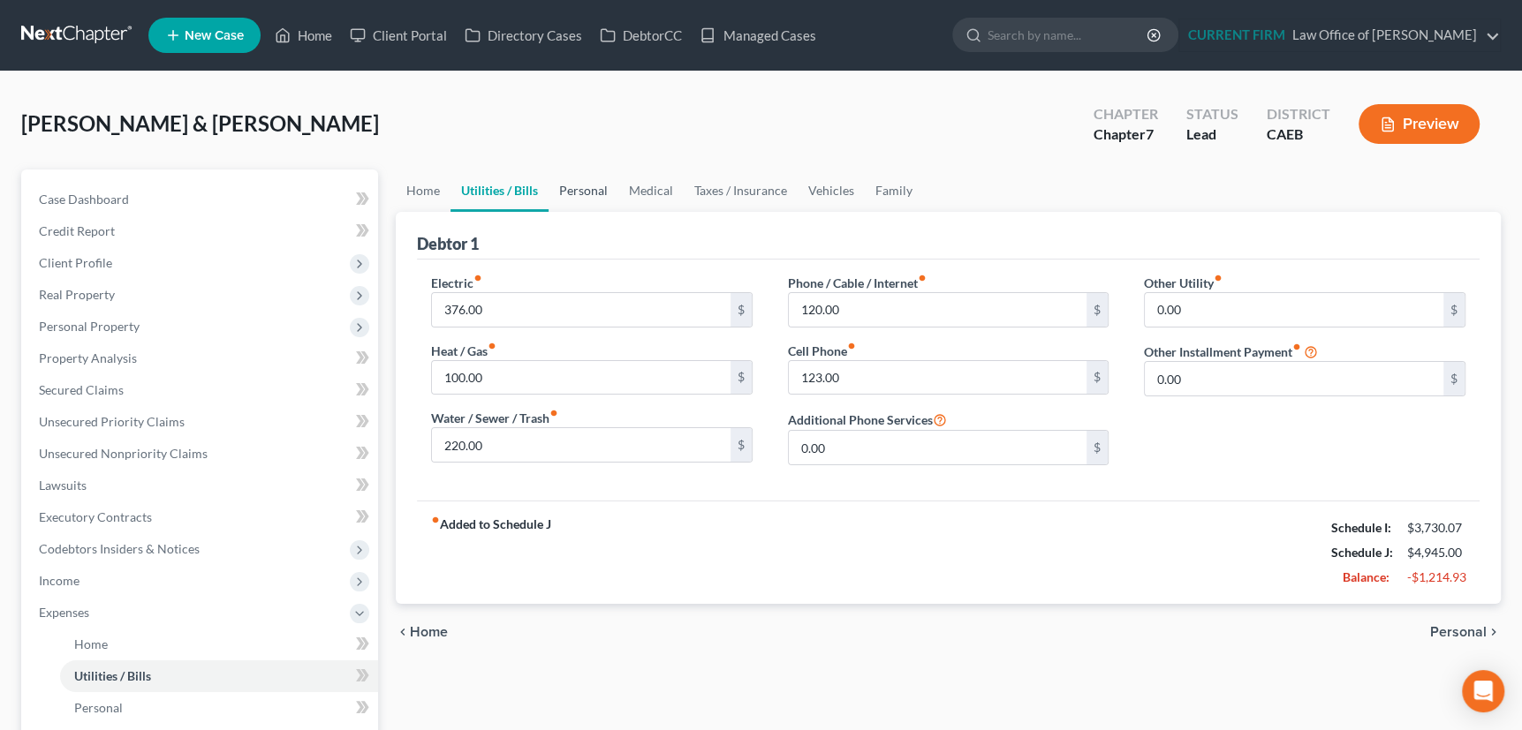
click at [588, 188] on link "Personal" at bounding box center [583, 191] width 70 height 42
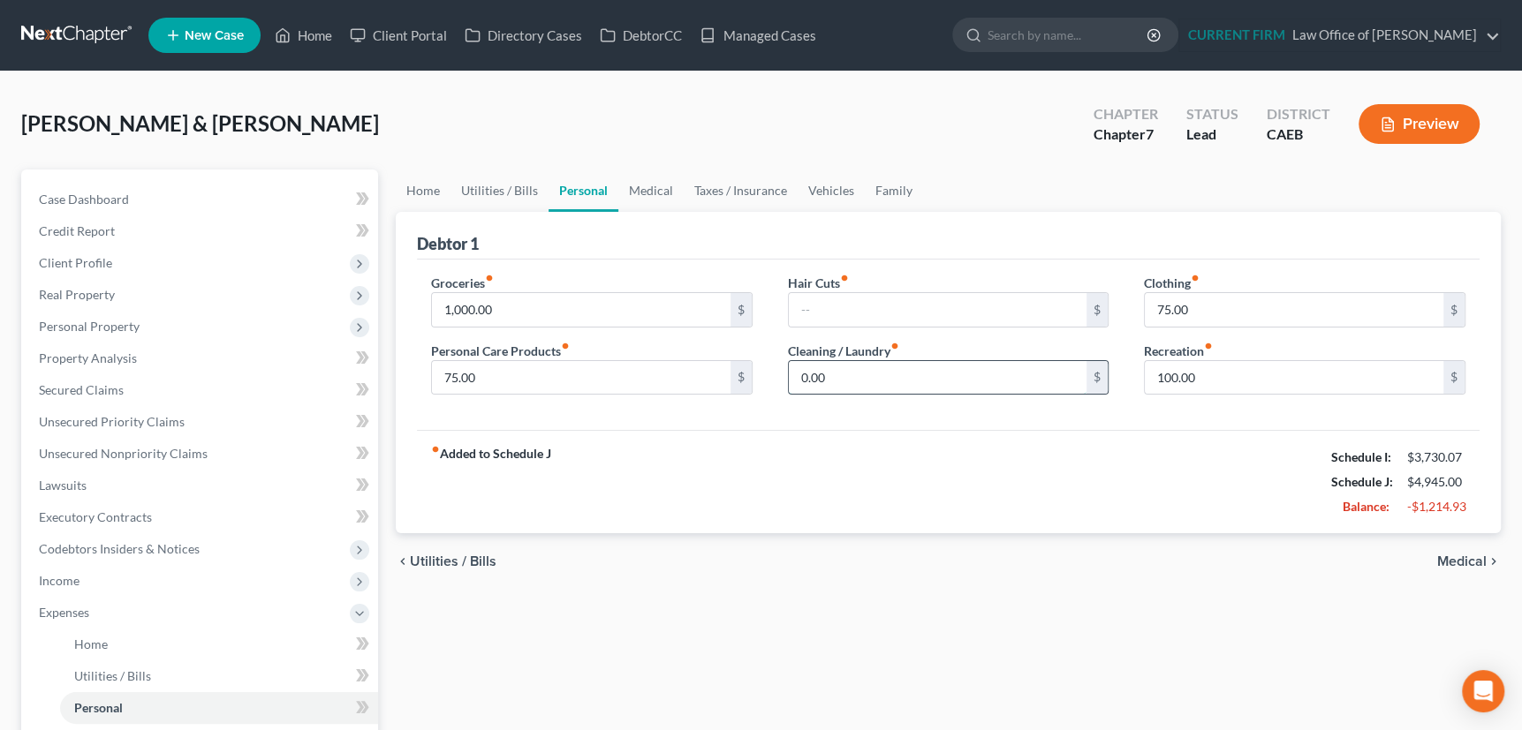
click at [843, 378] on input "0.00" at bounding box center [938, 378] width 299 height 34
type input "50"
click at [828, 306] on input "text" at bounding box center [938, 310] width 299 height 34
type input "25"
click at [656, 191] on link "Medical" at bounding box center [650, 191] width 65 height 42
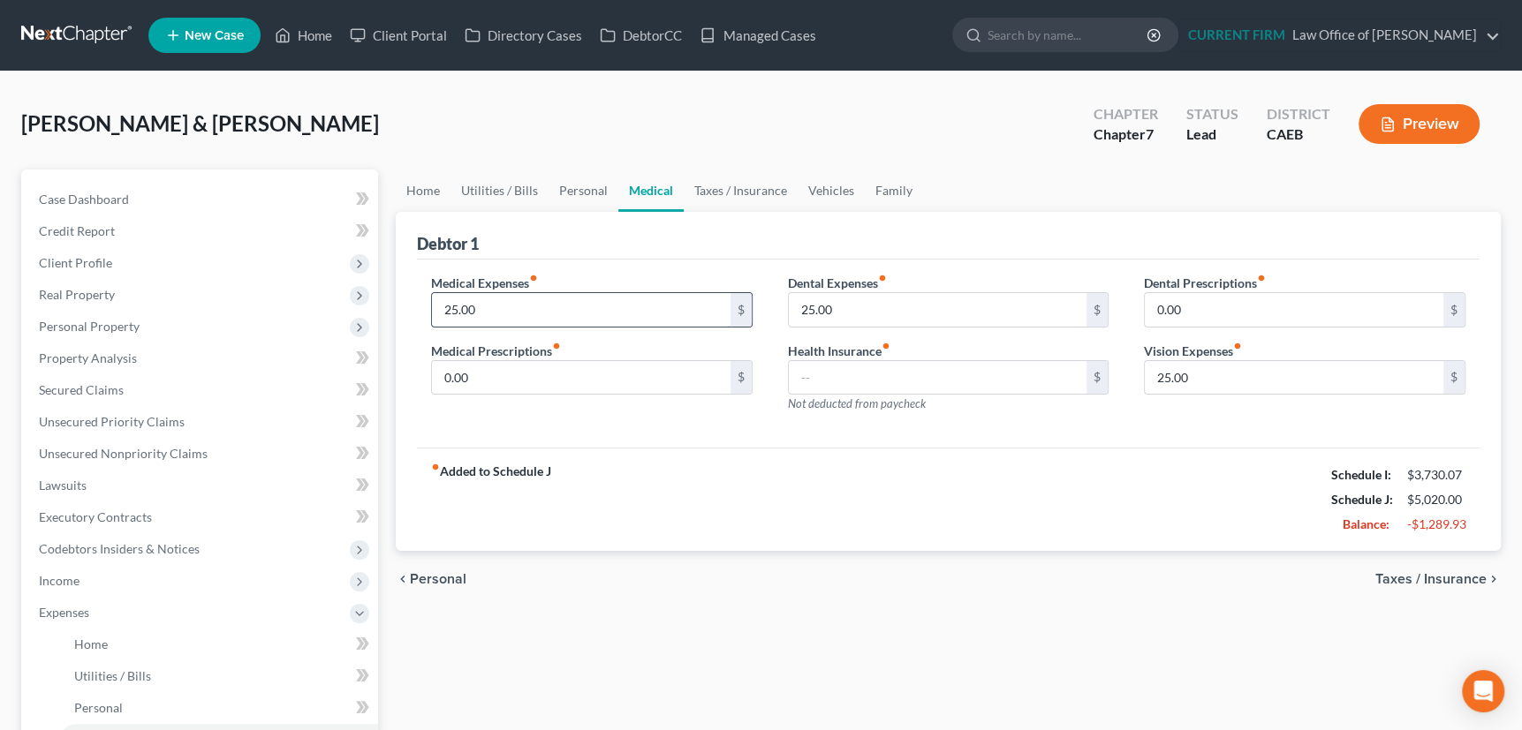
click at [495, 306] on input "25.00" at bounding box center [581, 310] width 299 height 34
type input "50"
click at [737, 196] on link "Taxes / Insurance" at bounding box center [741, 191] width 114 height 42
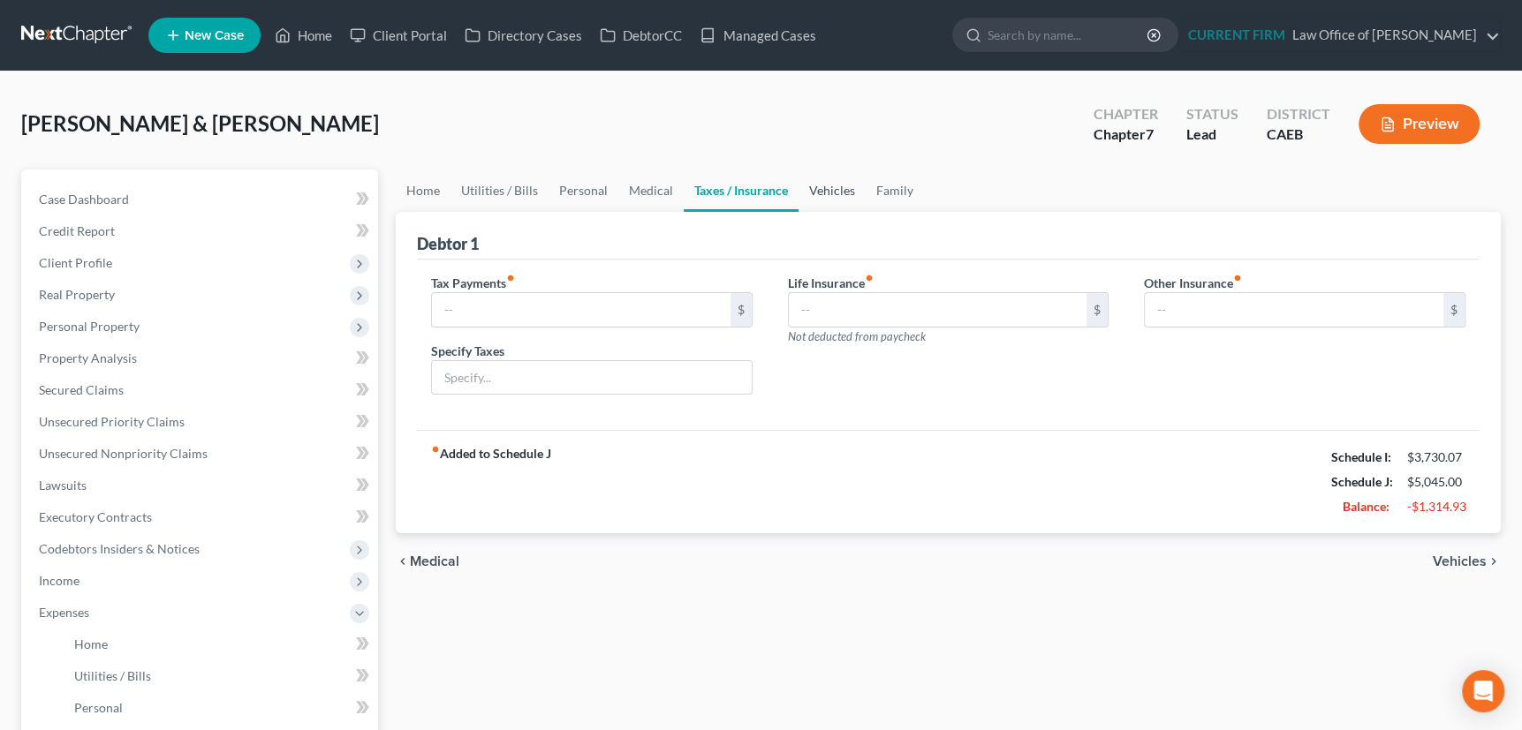
click at [841, 192] on link "Vehicles" at bounding box center [831, 191] width 67 height 42
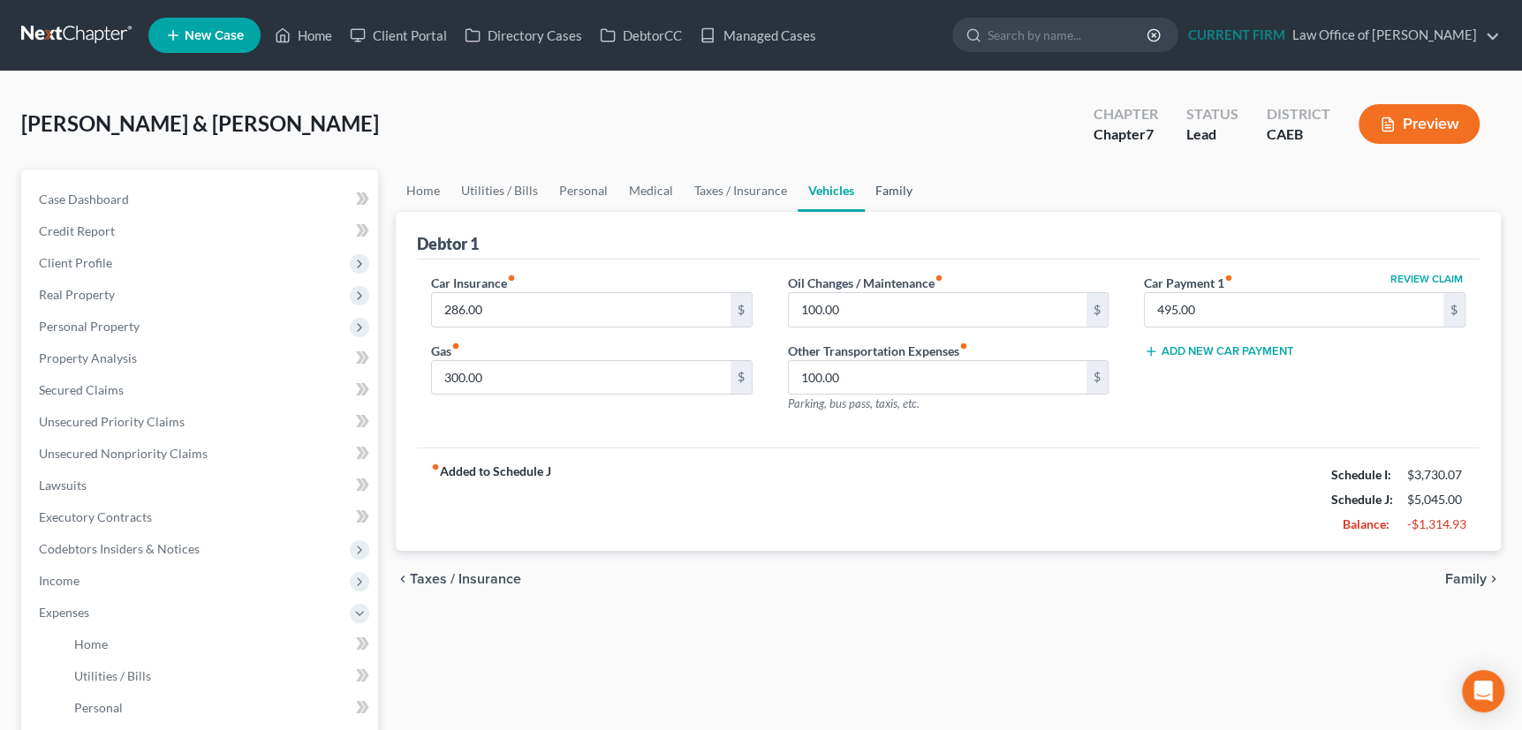
click at [888, 190] on link "Family" at bounding box center [894, 191] width 58 height 42
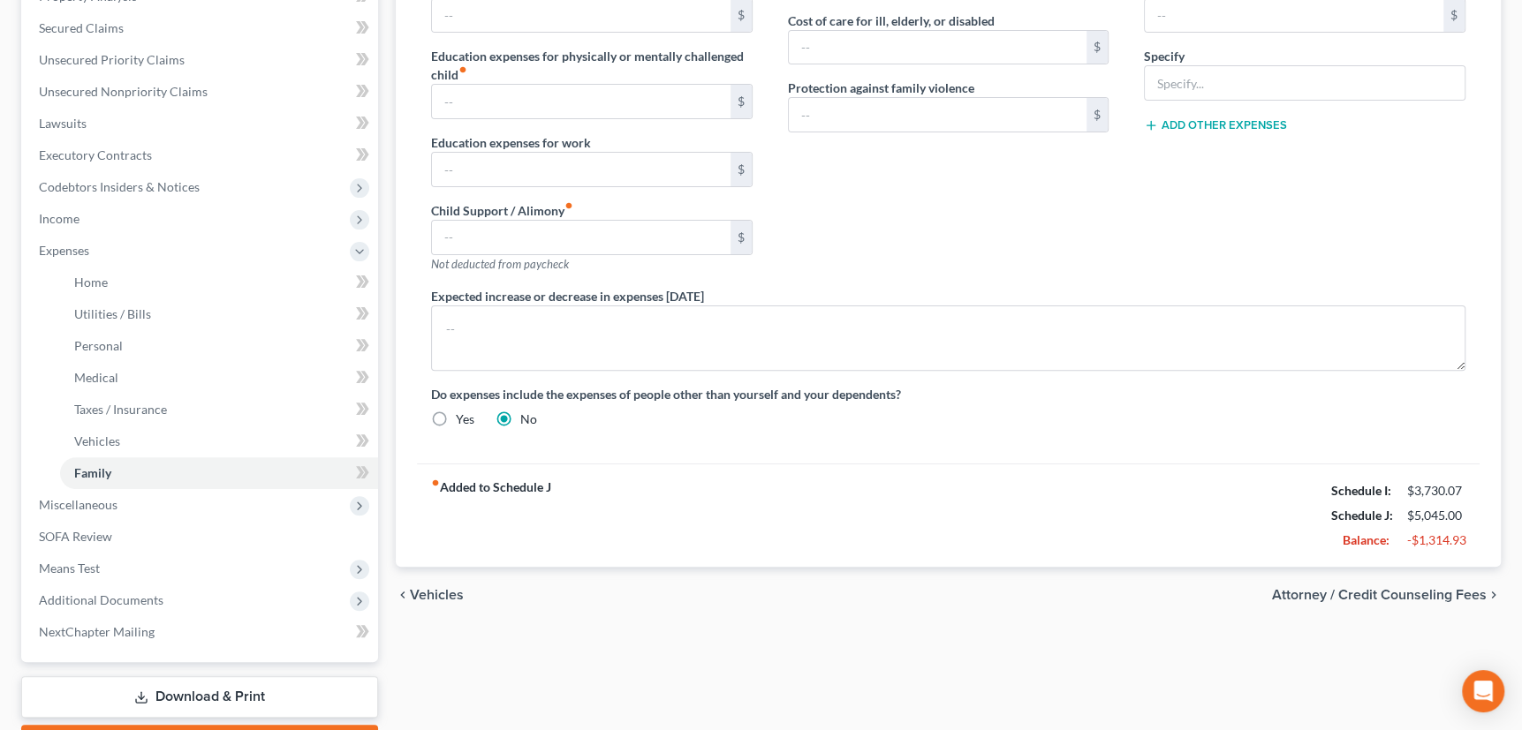
scroll to position [401, 0]
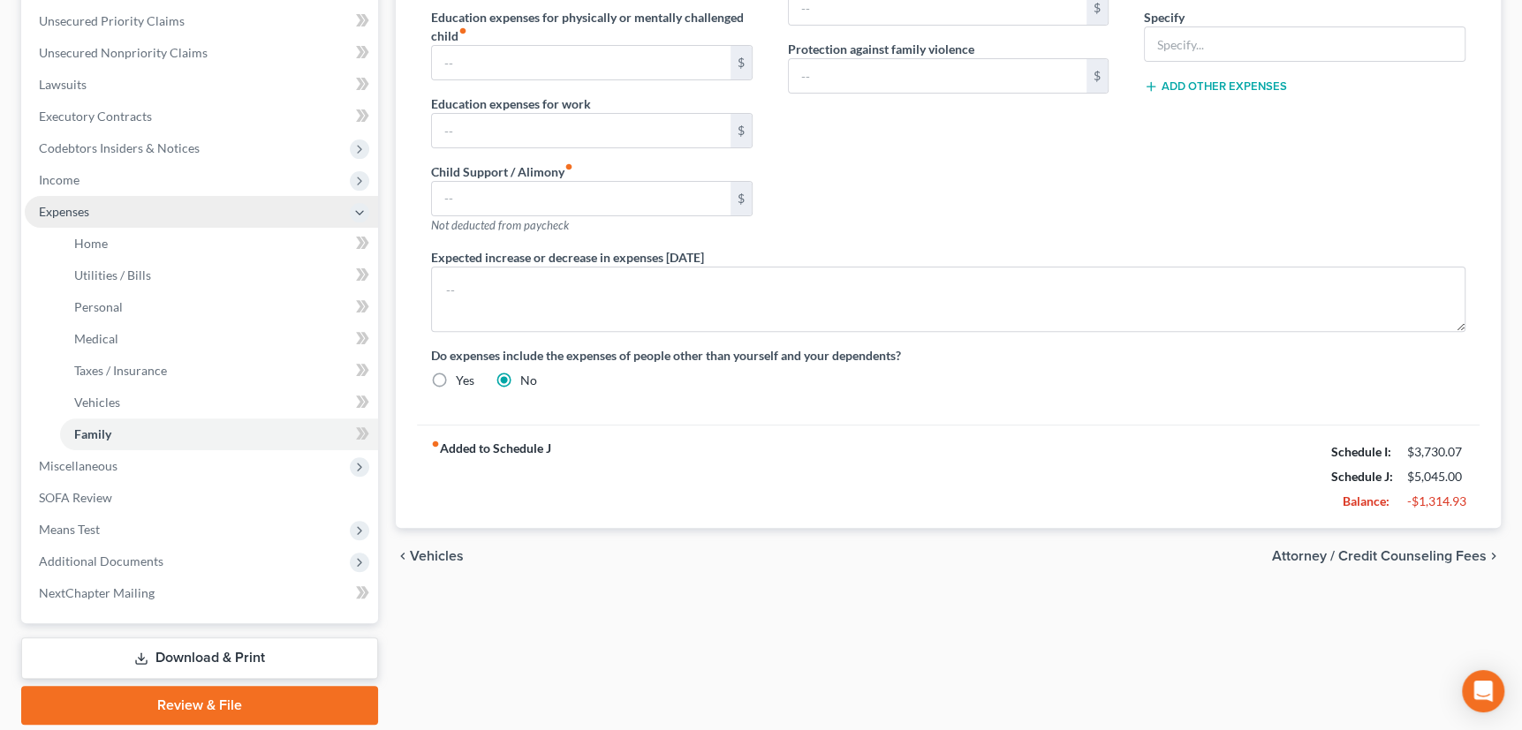
click at [72, 216] on span "Expenses" at bounding box center [64, 211] width 50 height 15
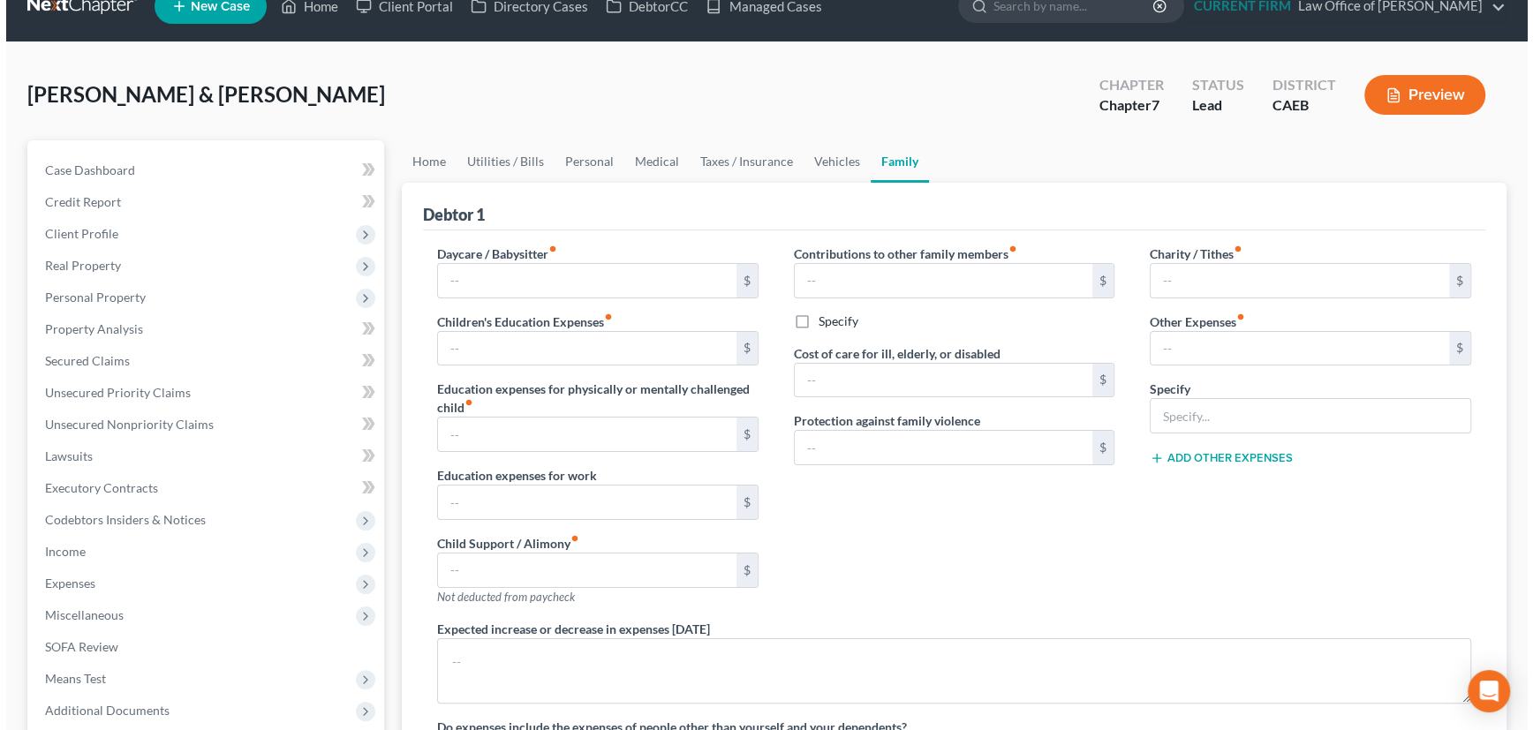
scroll to position [0, 0]
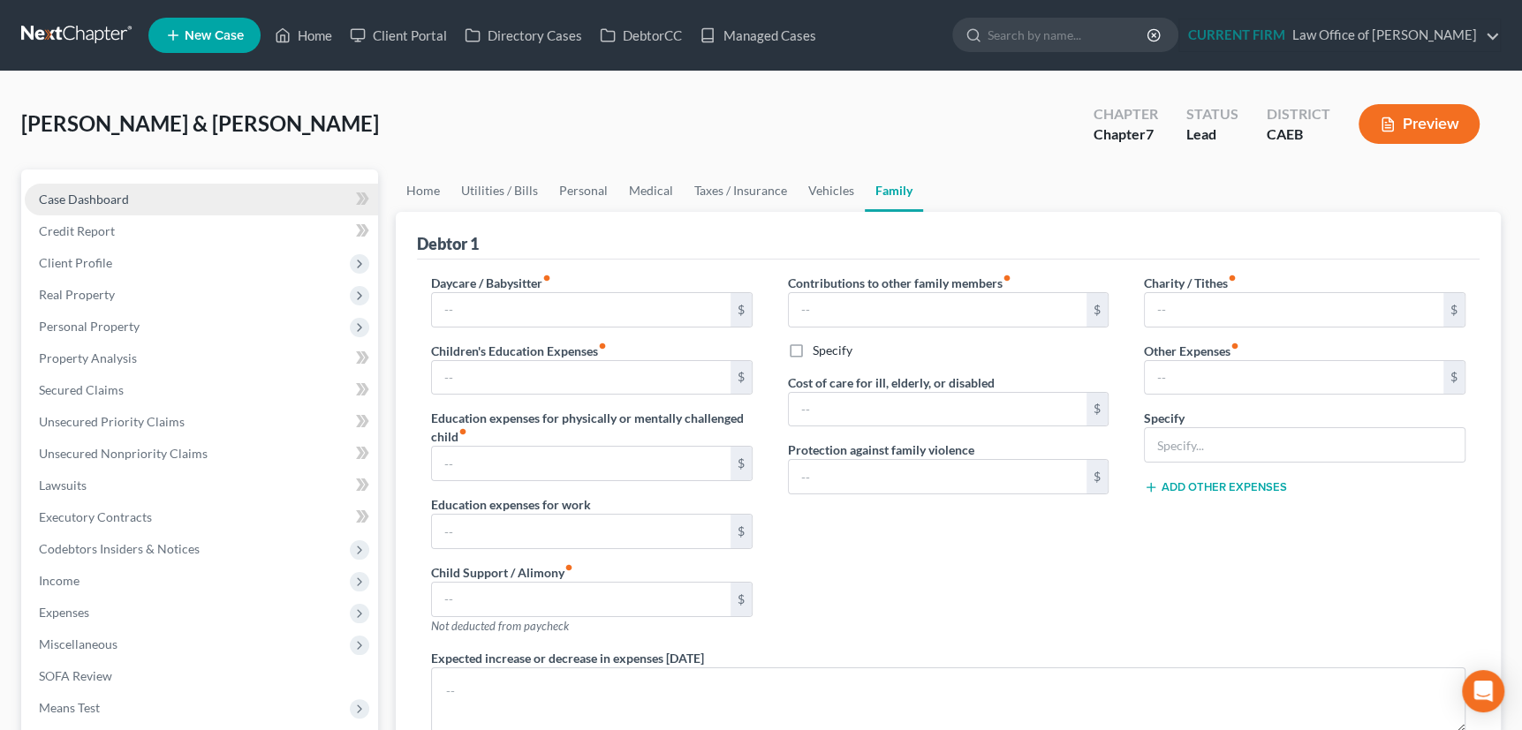
click at [88, 198] on span "Case Dashboard" at bounding box center [84, 199] width 90 height 15
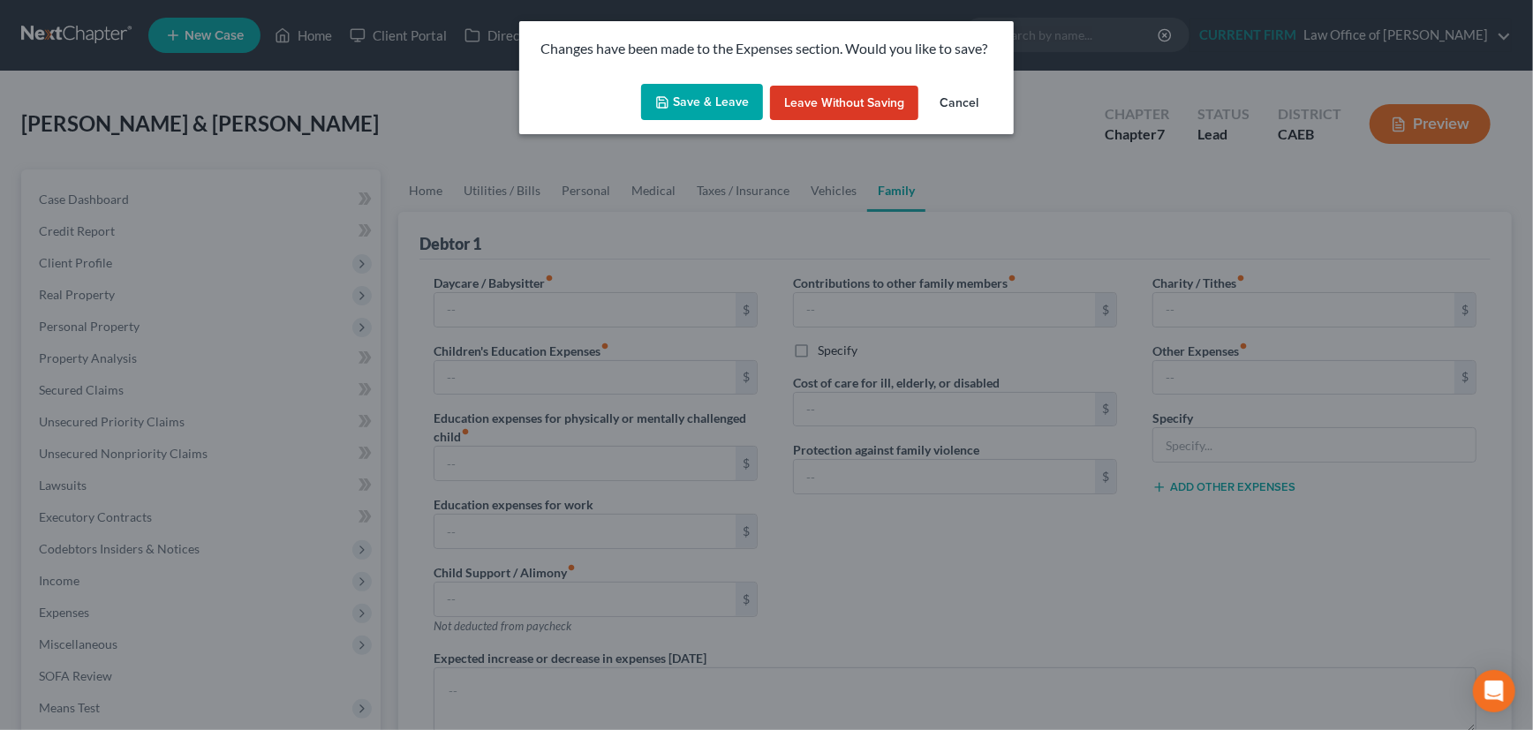
click at [679, 107] on button "Save & Leave" at bounding box center [702, 102] width 122 height 37
